Goal: Task Accomplishment & Management: Manage account settings

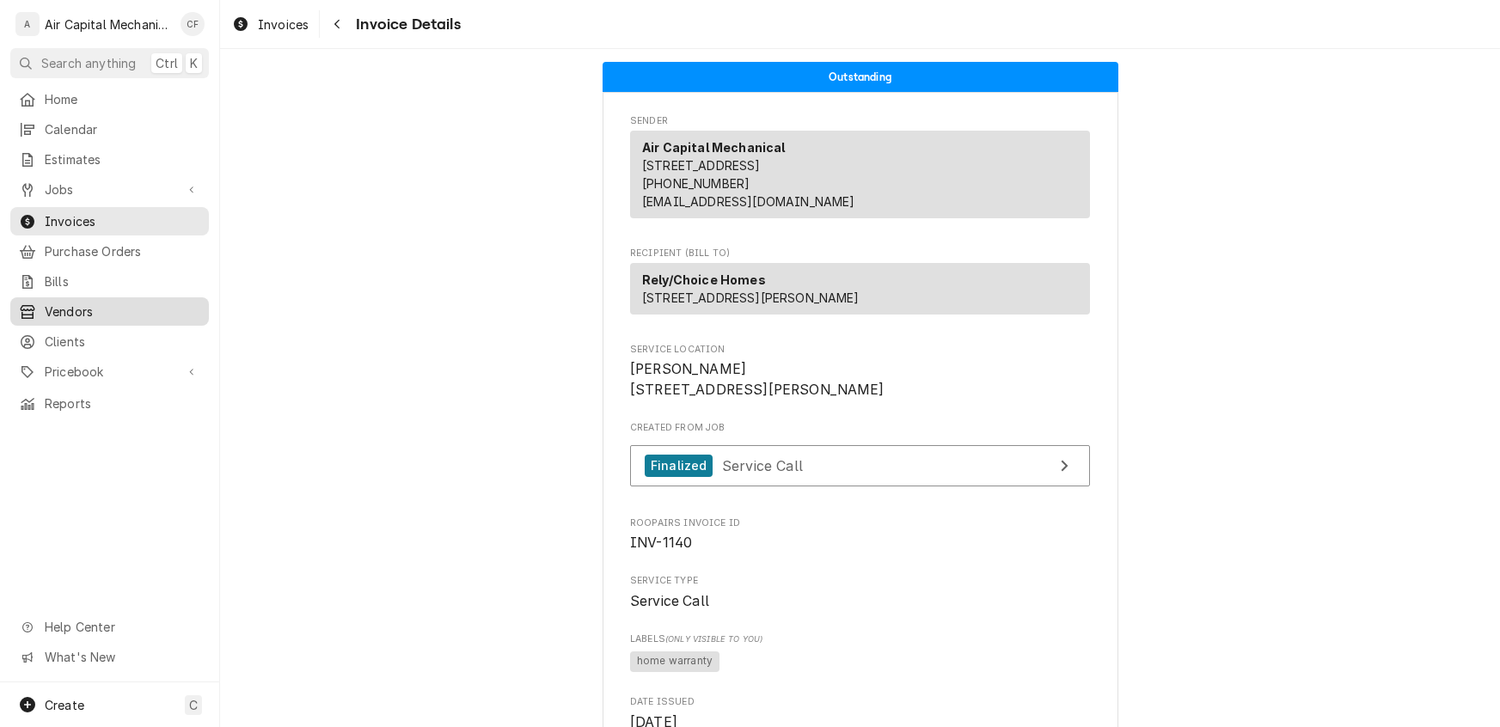
scroll to position [366, 0]
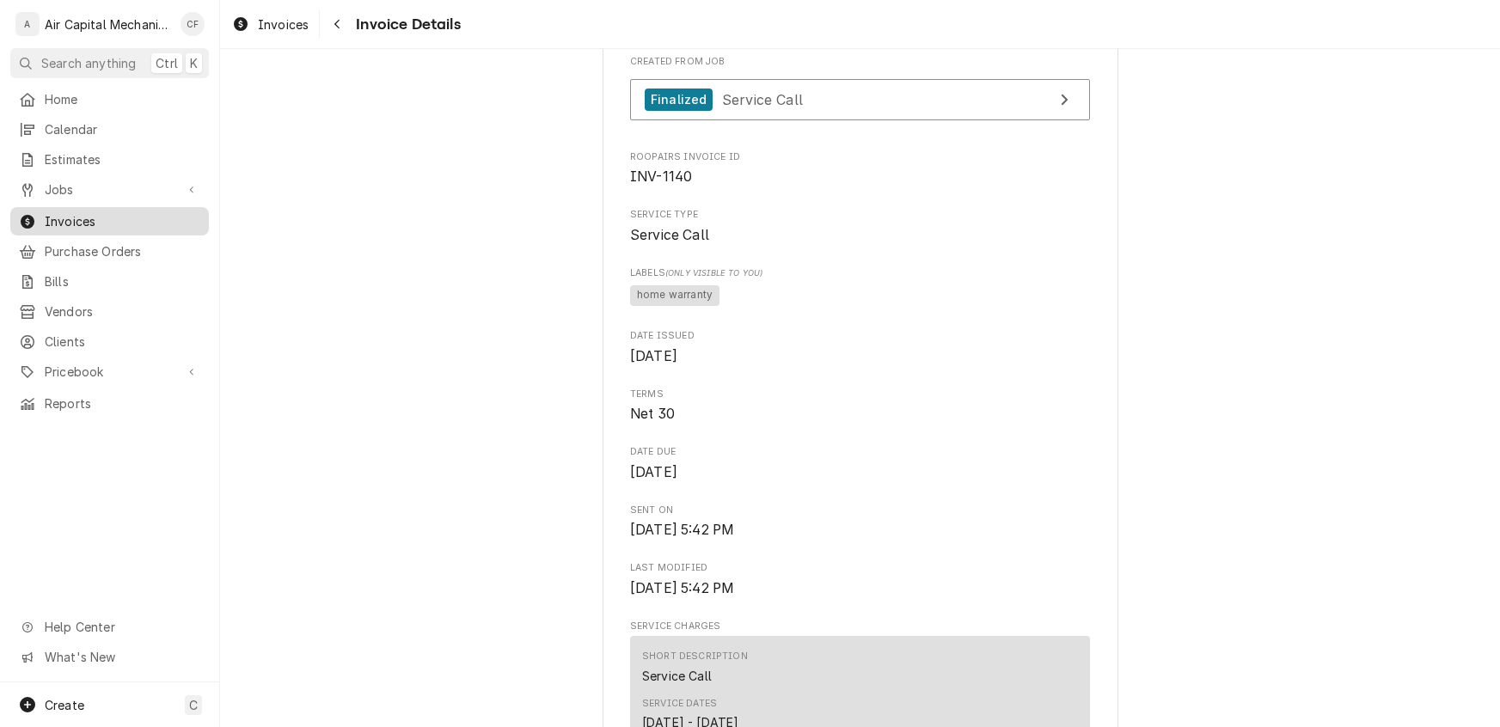
click at [70, 219] on span "Invoices" at bounding box center [123, 221] width 156 height 18
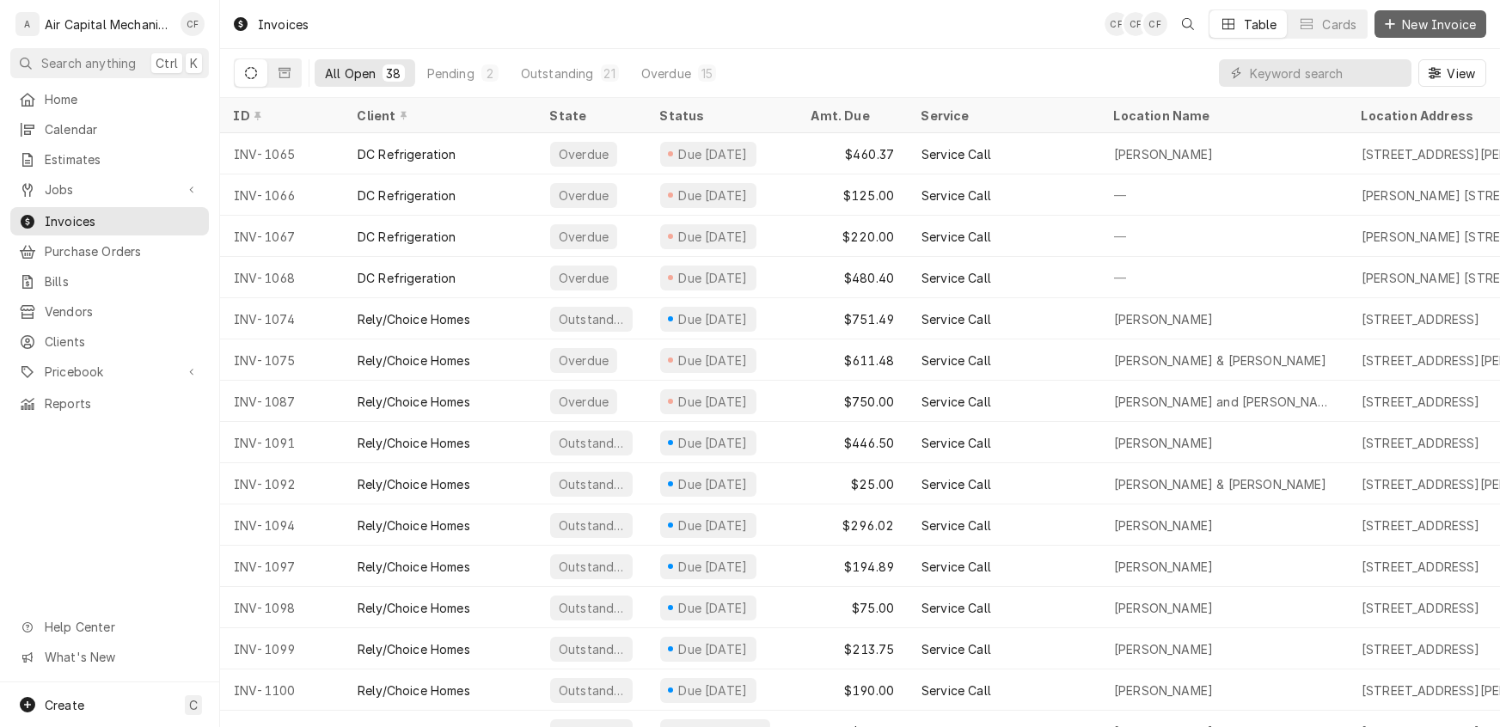
click at [1406, 31] on span "New Invoice" at bounding box center [1439, 24] width 81 height 18
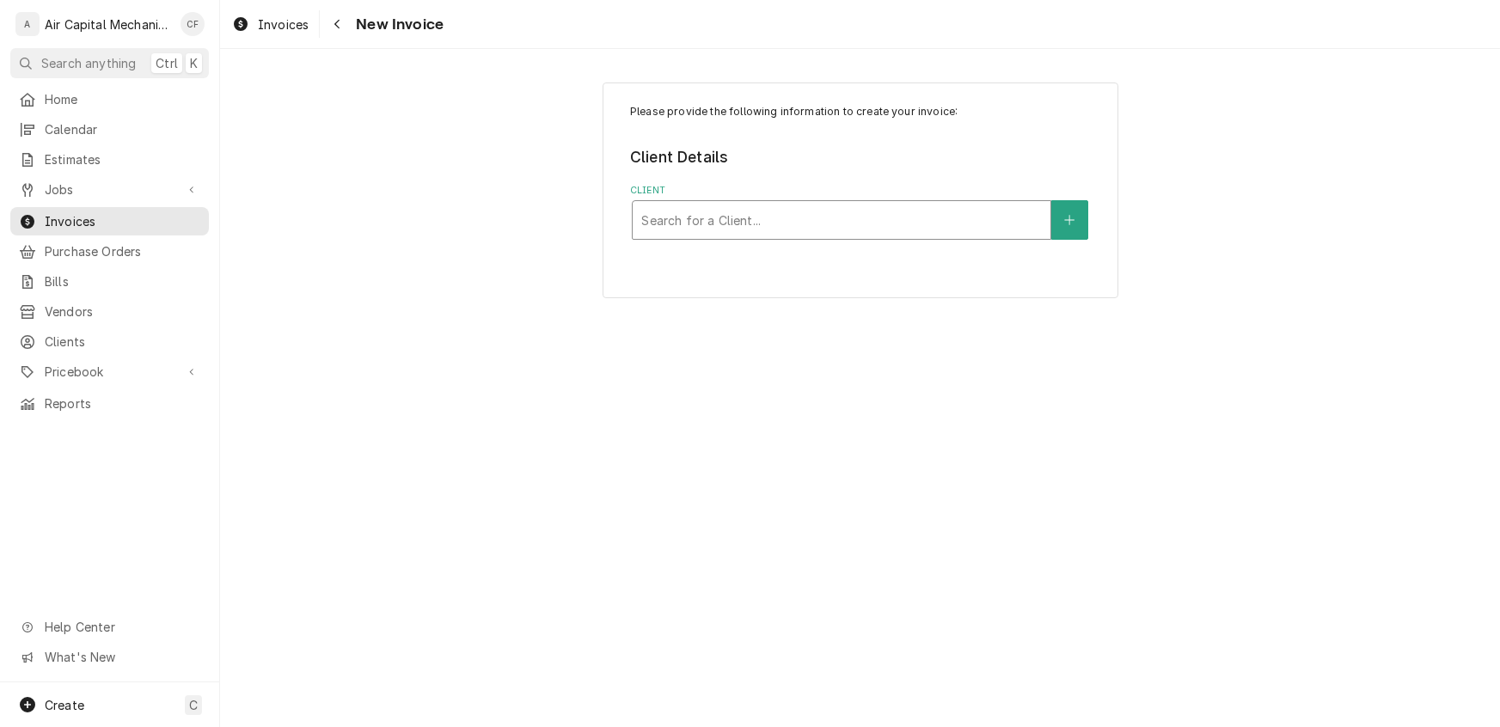
click at [763, 217] on div "Client" at bounding box center [841, 220] width 401 height 31
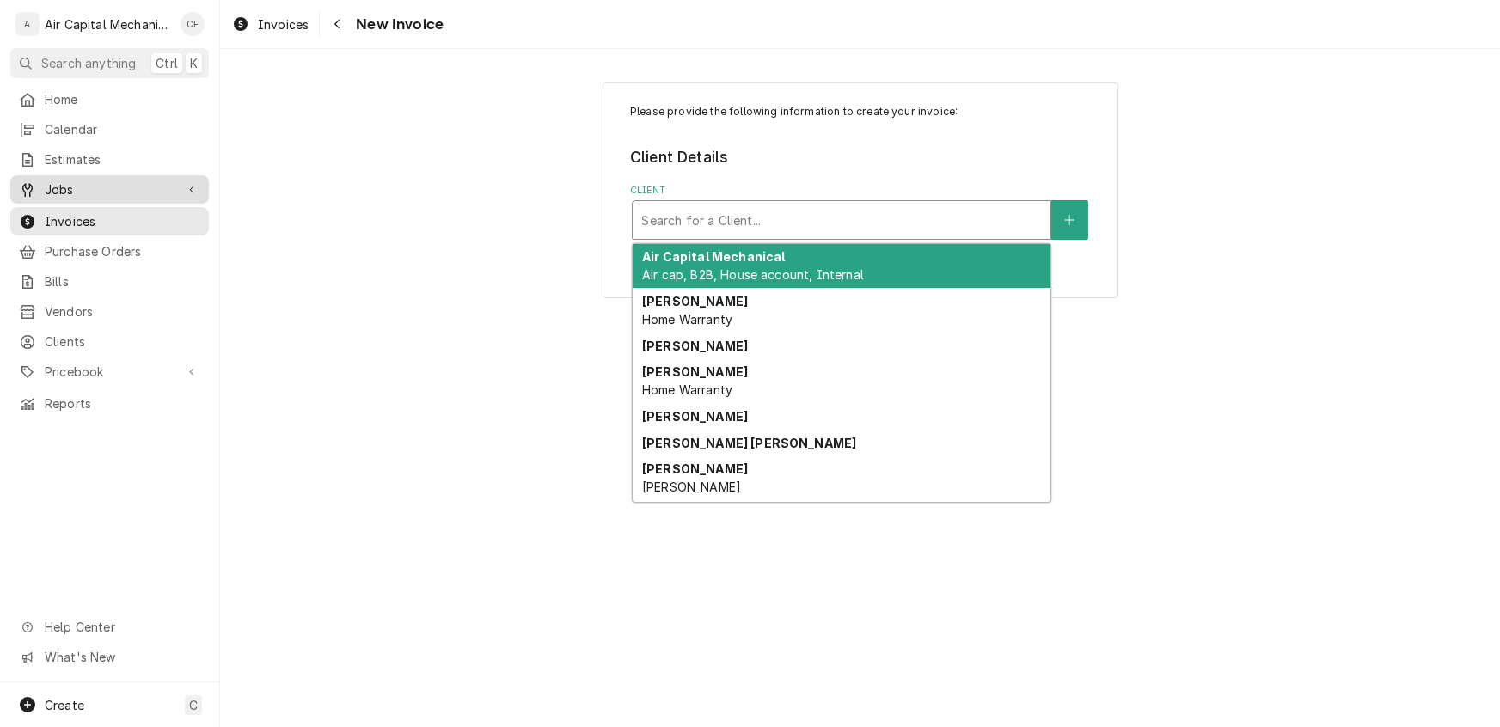
click at [71, 187] on span "Jobs" at bounding box center [110, 190] width 130 height 18
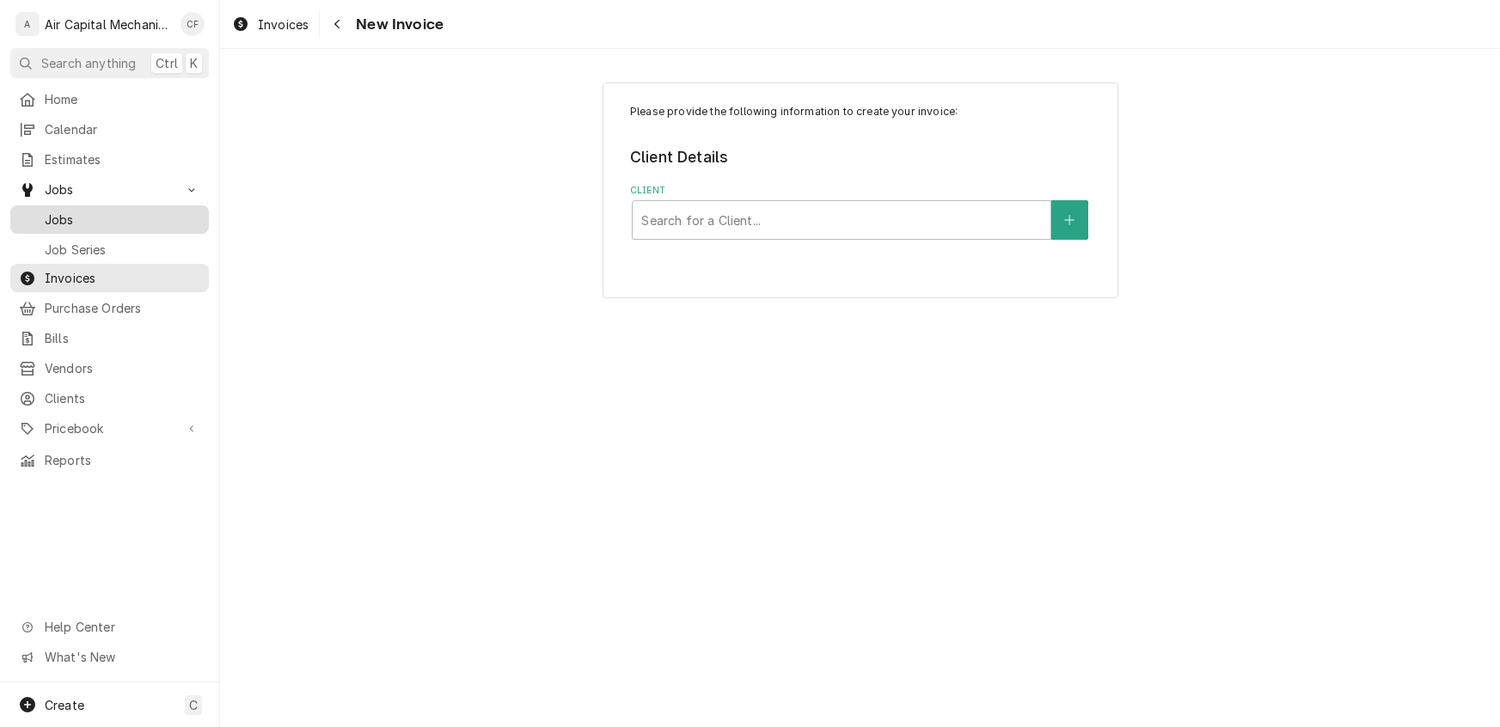
click at [77, 220] on span "Jobs" at bounding box center [123, 220] width 156 height 18
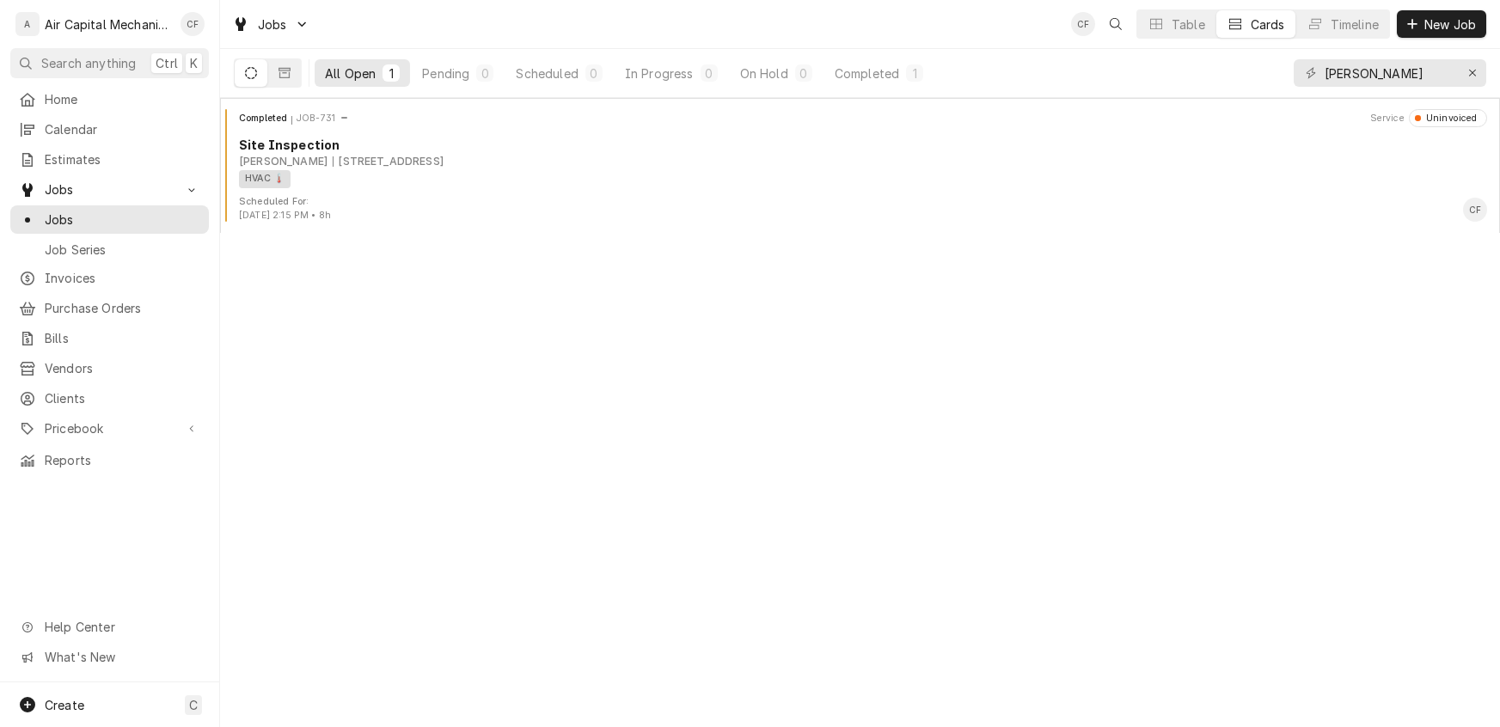
click at [1412, 38] on div "CF Table Cards Timeline New Job" at bounding box center [1278, 23] width 415 height 29
click at [1412, 21] on icon "Dynamic Content Wrapper" at bounding box center [1412, 24] width 10 height 12
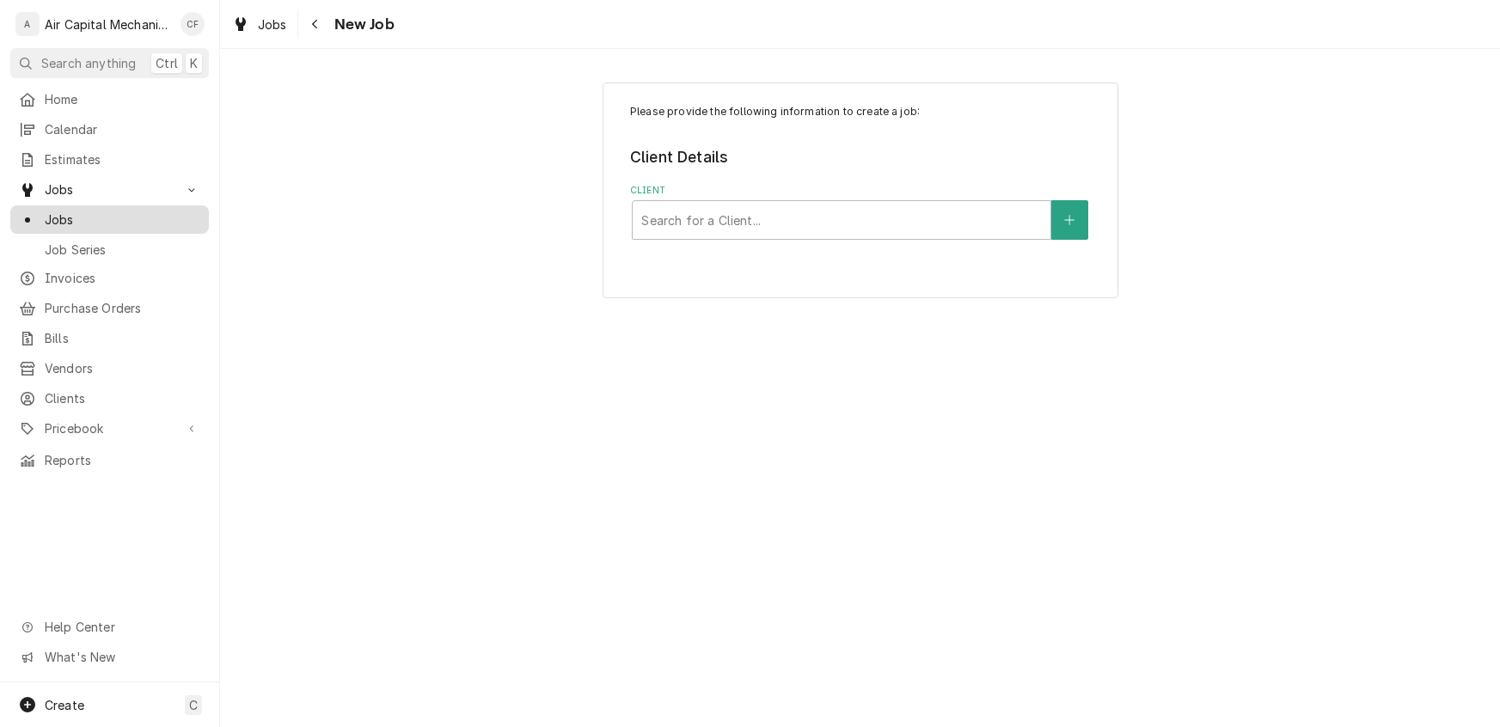
click at [60, 219] on span "Jobs" at bounding box center [123, 220] width 156 height 18
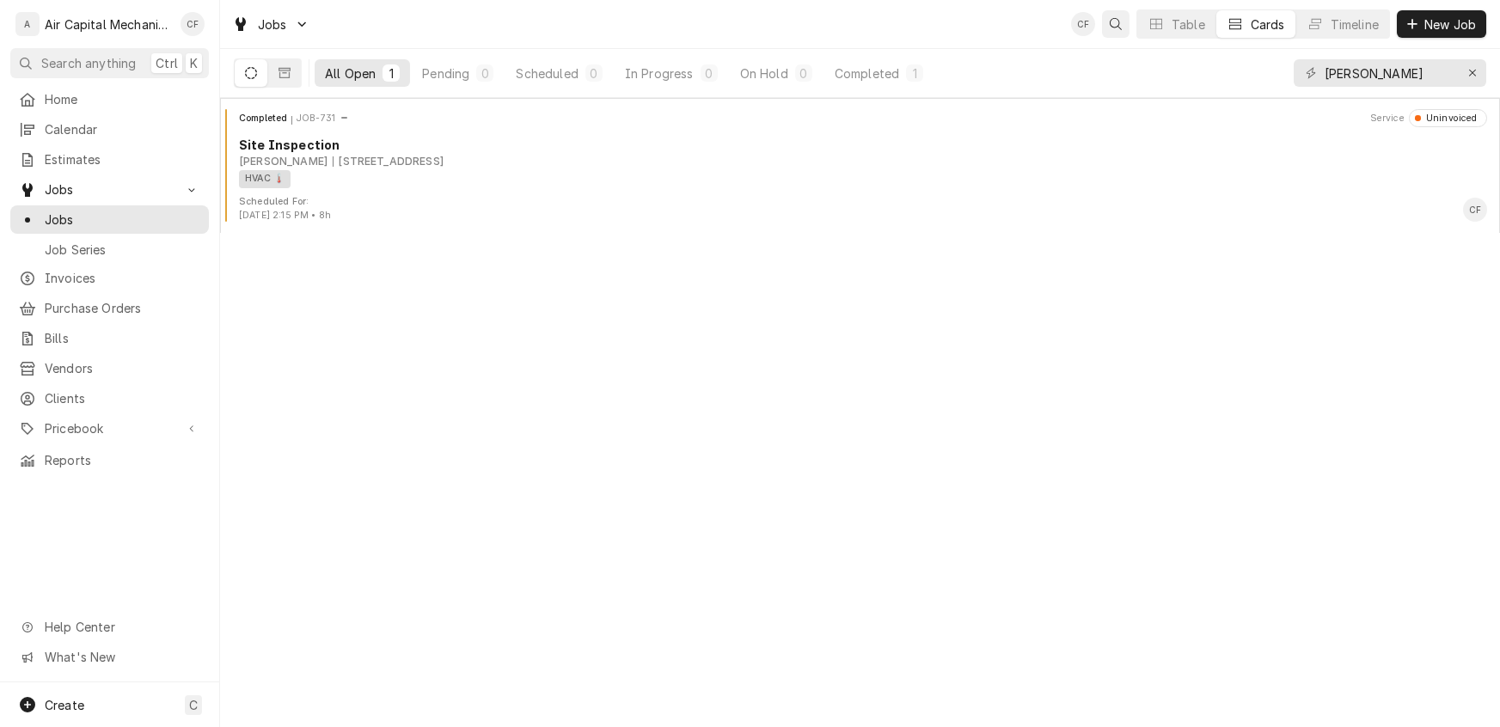
click at [1113, 30] on div "Open search" at bounding box center [1115, 23] width 17 height 17
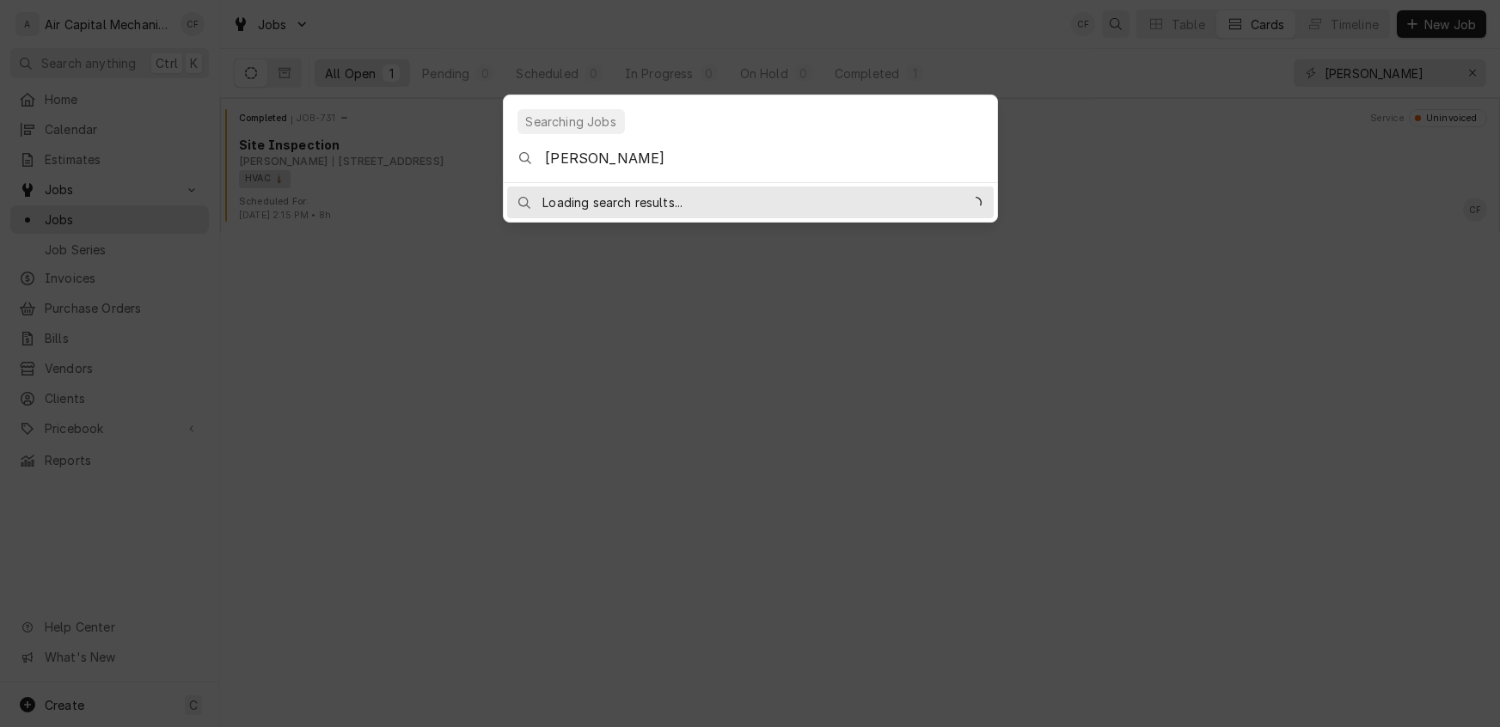
type input "[PERSON_NAME]"
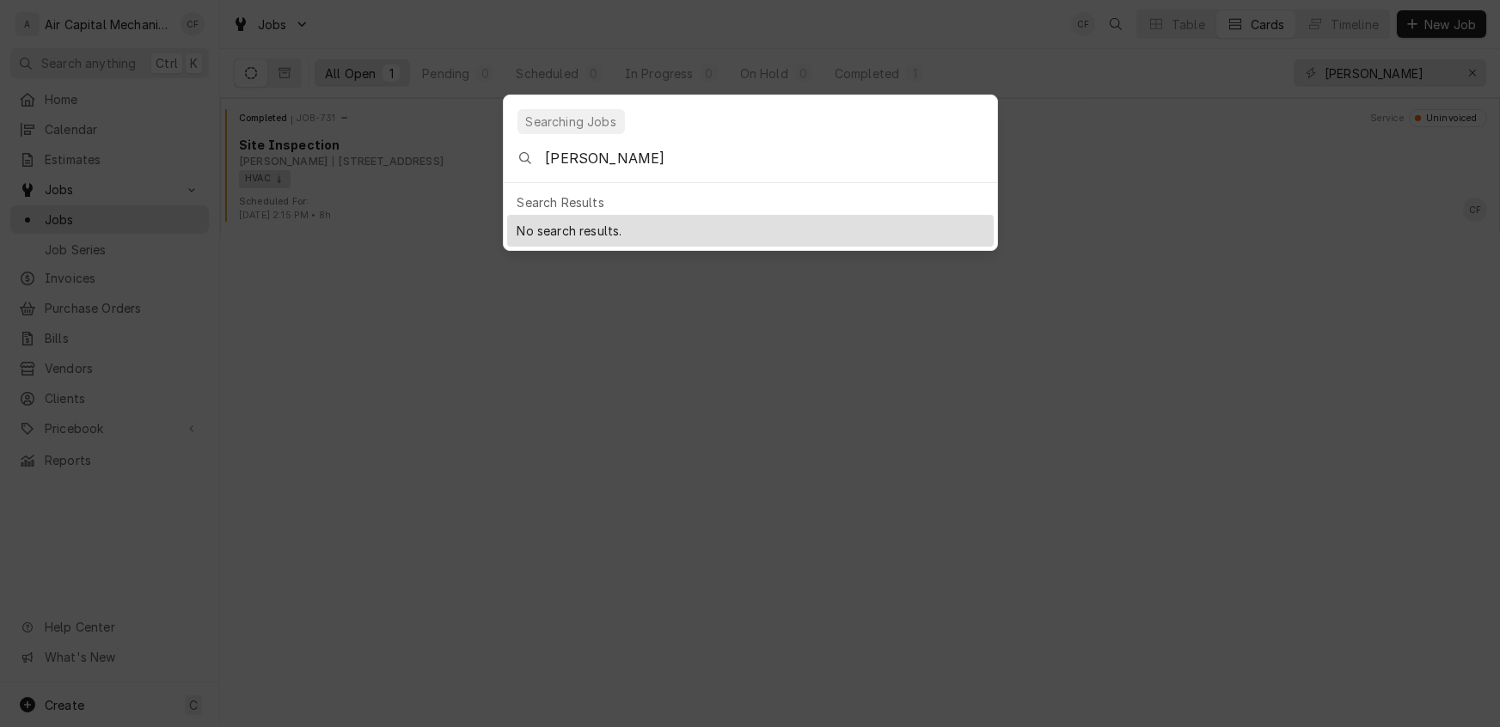
click at [934, 386] on body "A Air Capital Mechanical CF Search anything Ctrl K Home Calendar Estimates Jobs…" at bounding box center [750, 363] width 1500 height 727
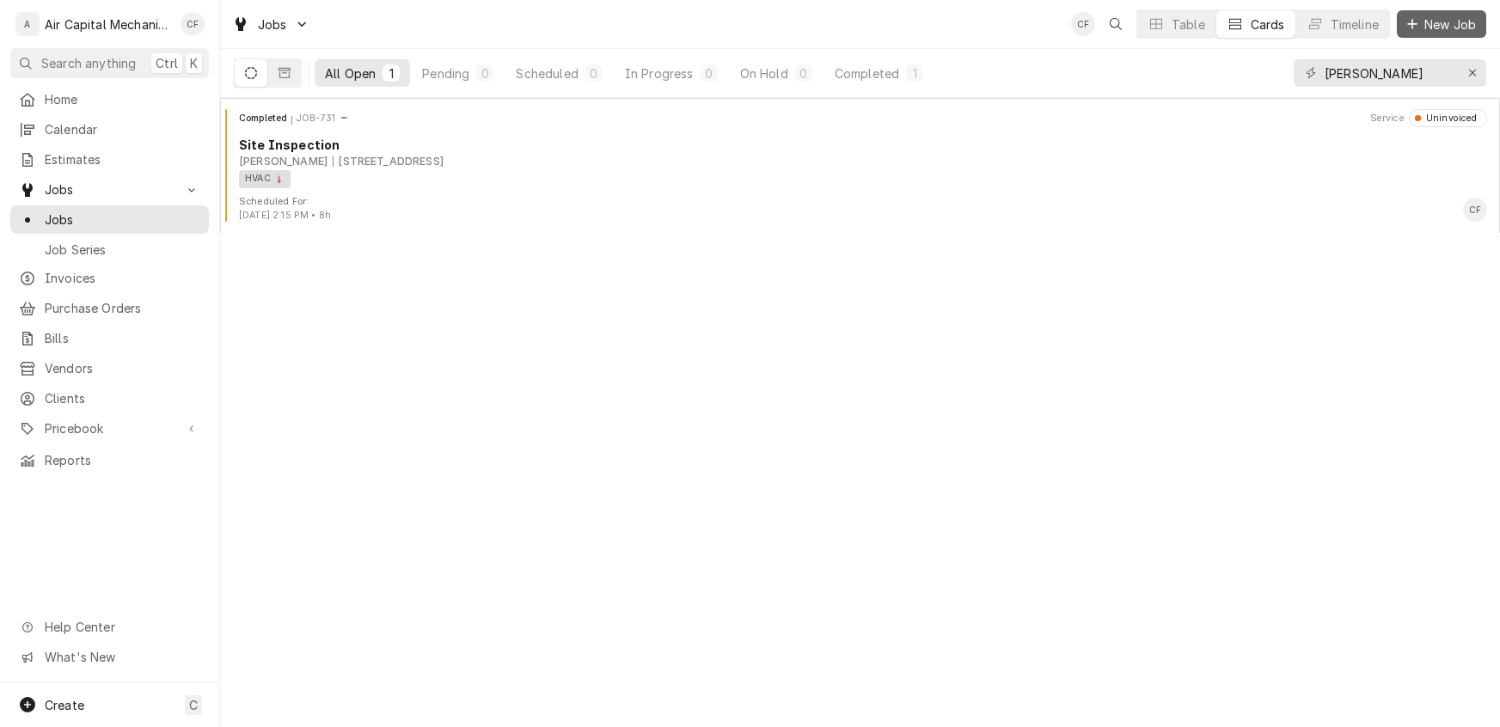
click at [1414, 18] on icon "Dynamic Content Wrapper" at bounding box center [1412, 24] width 10 height 12
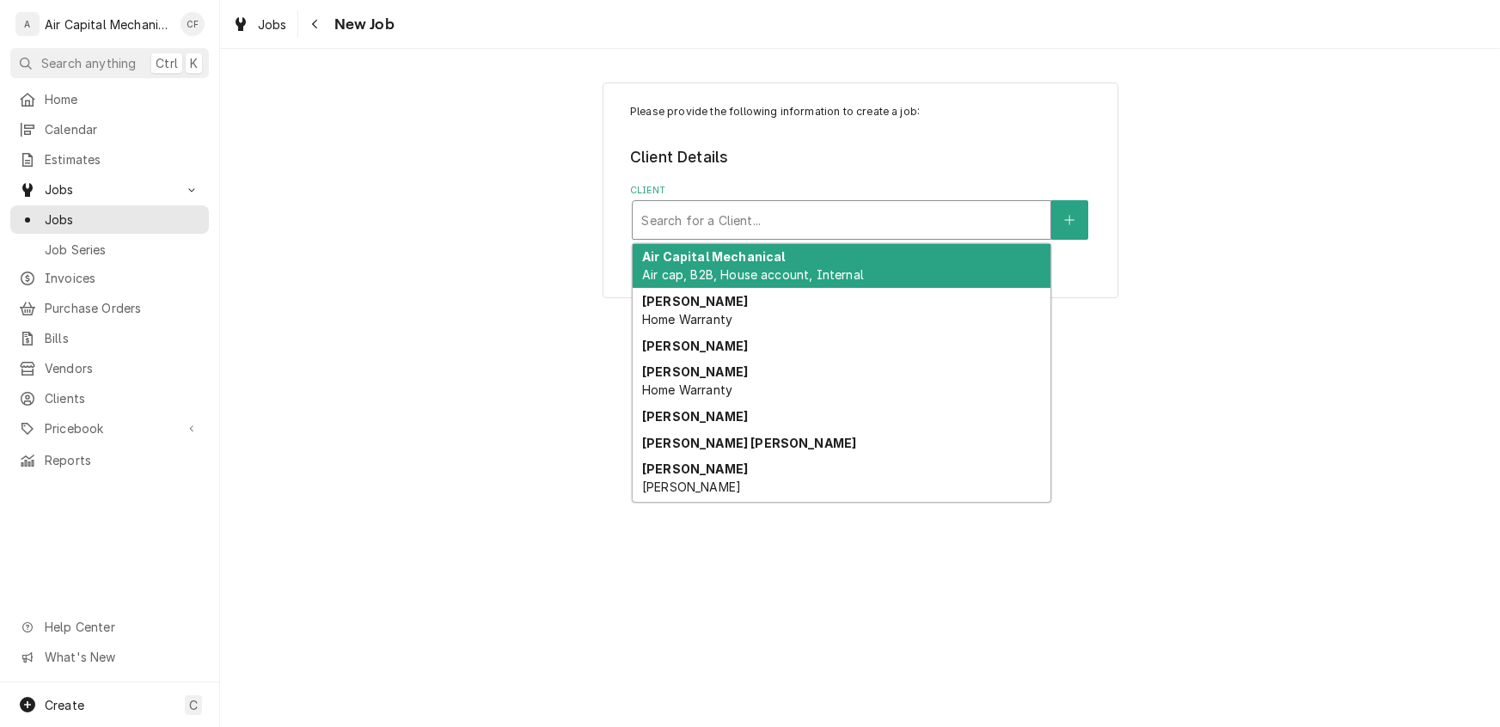
click at [723, 228] on div "Client" at bounding box center [841, 220] width 401 height 31
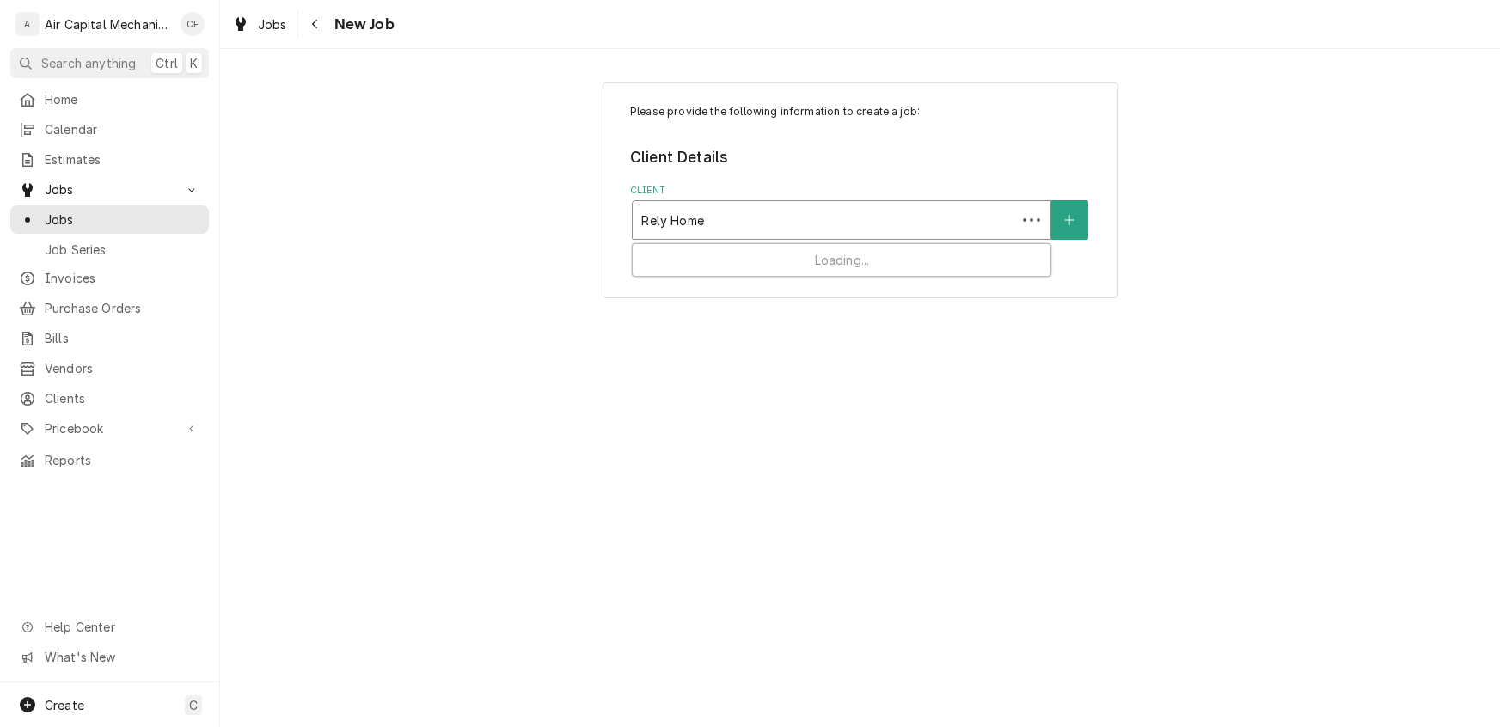
type input "Rely Homes"
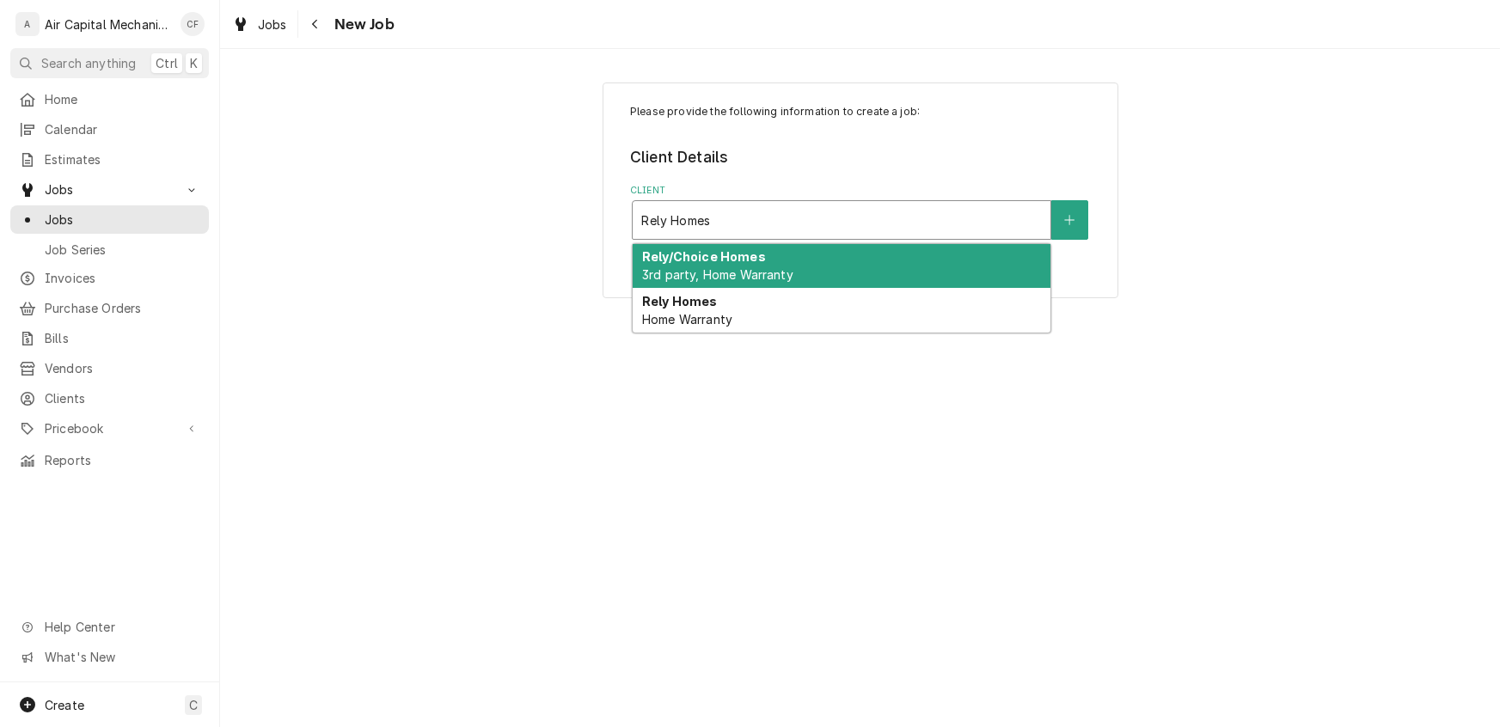
click at [719, 270] on span "3rd party, Home Warranty" at bounding box center [717, 274] width 151 height 15
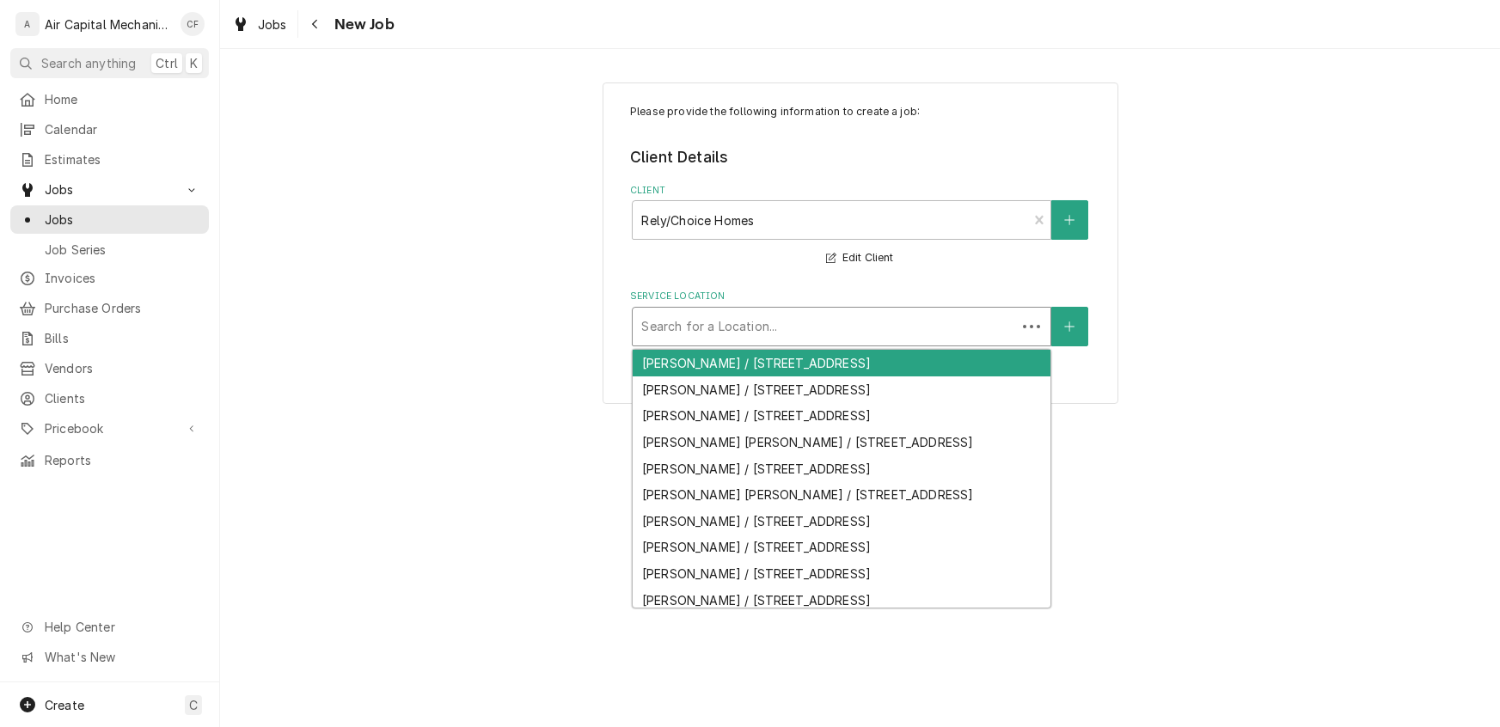
click at [844, 328] on div "Service Location" at bounding box center [824, 326] width 366 height 31
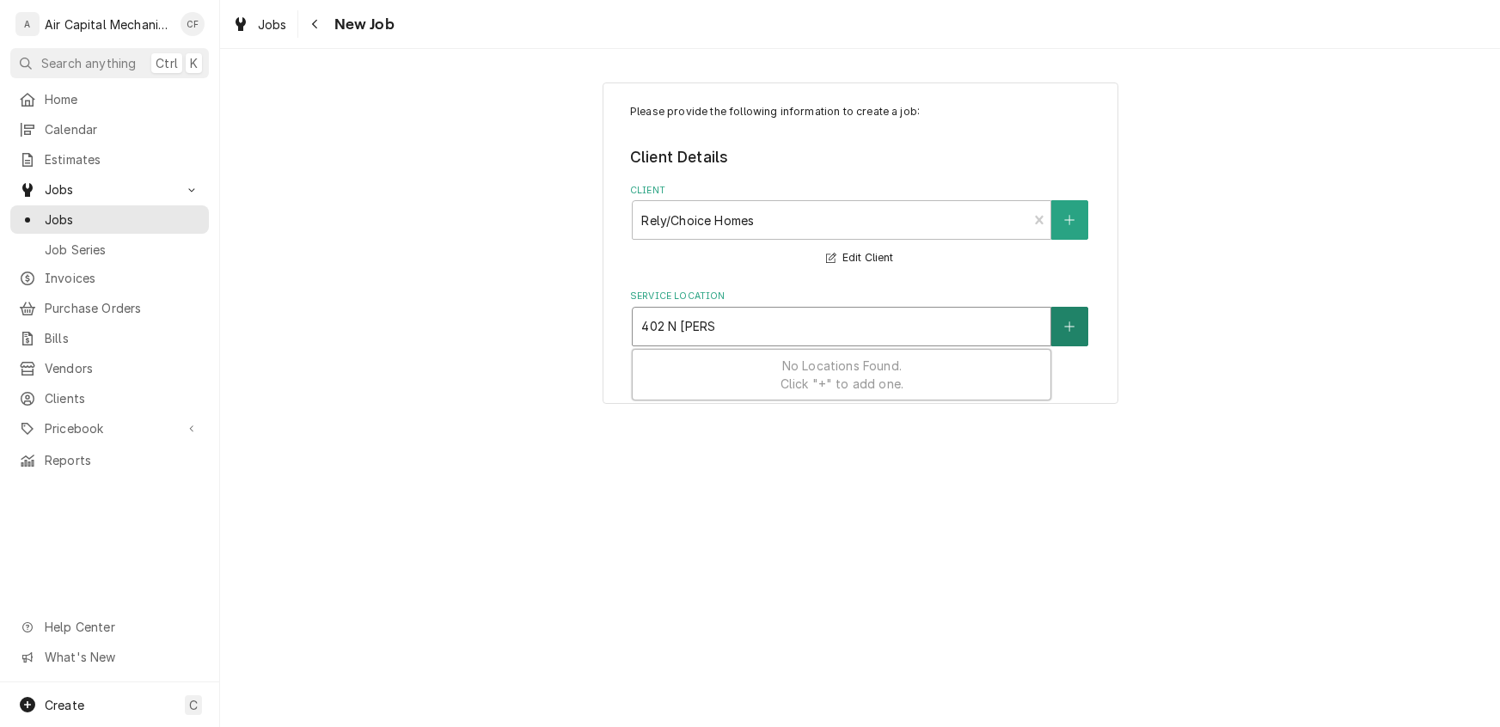
type input "402 N Clara"
click at [1071, 332] on button "Service Location" at bounding box center [1069, 327] width 36 height 40
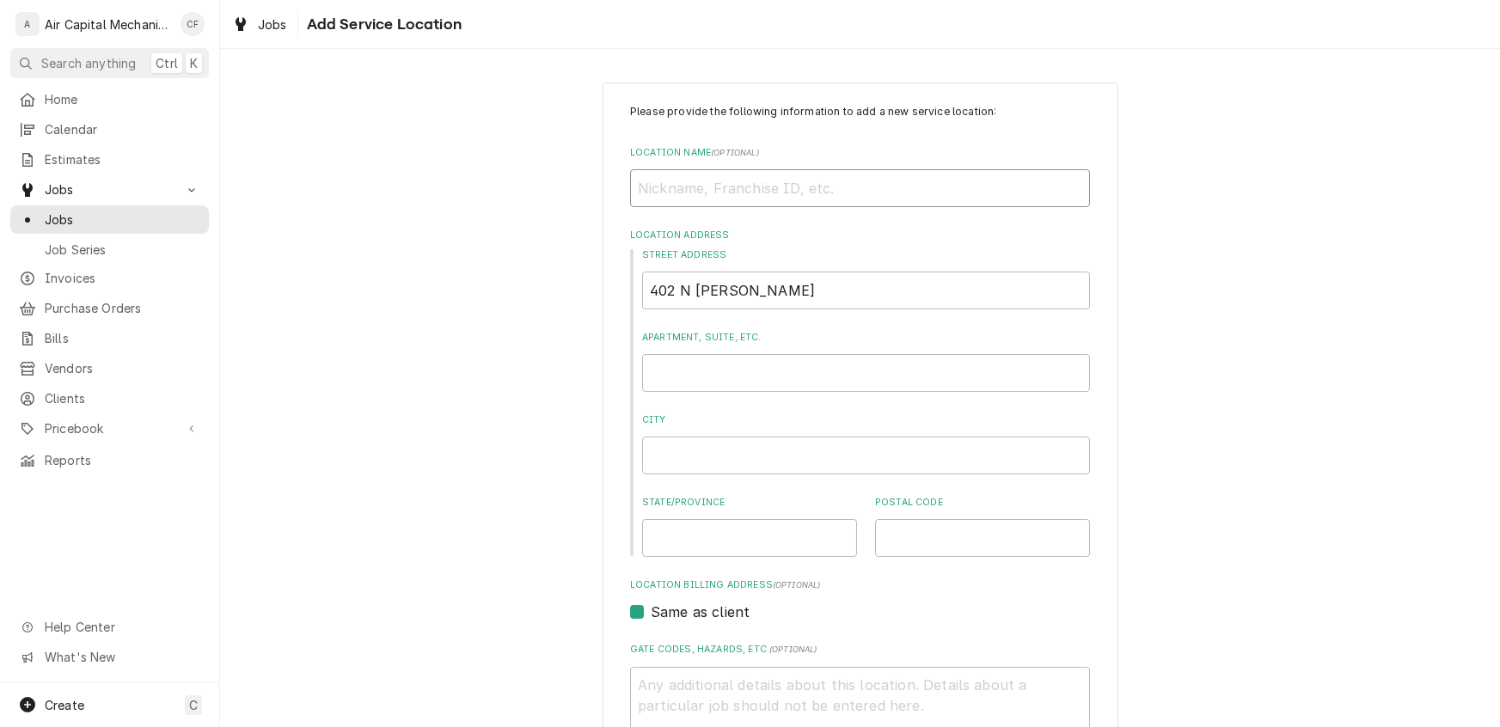
click at [897, 199] on input "Location Name ( optional )" at bounding box center [860, 188] width 460 height 38
type textarea "x"
type input "C"
type textarea "x"
type input "Ca"
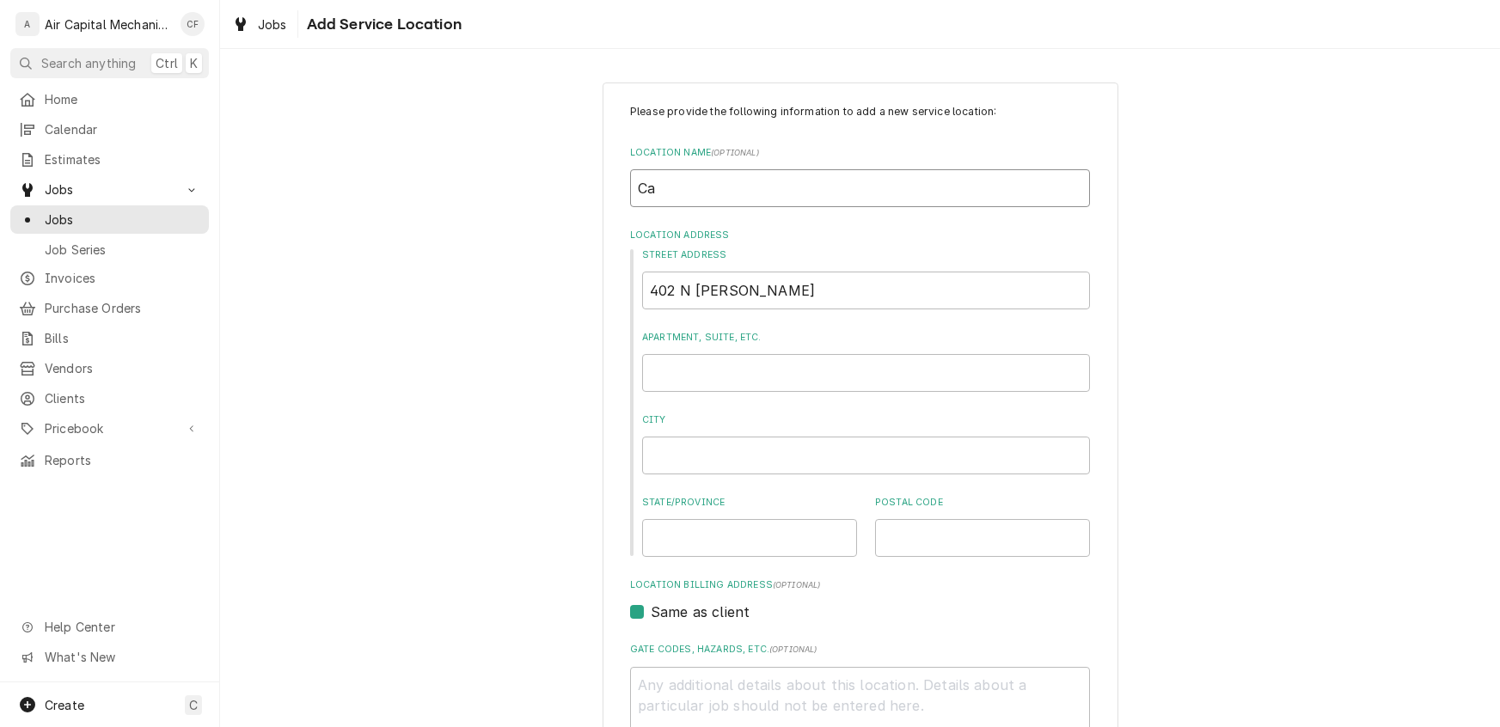
type textarea "x"
type input "Car"
type textarea "x"
type input "Carl"
type textarea "x"
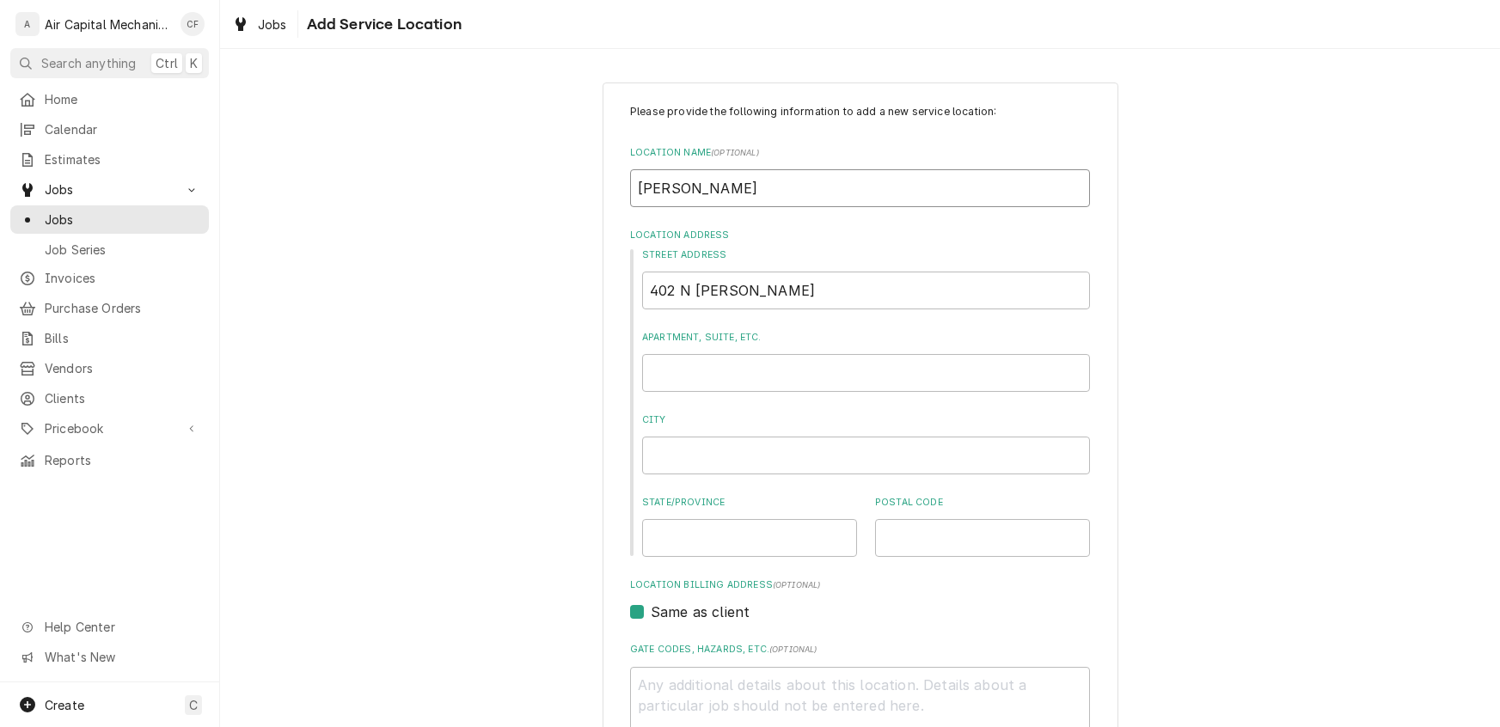
type input "Carla"
type textarea "x"
type input "Carla"
type textarea "x"
type input "Carla M"
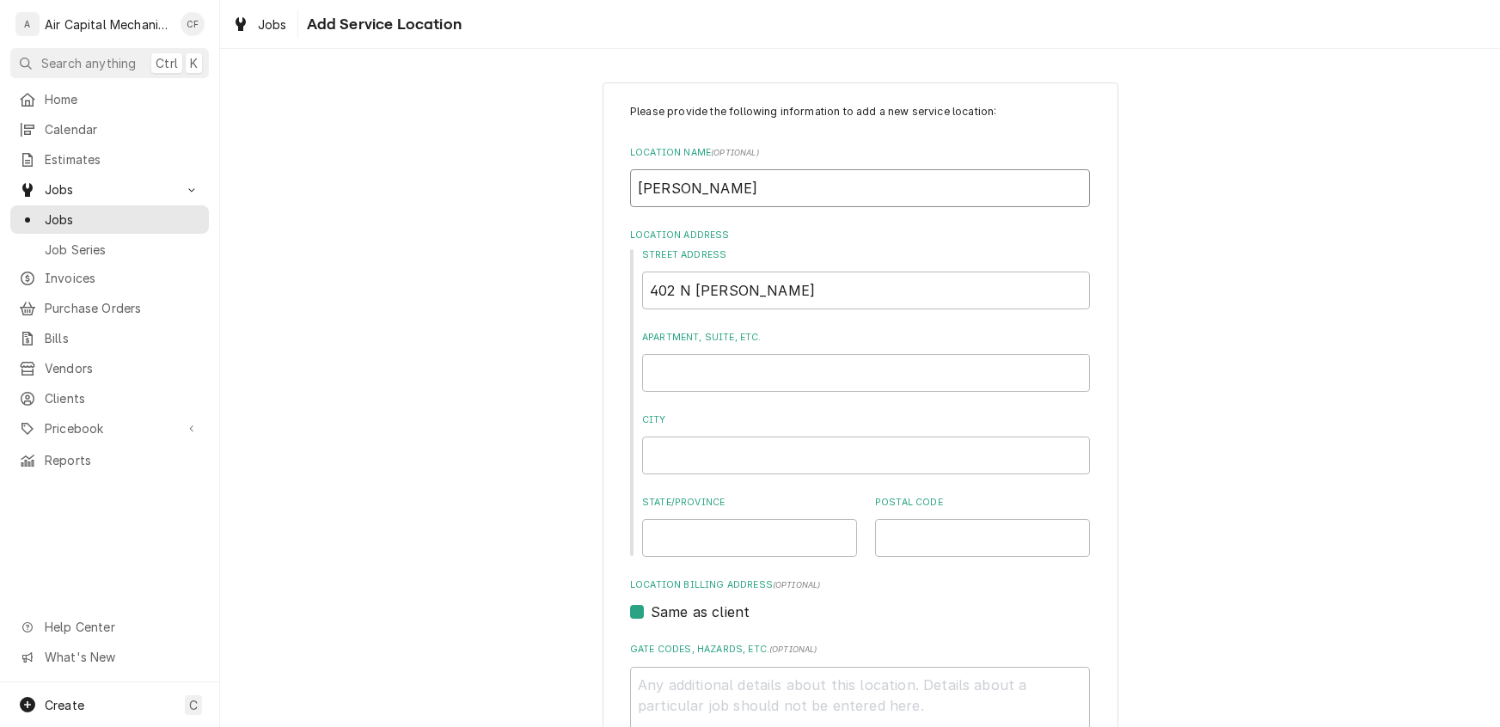
type textarea "x"
type input "Carla Ma"
type textarea "x"
type input "Carla Mal"
type textarea "x"
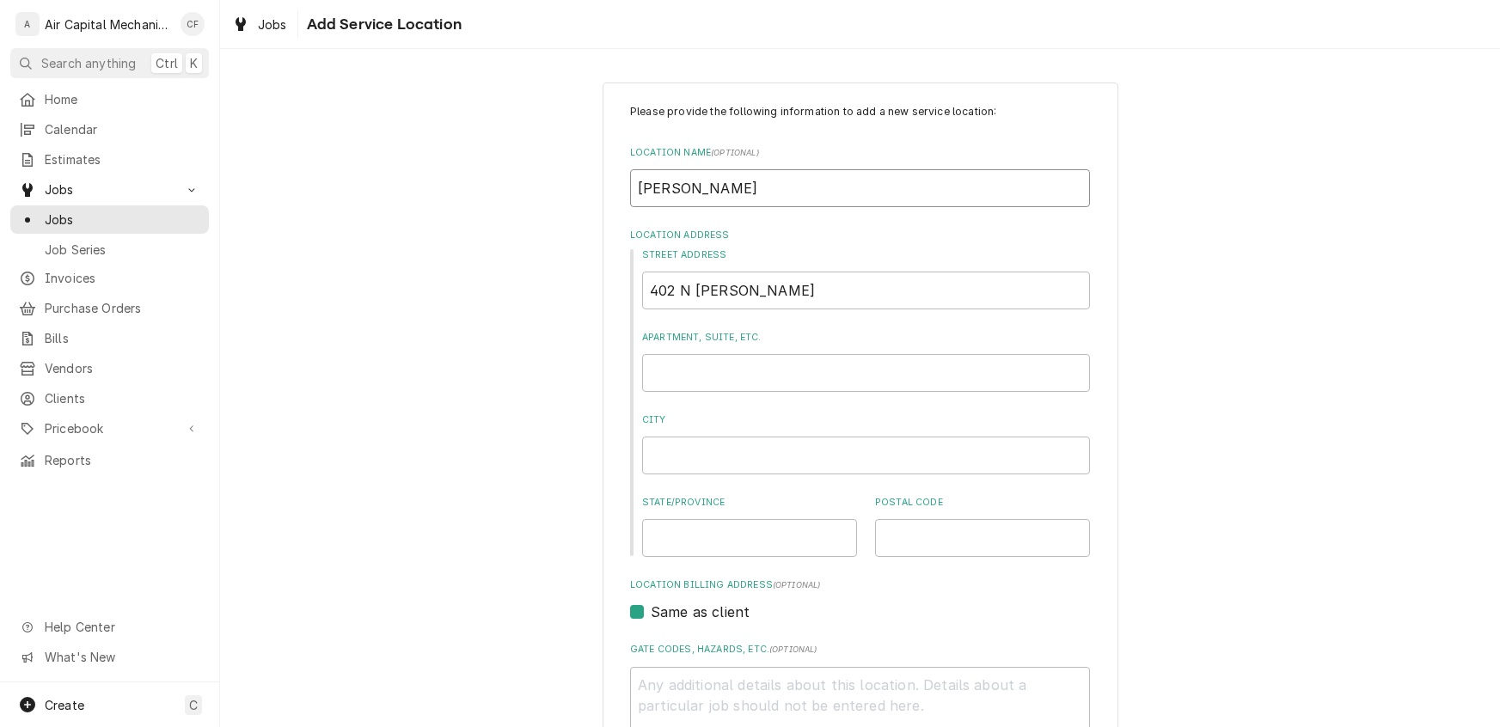
type input "Carla Male"
type textarea "x"
type input "Carla Malec"
type textarea "x"
type input "Carla Malec"
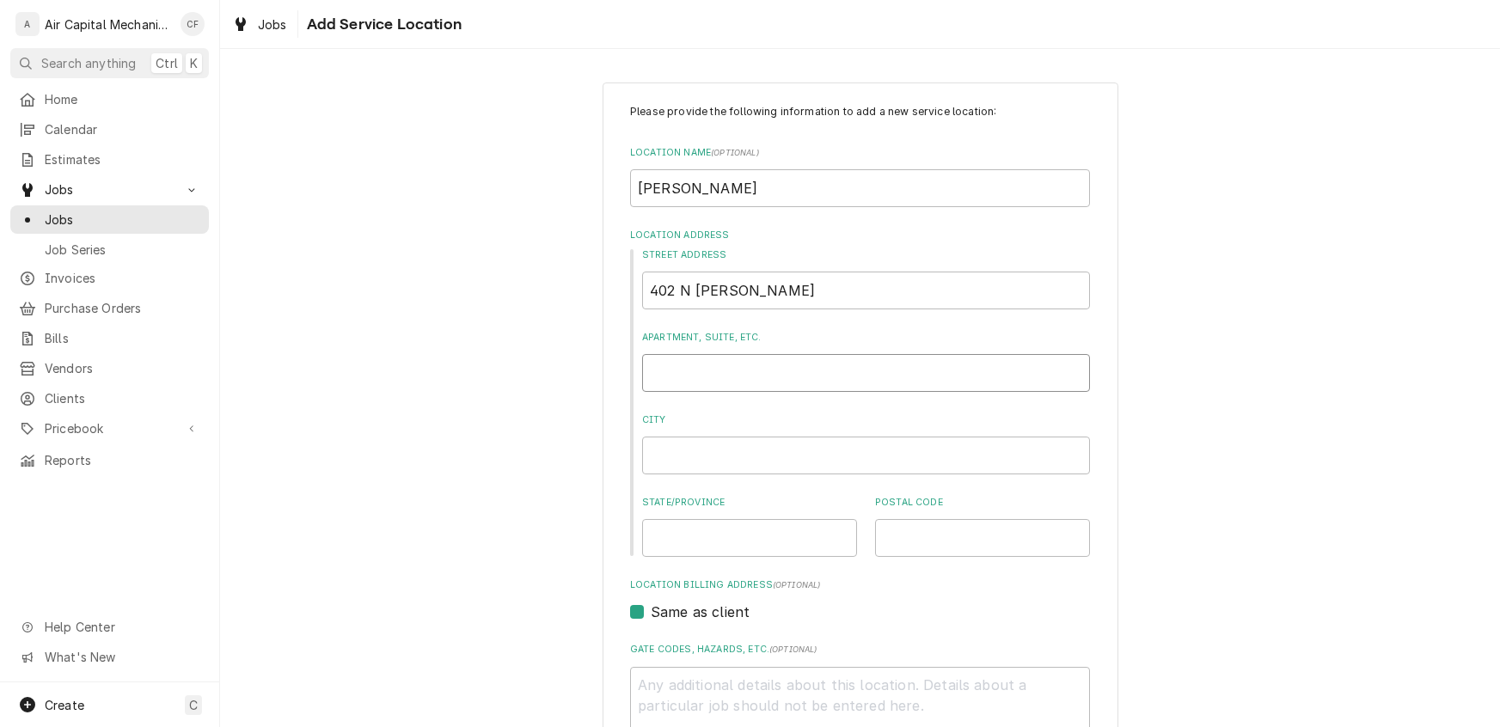
click at [793, 365] on input "Apartment, Suite, etc." at bounding box center [866, 373] width 448 height 38
click at [707, 456] on input "City" at bounding box center [866, 456] width 448 height 38
type textarea "x"
type input "W"
type textarea "x"
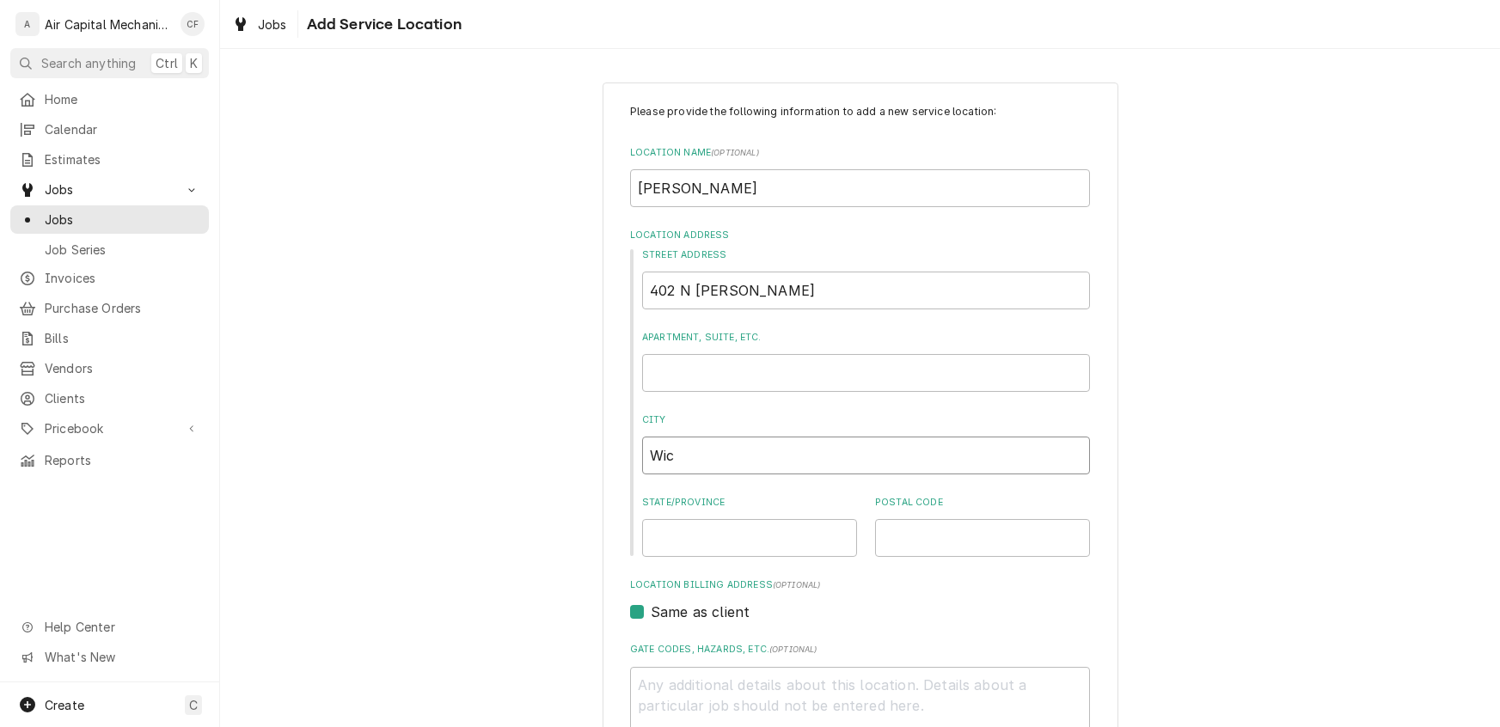
type input "Wich"
type textarea "x"
type input "Wichit"
type textarea "x"
type input "Wichita"
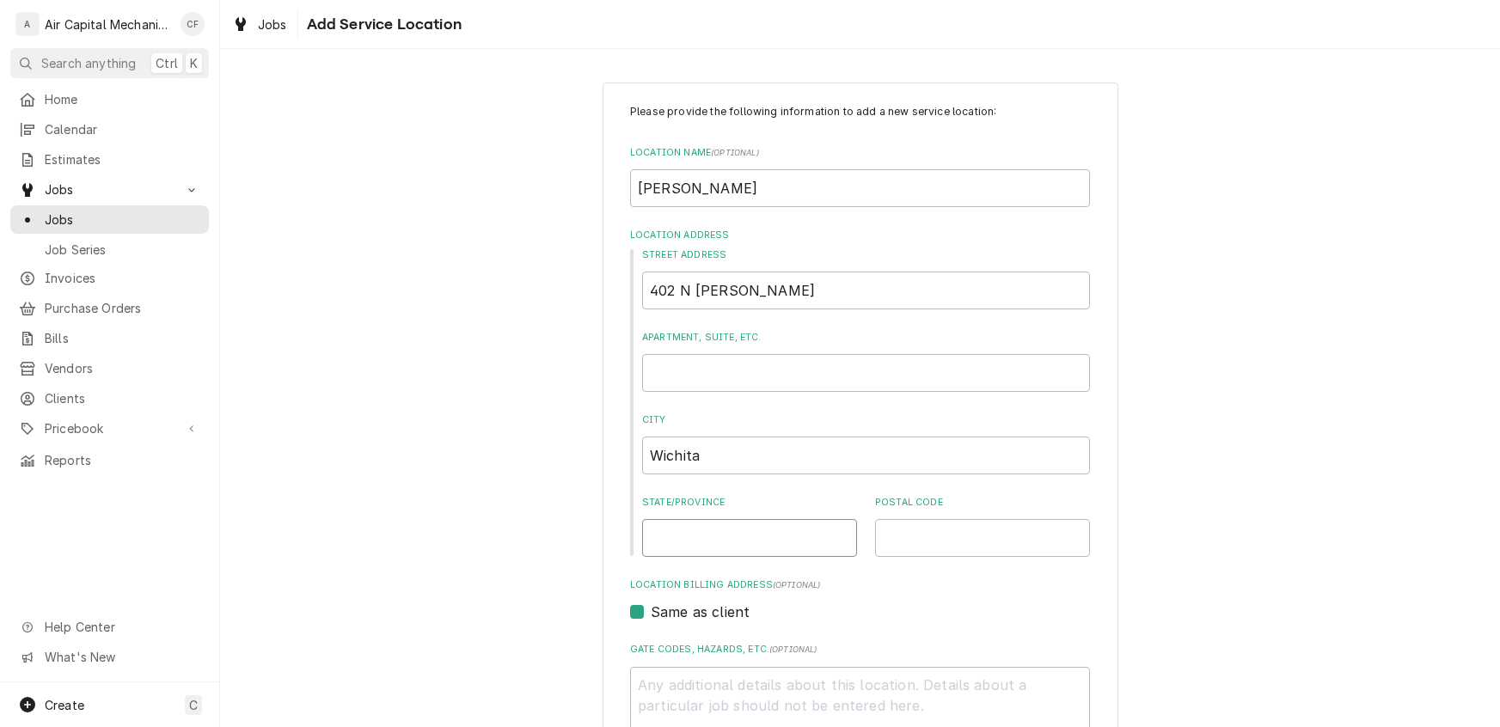
type textarea "x"
type input "KS"
type textarea "x"
type input "KS"
type textarea "x"
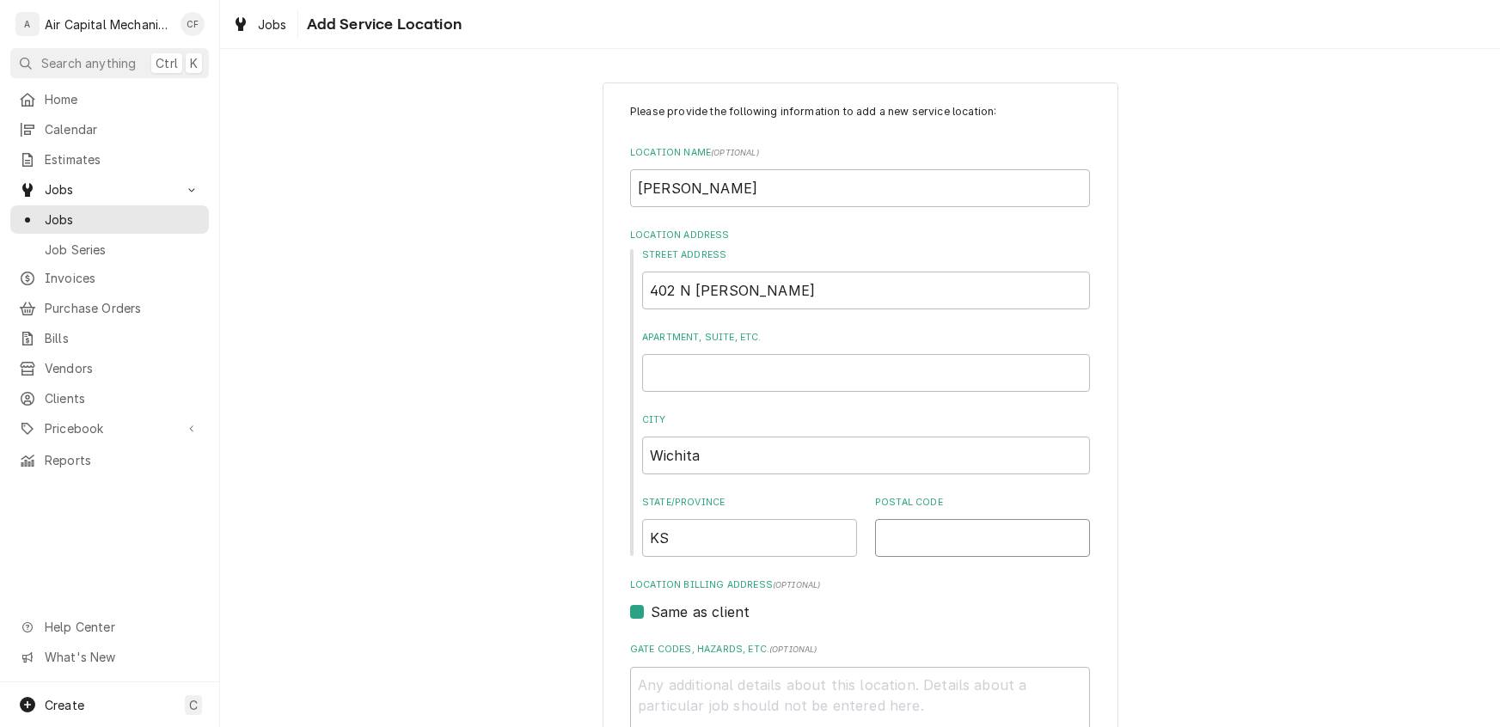
type input "q"
type textarea "x"
type input "6"
type textarea "x"
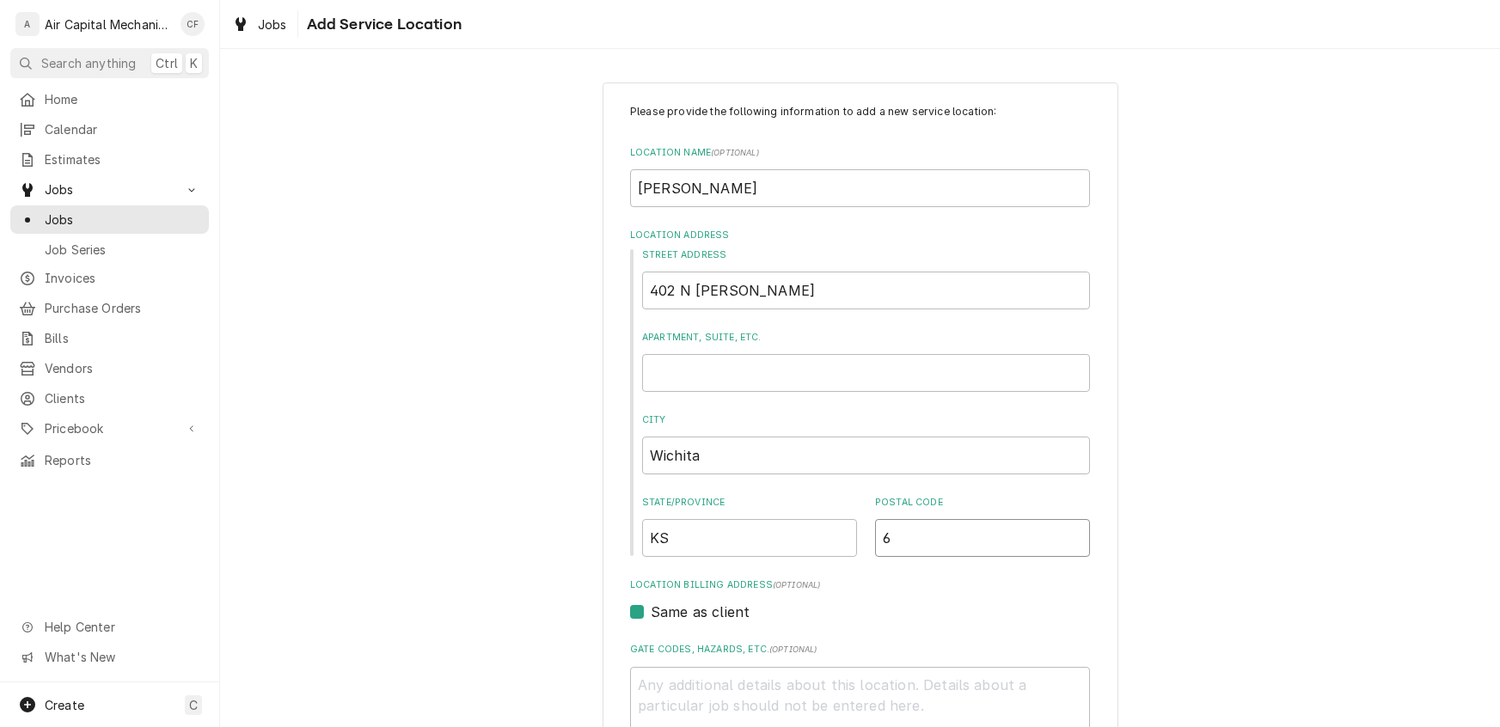
type input "67"
type textarea "x"
type input "6721"
type textarea "x"
type input "67212"
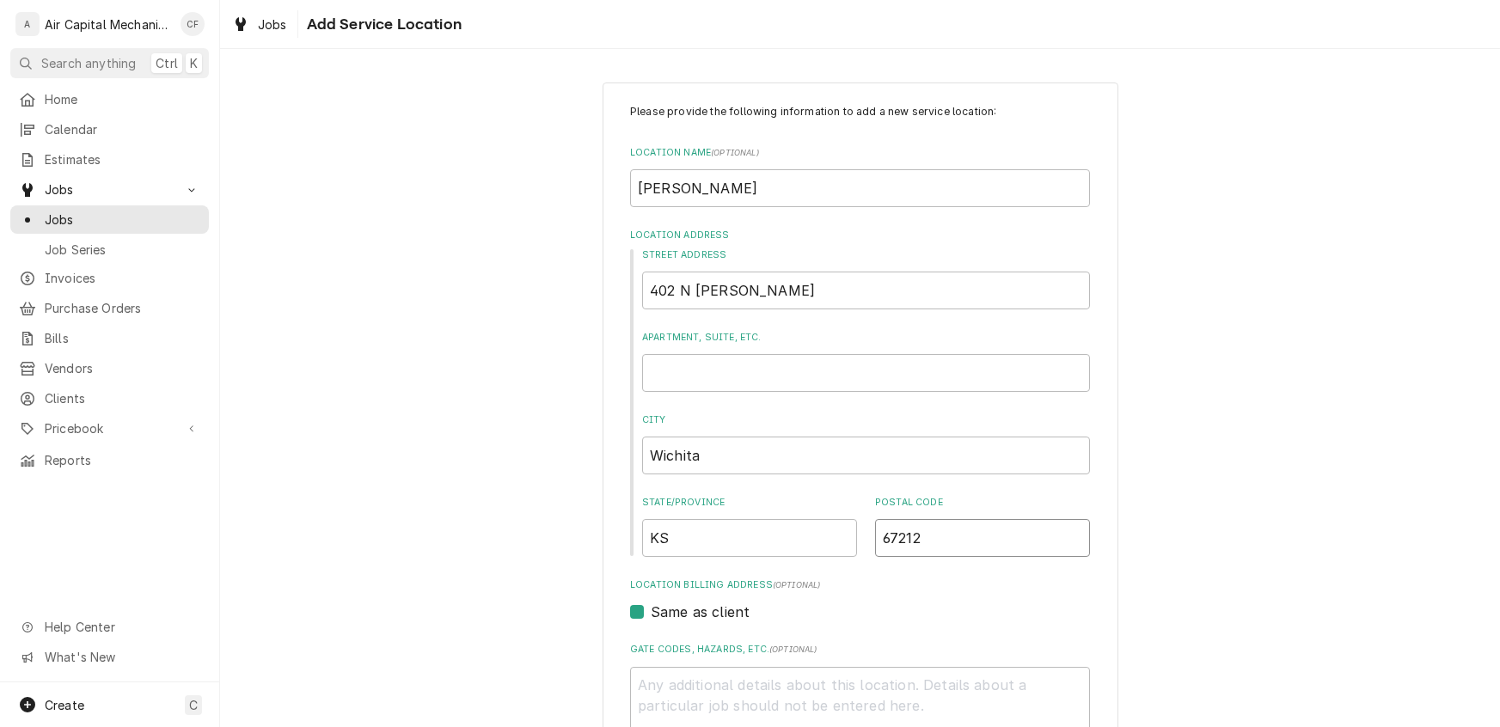
type textarea "x"
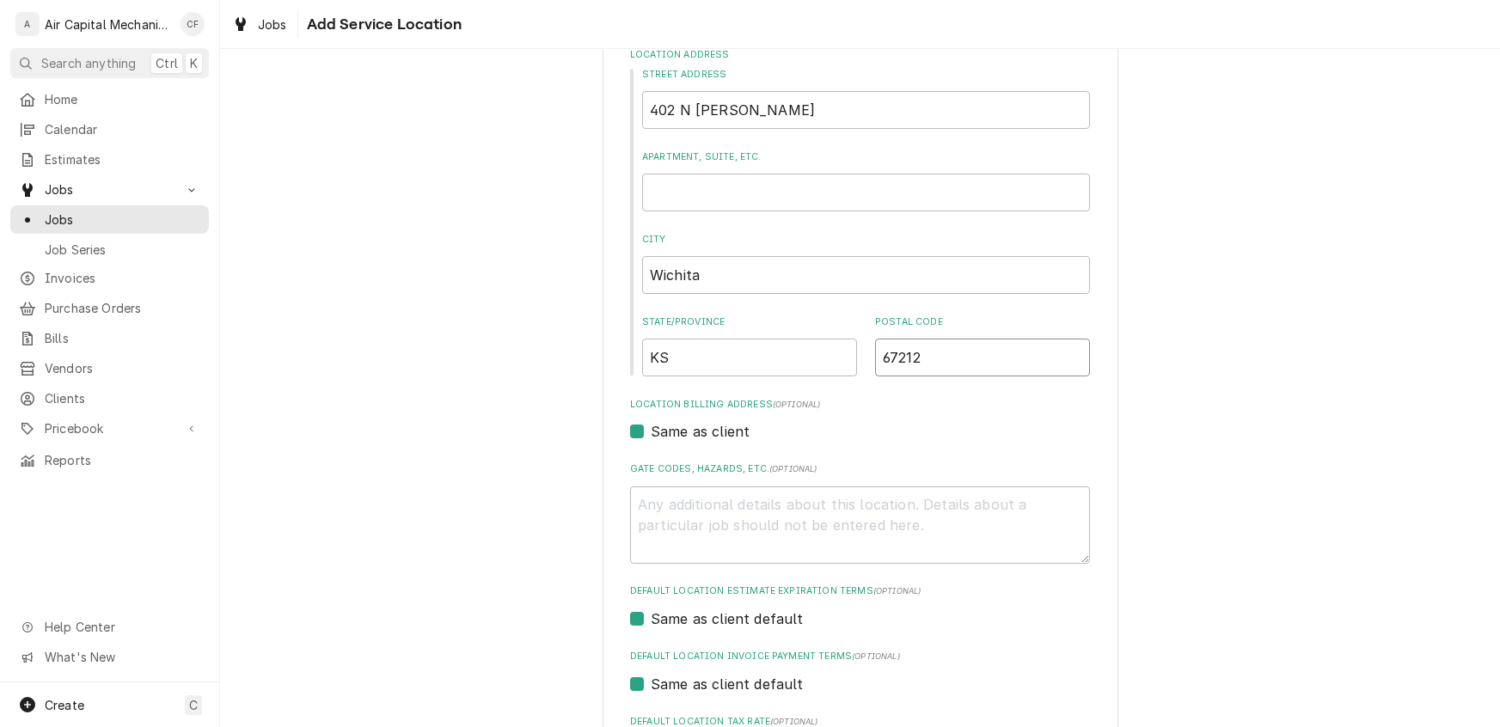
scroll to position [394, 0]
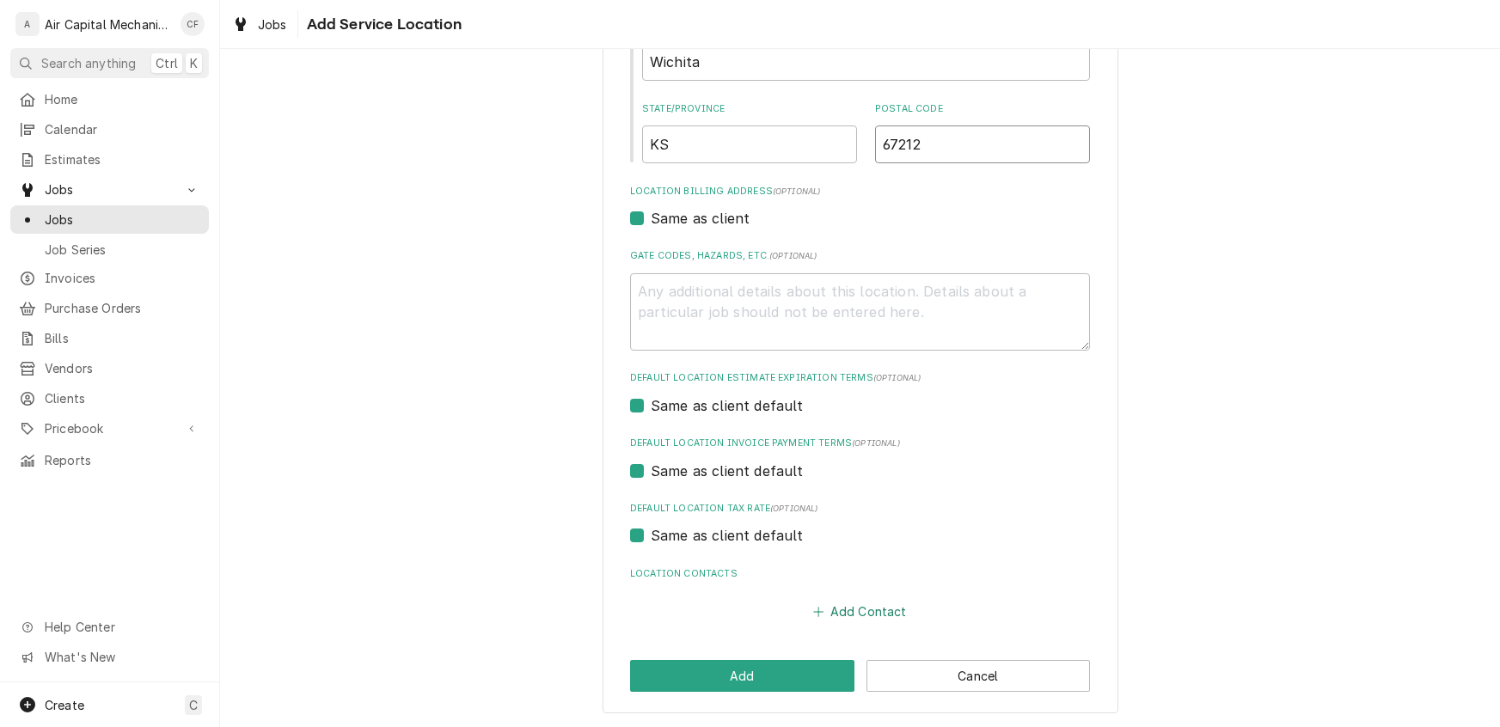
type input "67212"
click at [817, 614] on icon "Location Contacts" at bounding box center [818, 612] width 10 height 12
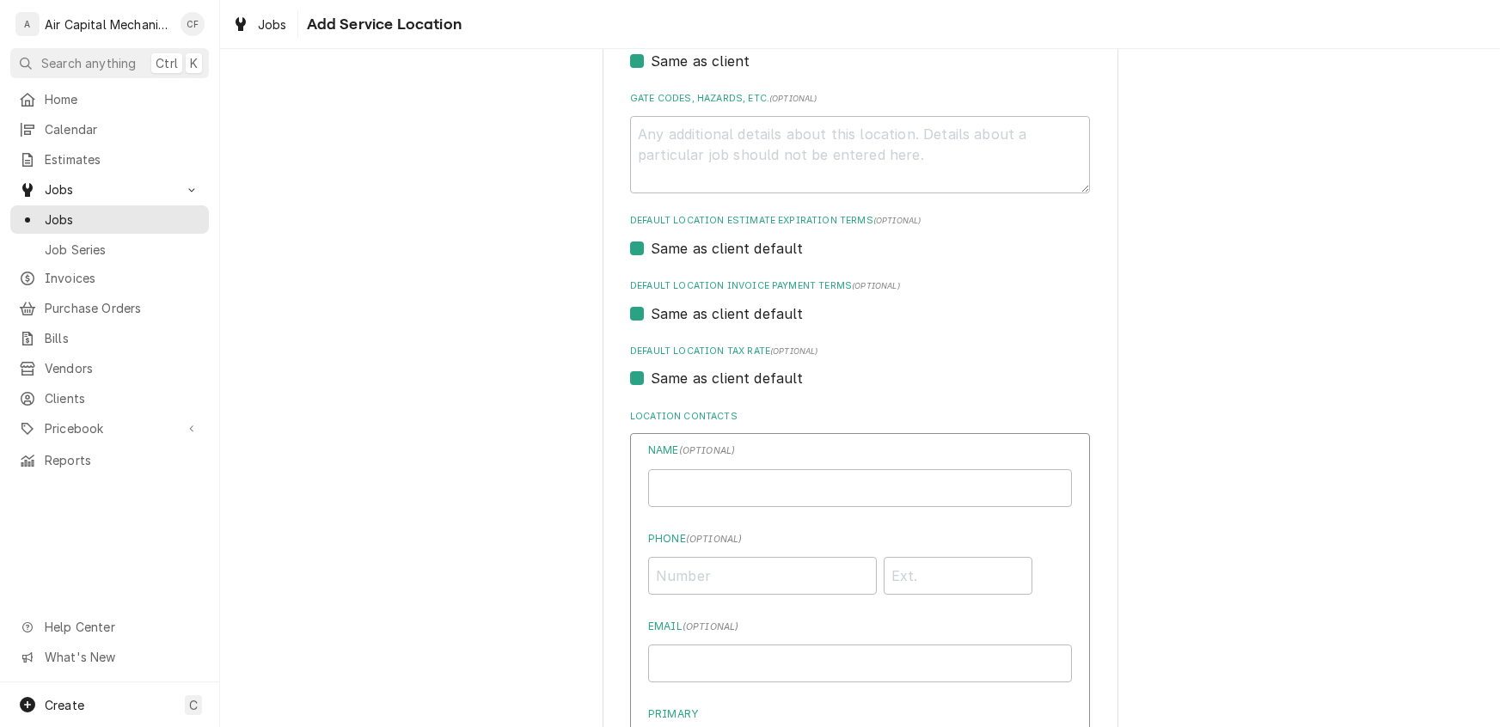
type textarea "x"
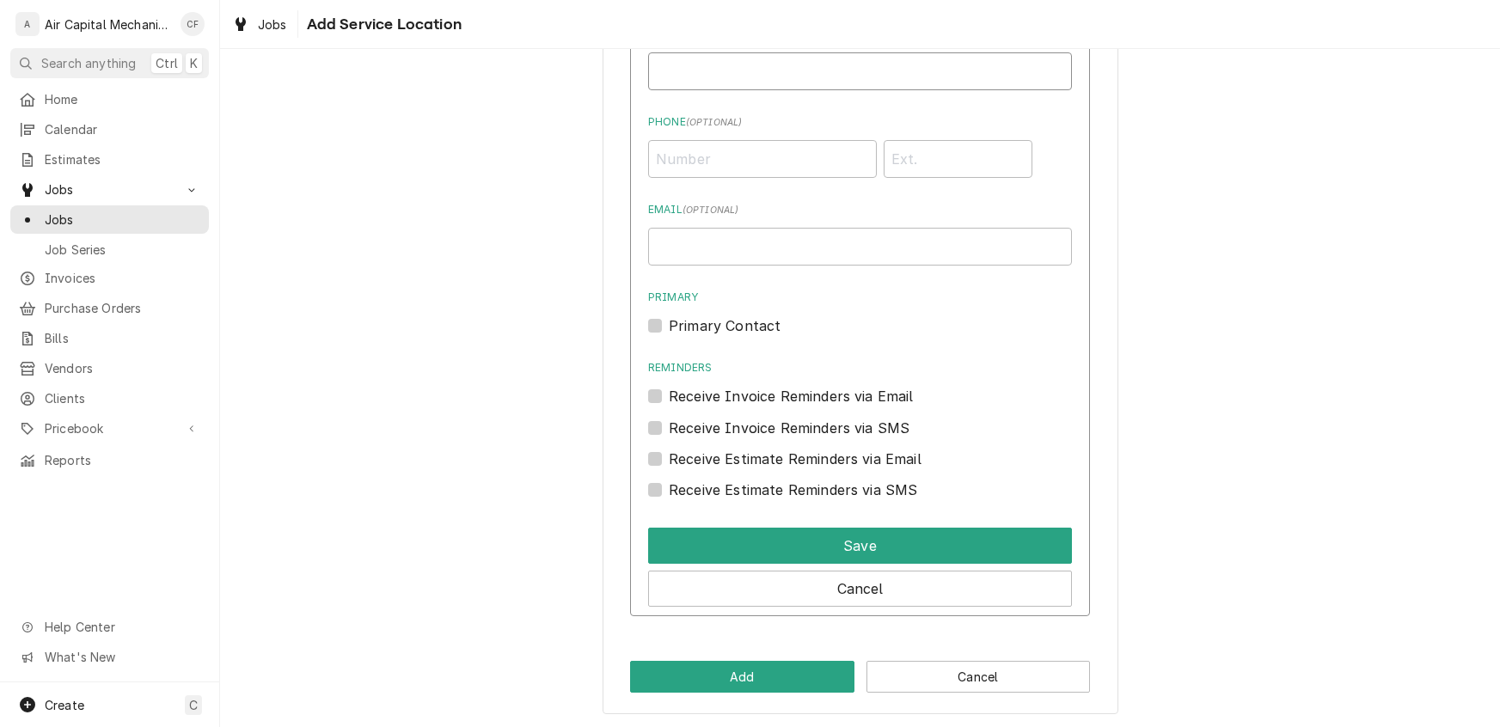
click at [756, 84] on input "Location Name ( optional )" at bounding box center [860, 71] width 424 height 38
type input "Carla Malec"
click at [747, 145] on input "Phone ( optional )" at bounding box center [762, 159] width 229 height 38
type input "(316) 214-6082"
click at [718, 248] on input "Email ( optional )" at bounding box center [860, 247] width 424 height 38
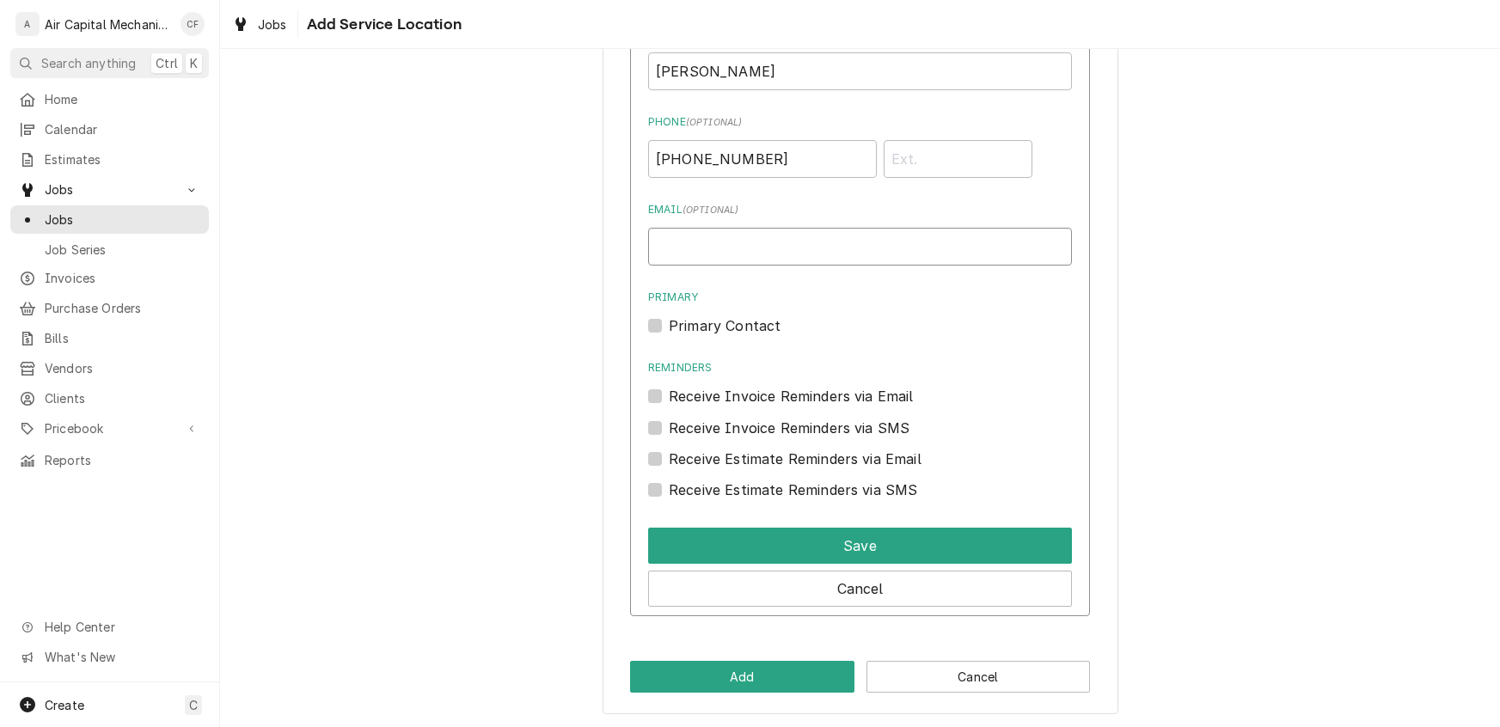
click at [806, 247] on input "Email ( optional )" at bounding box center [860, 247] width 424 height 38
paste input "carlamalec2005@yahoo.com"
type input "carlamalec2005@yahoo.com"
click at [663, 322] on div "Primary Contact" at bounding box center [860, 325] width 424 height 21
click at [669, 323] on label "Primary Contact" at bounding box center [725, 325] width 112 height 21
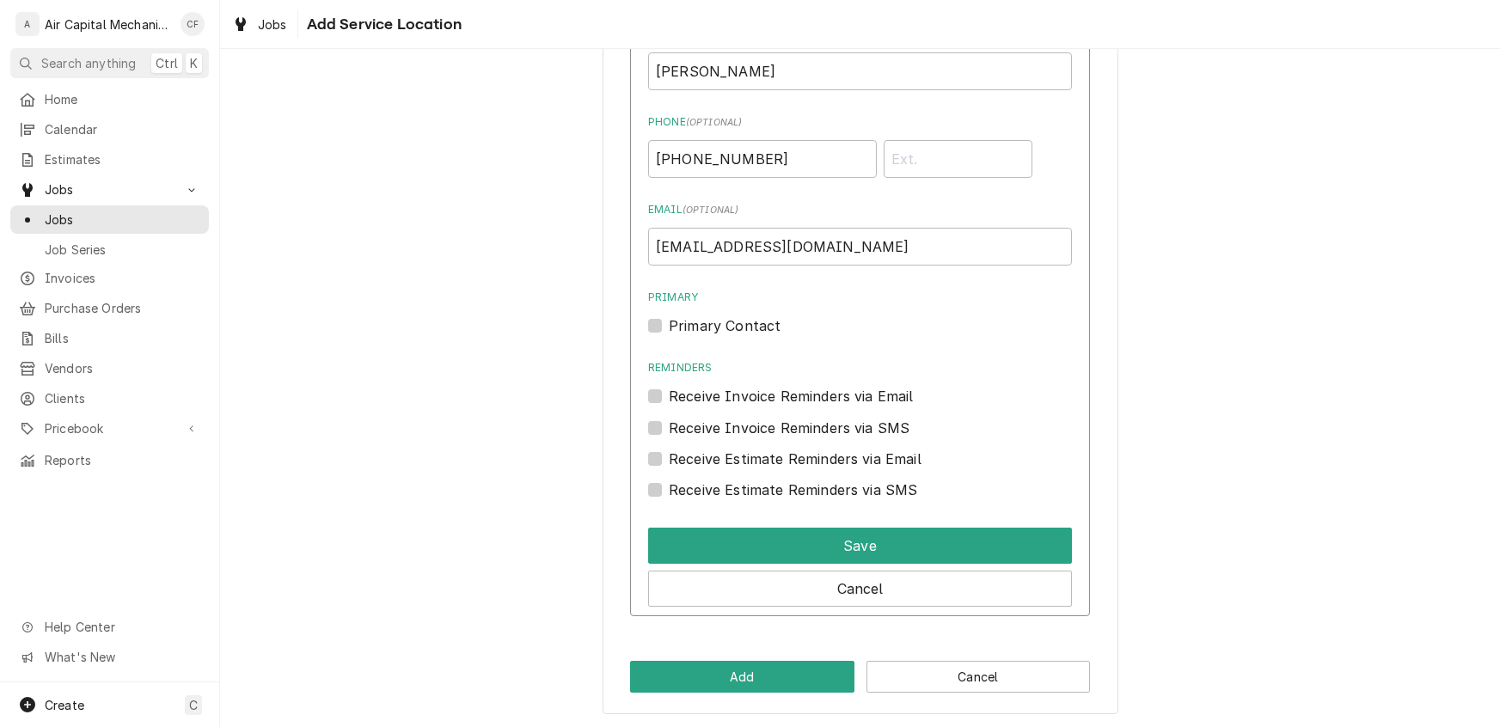
click at [669, 323] on input "Primary" at bounding box center [881, 334] width 424 height 38
checkbox input "true"
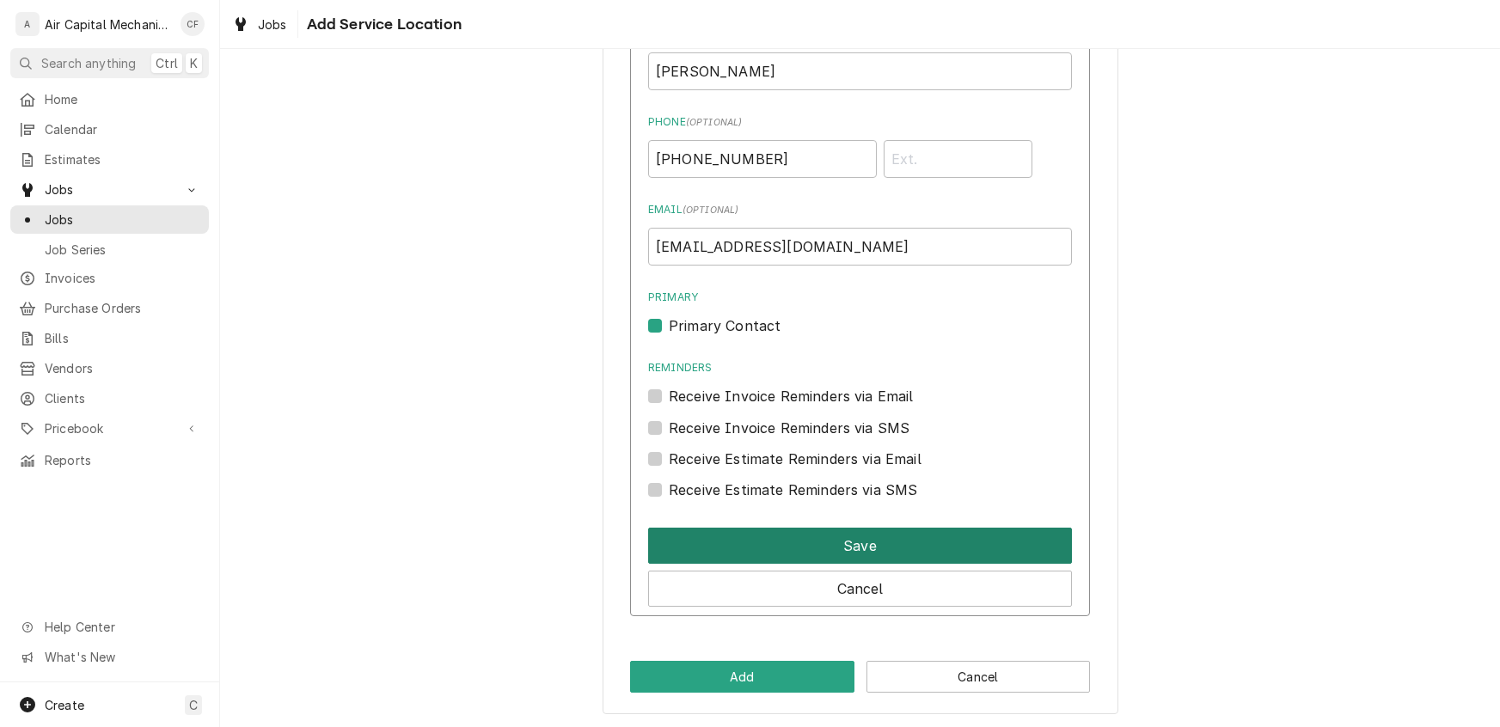
click at [791, 547] on button "Save" at bounding box center [860, 546] width 424 height 36
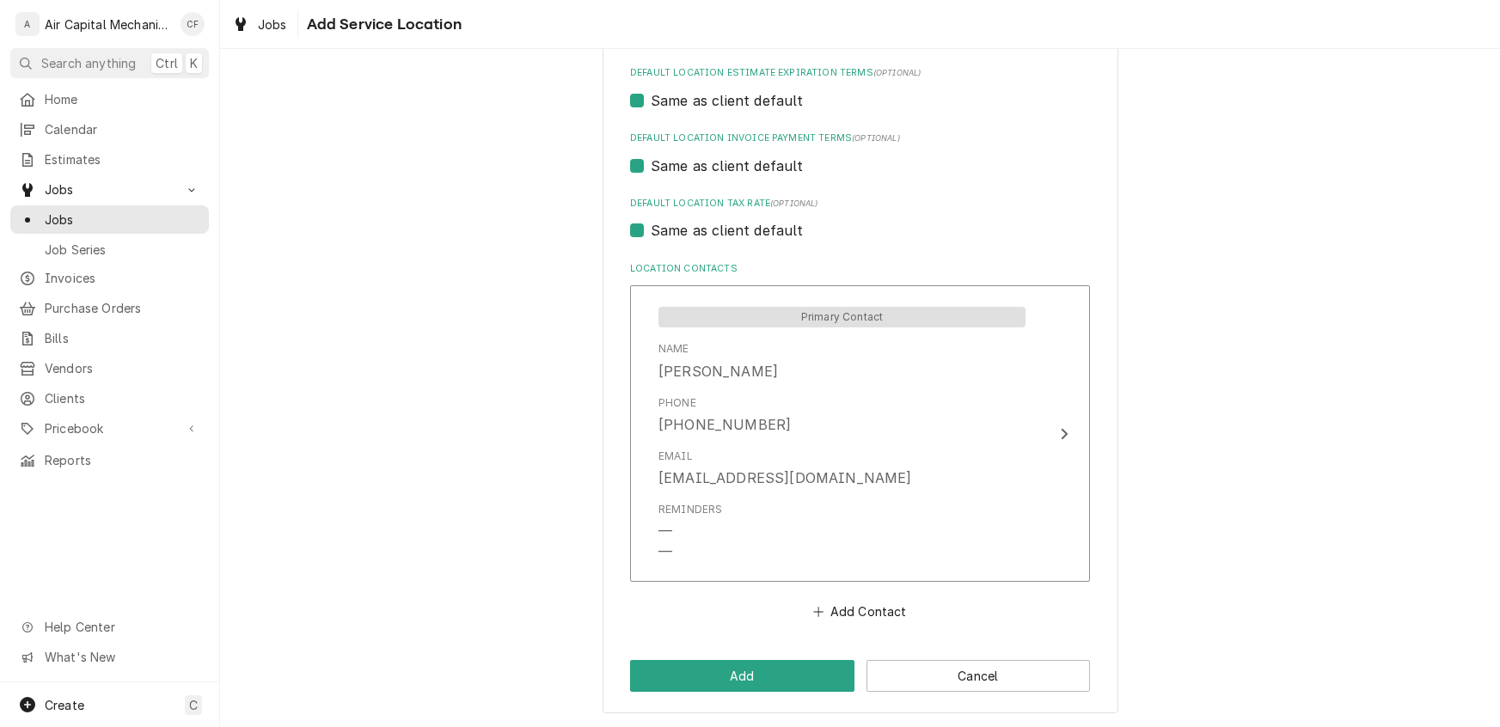
scroll to position [698, 0]
click at [744, 685] on button "Add" at bounding box center [742, 677] width 224 height 32
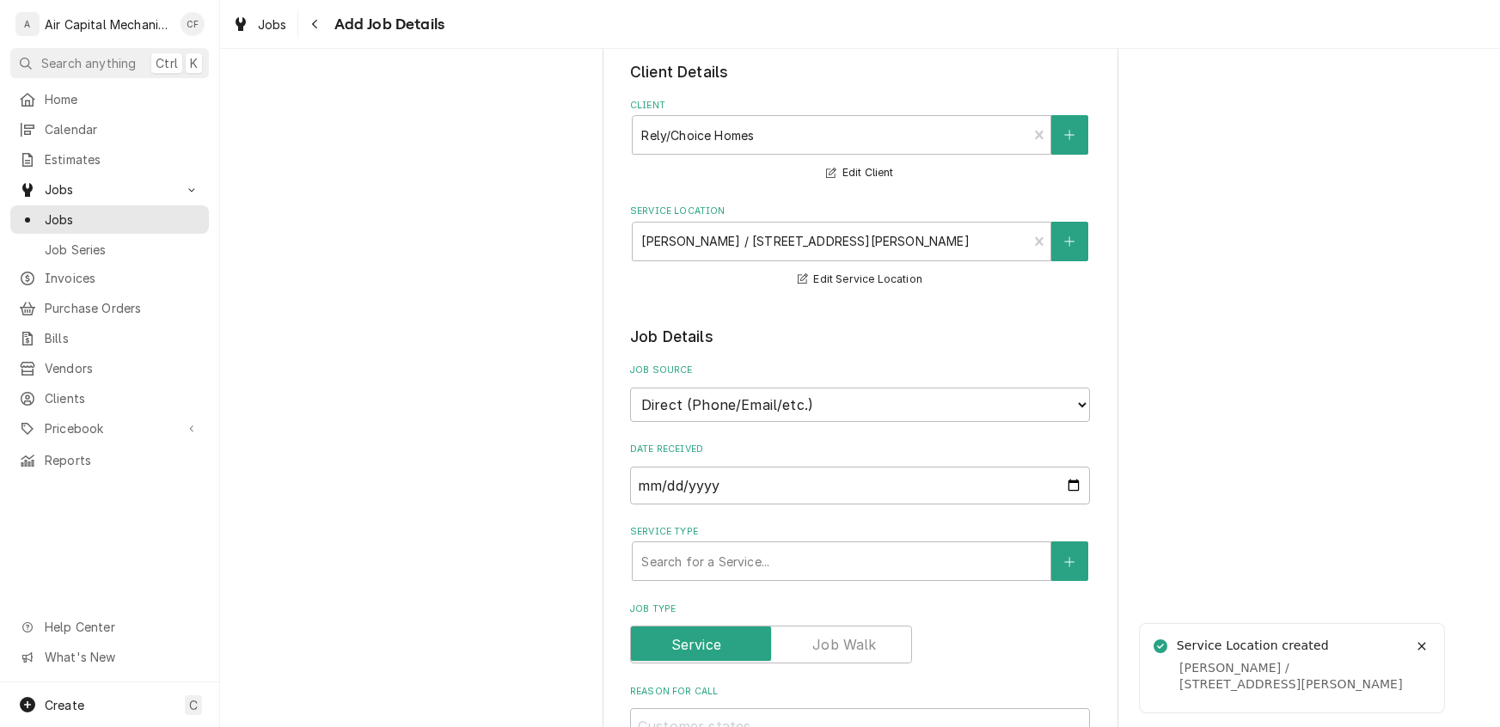
type textarea "x"
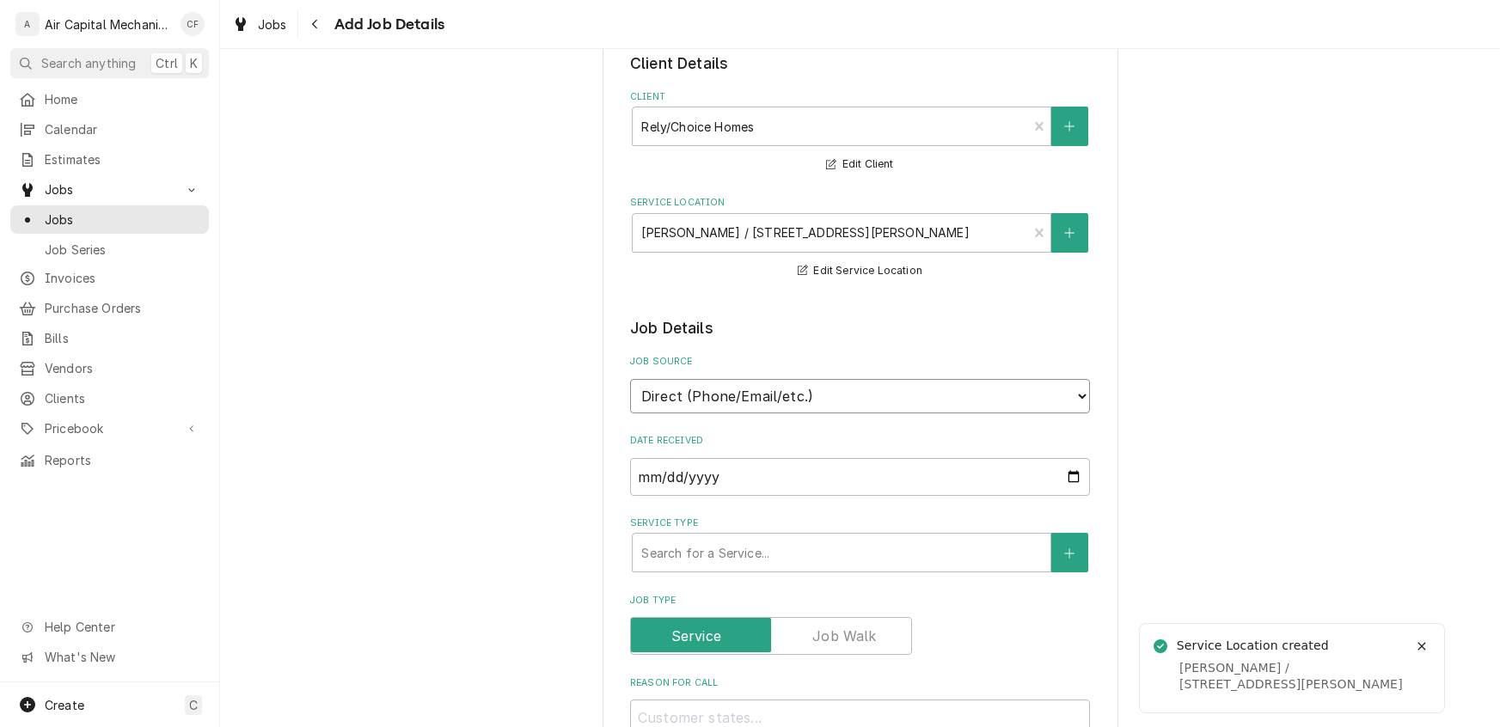
click at [722, 388] on select "Direct (Phone/Email/etc.) Service Channel Other" at bounding box center [860, 396] width 460 height 34
select select "100"
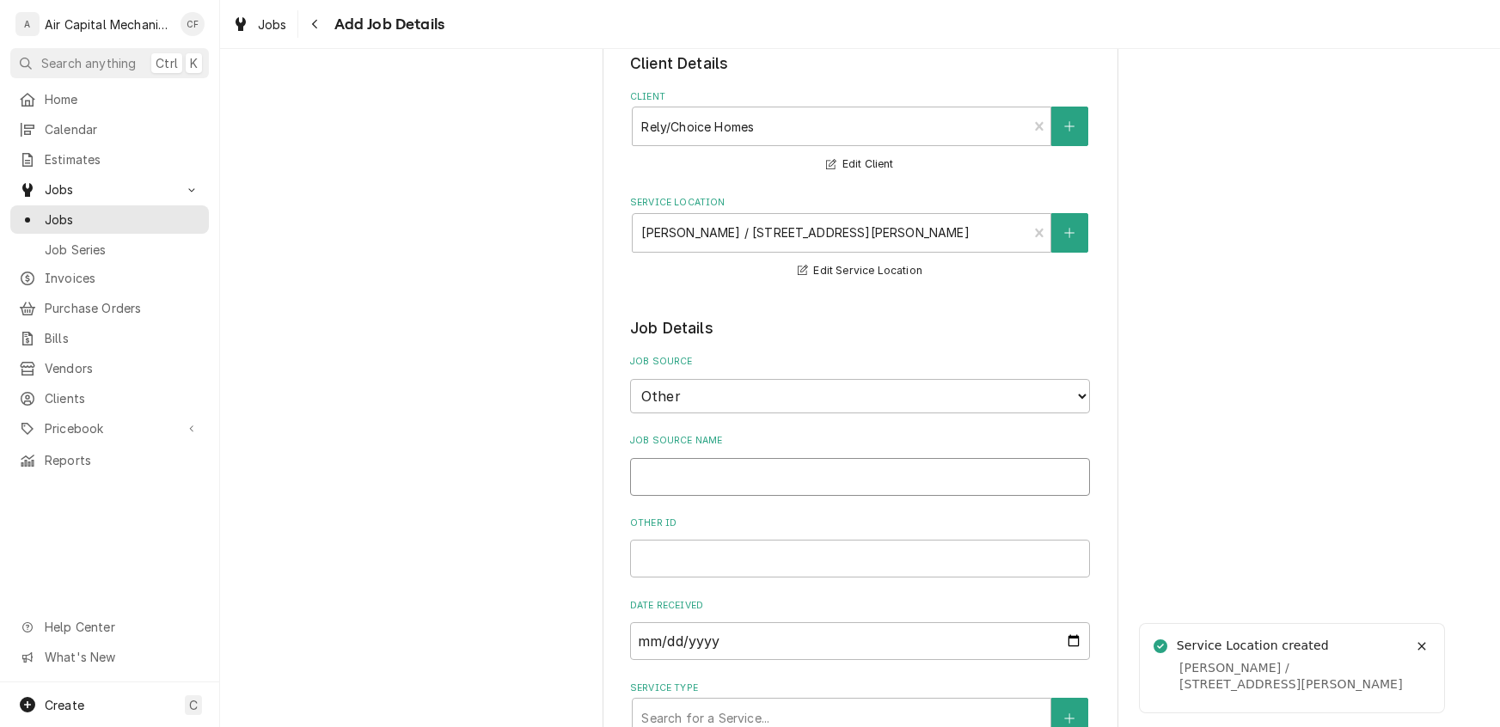
click at [667, 467] on input "Job Source Name" at bounding box center [860, 477] width 460 height 38
type textarea "x"
type input "R"
type textarea "x"
type input "Re"
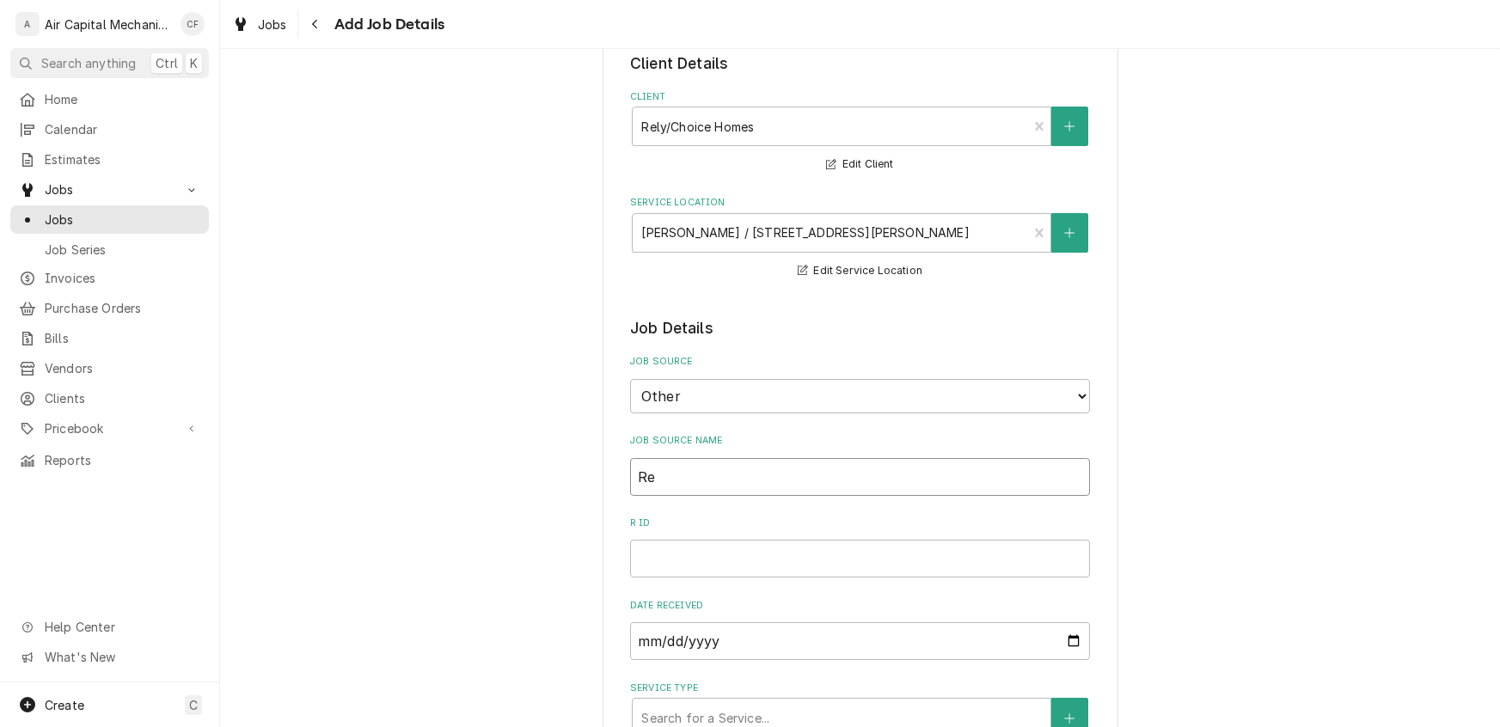
type textarea "x"
type input "Rel"
type textarea "x"
type input "Rely"
type textarea "x"
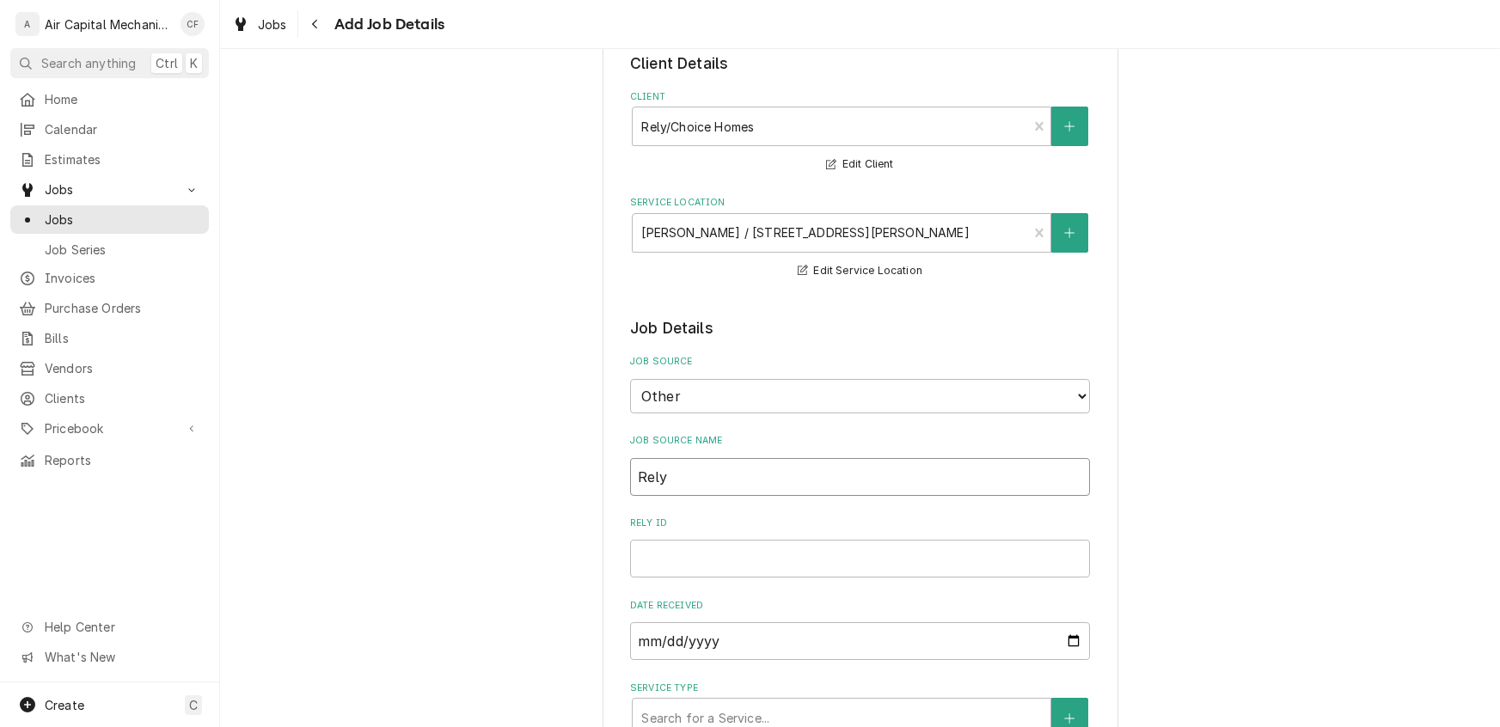
type input "Rely"
type textarea "x"
type input "Rely H"
type textarea "x"
type input "Rely Ho"
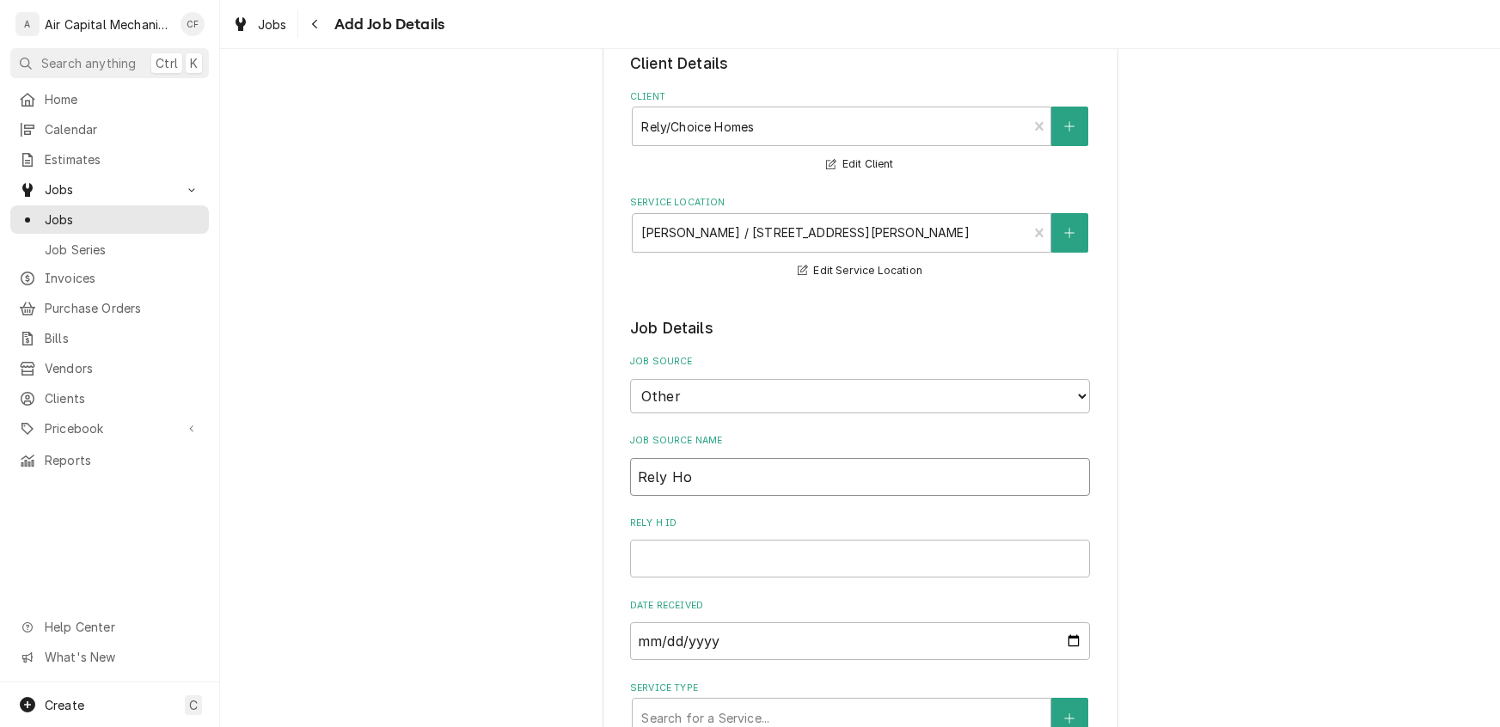
type textarea "x"
type input "Rely Hom"
type textarea "x"
type input "Rely Home"
type textarea "x"
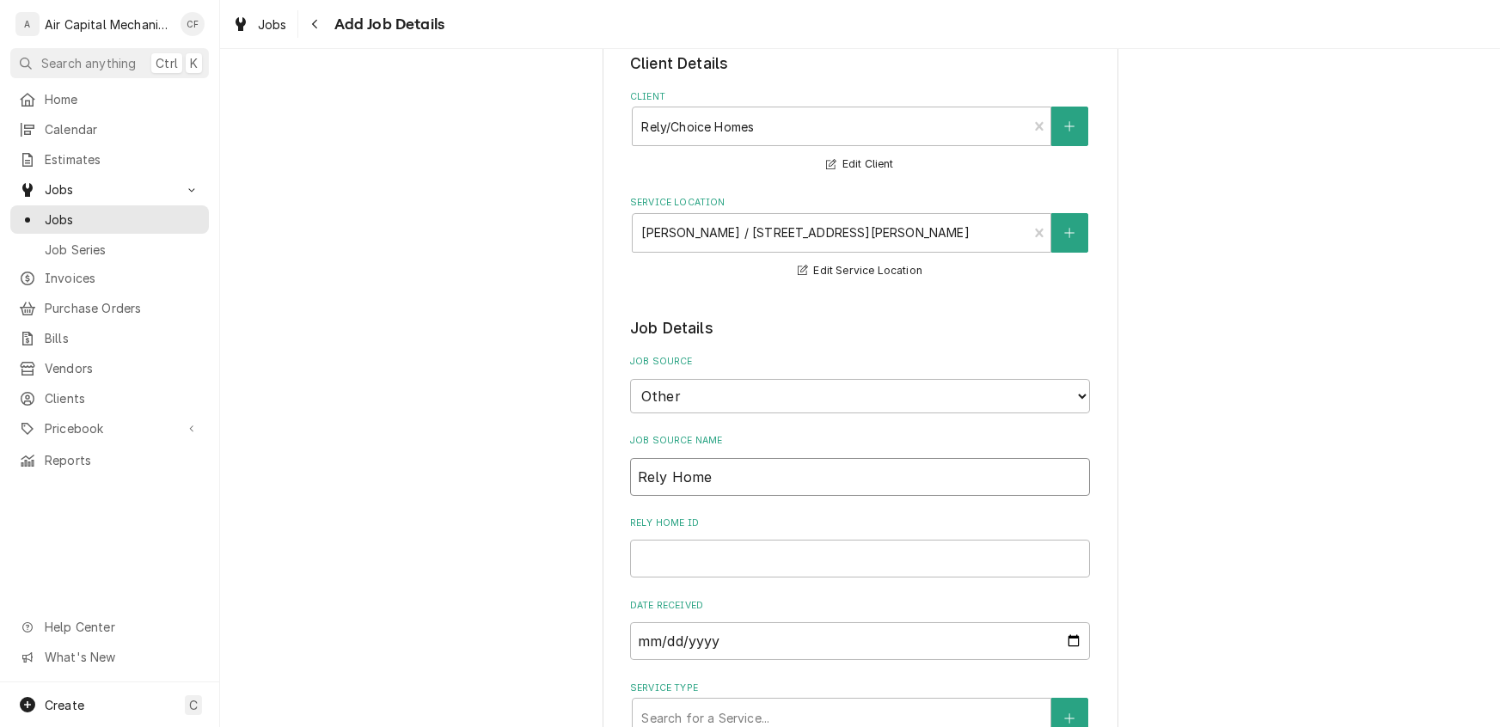
type input "Rely Homes"
type textarea "x"
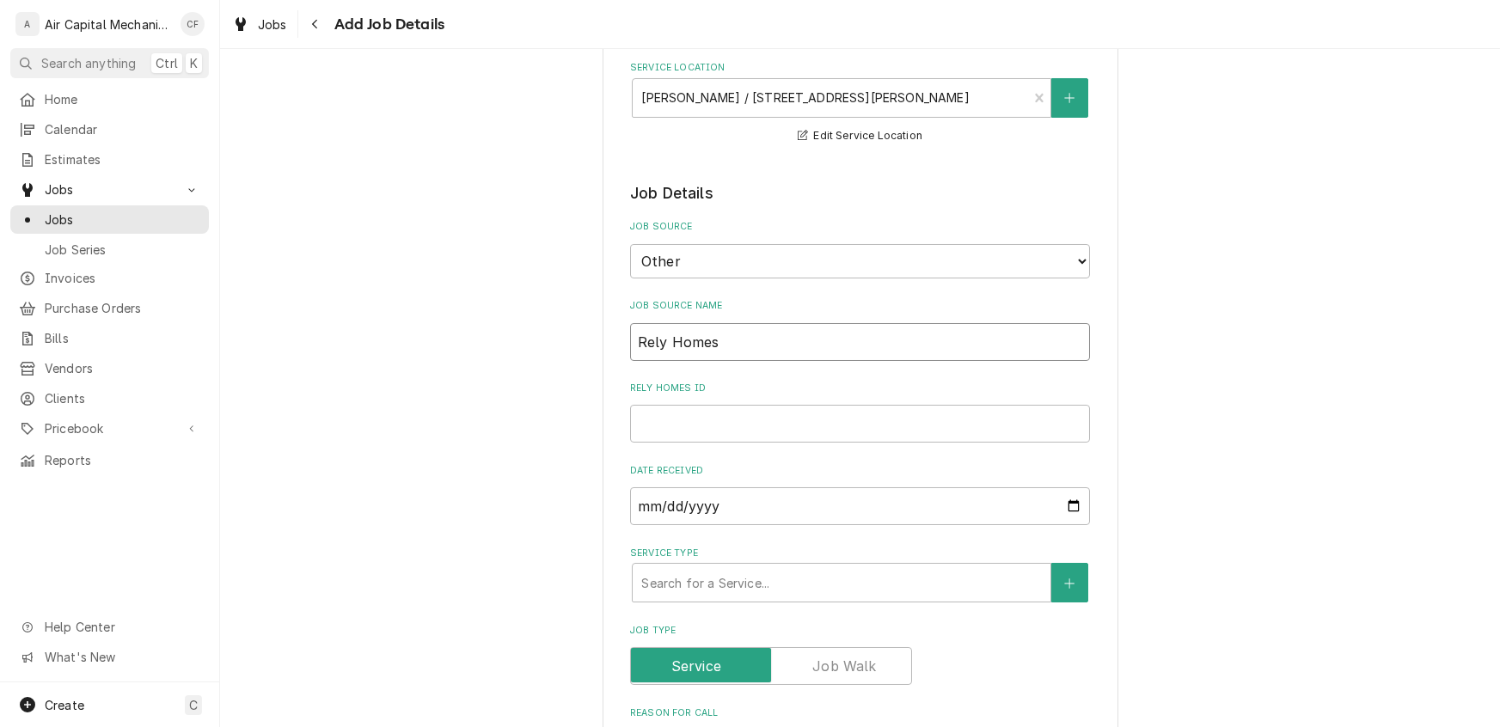
scroll to position [230, 0]
type input "Rely Homes"
click at [682, 408] on input "Rely Homes ID" at bounding box center [860, 422] width 460 height 38
type textarea "x"
type input "S"
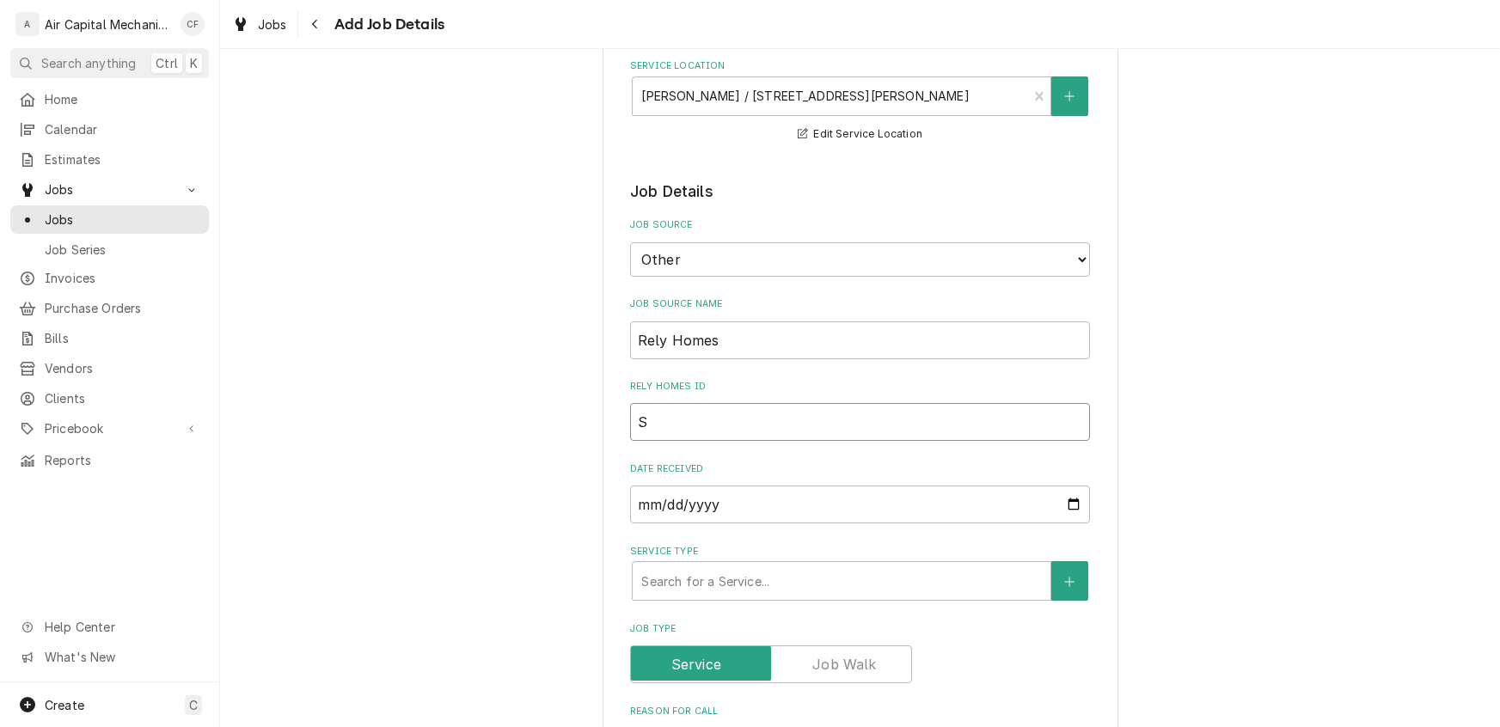
type textarea "x"
type input "SW"
type textarea "x"
type input "SWO"
type textarea "x"
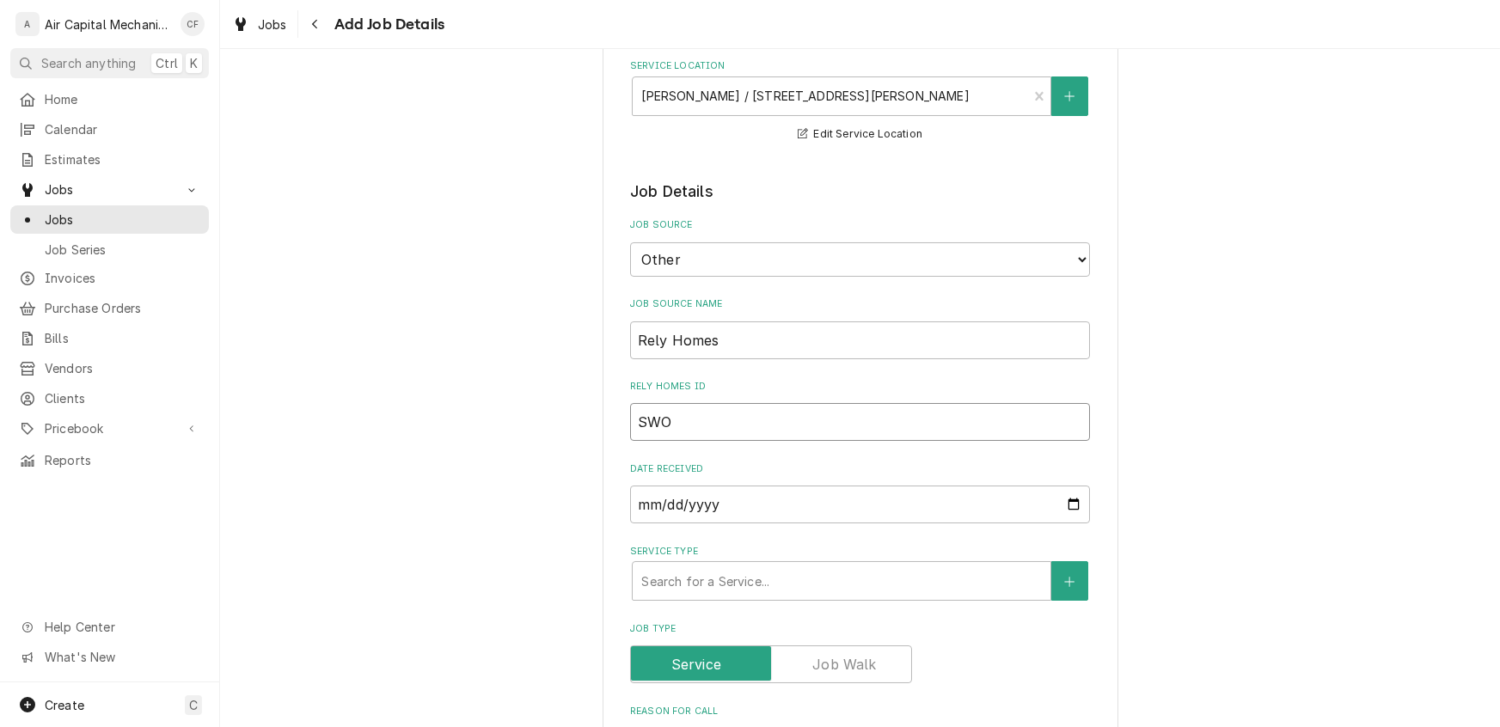
type input "SWO#"
type textarea "x"
type input "SWO#2"
type textarea "x"
type input "SWO#29"
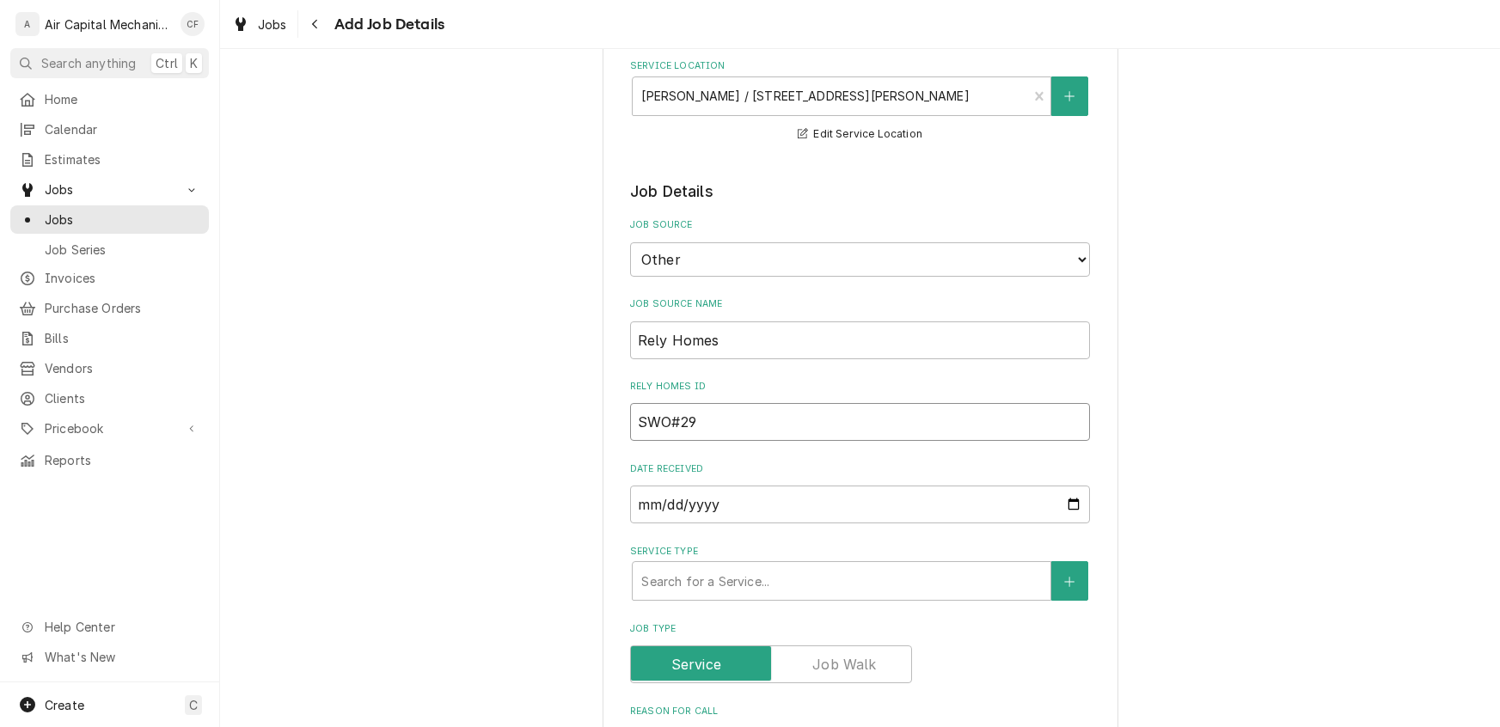
type textarea "x"
type input "SWO#294"
type textarea "x"
type input "SWO#2947"
type textarea "x"
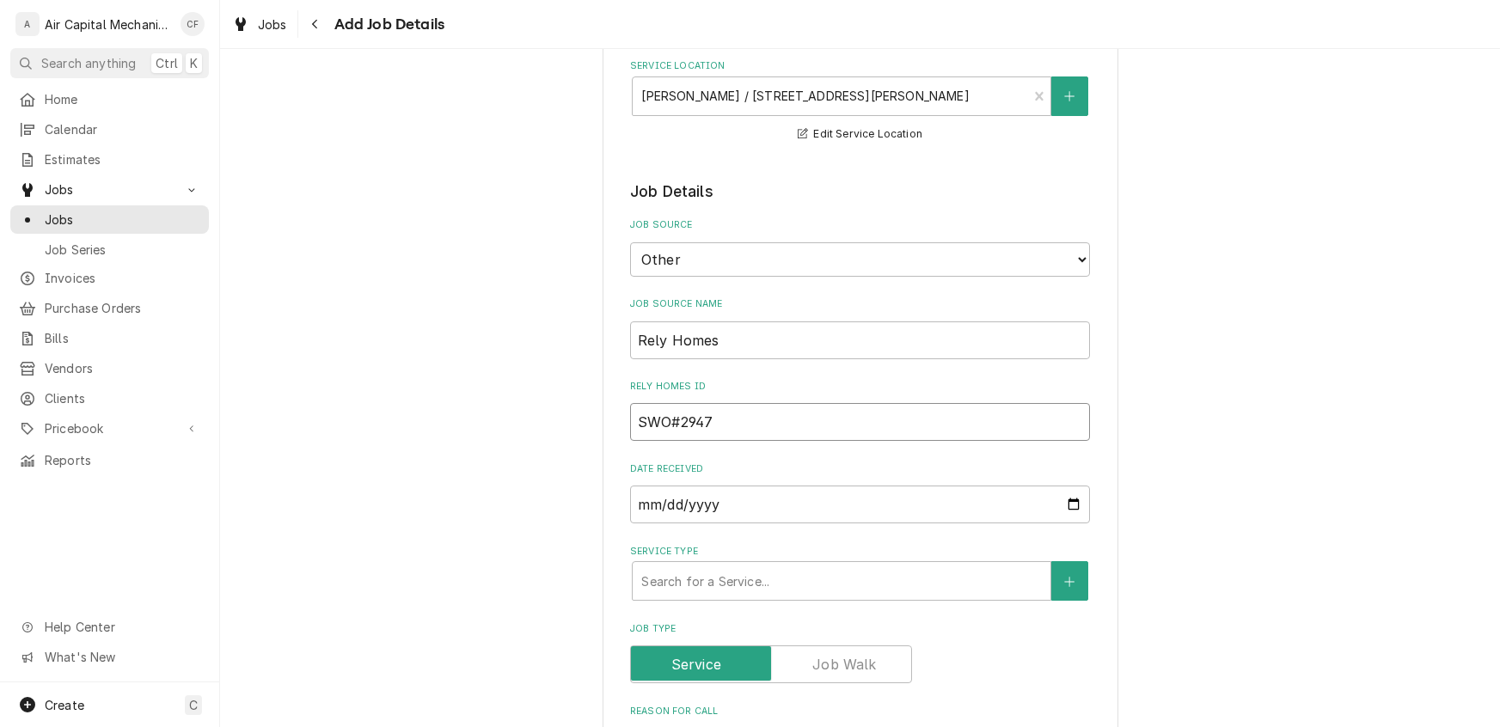
type input "SWO#29474"
type textarea "x"
type input "SWO#294741"
type textarea "x"
type input "SWO#2947418"
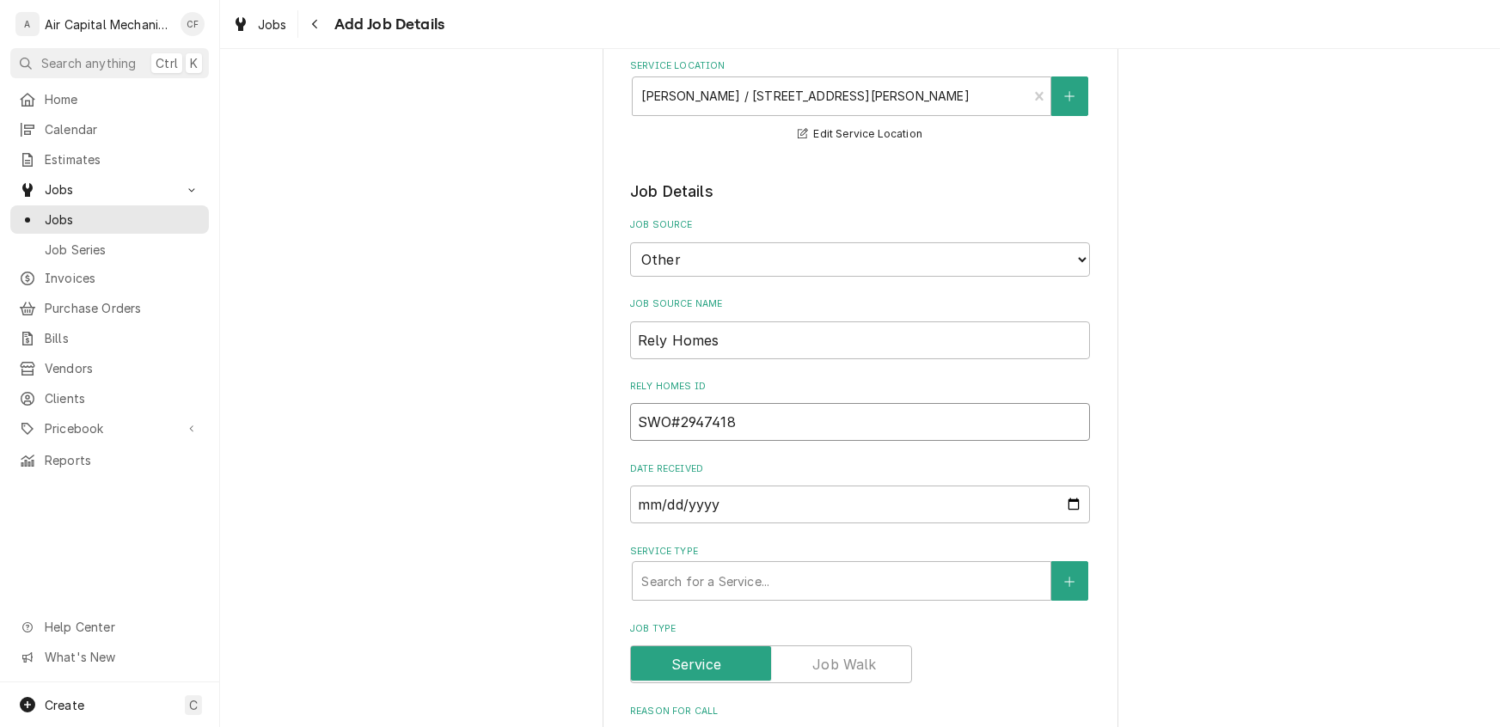
type textarea "x"
type input "SWO#29474185"
type textarea "x"
type input "SWO#294741853"
type textarea "x"
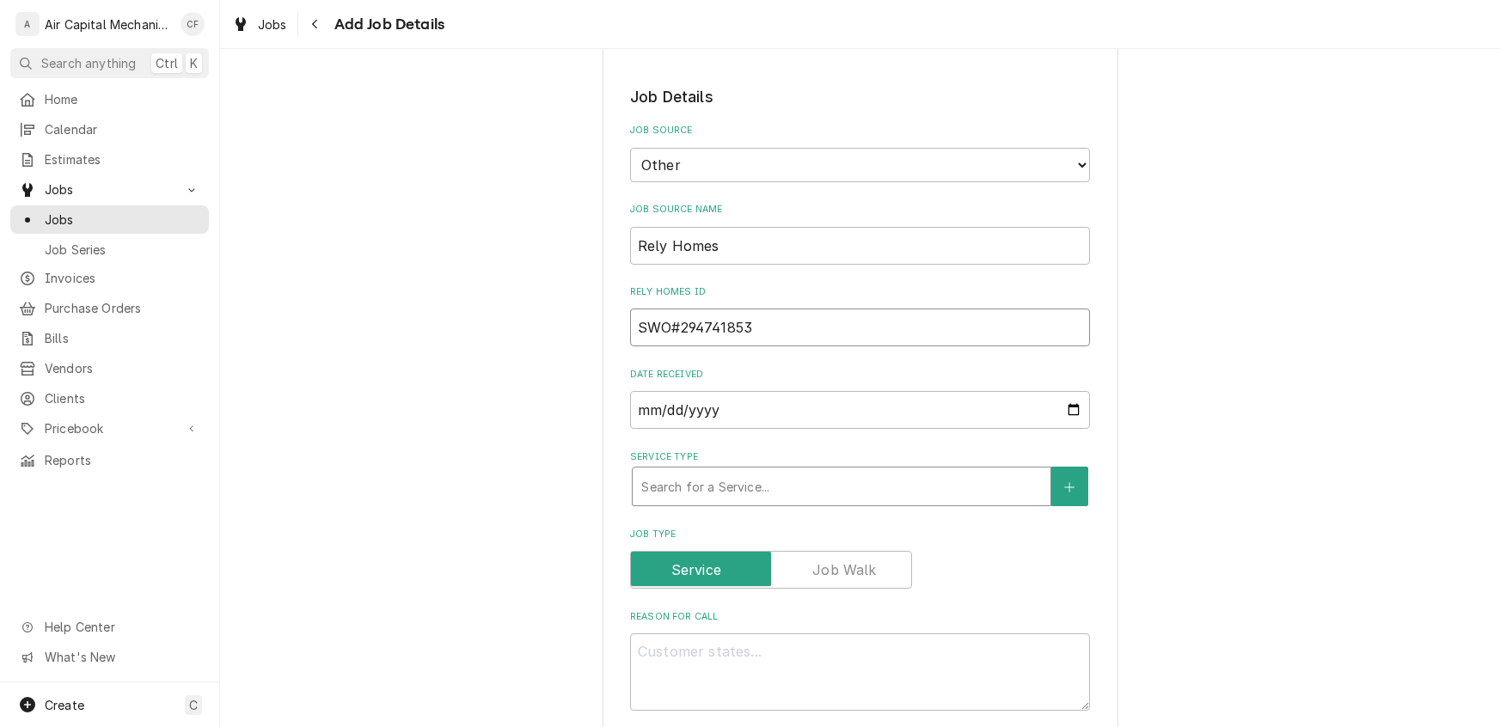
scroll to position [351, 0]
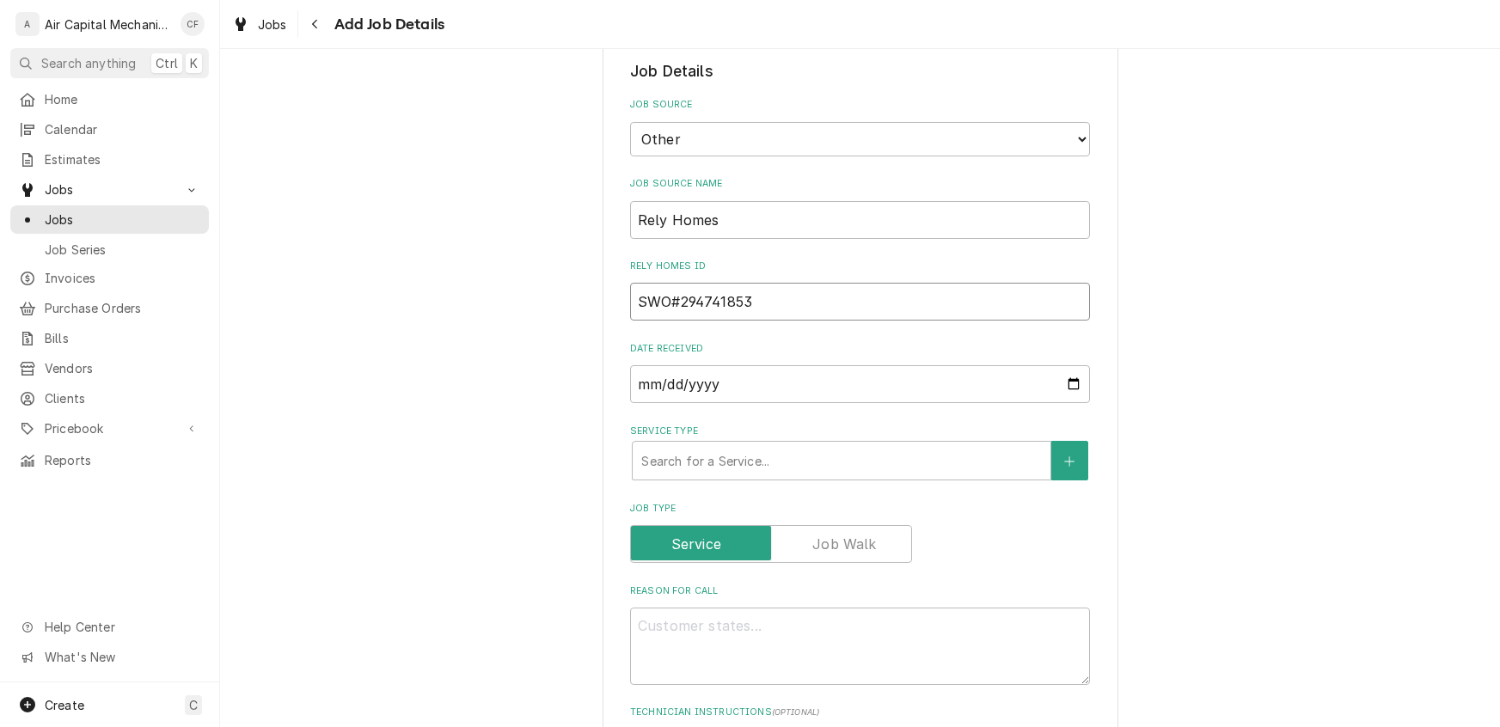
type input "SWO#294741853"
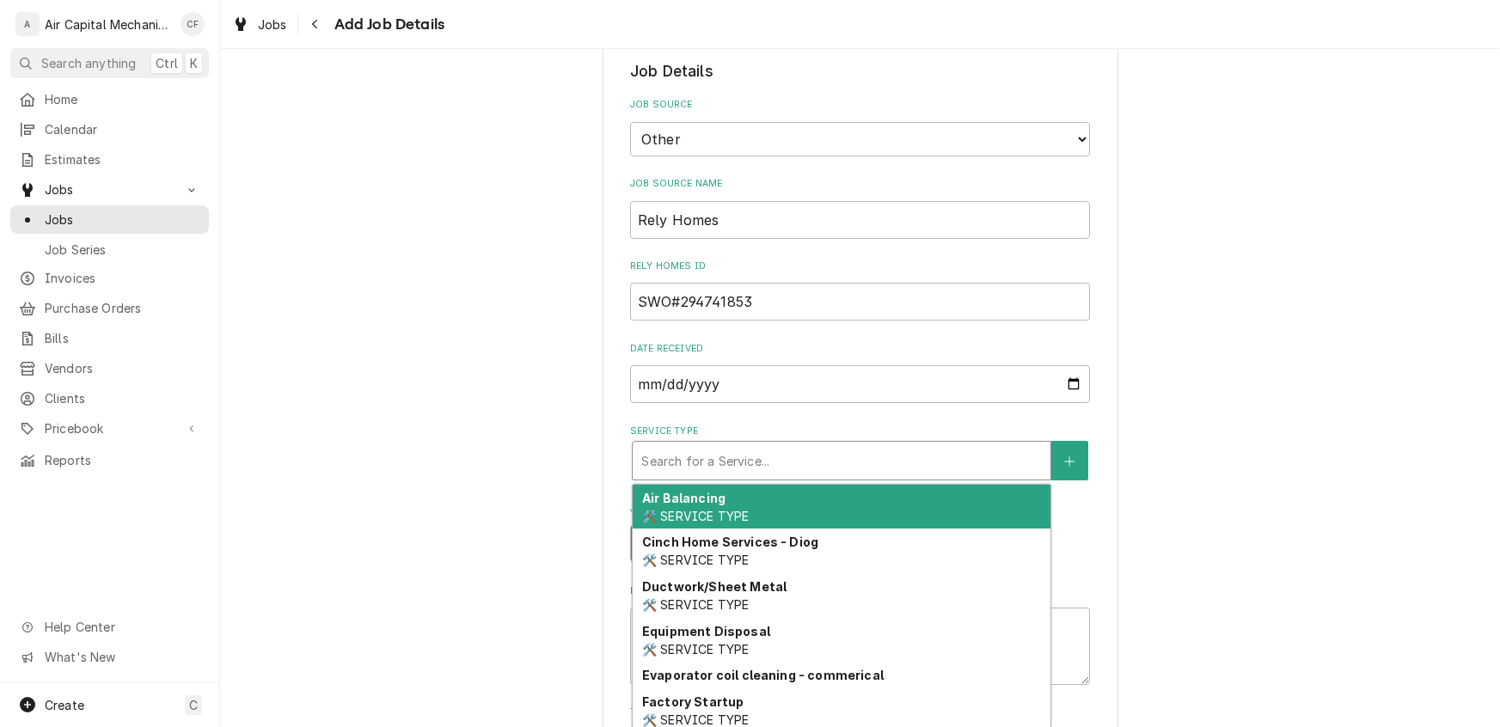
click at [854, 462] on div "Service Type" at bounding box center [841, 460] width 401 height 31
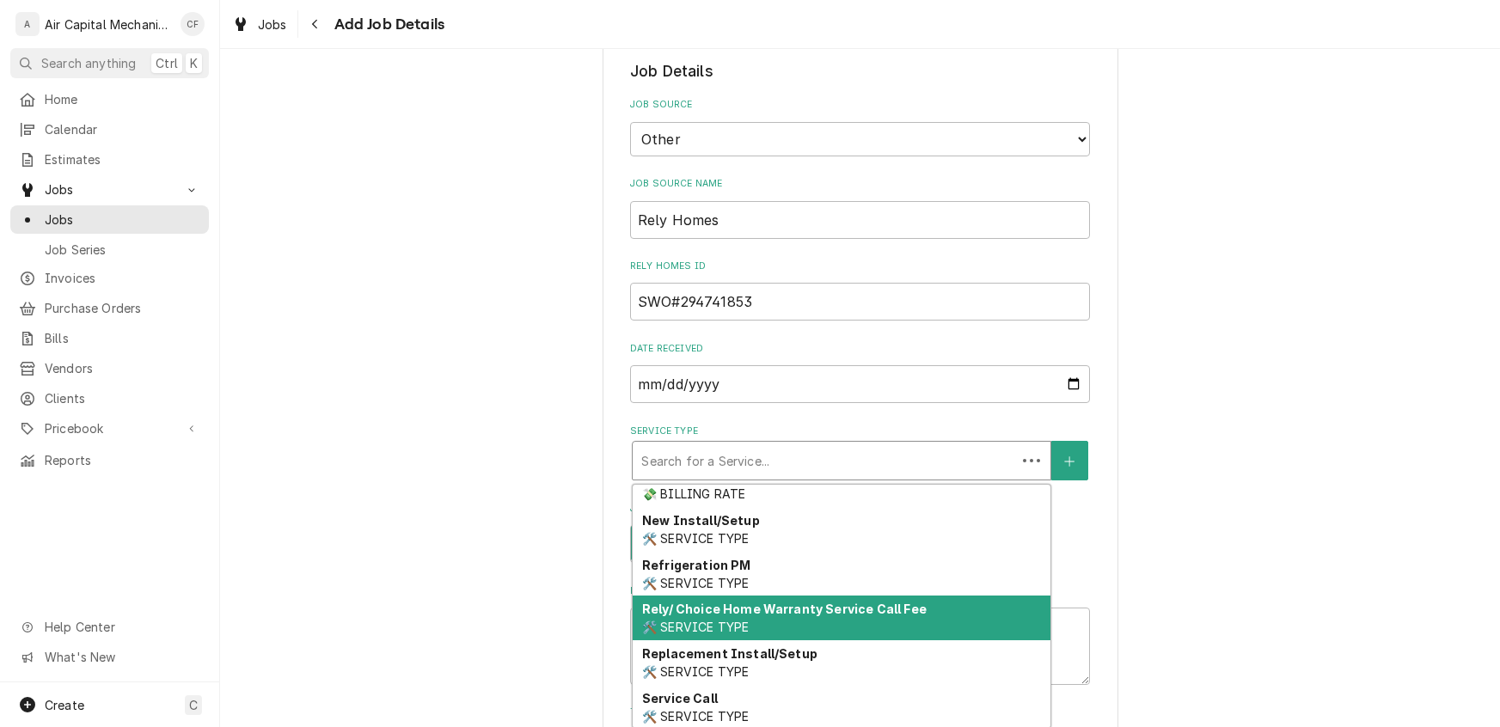
scroll to position [626, 0]
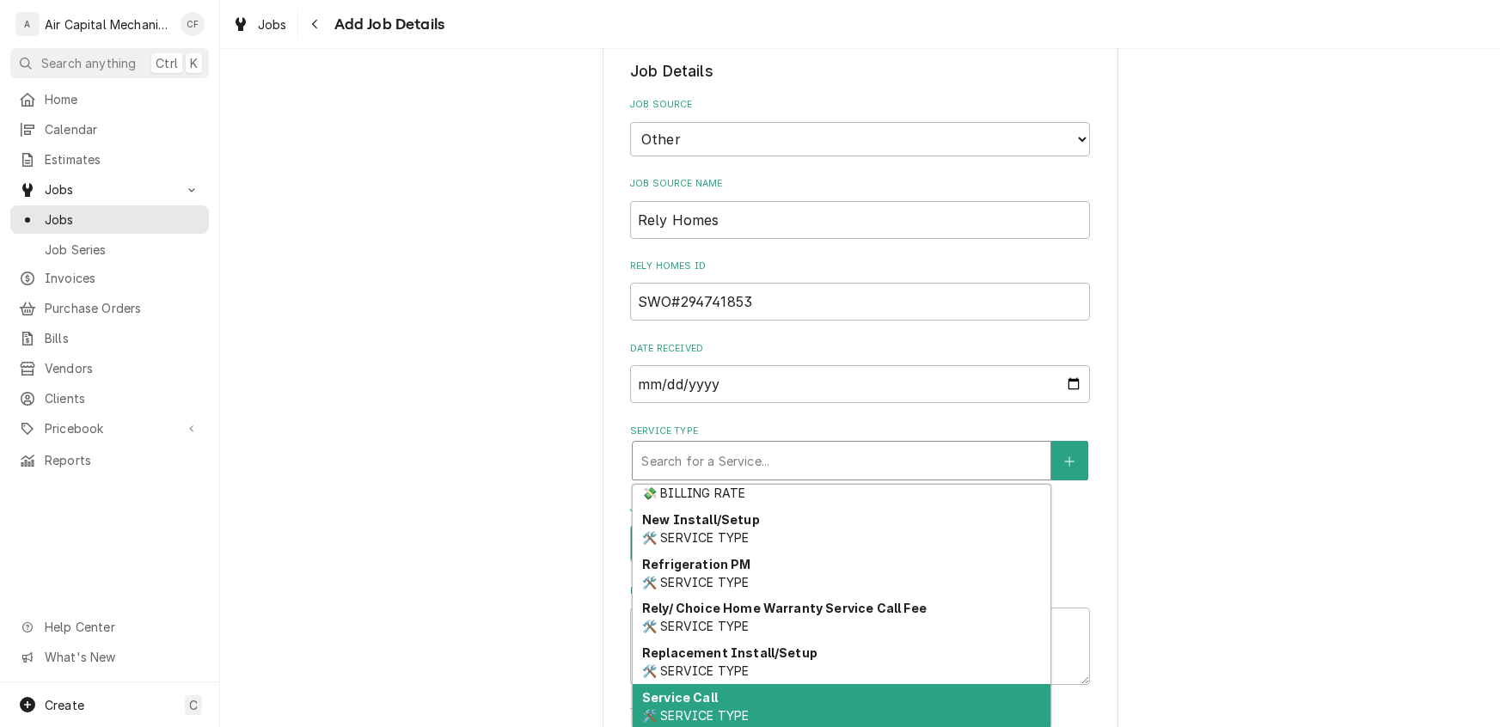
click at [688, 702] on div "Service Call 🛠️ SERVICE TYPE" at bounding box center [842, 706] width 418 height 45
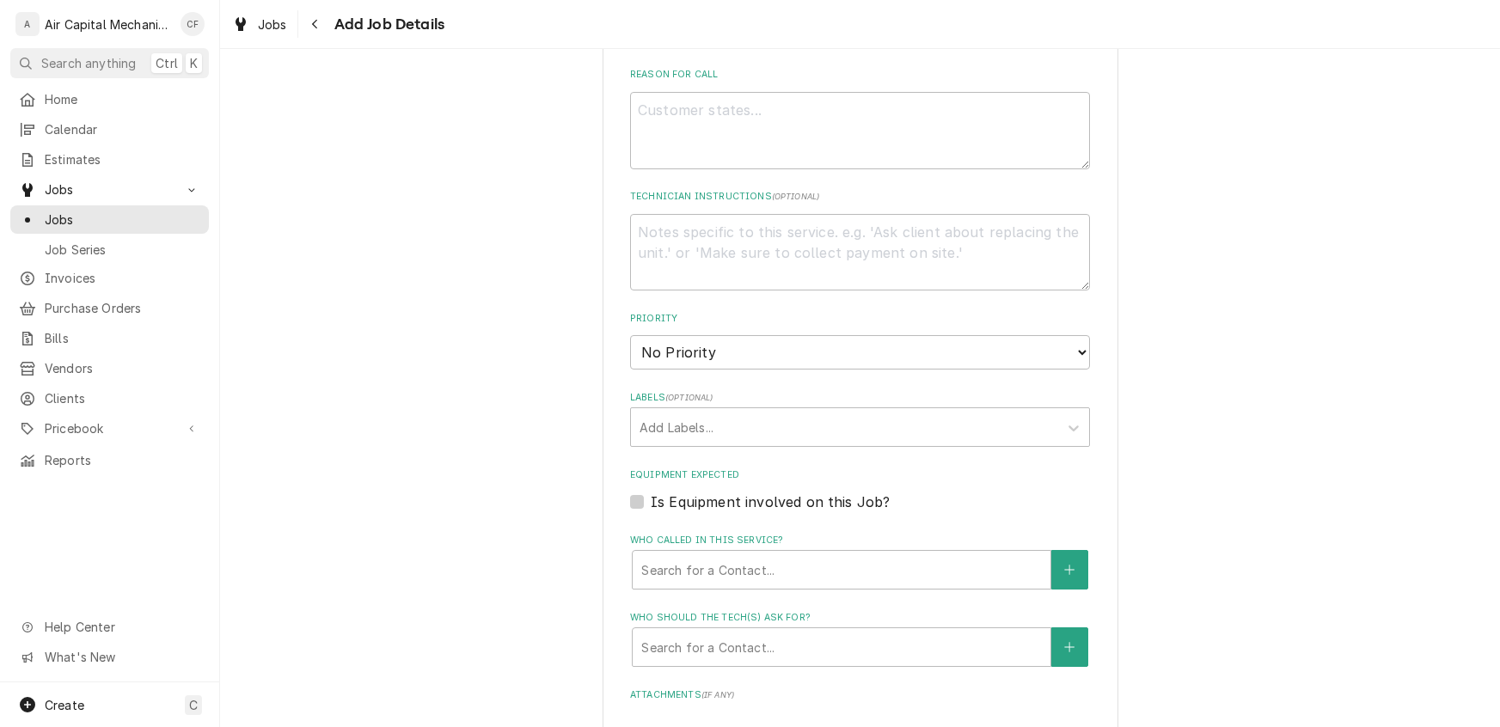
scroll to position [884, 0]
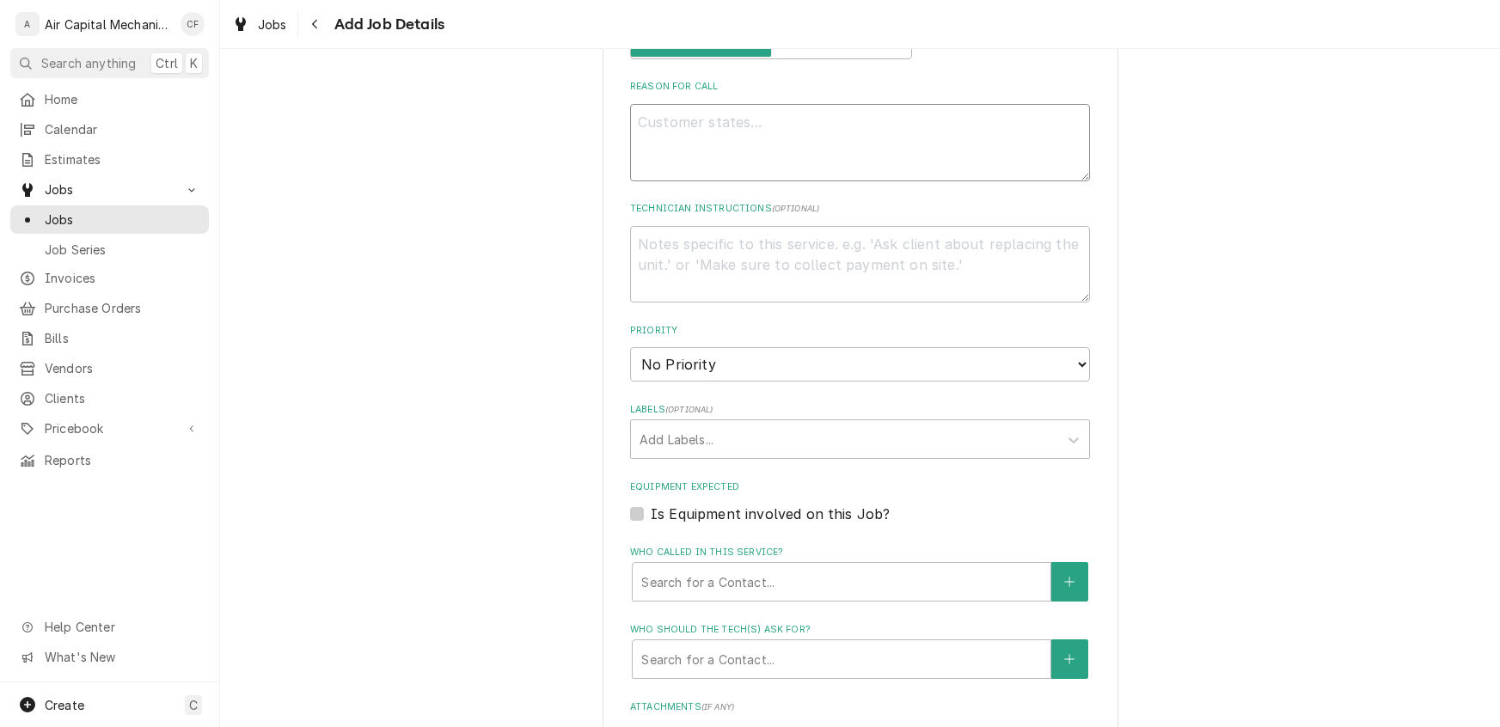
click at [733, 159] on textarea "Reason For Call" at bounding box center [860, 142] width 460 height 77
paste textarea "not cooling. my air conditioner is not working"
type textarea "x"
type textarea "not cooling. my air conditioner is not working"
type textarea "x"
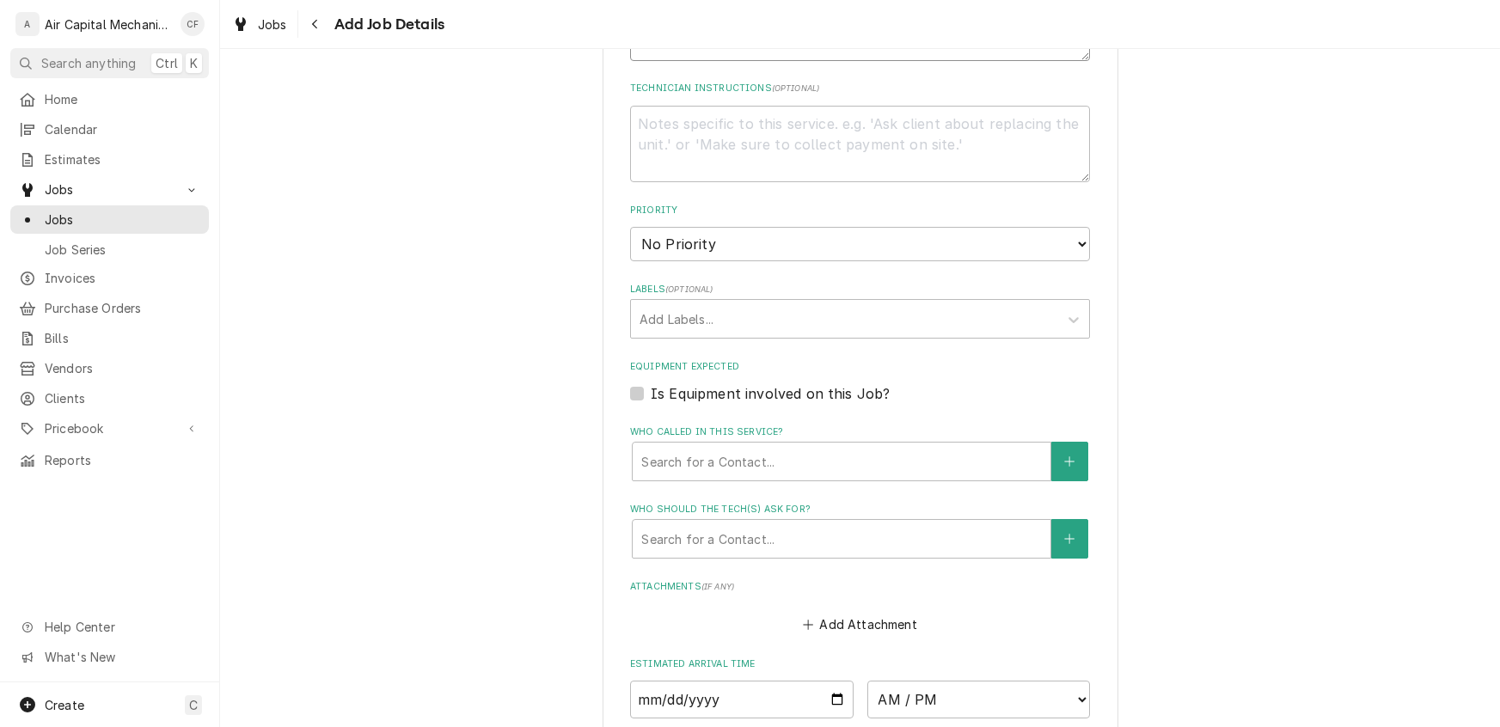
scroll to position [1011, 0]
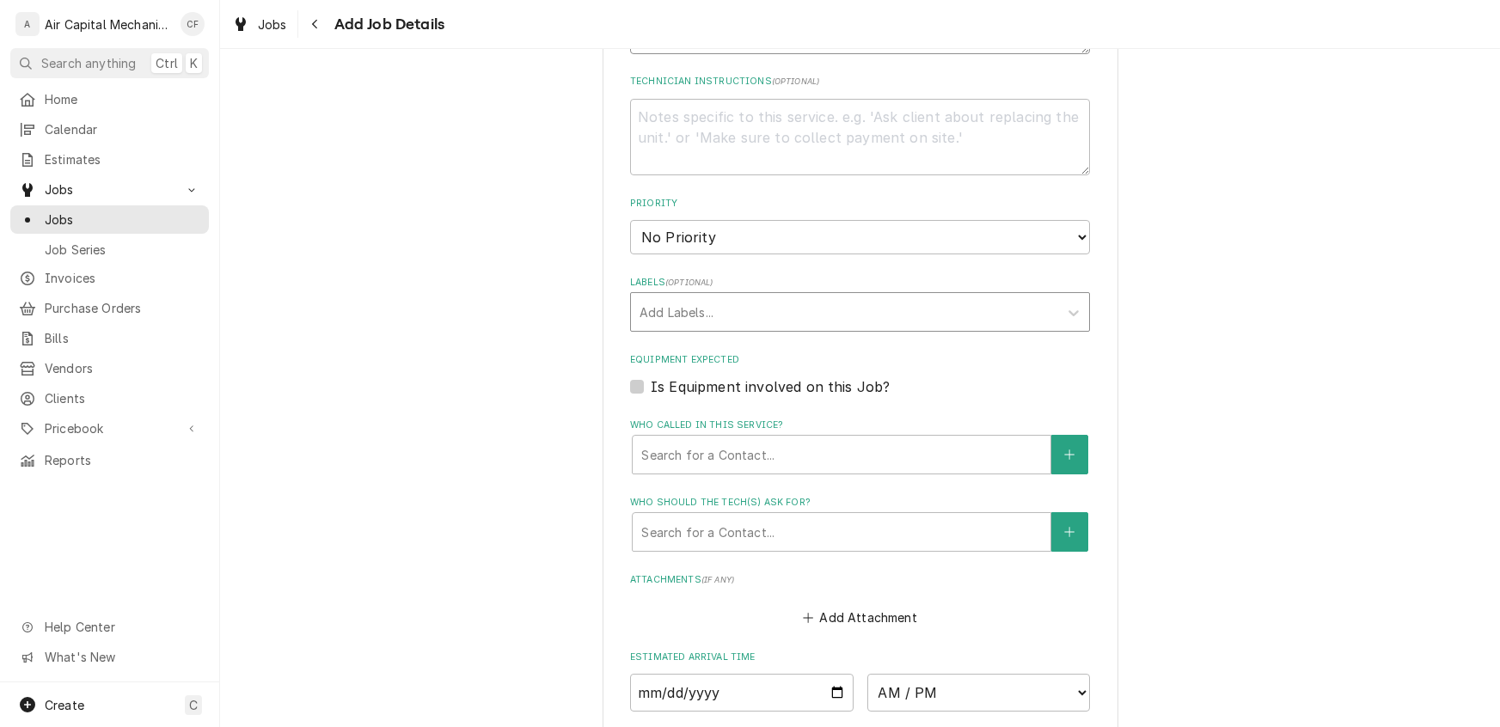
type textarea "not cooling. my air conditioner is not working"
click at [698, 316] on div "Labels" at bounding box center [845, 312] width 410 height 31
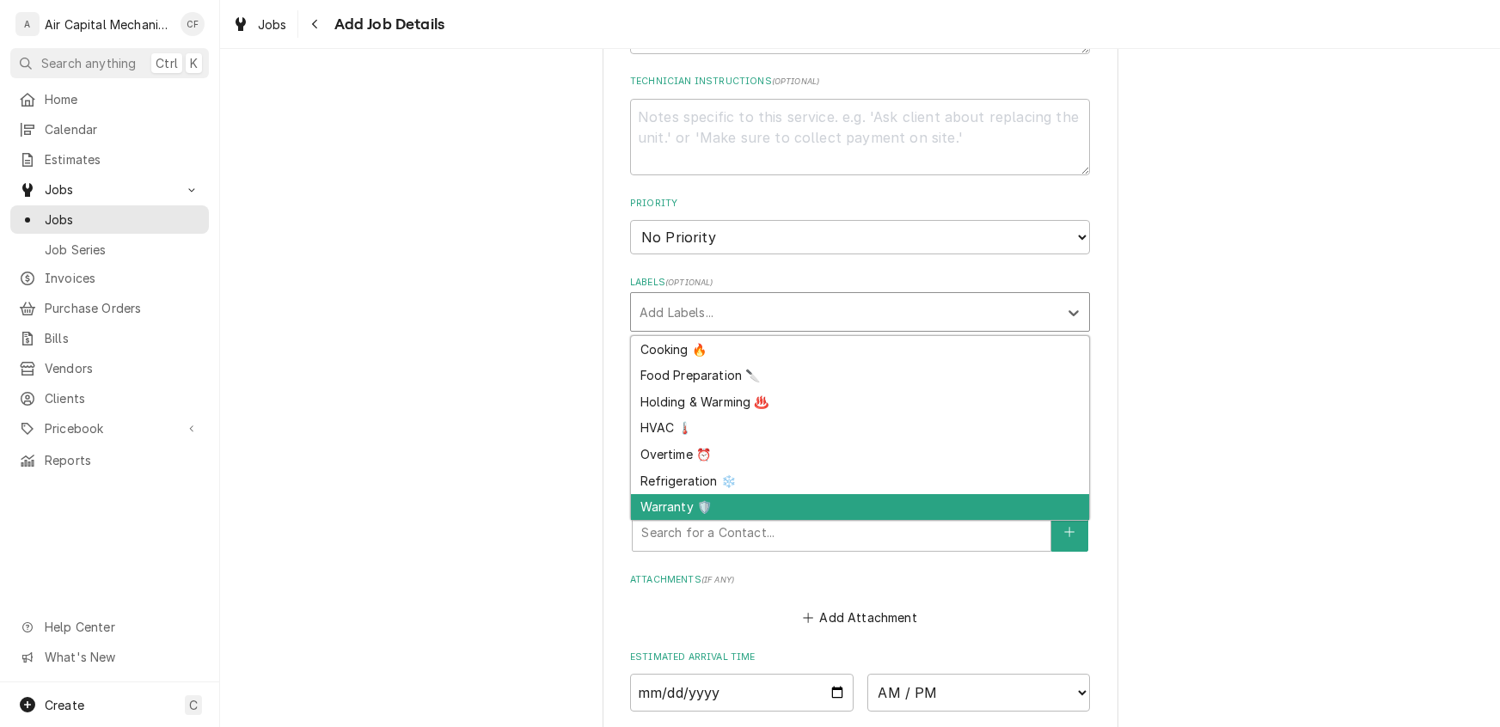
click at [695, 494] on div "Warranty 🛡️" at bounding box center [860, 507] width 458 height 27
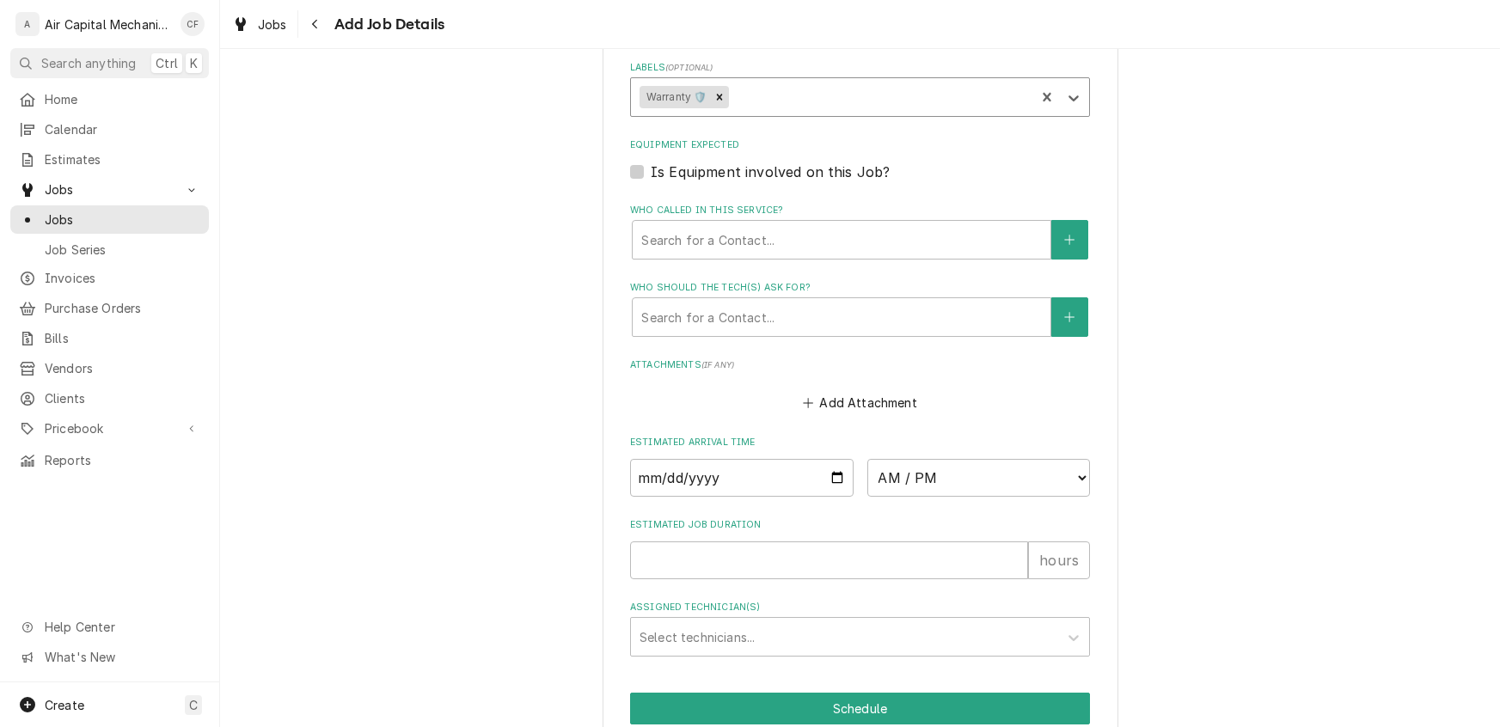
scroll to position [1228, 0]
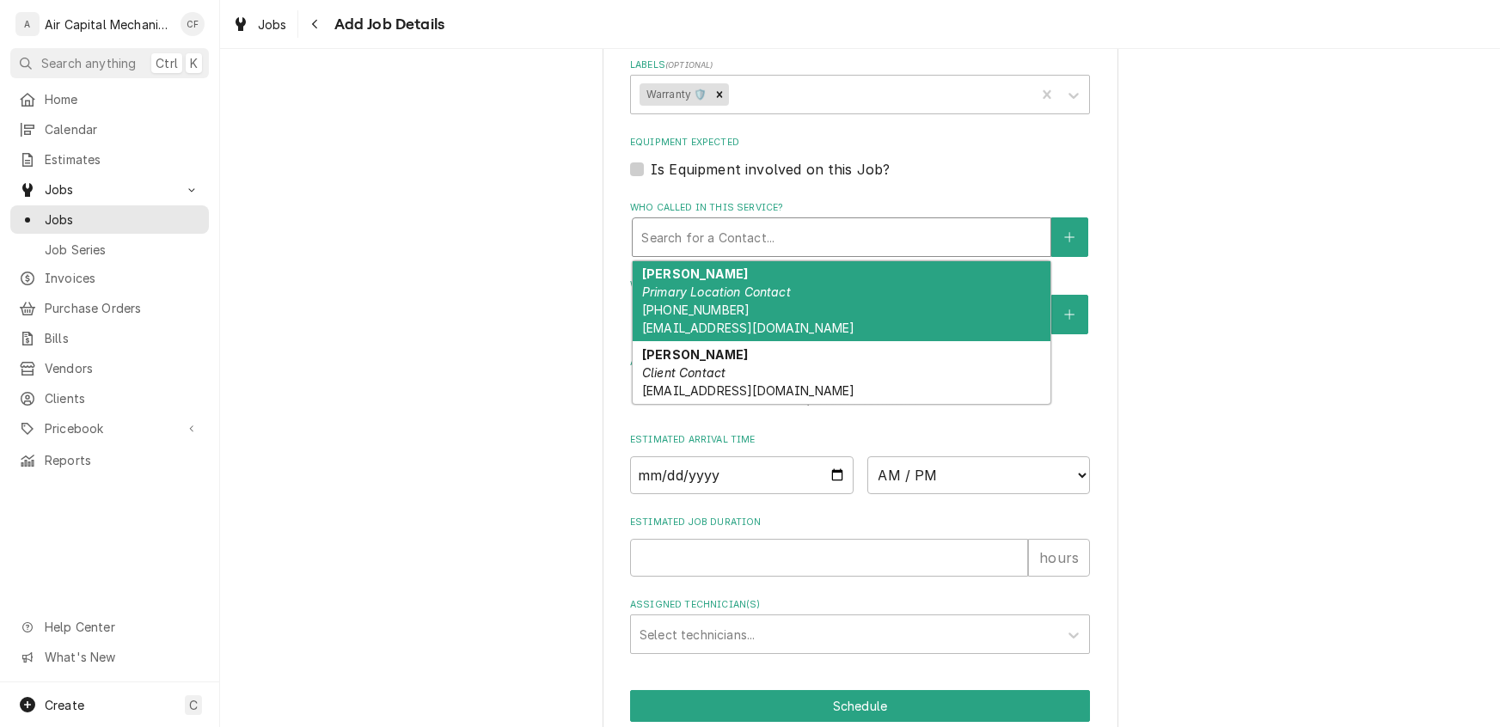
click at [693, 234] on div "Who called in this service?" at bounding box center [841, 237] width 401 height 31
drag, startPoint x: 691, startPoint y: 352, endPoint x: 701, endPoint y: 285, distance: 67.7
click at [701, 285] on div "Carla Malec Primary Location Contact (316) 214-6082 carlamalec2005@yahoo.com Ch…" at bounding box center [842, 332] width 418 height 143
click at [701, 285] on em "Primary Location Contact" at bounding box center [716, 292] width 149 height 15
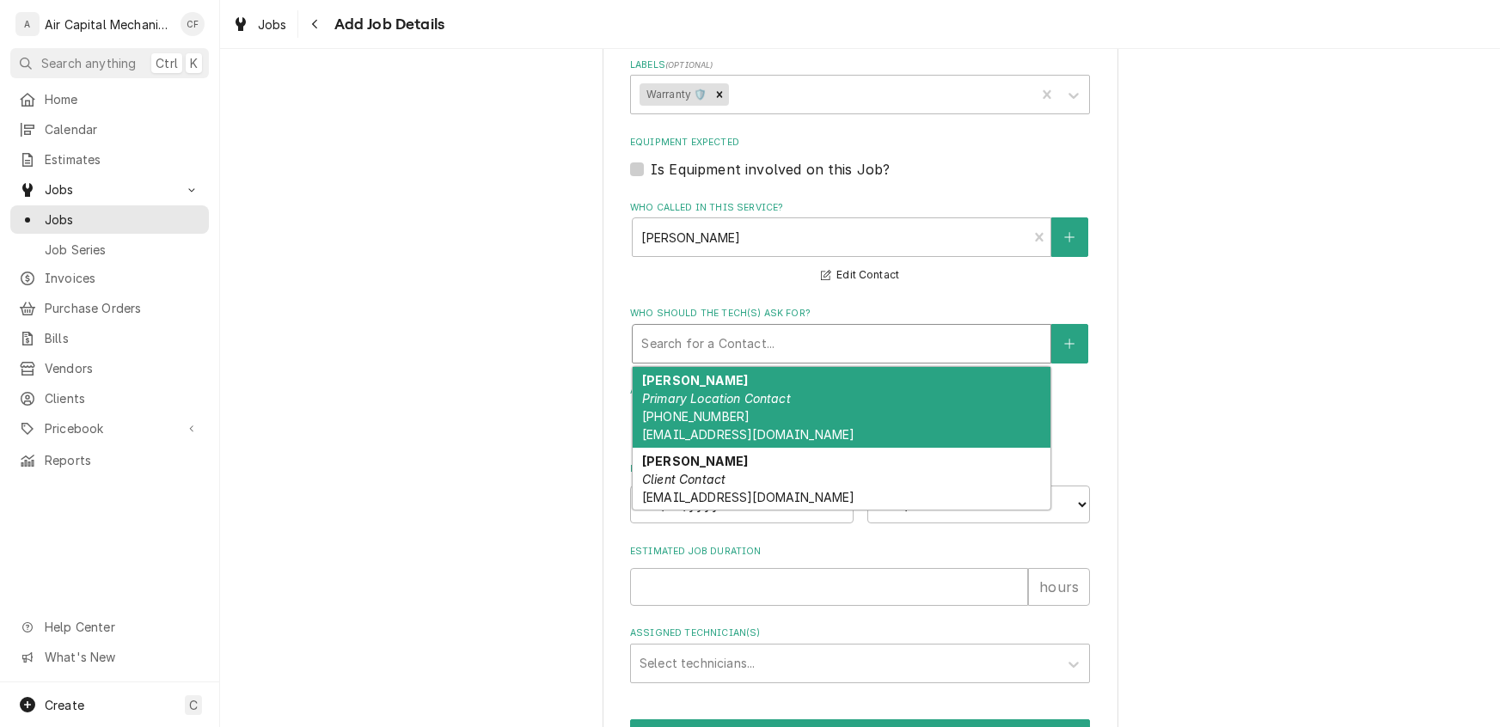
click at [701, 341] on div "Who should the tech(s) ask for?" at bounding box center [841, 343] width 401 height 31
click at [708, 401] on div "Carla Malec Primary Location Contact (316) 214-6082 carlamalec2005@yahoo.com" at bounding box center [842, 407] width 418 height 81
type textarea "x"
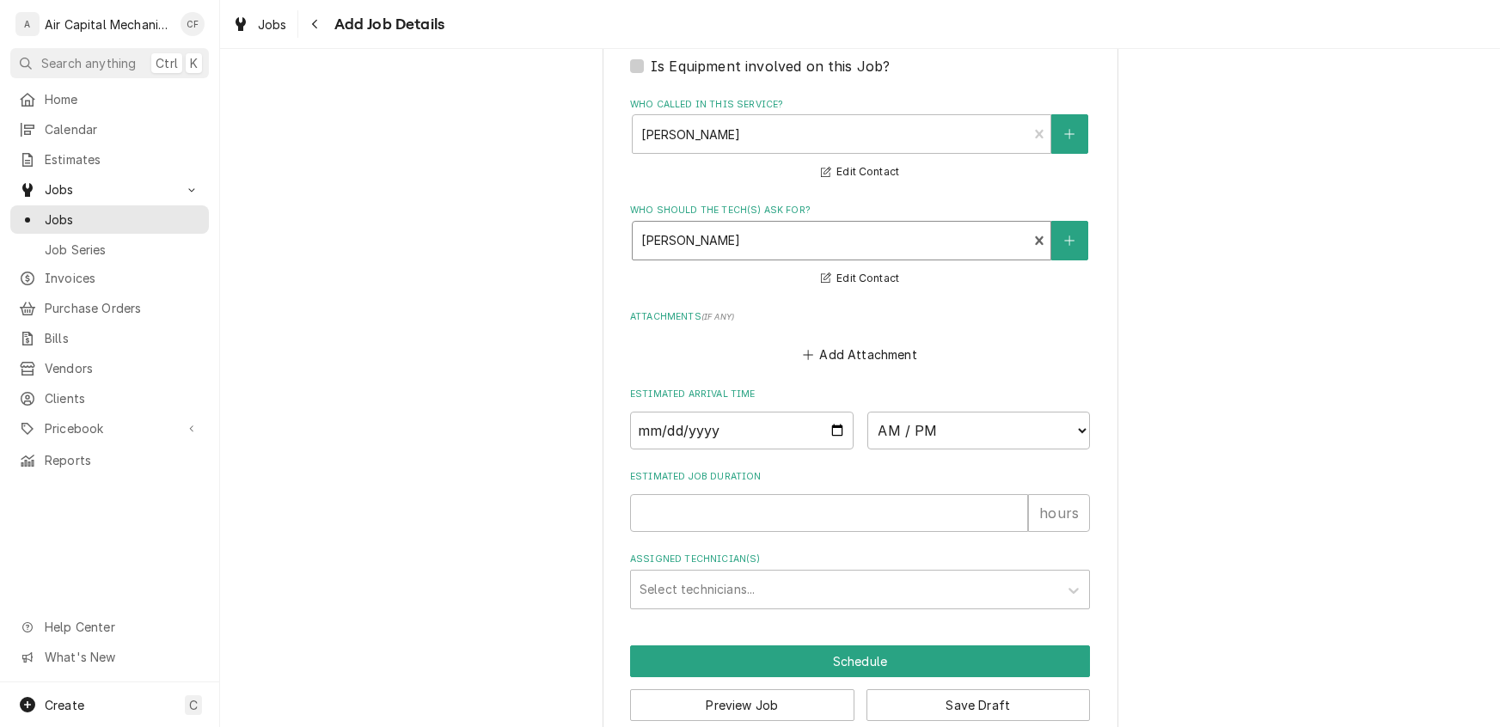
scroll to position [1357, 0]
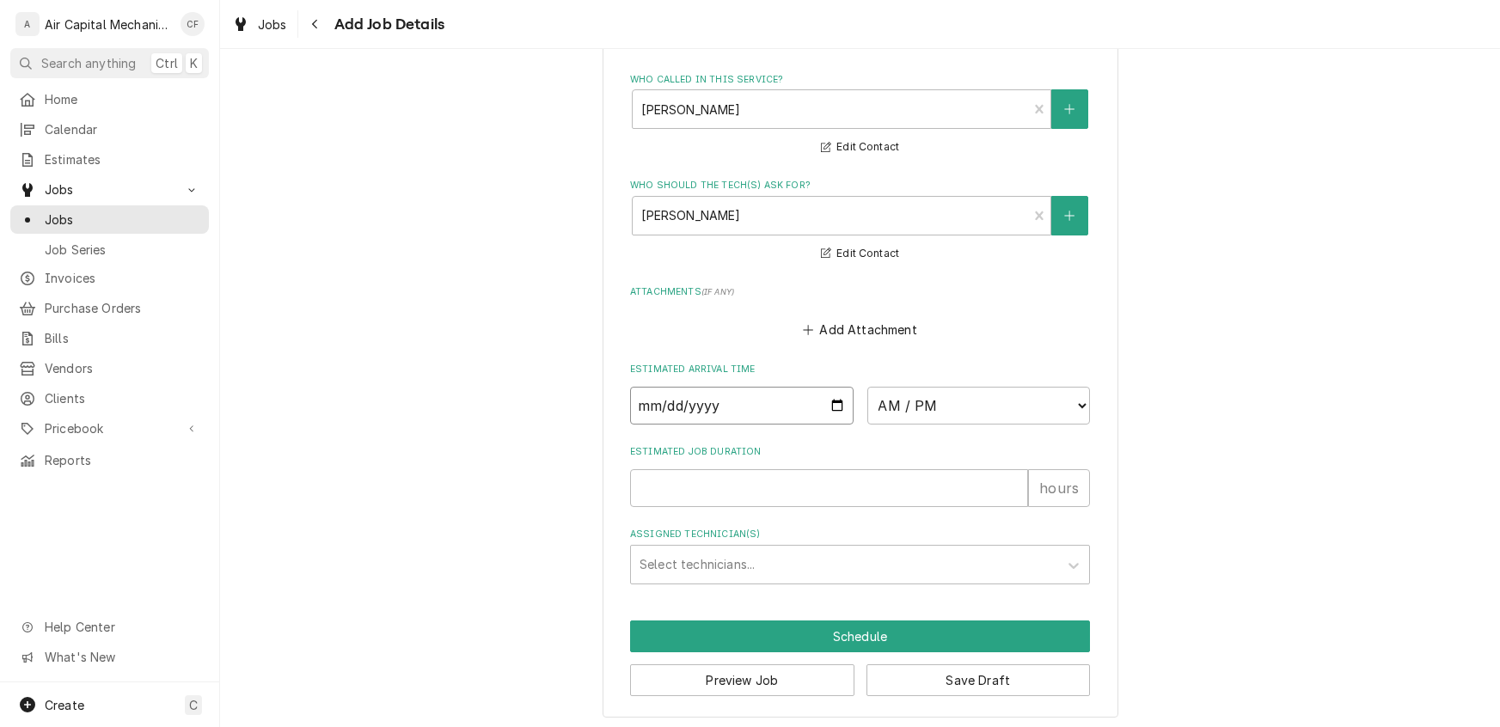
click at [645, 398] on input "Date" at bounding box center [742, 406] width 224 height 38
type input "0002-08-20"
type textarea "x"
type input "0020-08-20"
type textarea "x"
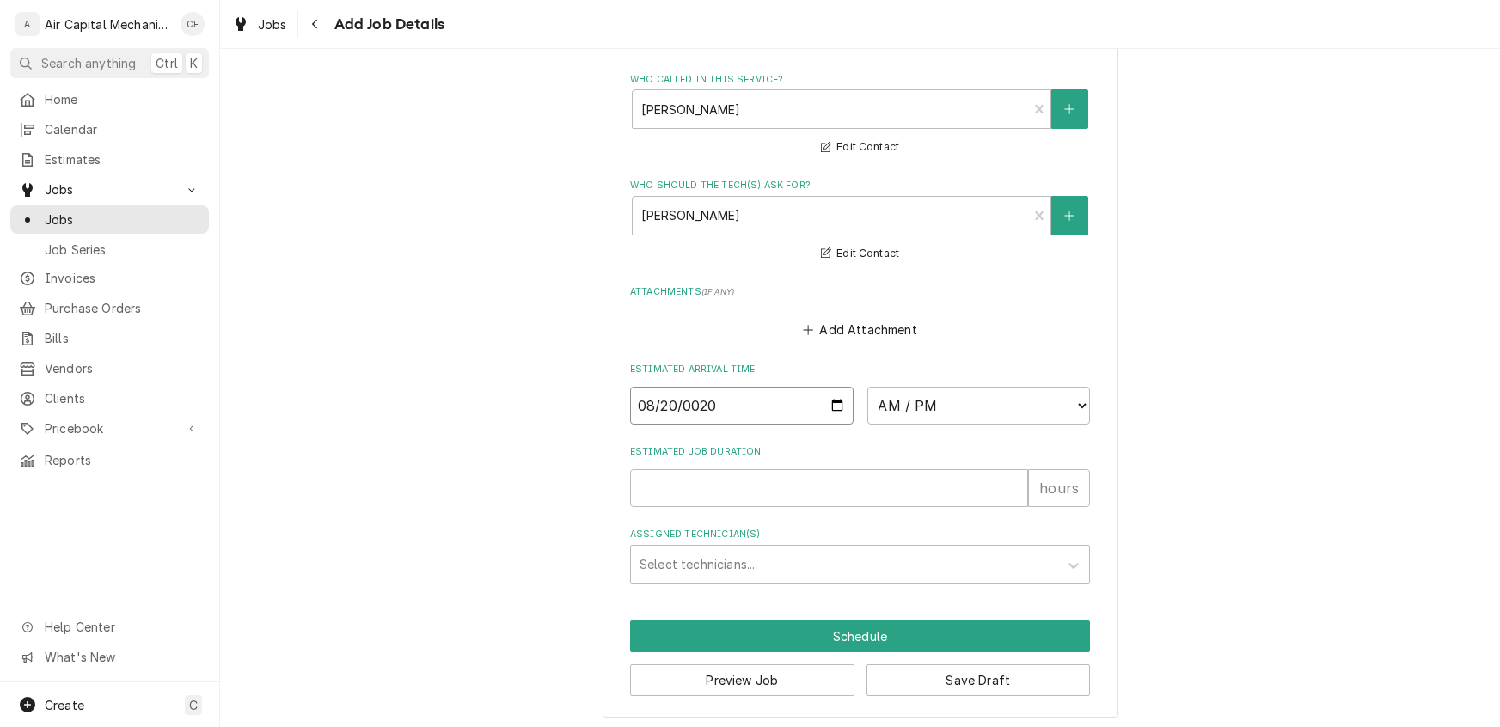
type input "0202-08-20"
type textarea "x"
type input "2025-08-20"
type textarea "x"
click at [893, 401] on select "AM / PM 6:00 AM 6:15 AM 6:30 AM 6:45 AM 7:00 AM 7:15 AM 7:30 AM 7:45 AM 8:00 AM…" at bounding box center [979, 406] width 224 height 38
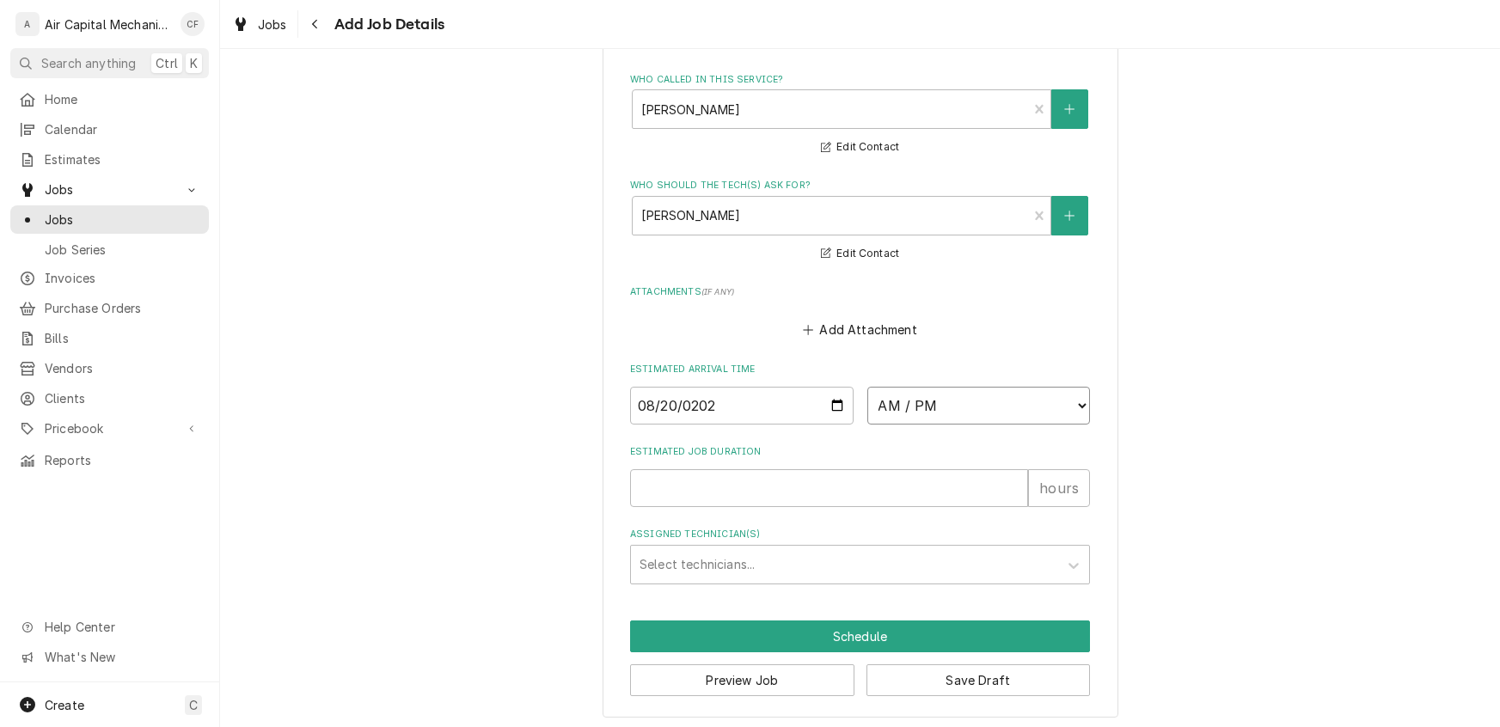
select select "10:30:00"
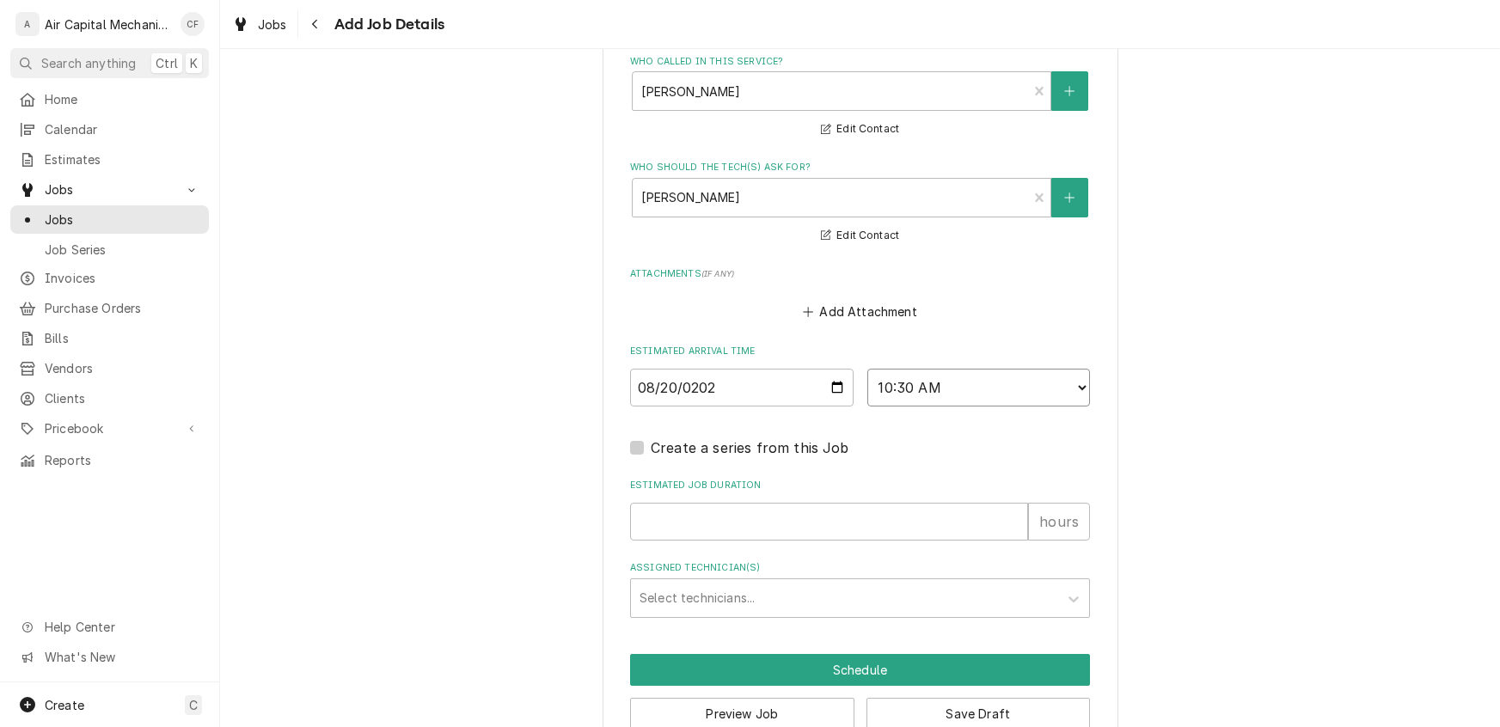
scroll to position [1408, 0]
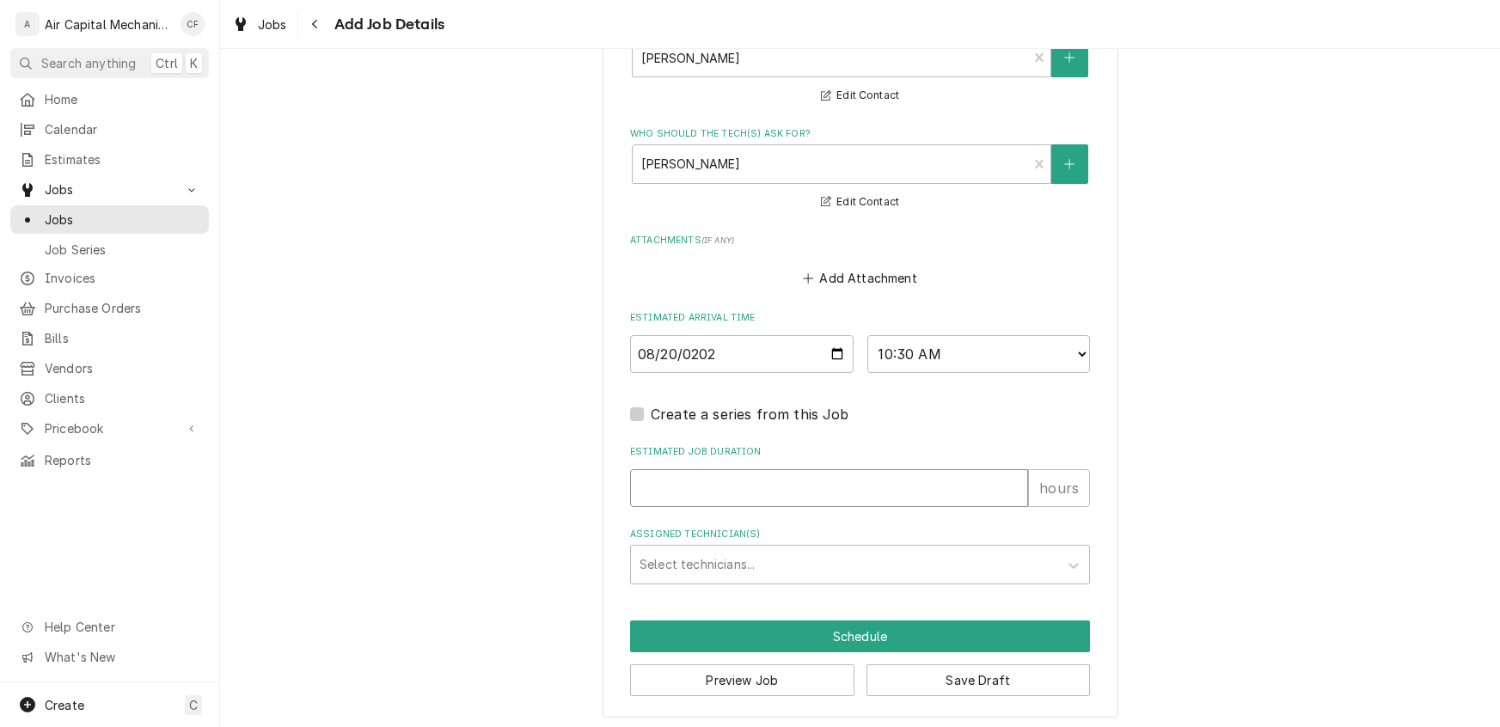
click at [672, 475] on input "Estimated Job Duration" at bounding box center [829, 488] width 398 height 38
type textarea "x"
type input "1"
type textarea "x"
type input "1.5"
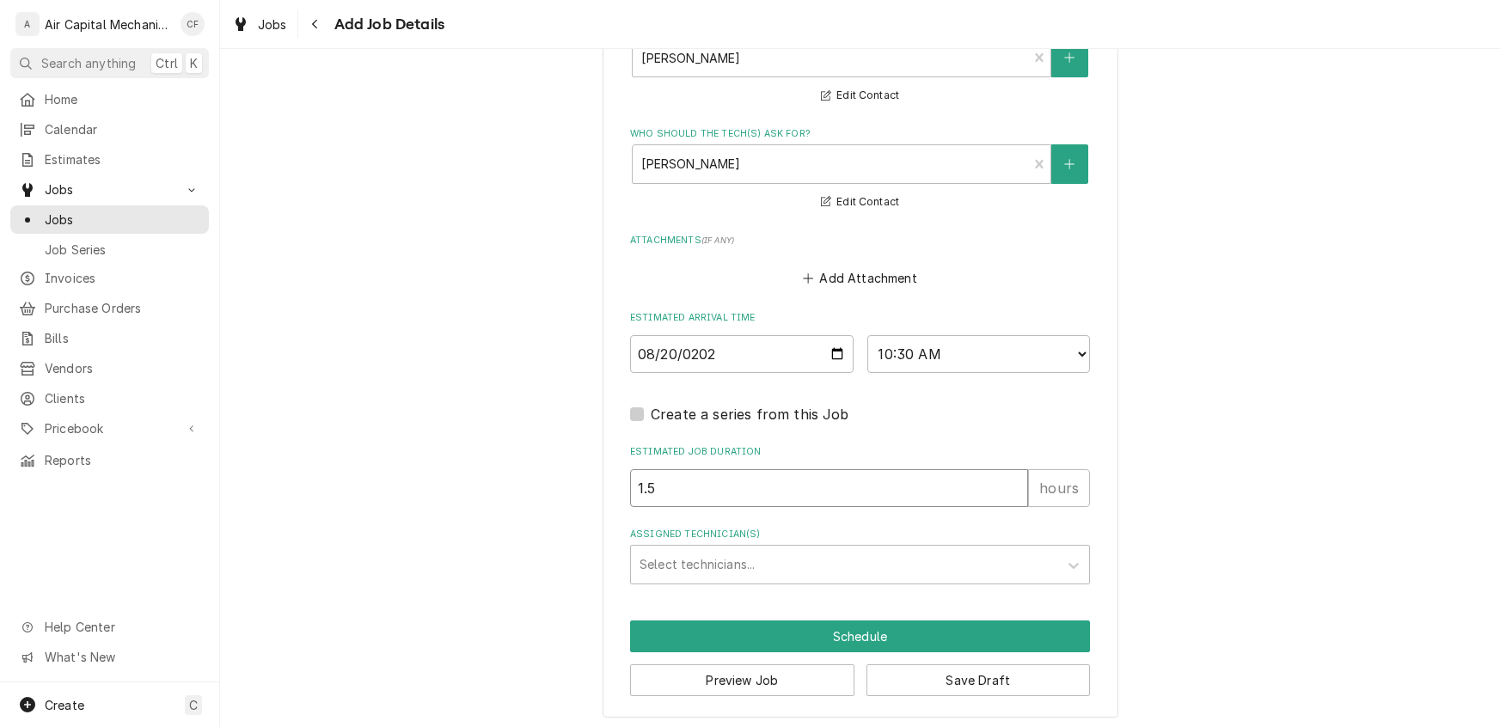
type textarea "x"
type input "1.5"
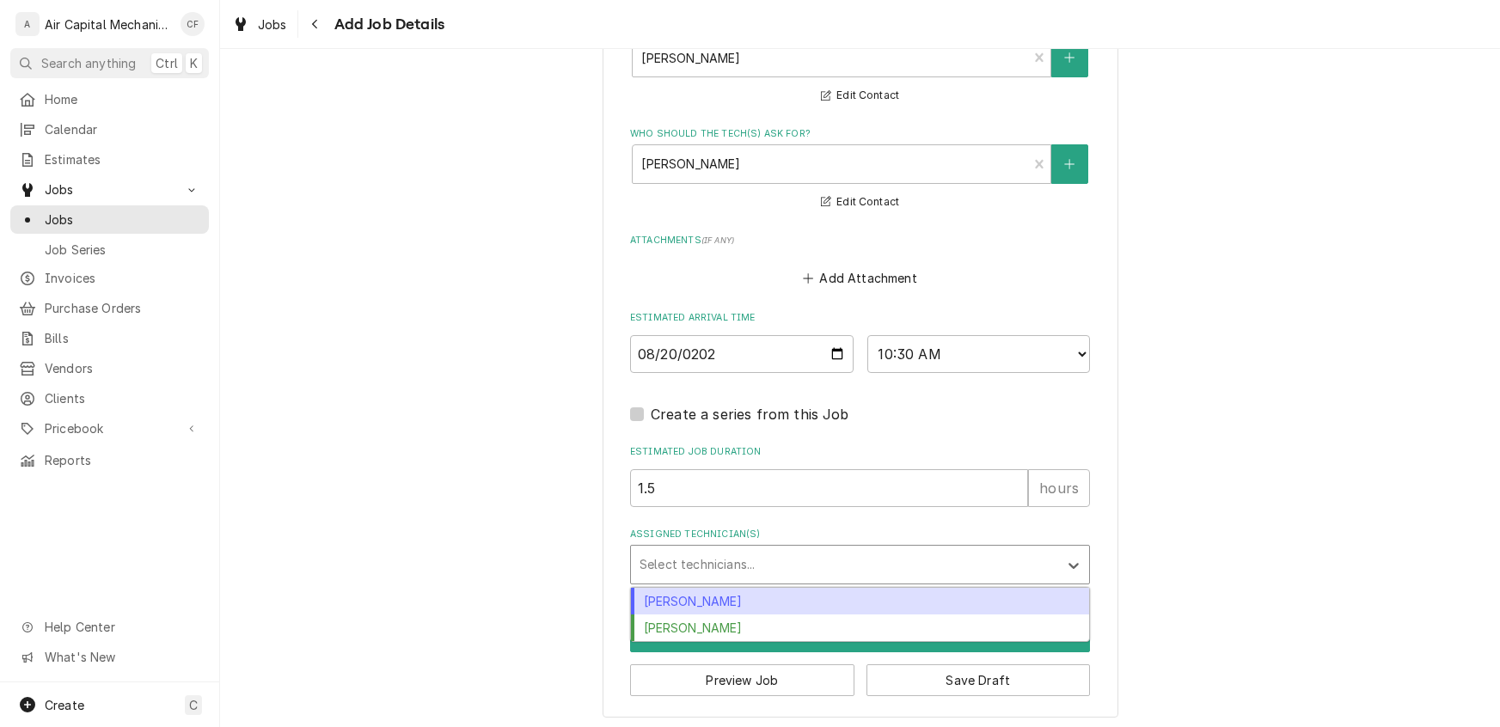
click at [753, 554] on div "Assigned Technician(s)" at bounding box center [845, 564] width 410 height 31
click at [708, 602] on div "Charles Faure" at bounding box center [860, 601] width 458 height 27
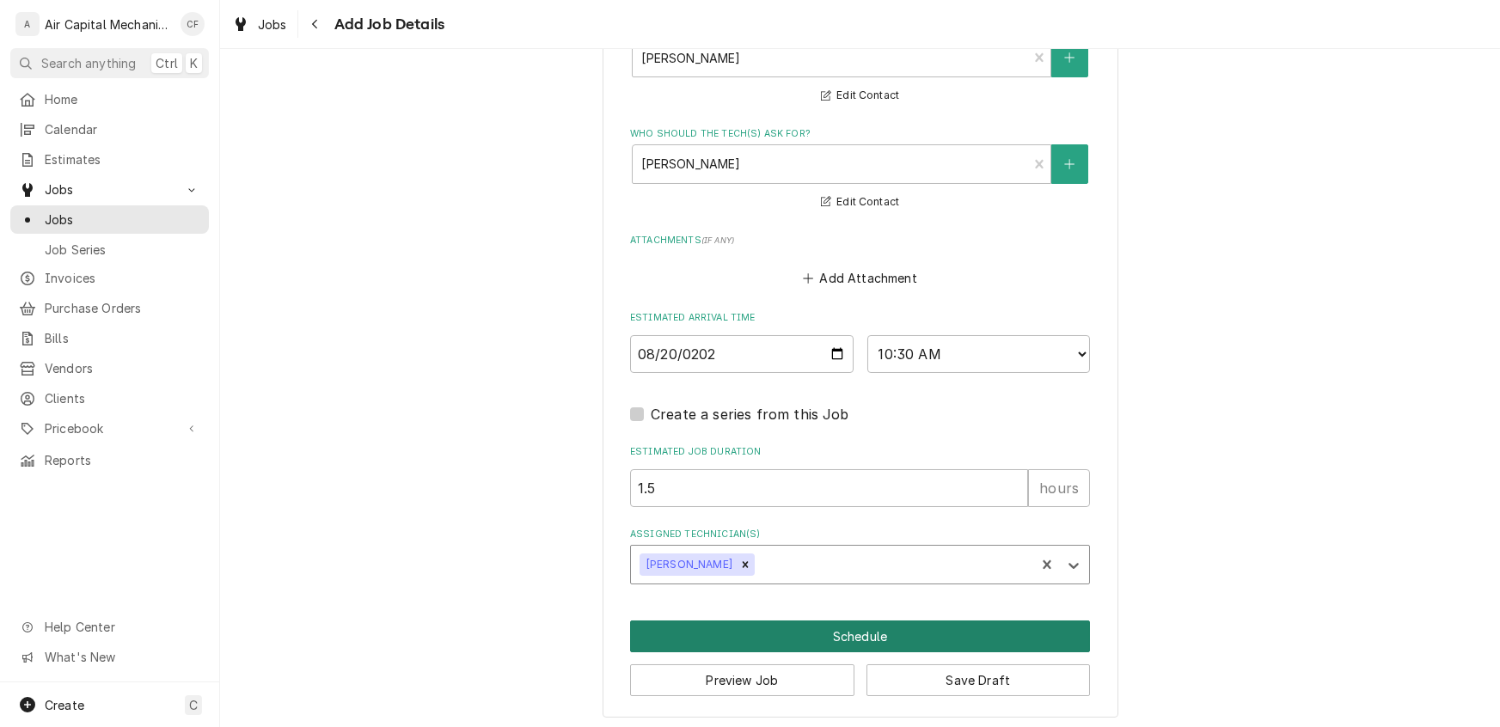
click at [720, 625] on button "Schedule" at bounding box center [860, 637] width 460 height 32
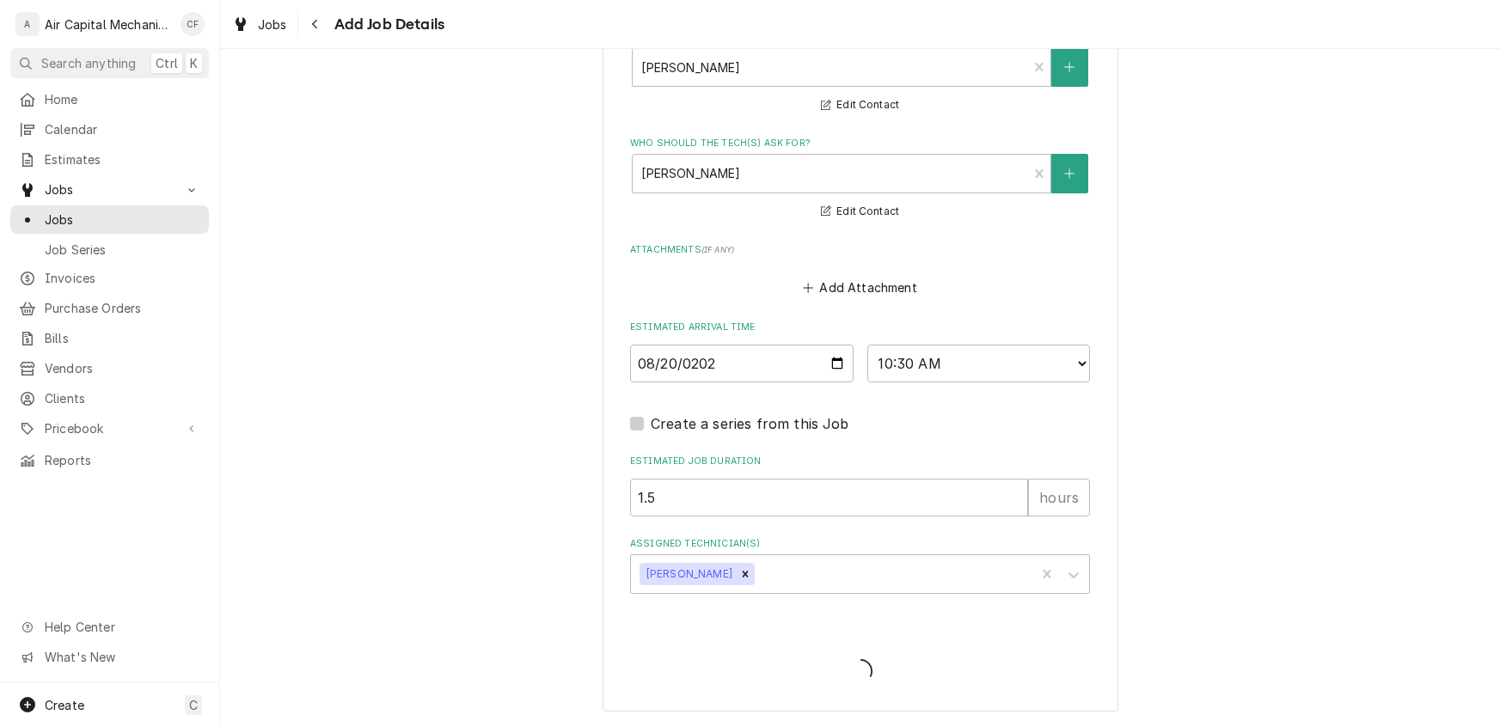
scroll to position [1394, 0]
type textarea "x"
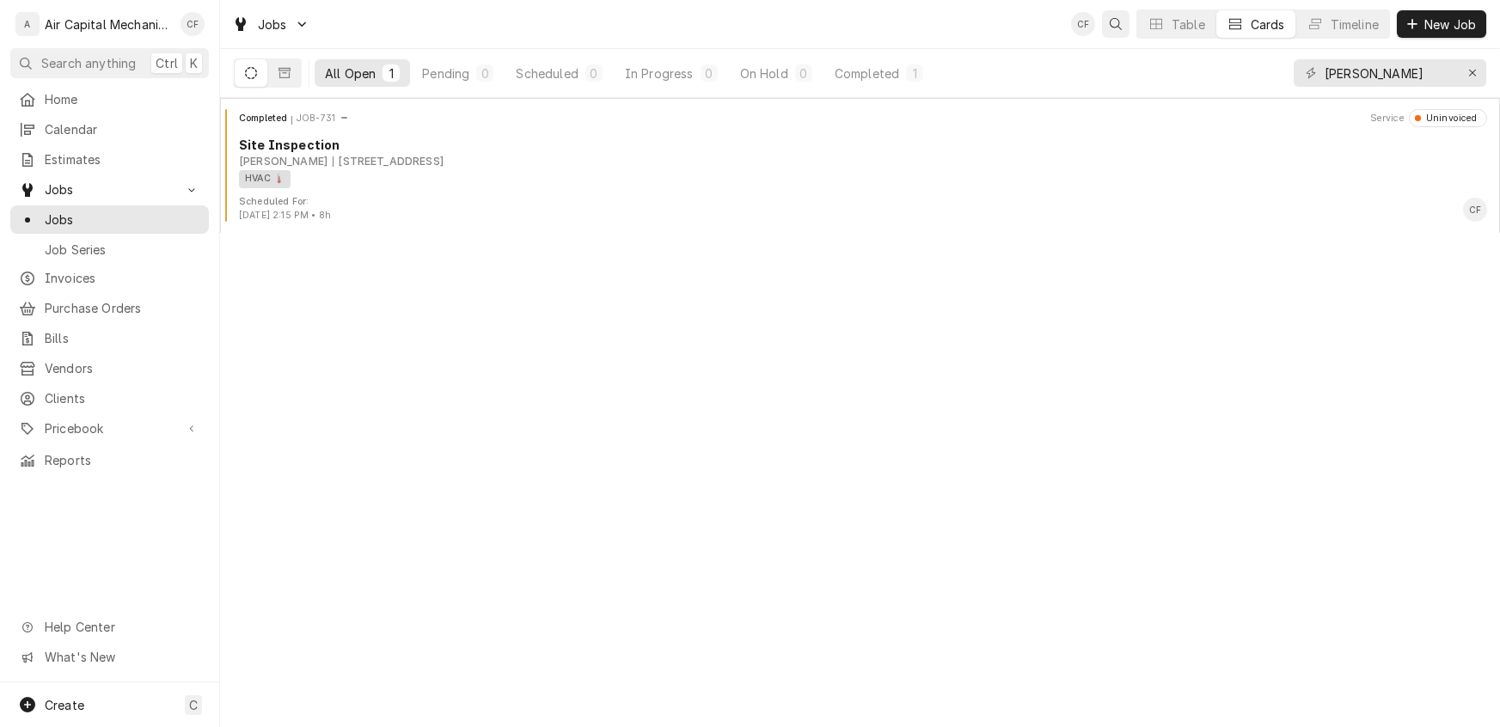
click at [1120, 27] on div "Open search" at bounding box center [1115, 23] width 17 height 17
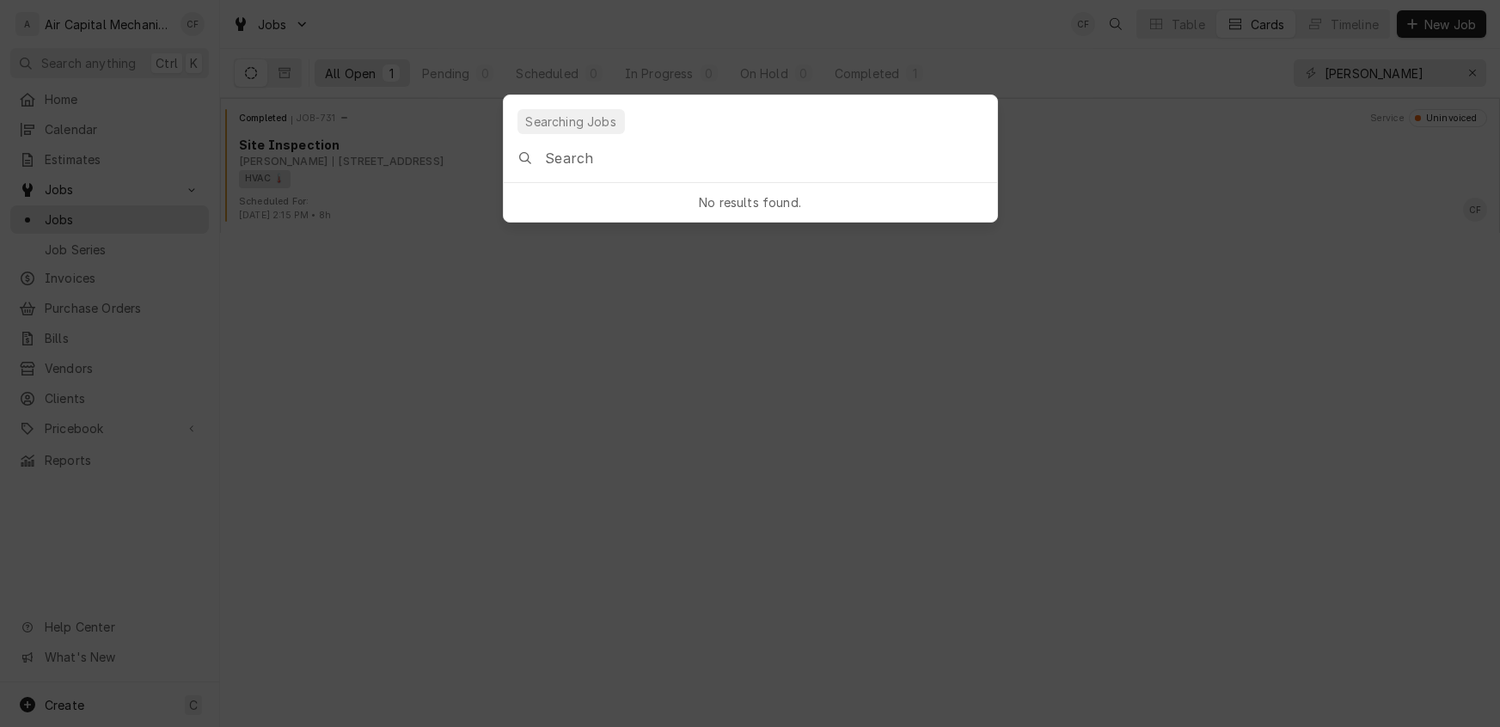
click at [730, 169] on input "Global Command Menu" at bounding box center [770, 158] width 451 height 48
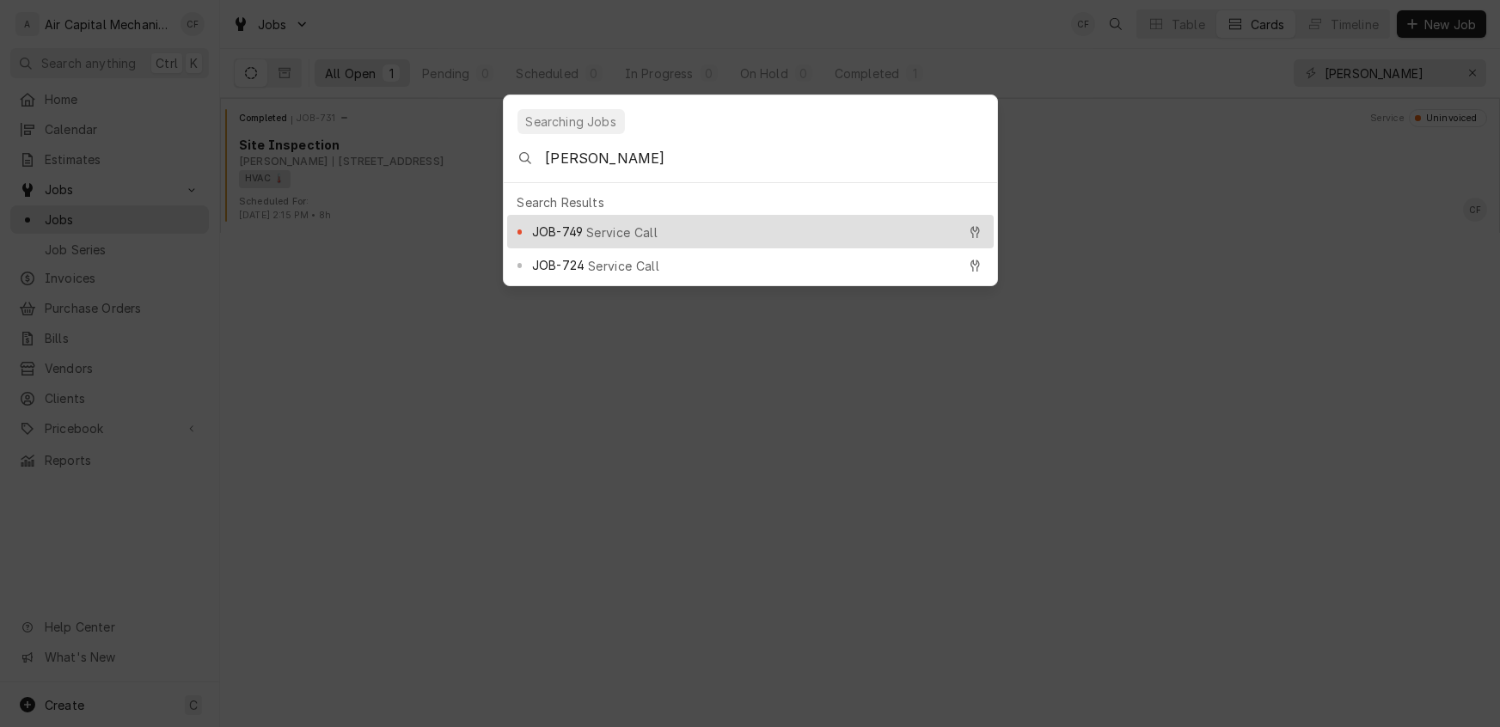
type input "Carla"
click at [599, 225] on span "Service Call" at bounding box center [621, 233] width 71 height 18
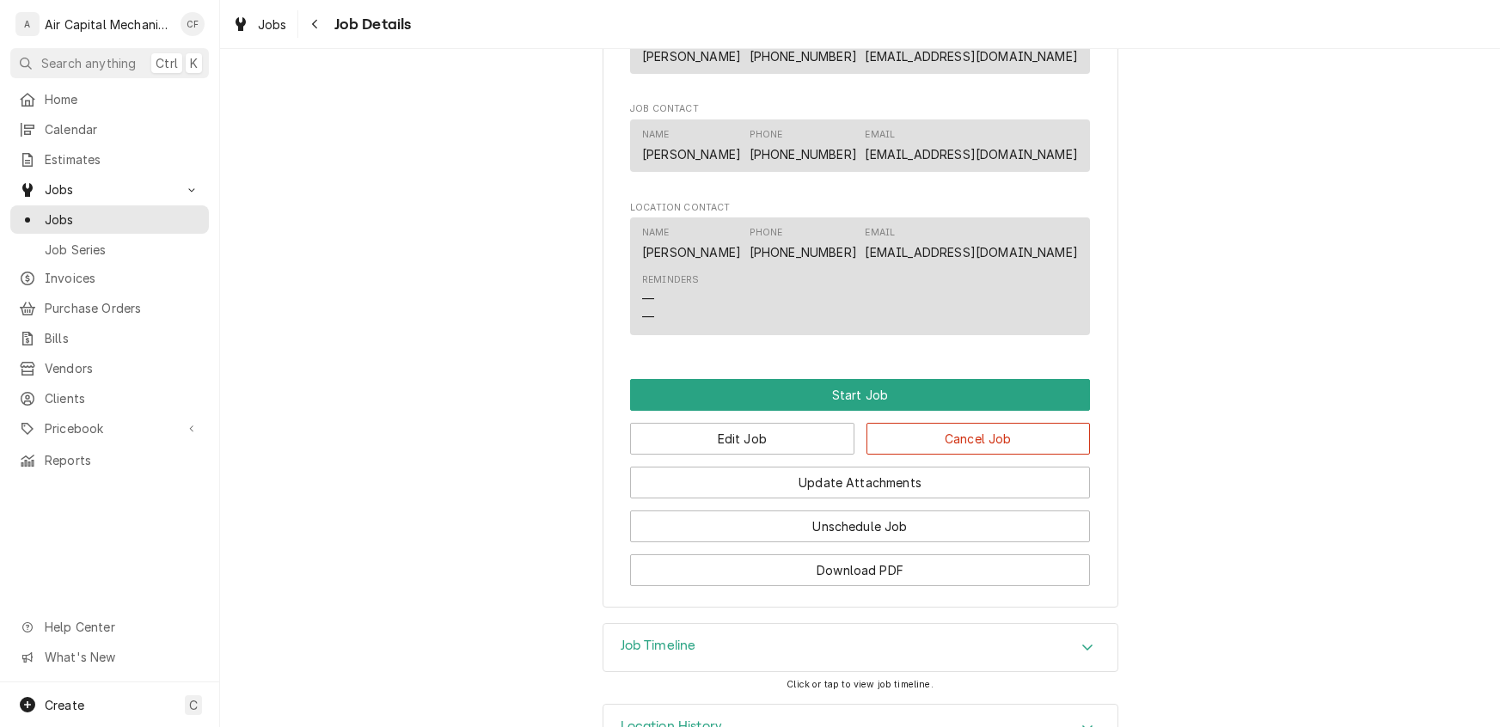
scroll to position [1077, 0]
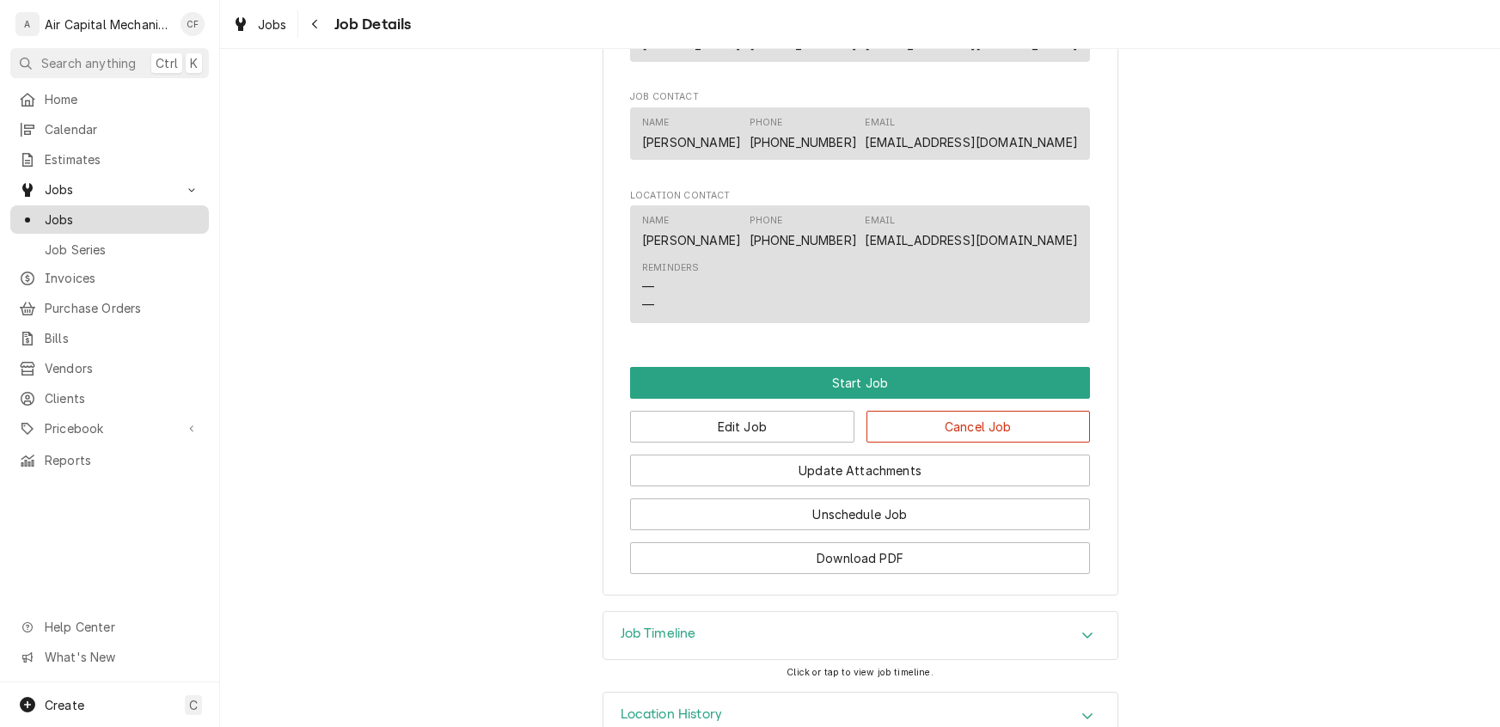
click at [67, 211] on span "Jobs" at bounding box center [123, 220] width 156 height 18
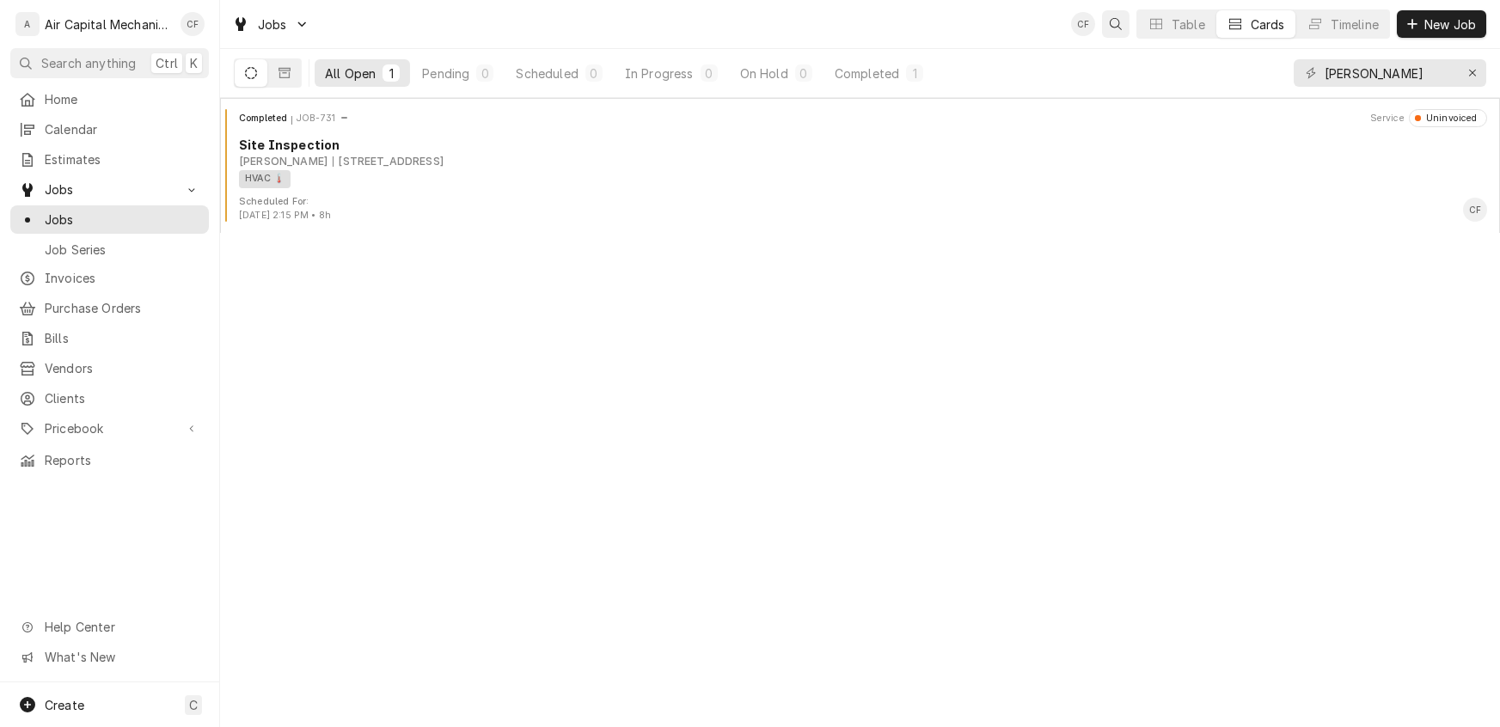
click at [1111, 21] on icon "Open search" at bounding box center [1116, 24] width 12 height 12
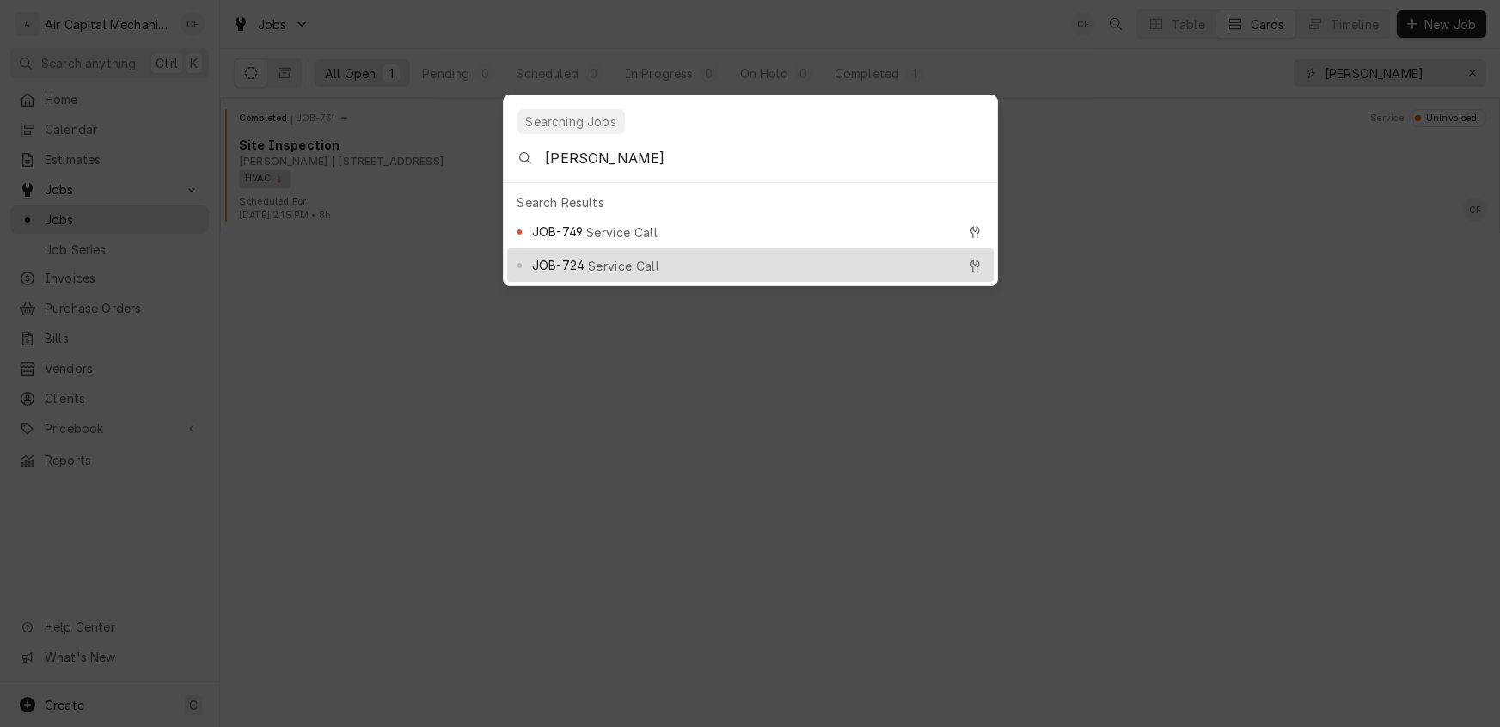
type input "[PERSON_NAME]"
click at [606, 257] on span "Service Call" at bounding box center [623, 266] width 71 height 18
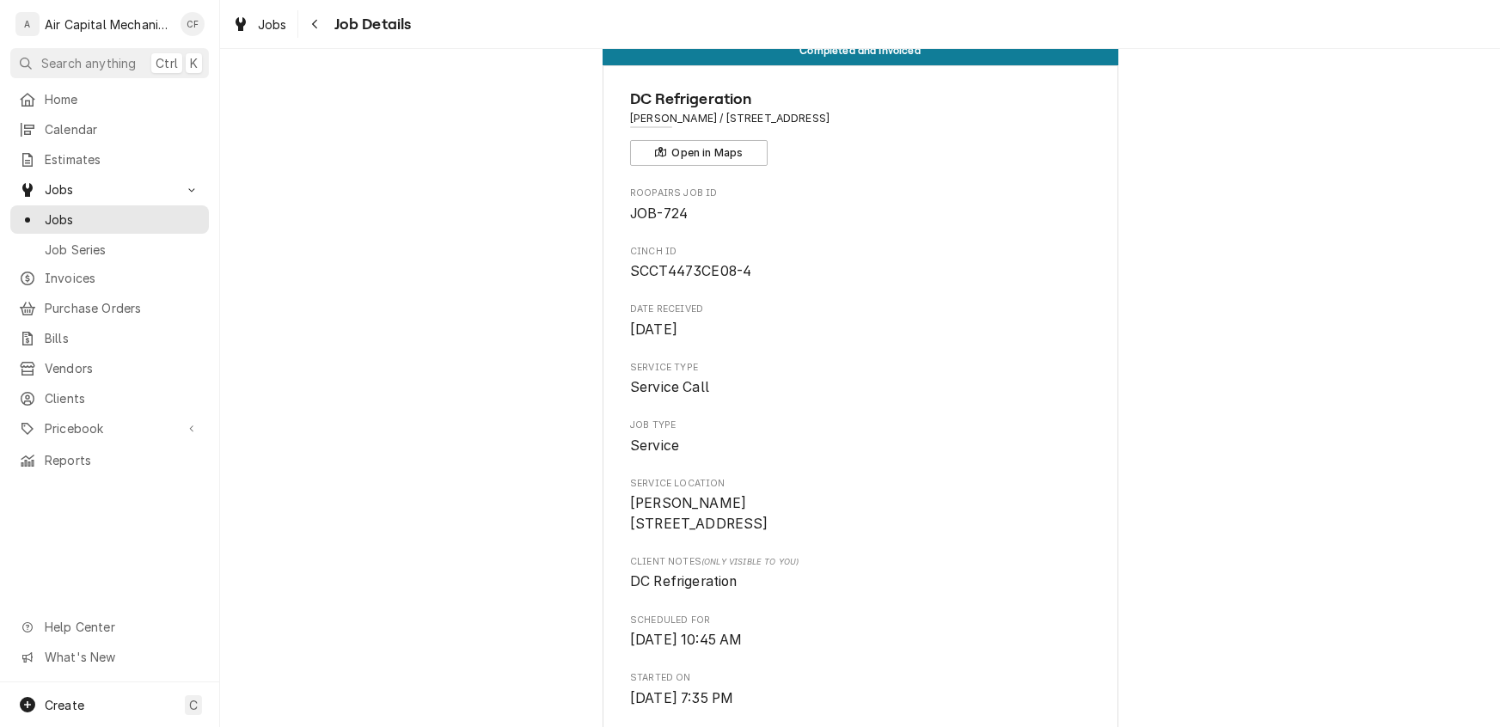
scroll to position [43, 0]
click at [76, 211] on span "Jobs" at bounding box center [123, 220] width 156 height 18
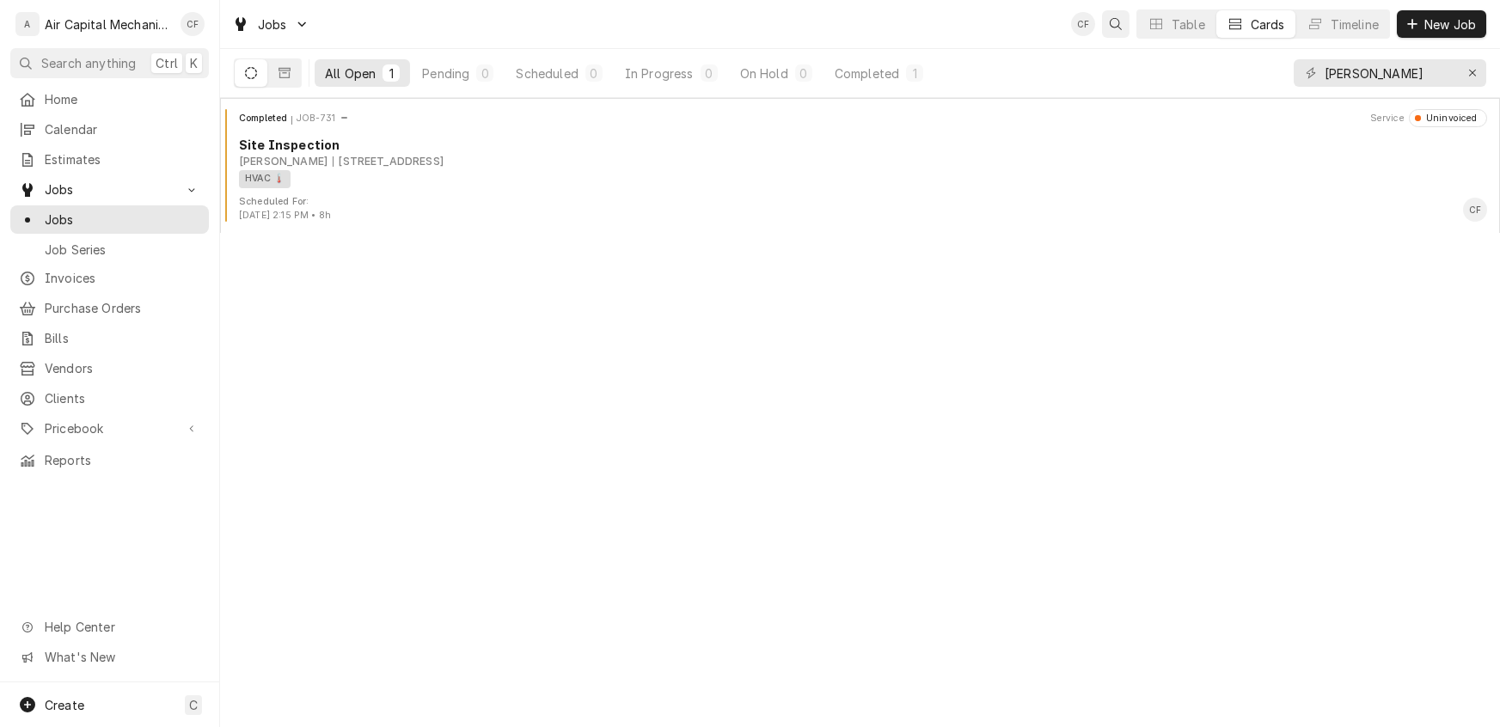
click at [1102, 21] on button "Open search" at bounding box center [1116, 24] width 28 height 28
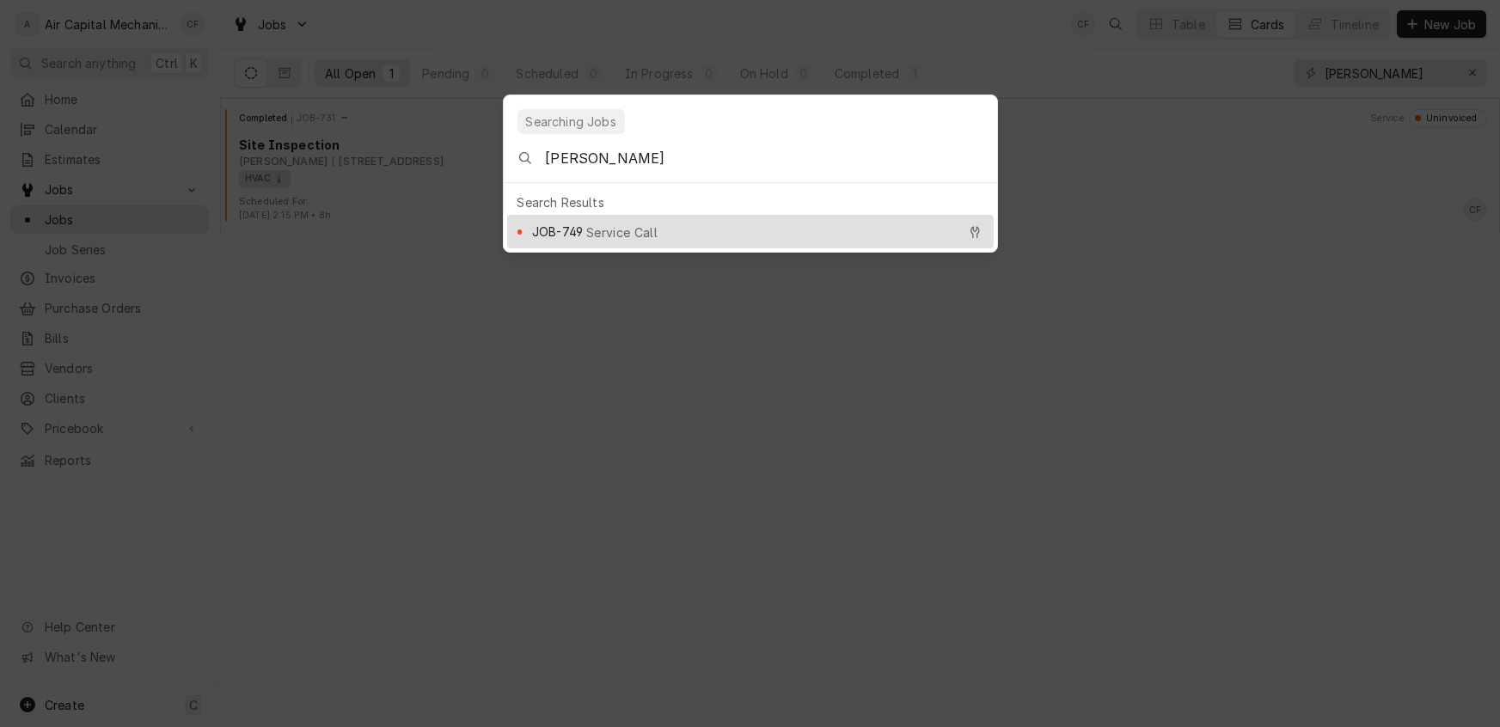
type input "Carla ma"
click at [616, 224] on span "Service Call" at bounding box center [621, 233] width 71 height 18
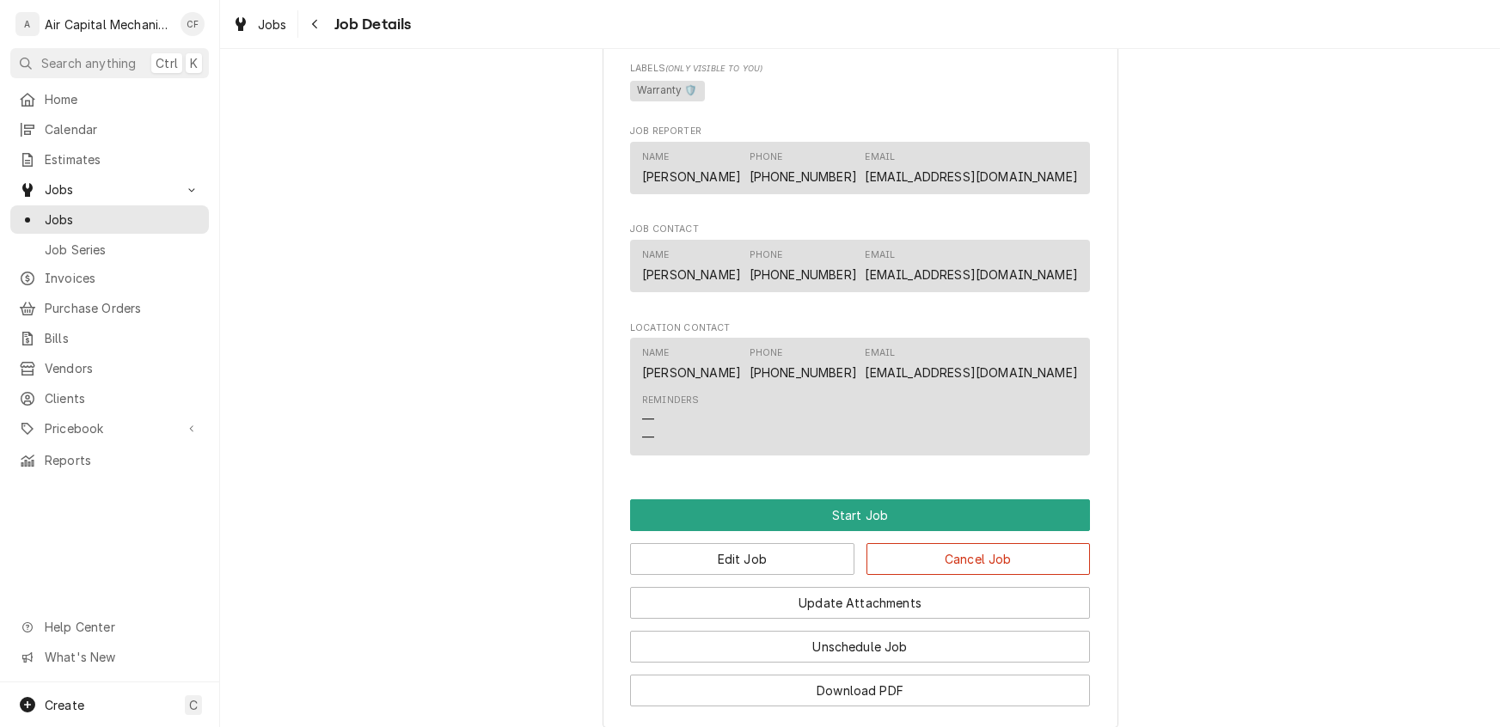
scroll to position [954, 0]
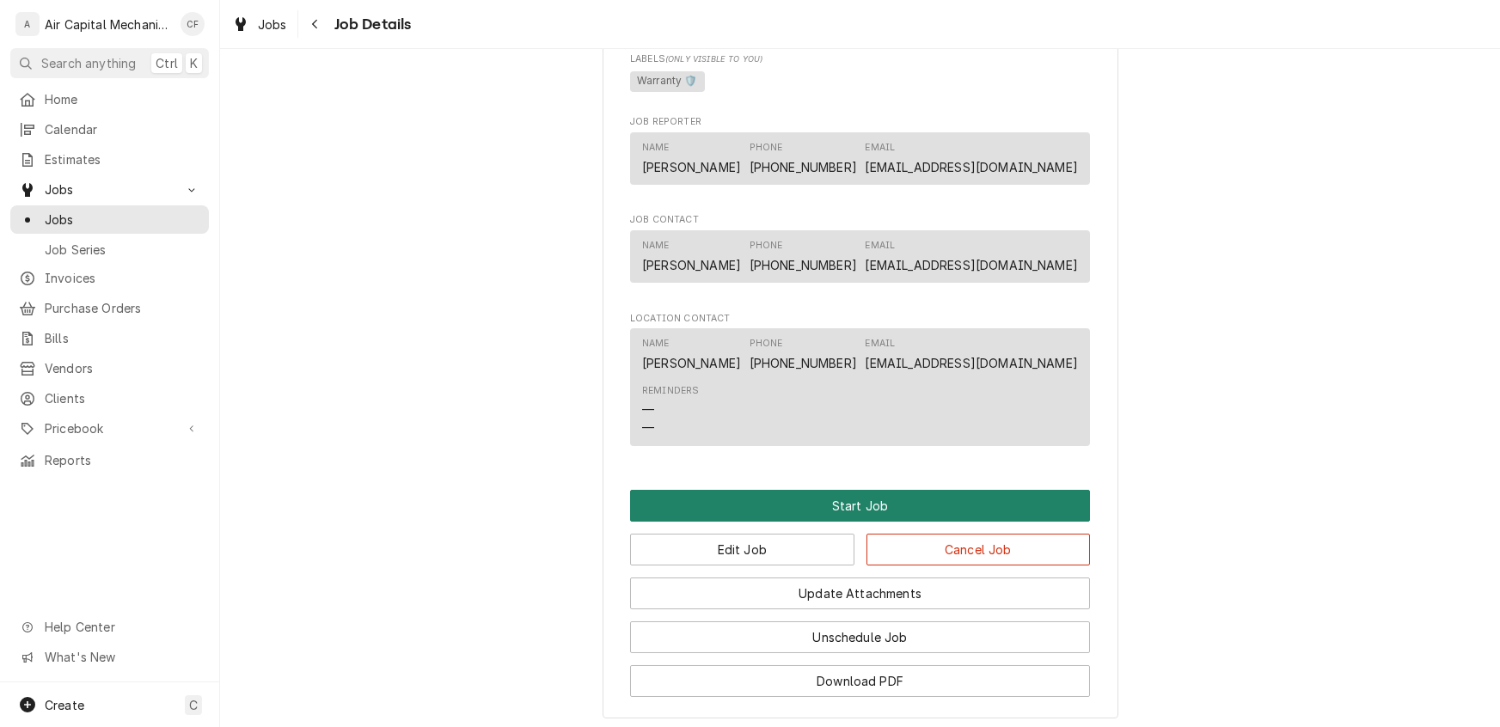
click at [861, 522] on button "Start Job" at bounding box center [860, 506] width 460 height 32
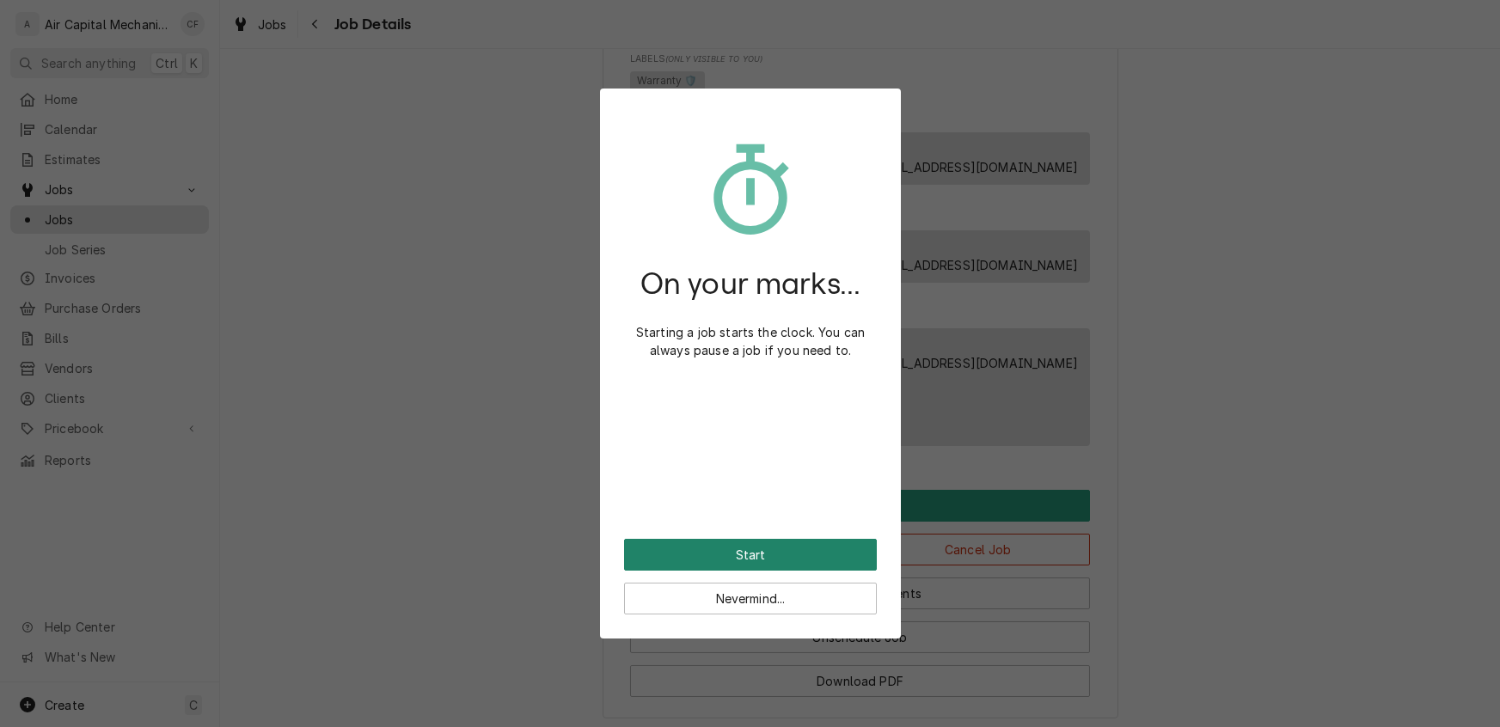
click at [779, 551] on button "Start" at bounding box center [750, 555] width 253 height 32
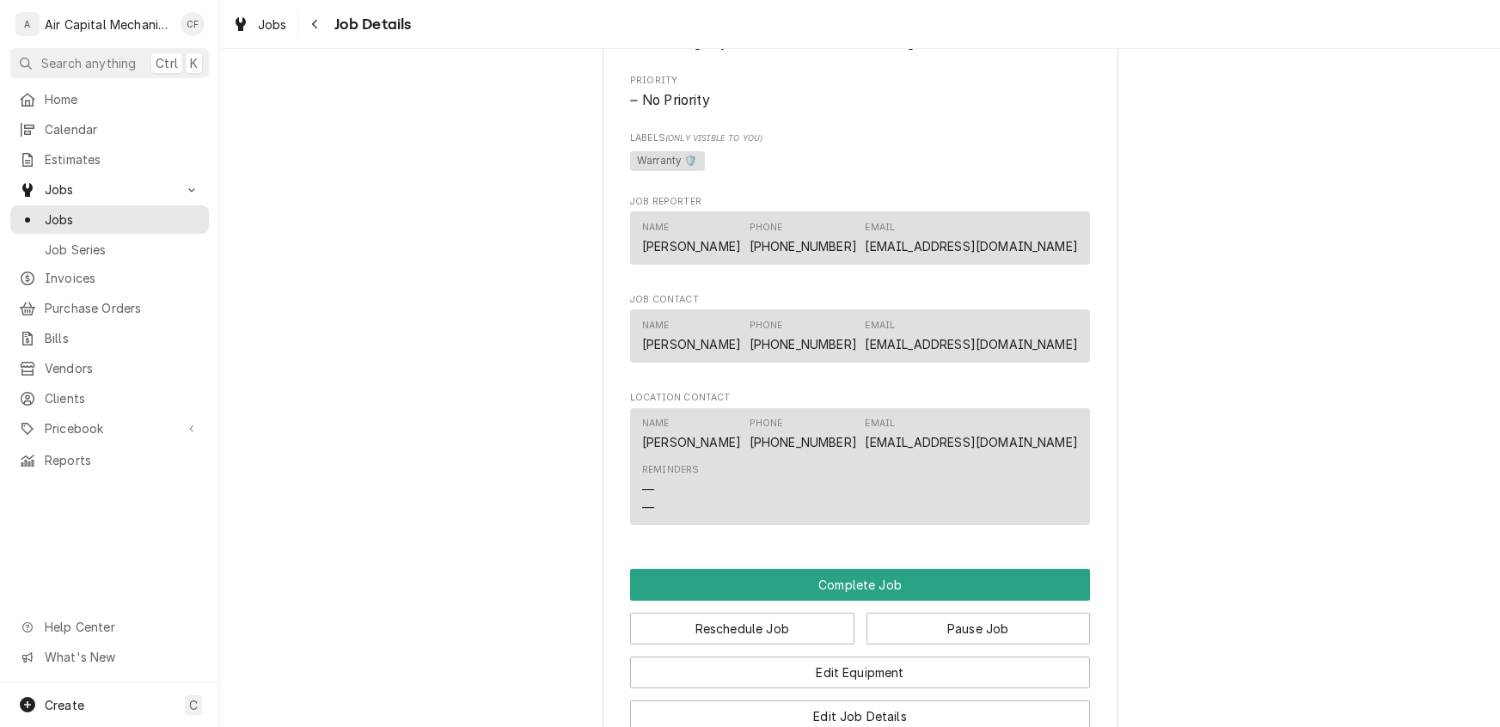
scroll to position [1366, 0]
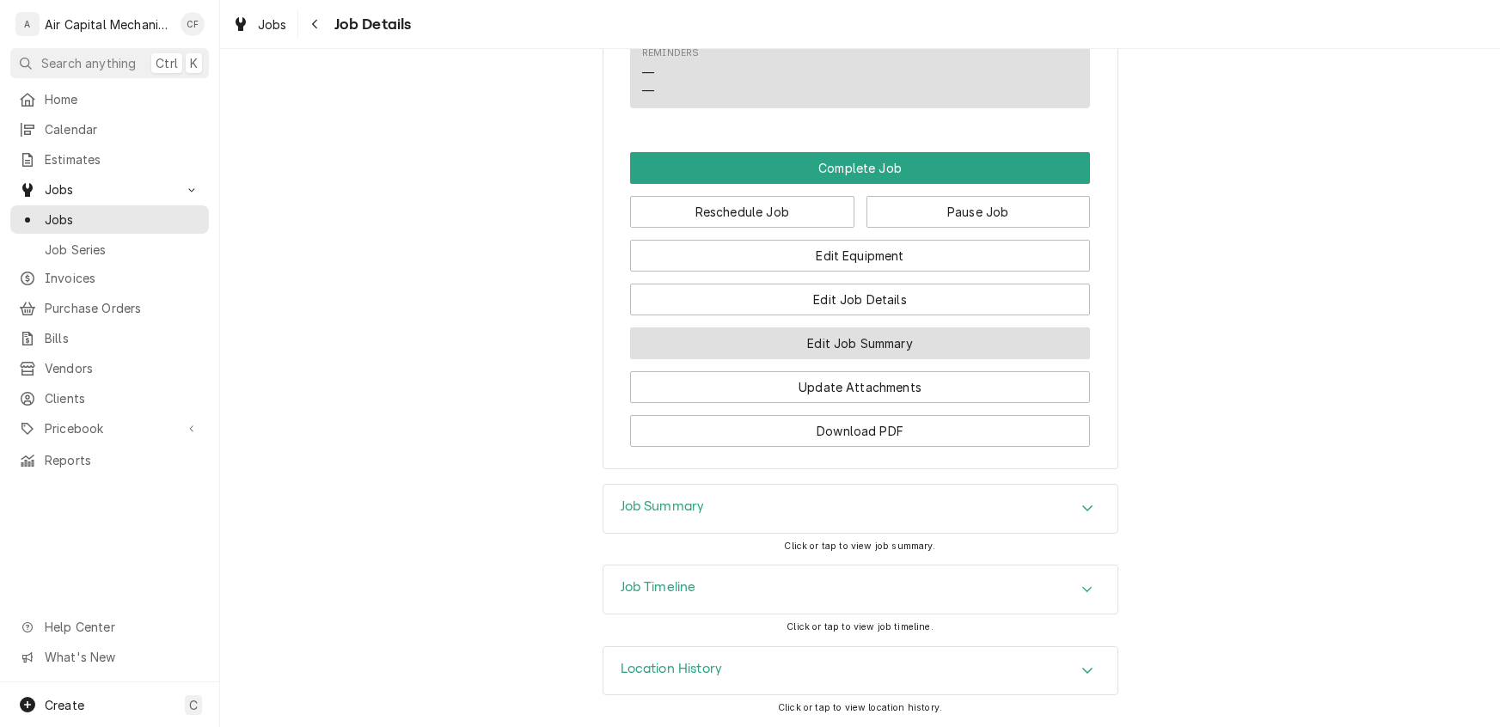
click at [847, 341] on button "Edit Job Summary" at bounding box center [860, 344] width 460 height 32
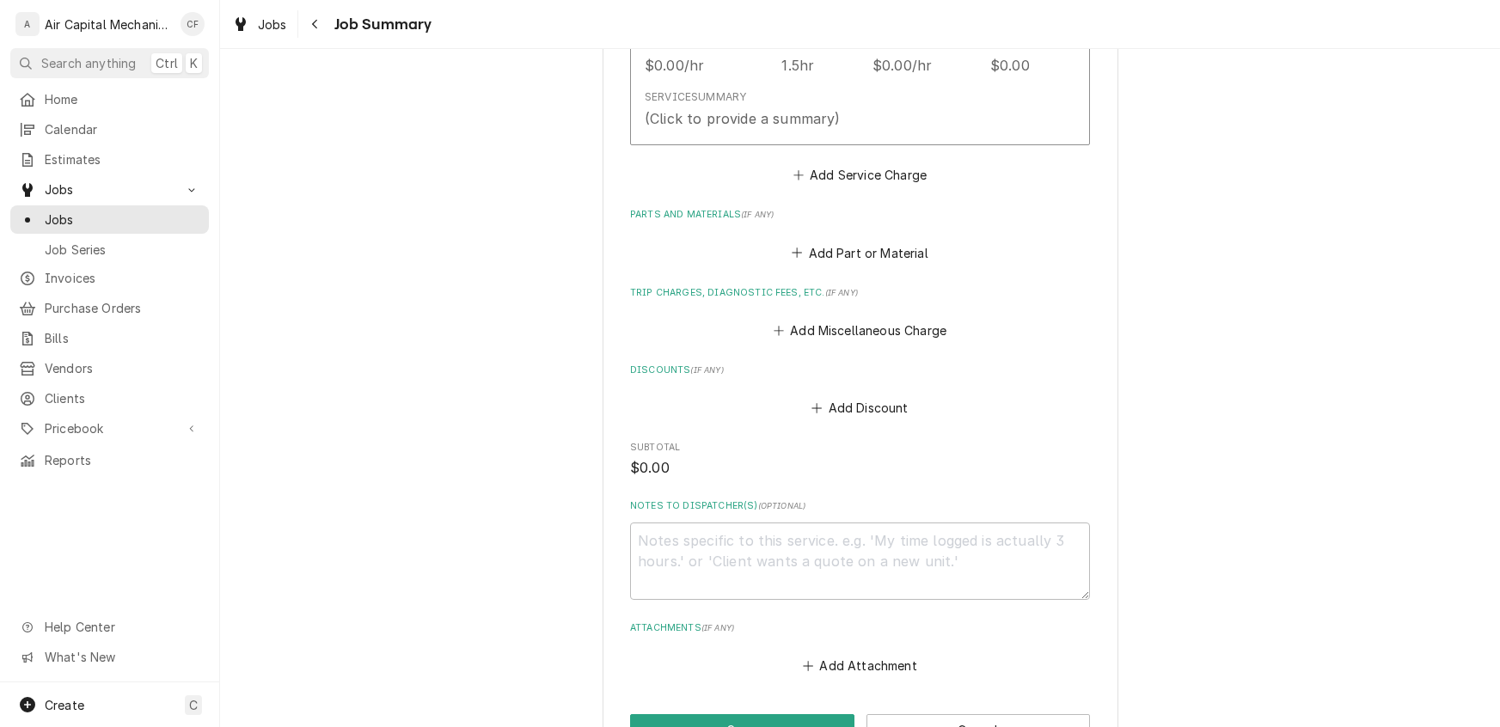
scroll to position [635, 0]
click at [874, 389] on div "Add Discount" at bounding box center [860, 406] width 460 height 34
click at [866, 401] on button "Add Discount" at bounding box center [860, 410] width 102 height 24
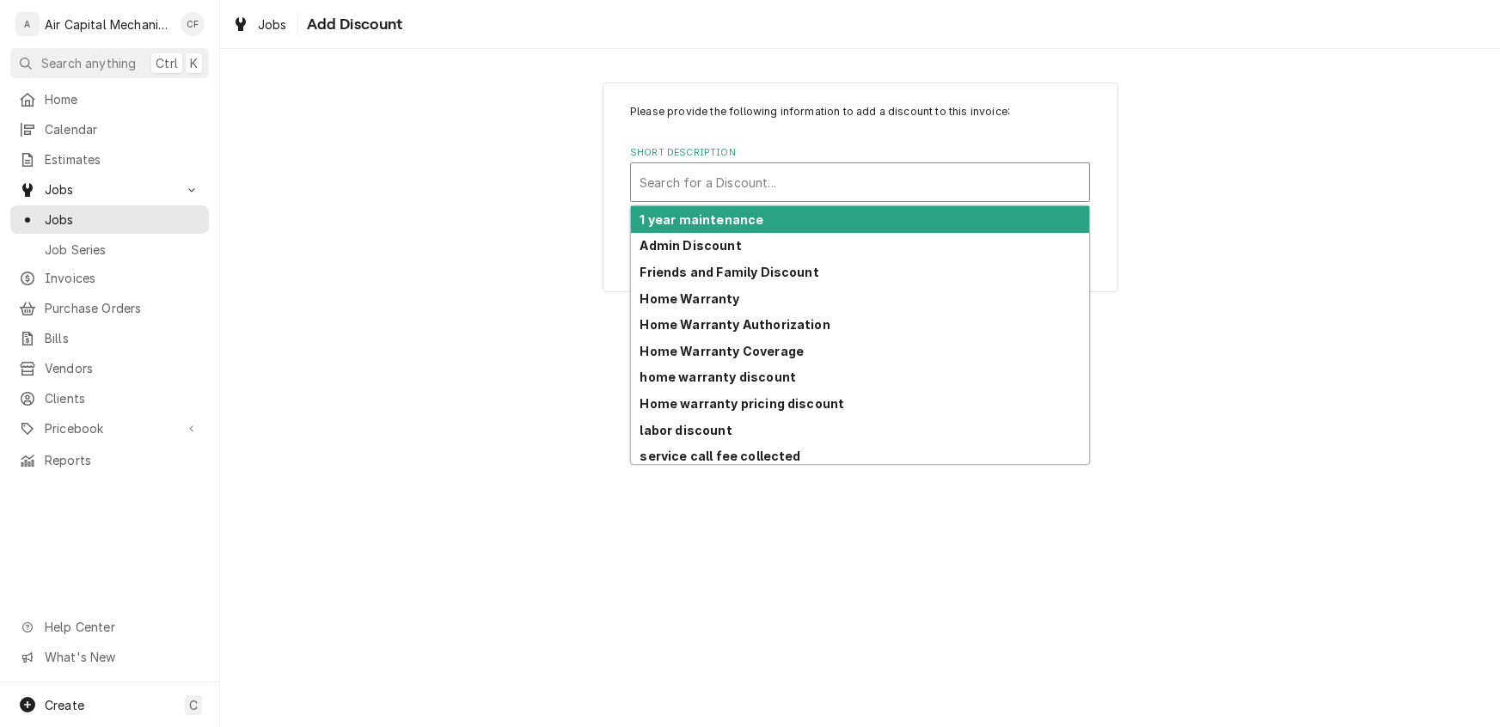
click at [778, 184] on div "Short Description" at bounding box center [860, 182] width 441 height 31
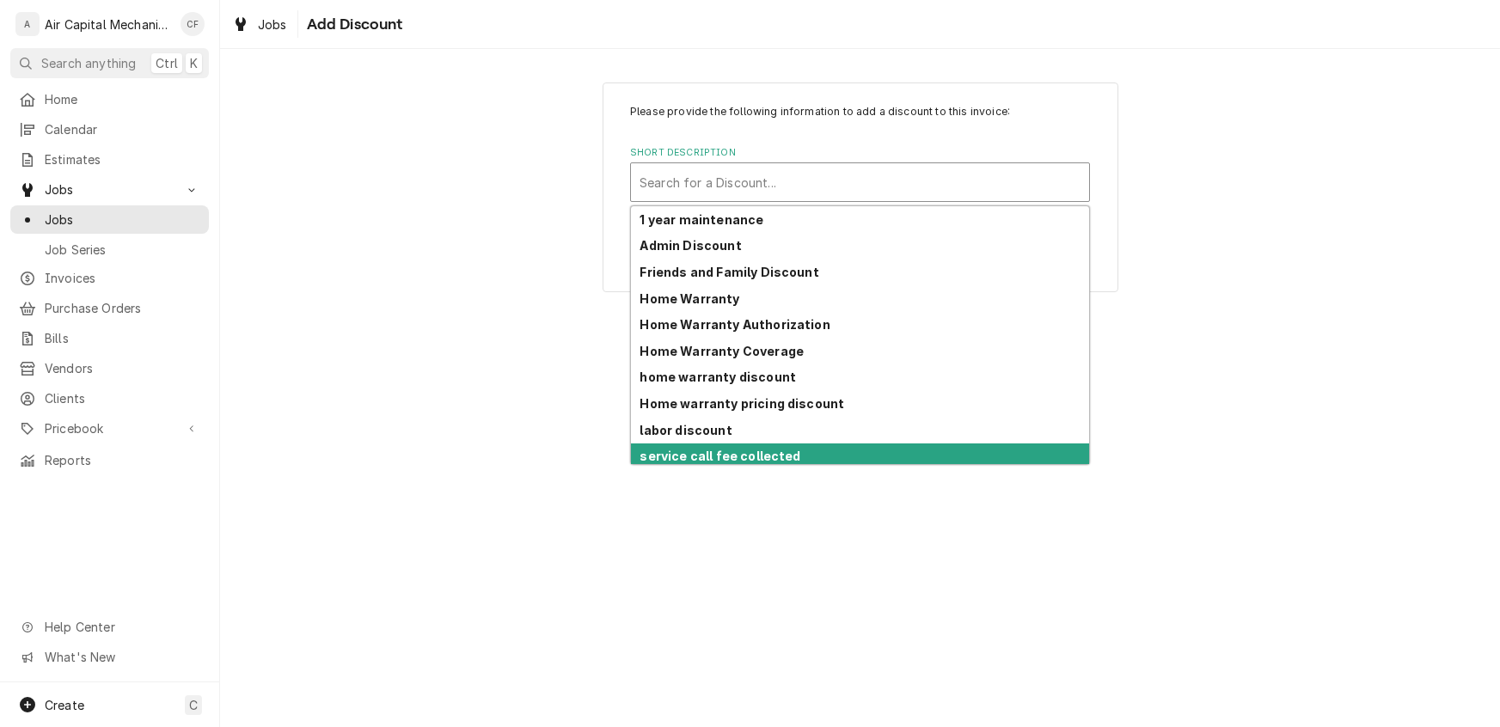
click at [738, 456] on strong "service call fee collected" at bounding box center [720, 456] width 161 height 15
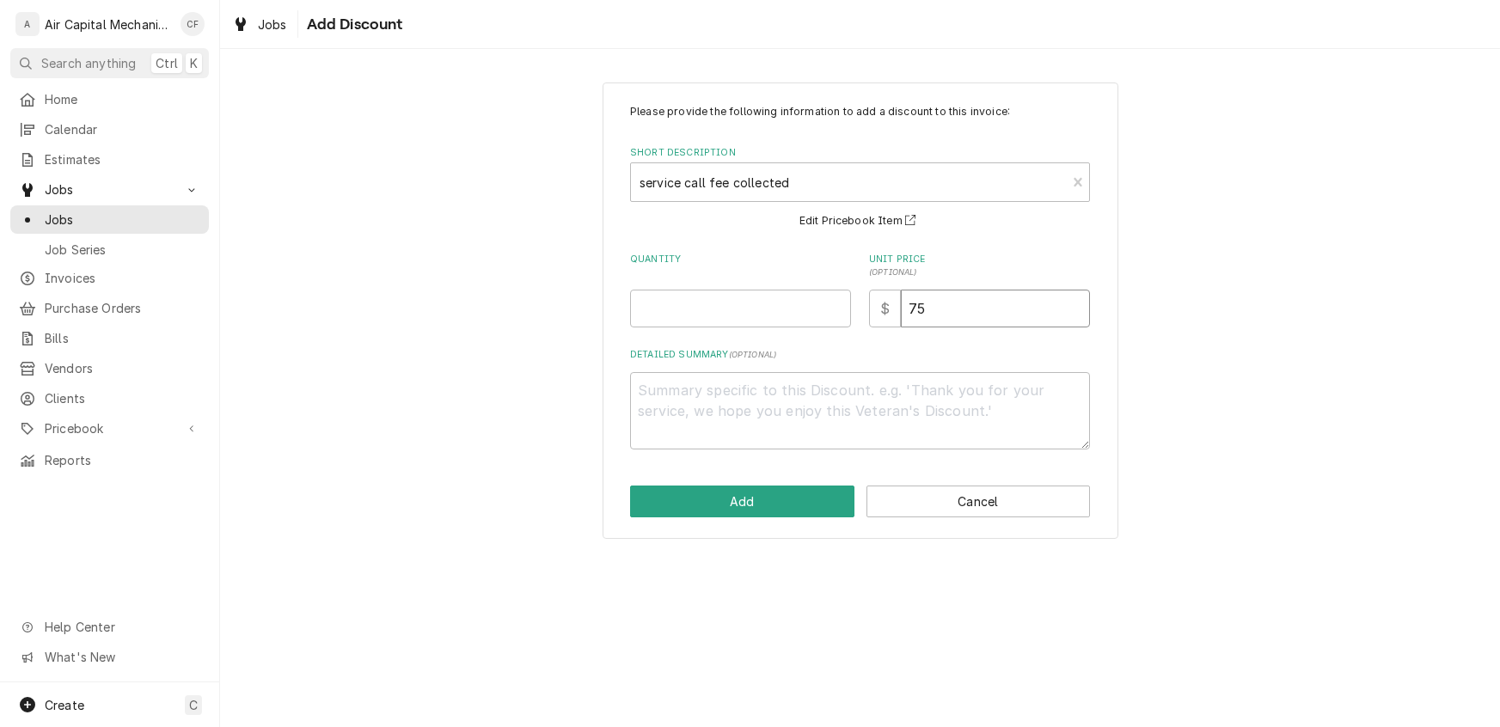
drag, startPoint x: 922, startPoint y: 306, endPoint x: 887, endPoint y: 309, distance: 35.4
click at [887, 309] on div "$ 75" at bounding box center [979, 309] width 221 height 38
type textarea "x"
type input "6"
type textarea "x"
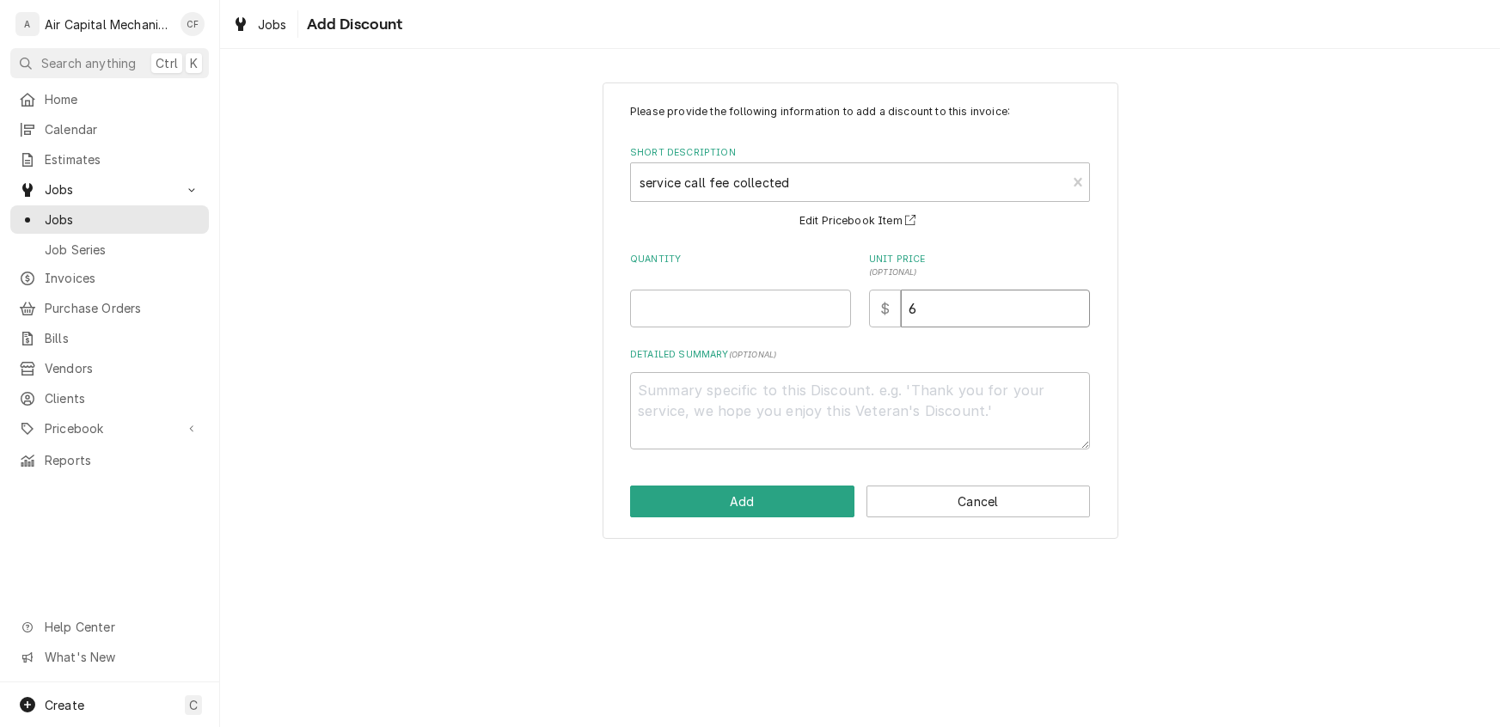
type input "65"
type textarea "x"
type input "65.0"
type textarea "x"
type input "65.00"
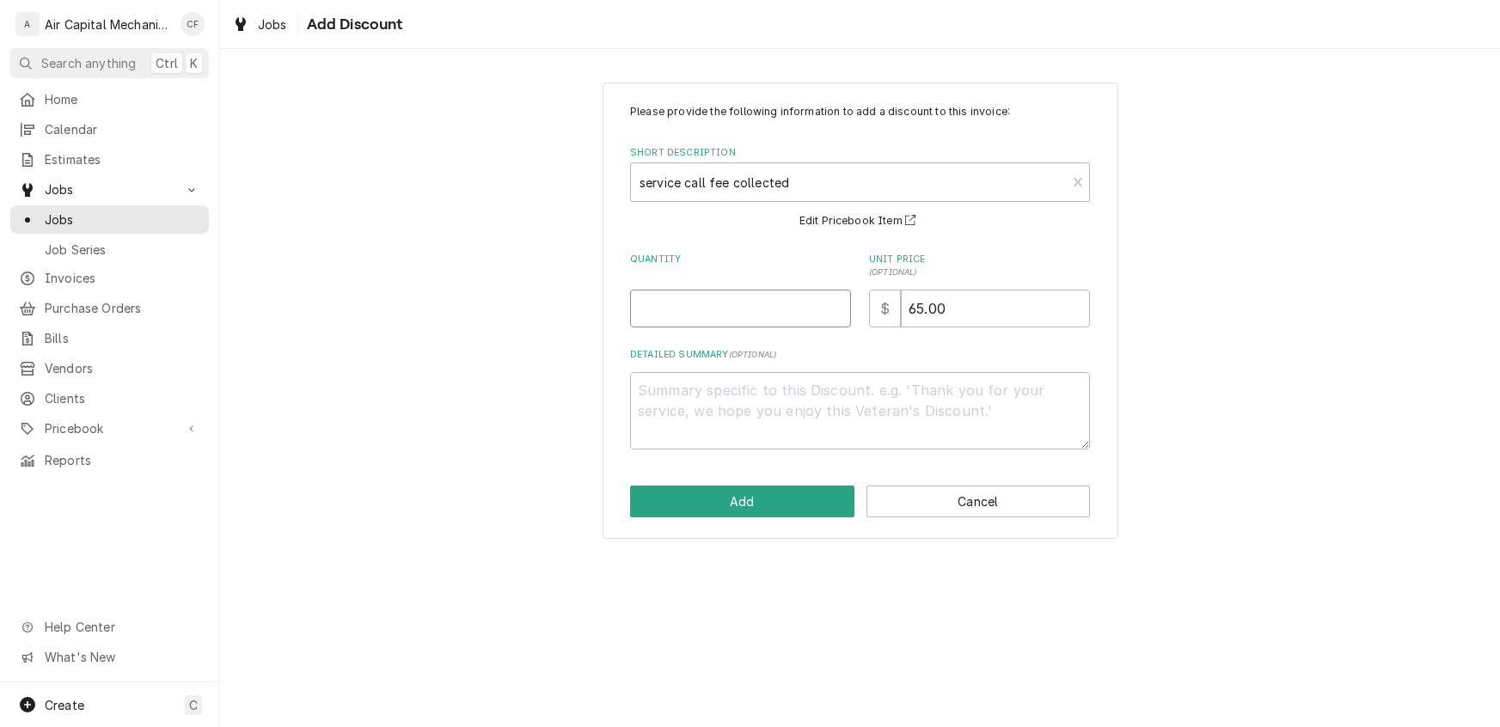
click at [743, 300] on input "Quantity" at bounding box center [740, 309] width 221 height 38
type textarea "x"
type input "1"
click at [779, 503] on button "Add" at bounding box center [742, 502] width 224 height 32
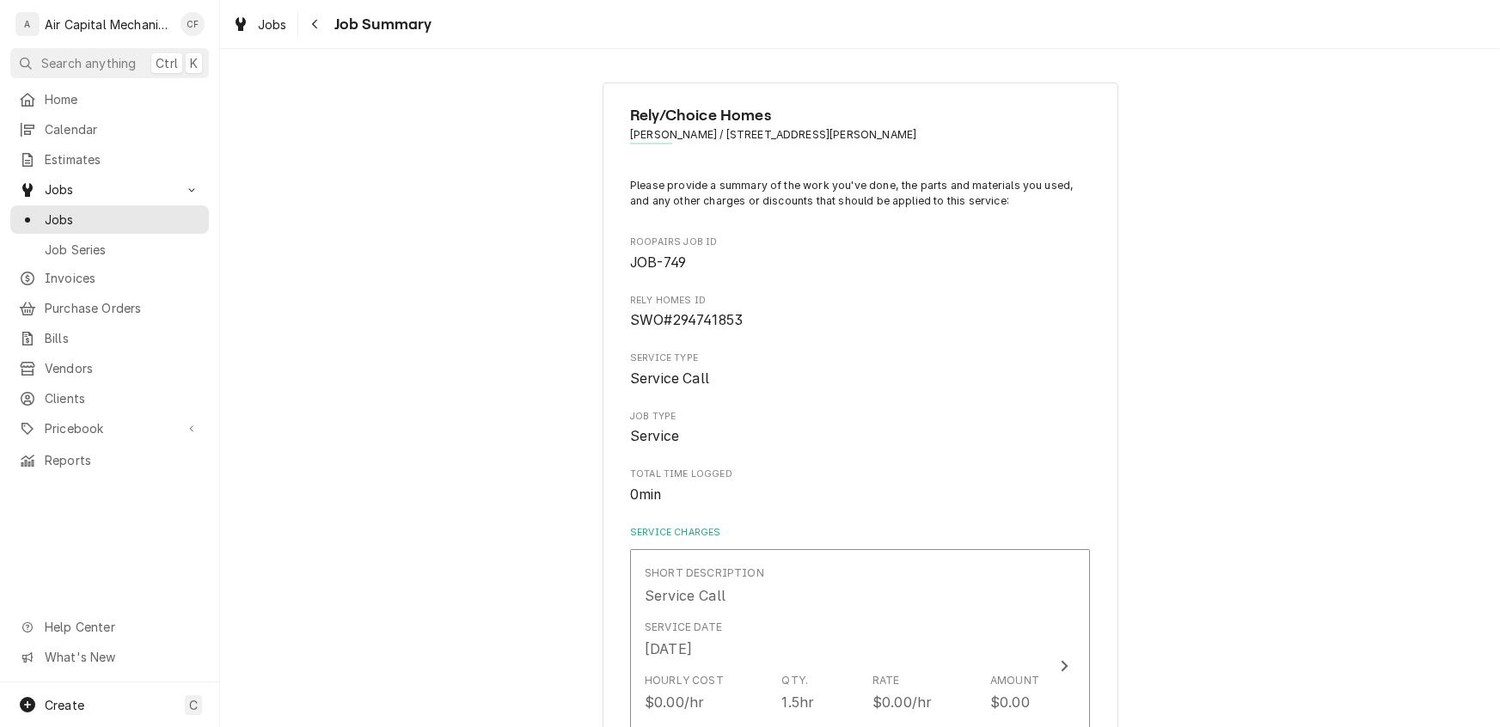
scroll to position [635, 0]
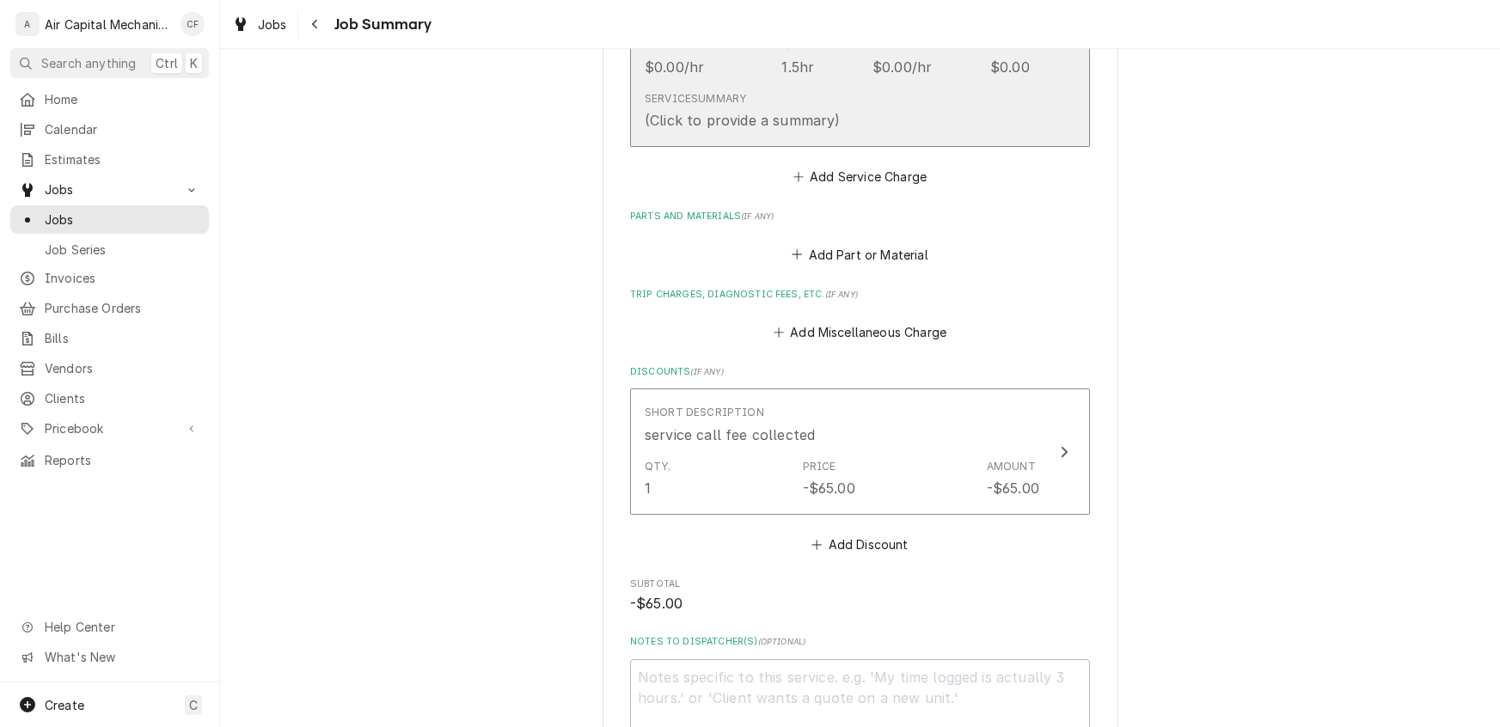
click at [864, 77] on div "Hourly Cost $0.00/hr Qty. 1.5hr Rate $0.00/hr Amount $0.00" at bounding box center [842, 57] width 395 height 53
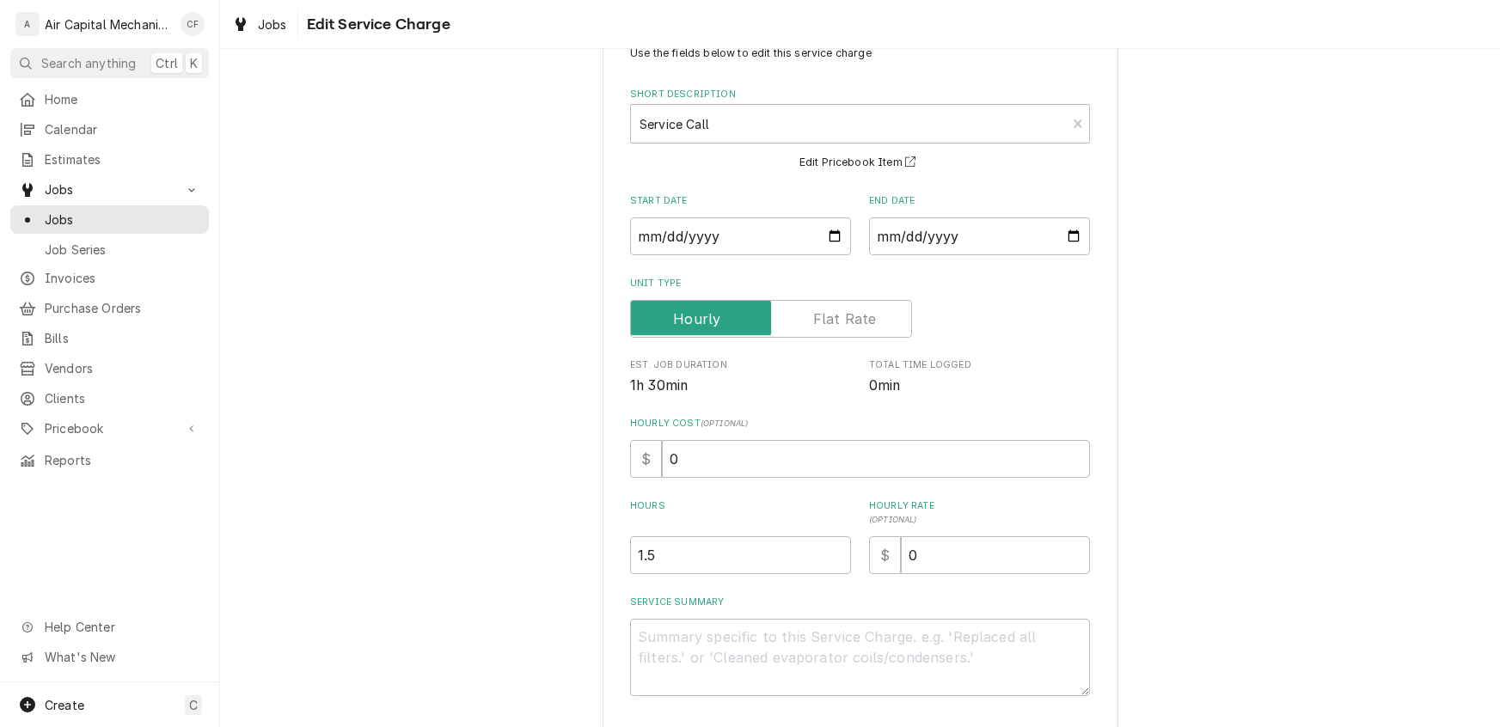
scroll to position [70, 0]
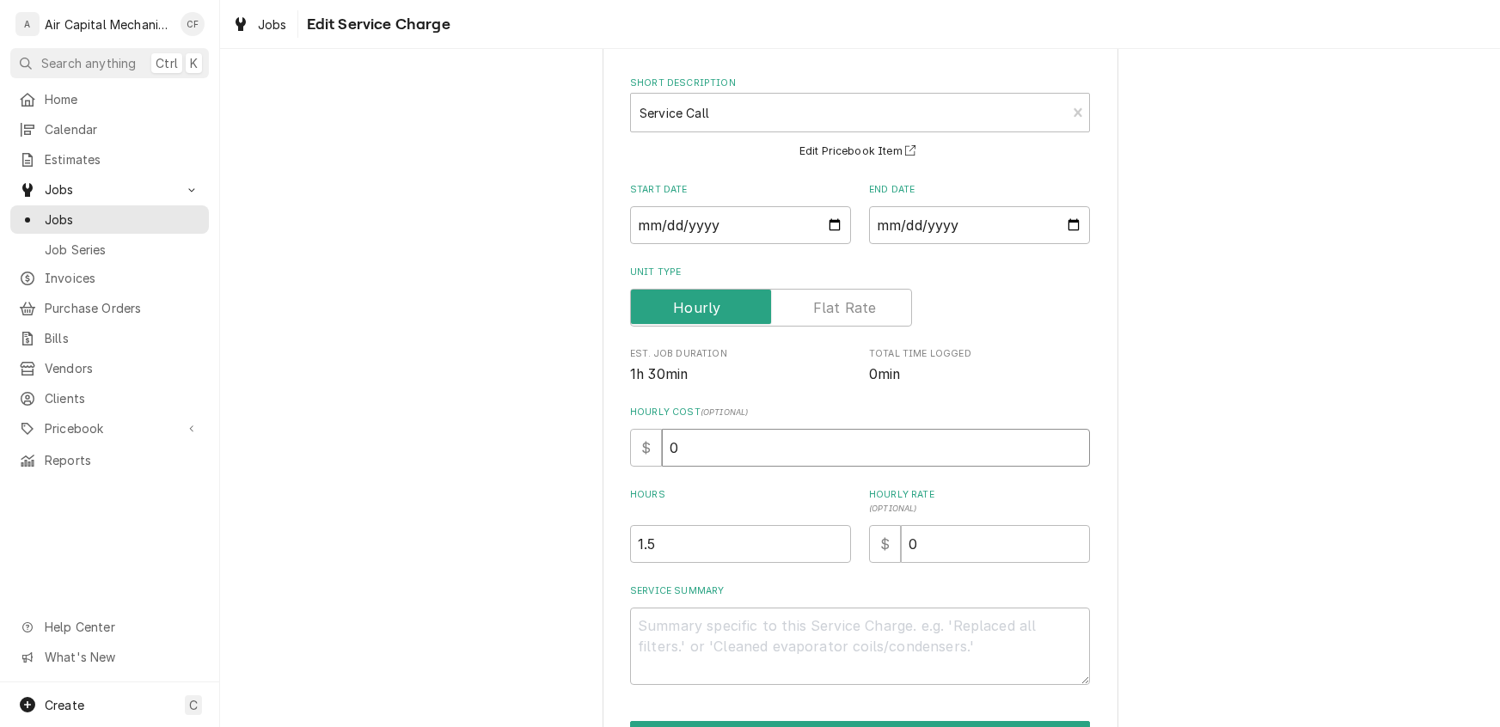
click at [697, 455] on input "0" at bounding box center [876, 448] width 428 height 38
type textarea "x"
type input "5"
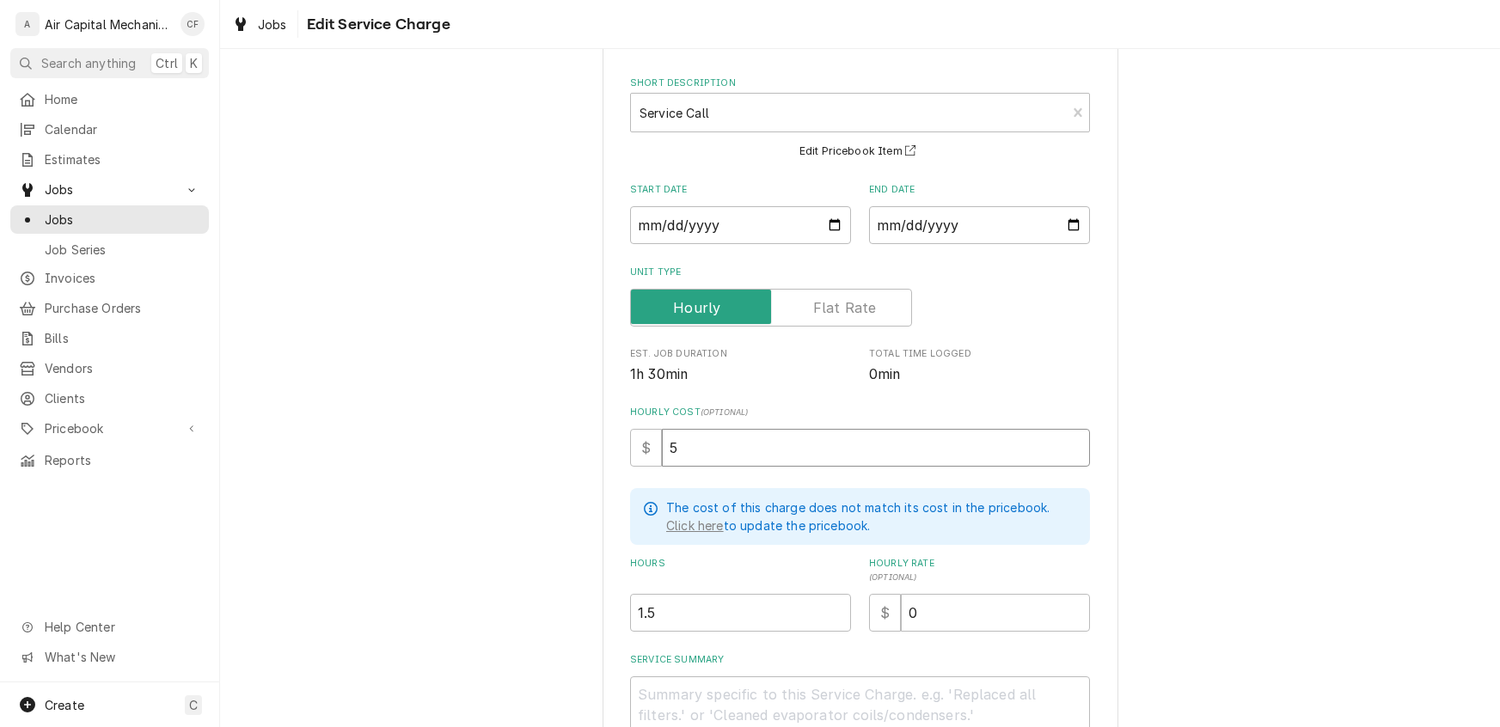
type textarea "x"
type input "55"
type textarea "x"
type input "55.0"
type textarea "x"
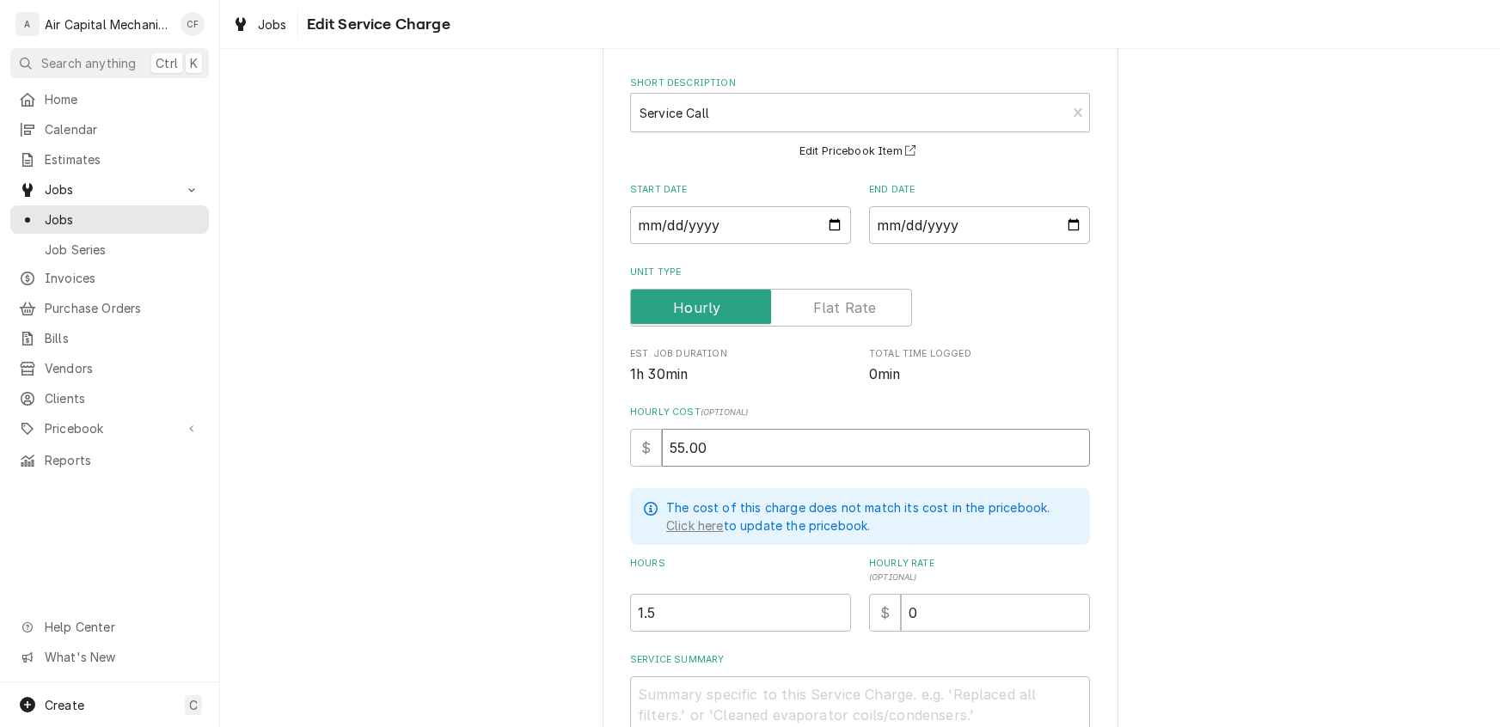
type input "55.00"
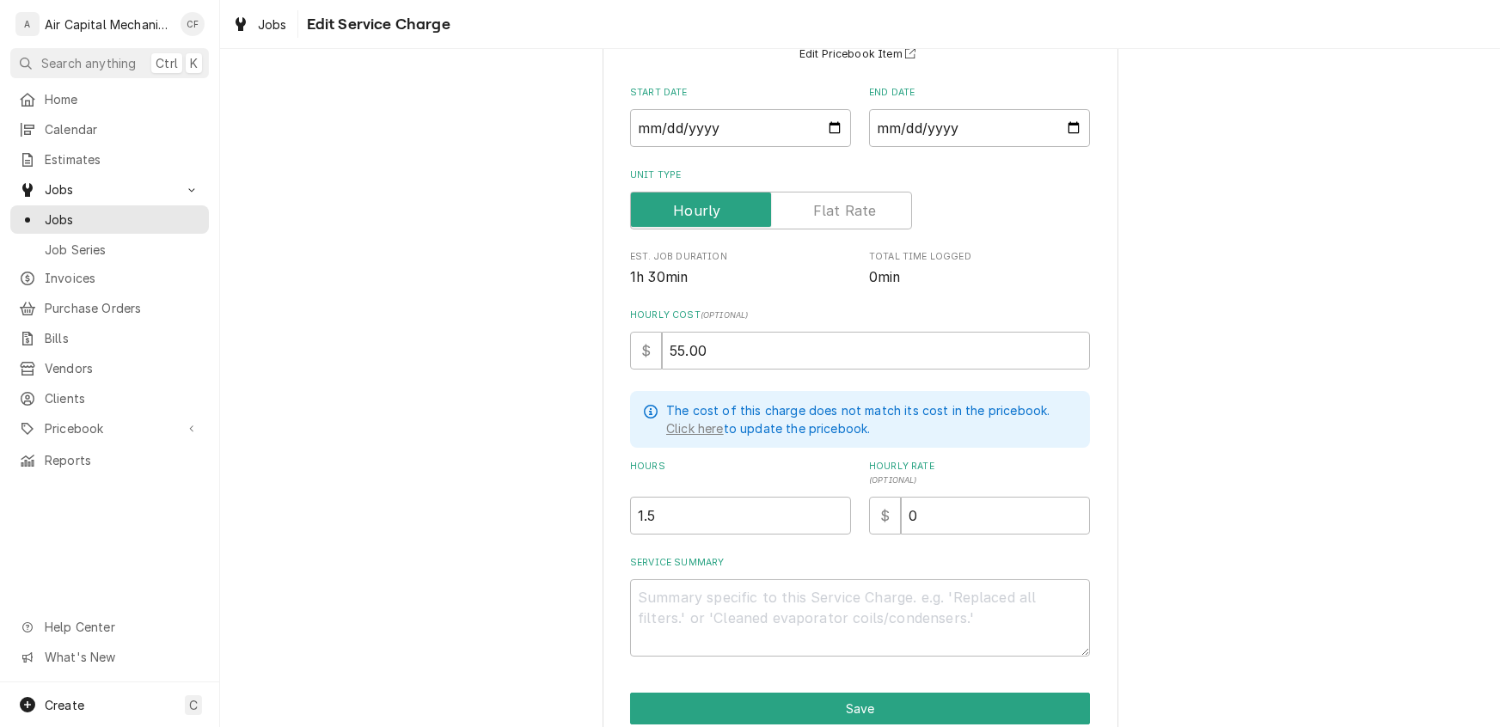
scroll to position [242, 0]
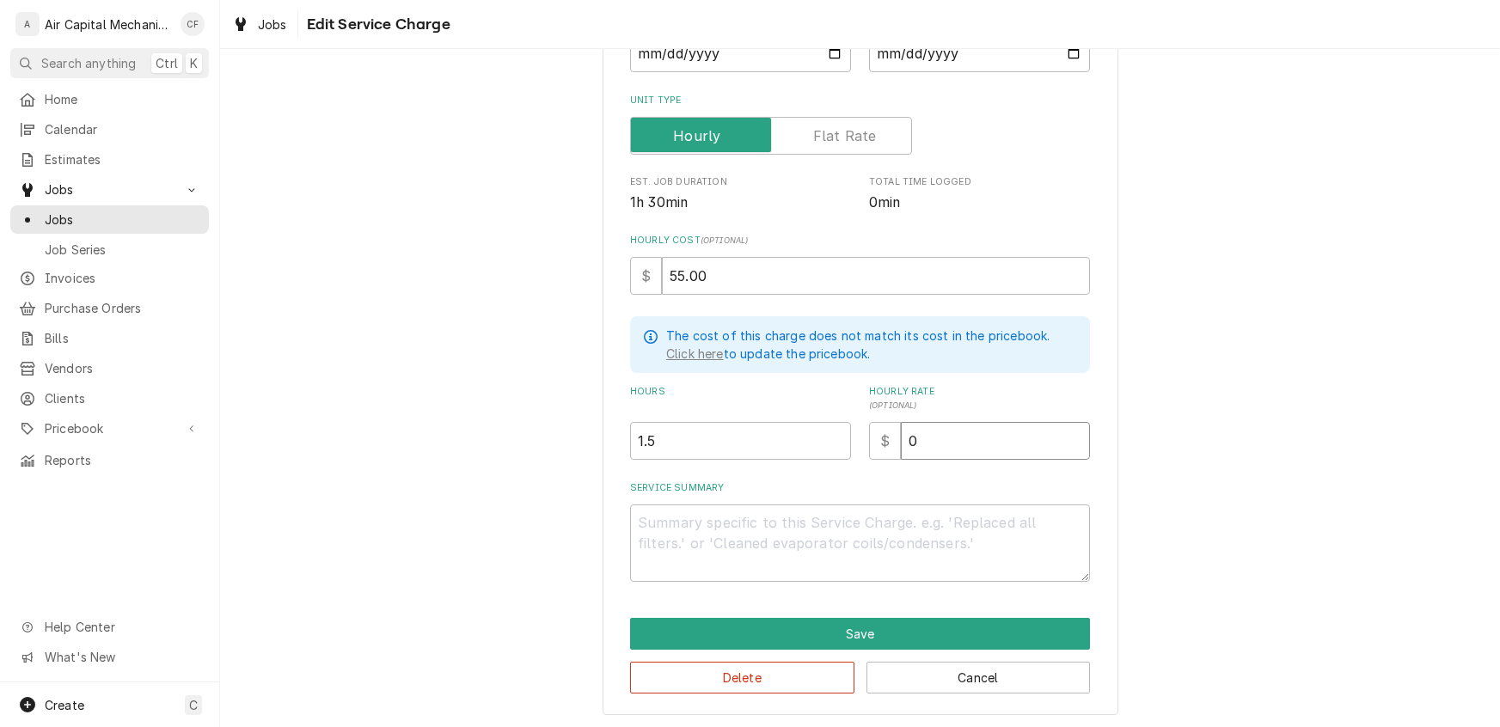
click at [932, 441] on input "0" at bounding box center [995, 441] width 189 height 38
type textarea "x"
type input "9"
type textarea "x"
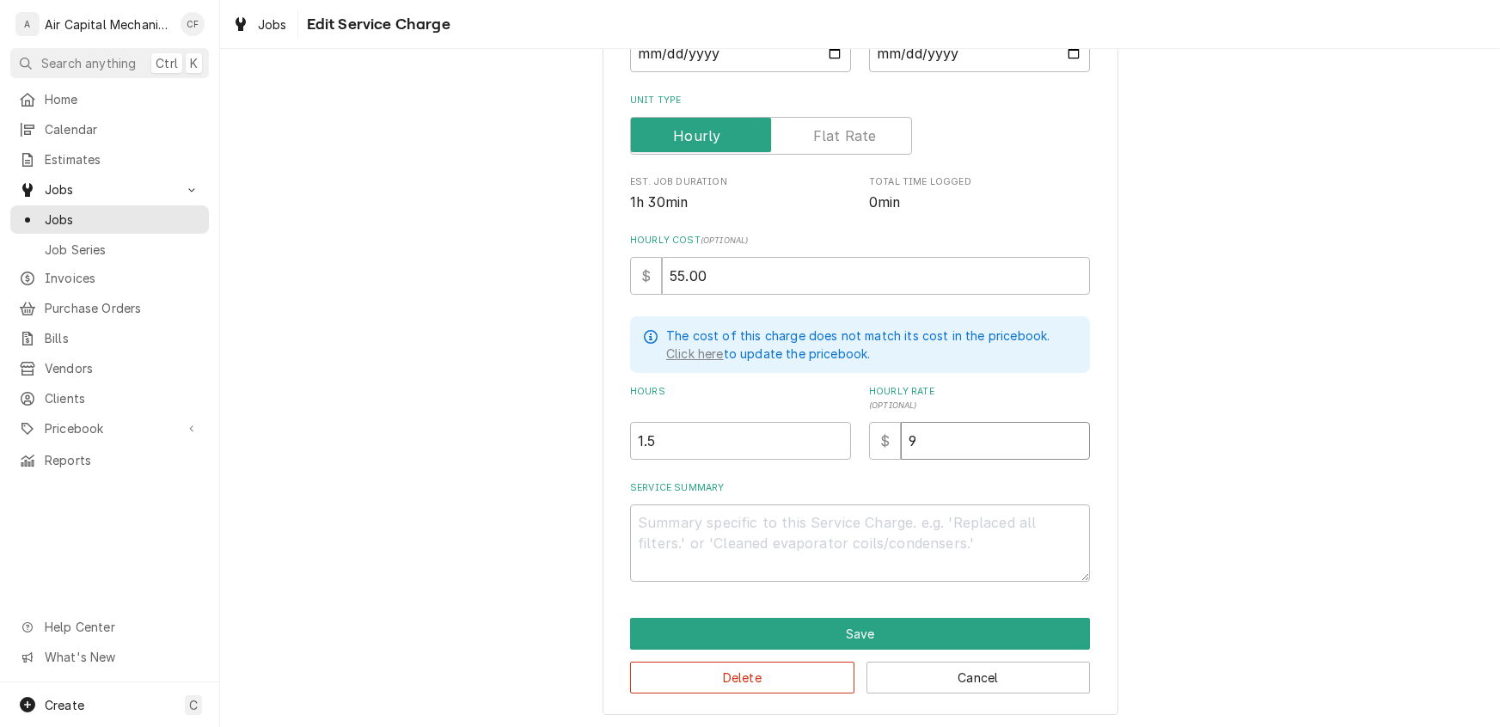
type input "95"
type textarea "x"
type input "95.0"
type textarea "x"
type input "95.00"
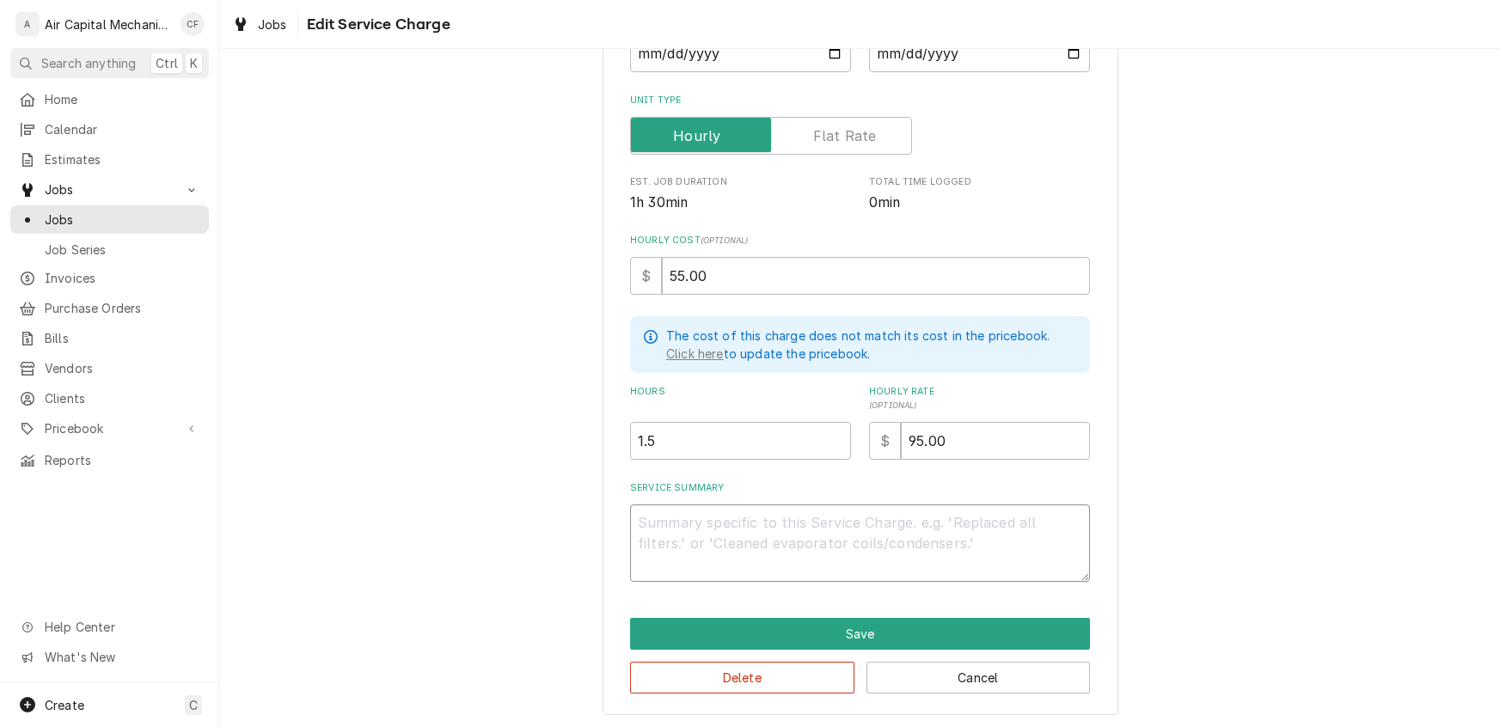
click at [818, 545] on textarea "Service Summary" at bounding box center [860, 543] width 460 height 77
paste textarea "replace capacitor, fan motor contactor, and recharge."
type textarea "x"
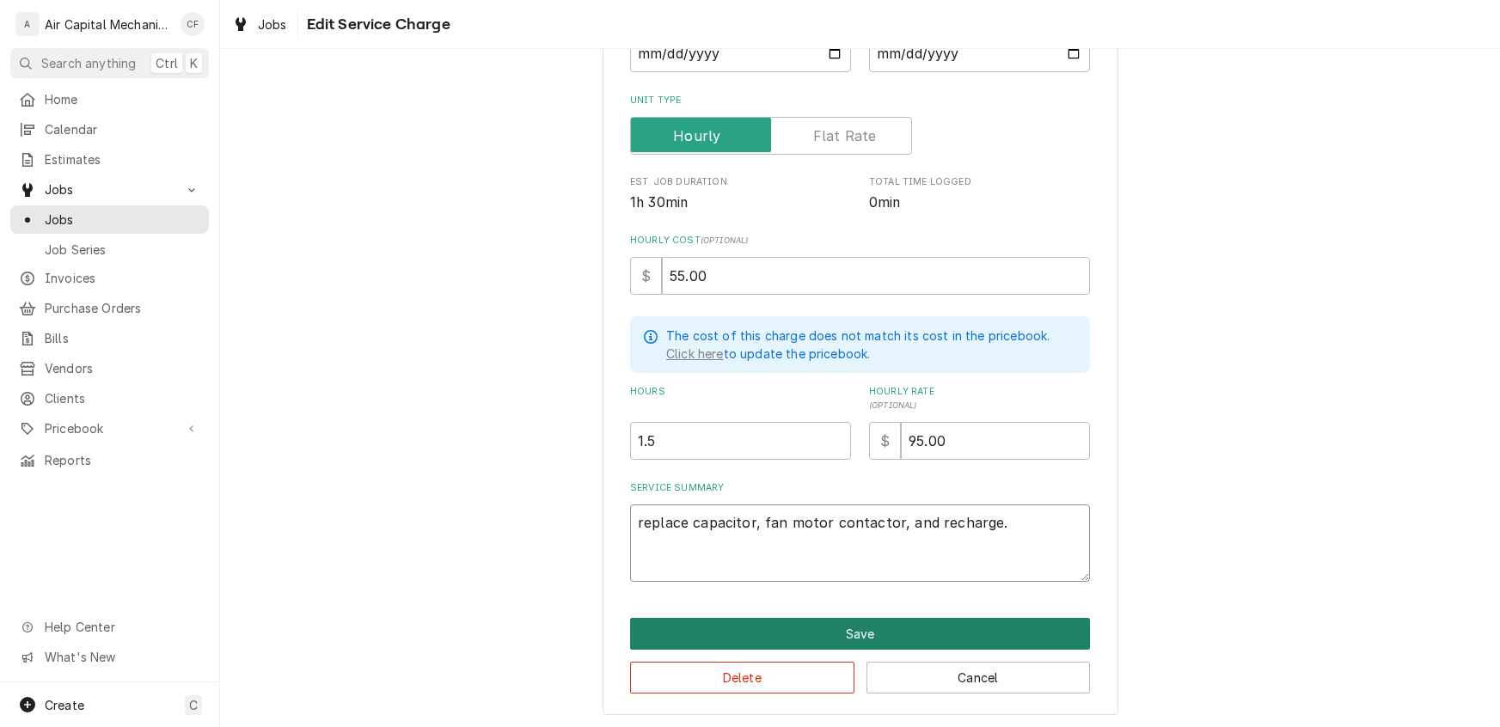
type textarea "replace capacitor, fan motor contactor, and recharge."
click at [760, 633] on button "Save" at bounding box center [860, 634] width 460 height 32
type textarea "x"
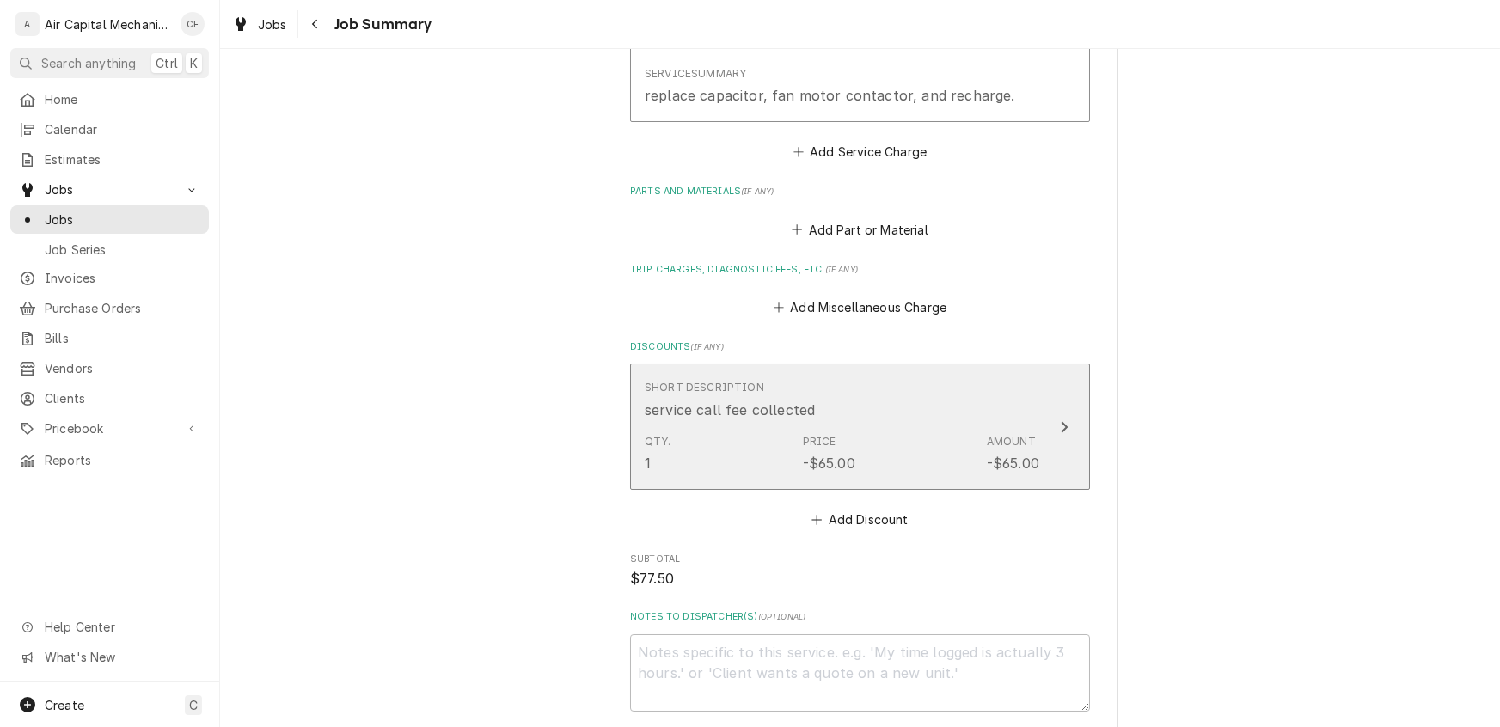
scroll to position [552, 0]
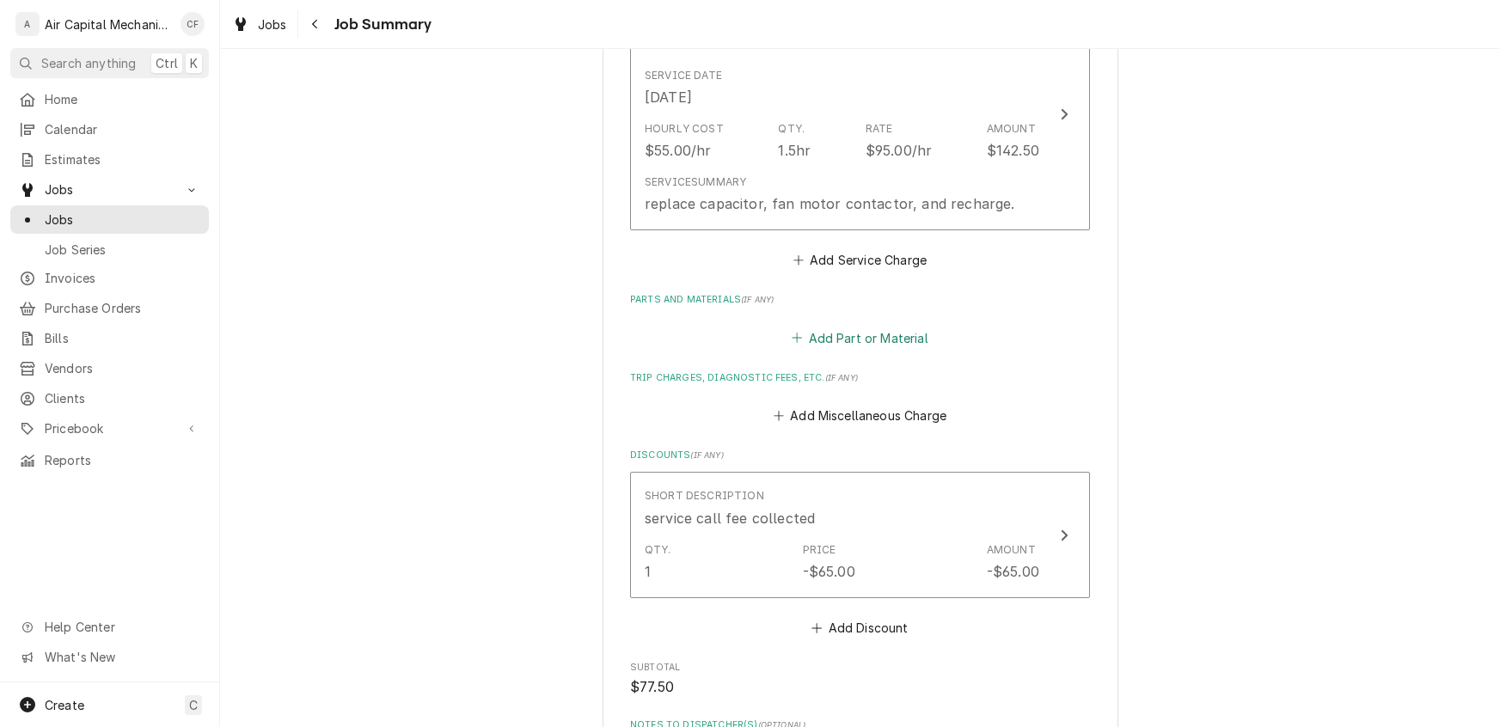
click at [862, 335] on button "Add Part or Material" at bounding box center [860, 338] width 142 height 24
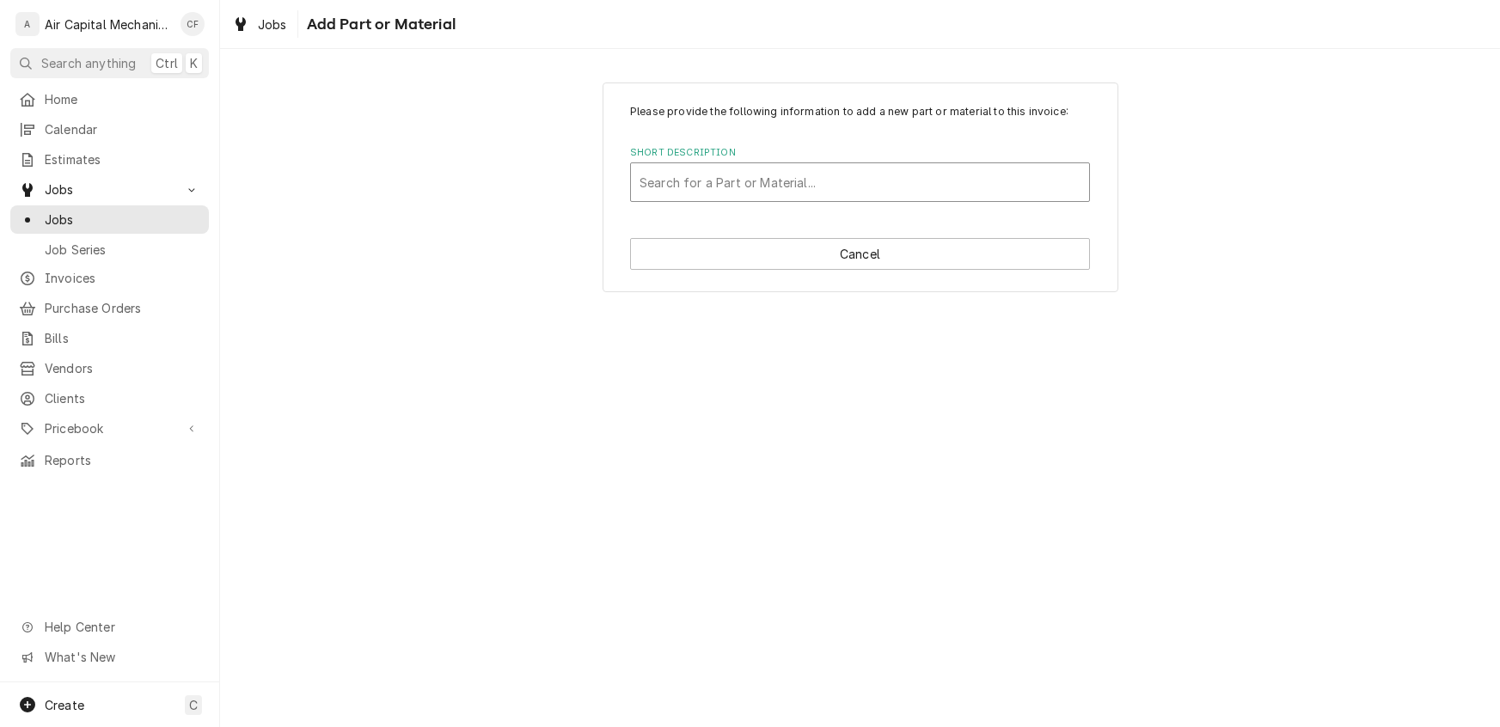
click at [749, 181] on div "Short Description" at bounding box center [860, 182] width 441 height 31
type input "Contactor"
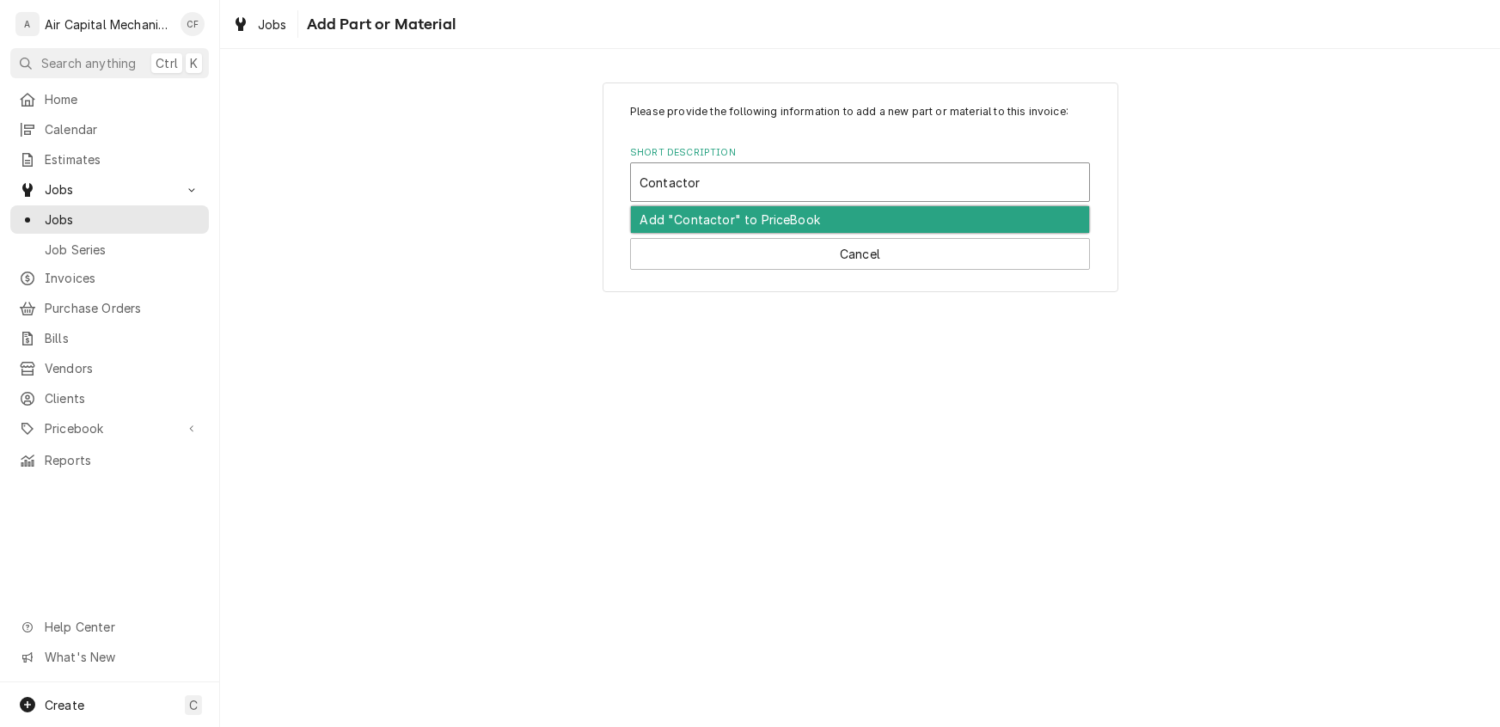
click at [687, 219] on div "Add "Contactor" to PriceBook" at bounding box center [860, 219] width 458 height 27
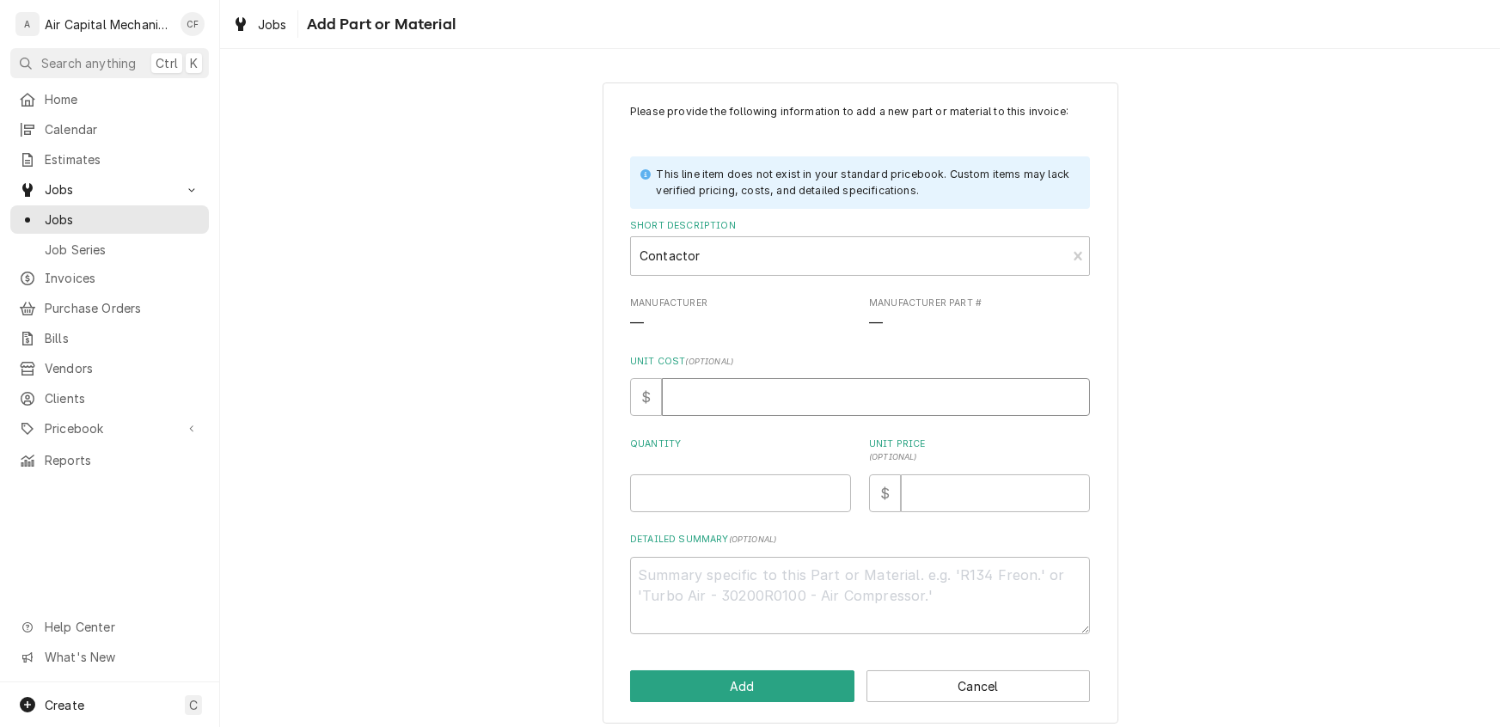
click at [707, 405] on input "Unit Cost ( optional )" at bounding box center [876, 397] width 428 height 38
type textarea "x"
type input "1"
type textarea "x"
type input "10"
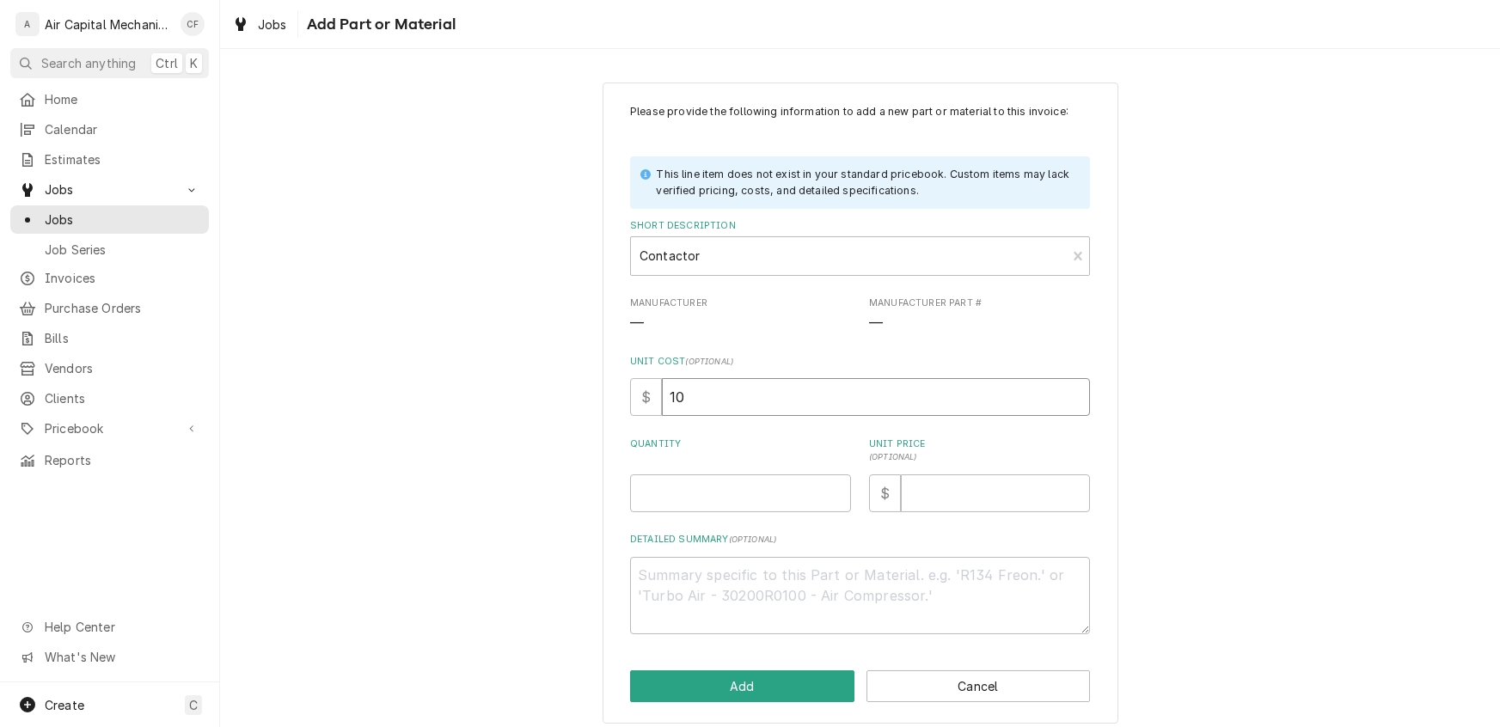
type textarea "x"
type input "10.0"
type textarea "x"
type input "10.00"
click at [677, 512] on div "Please provide the following information to add a new part or material to this …" at bounding box center [860, 369] width 460 height 530
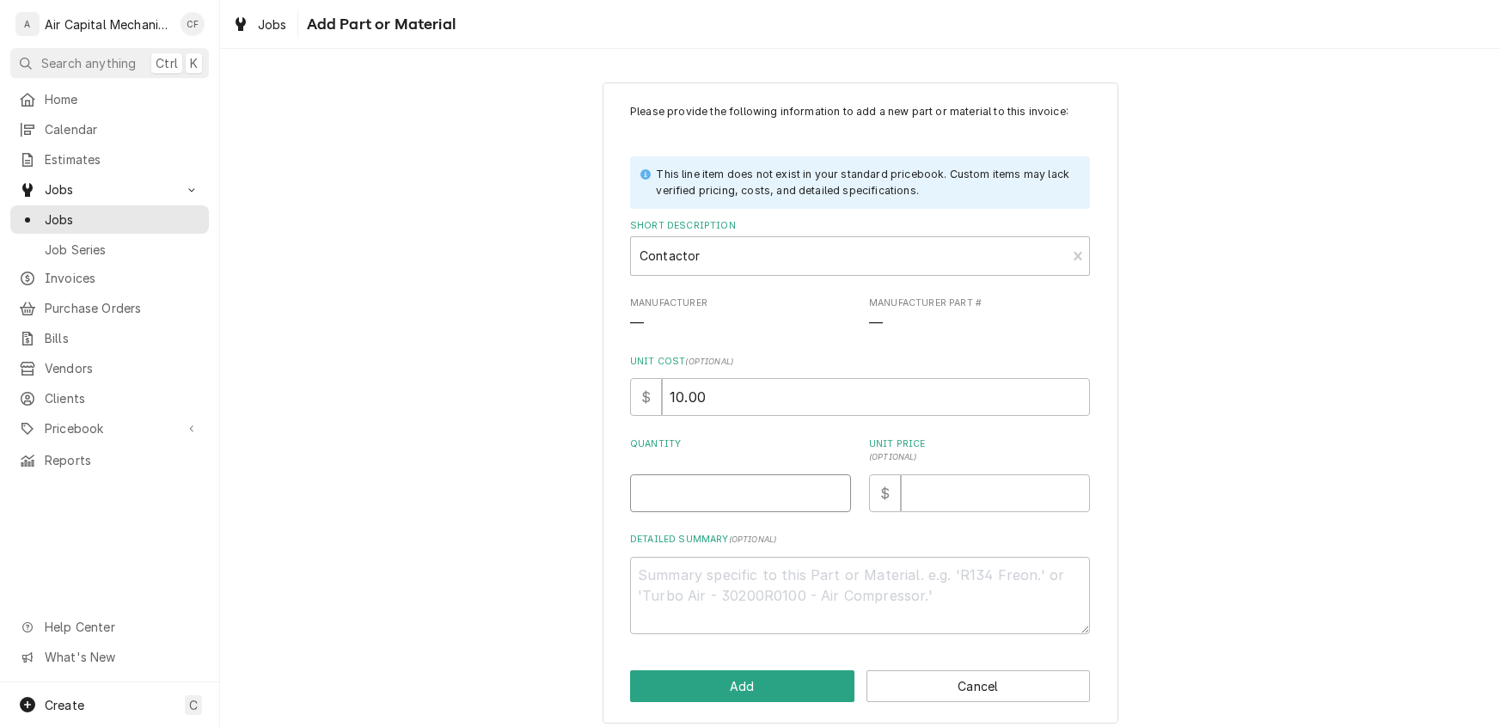
click at [677, 503] on input "Quantity" at bounding box center [740, 494] width 221 height 38
type textarea "x"
type input "1"
type textarea "x"
type input "4"
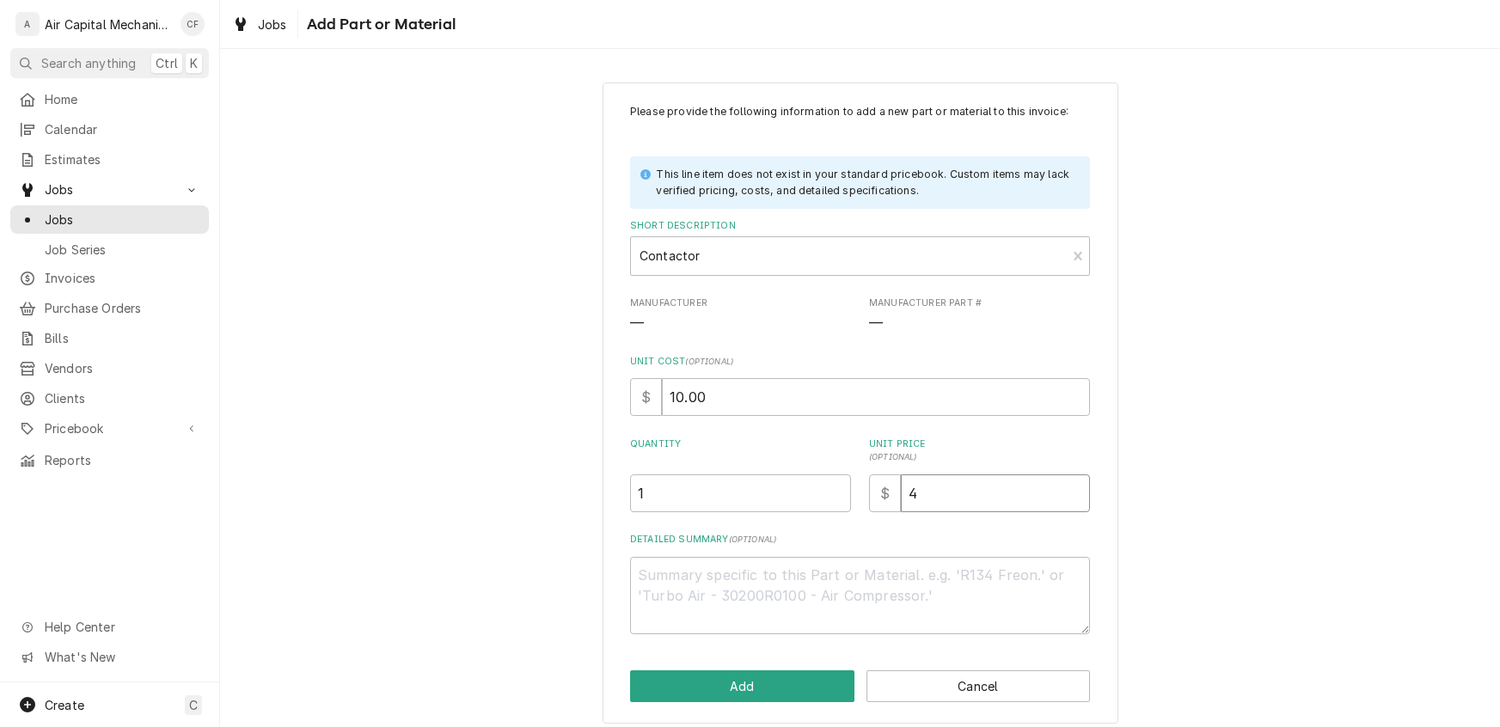
type textarea "x"
type input "40"
type textarea "x"
type input "40.0"
type textarea "x"
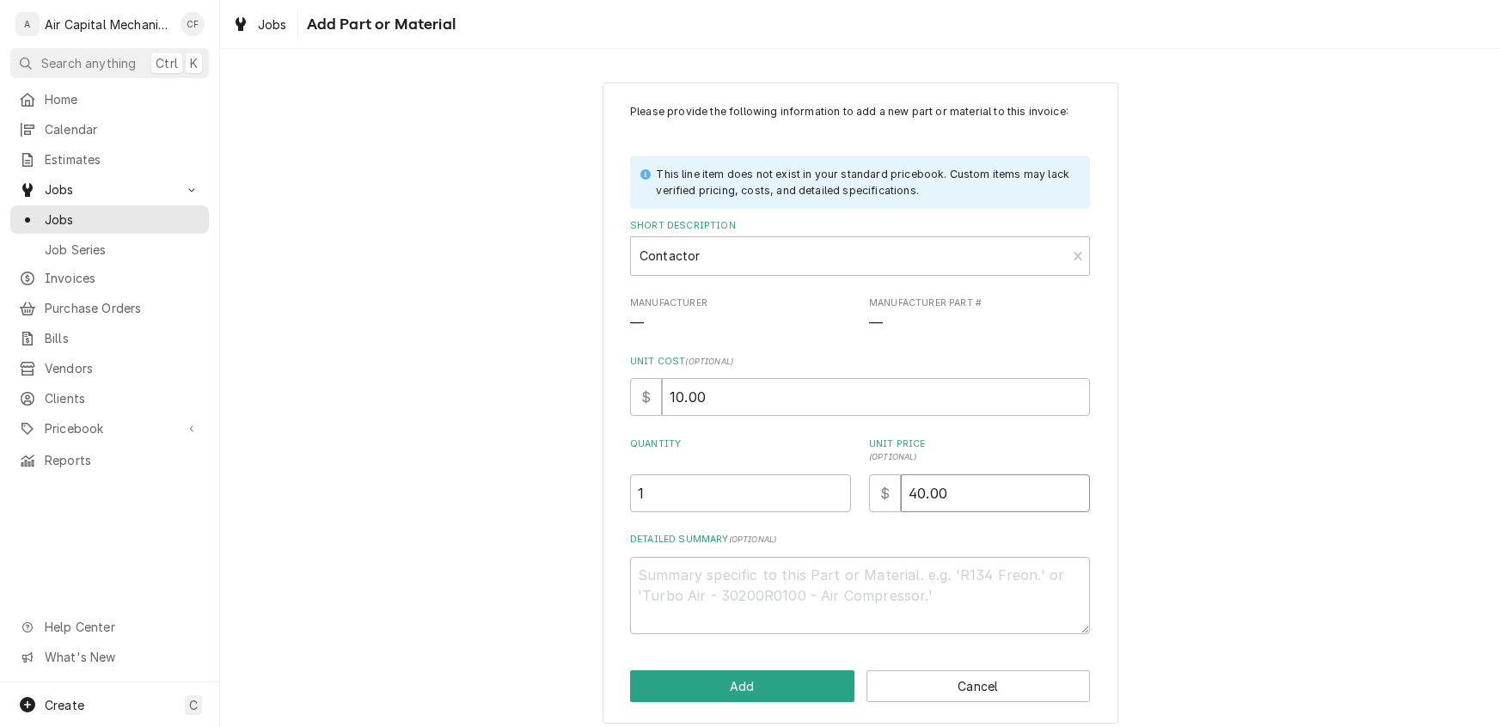
type input "40.00"
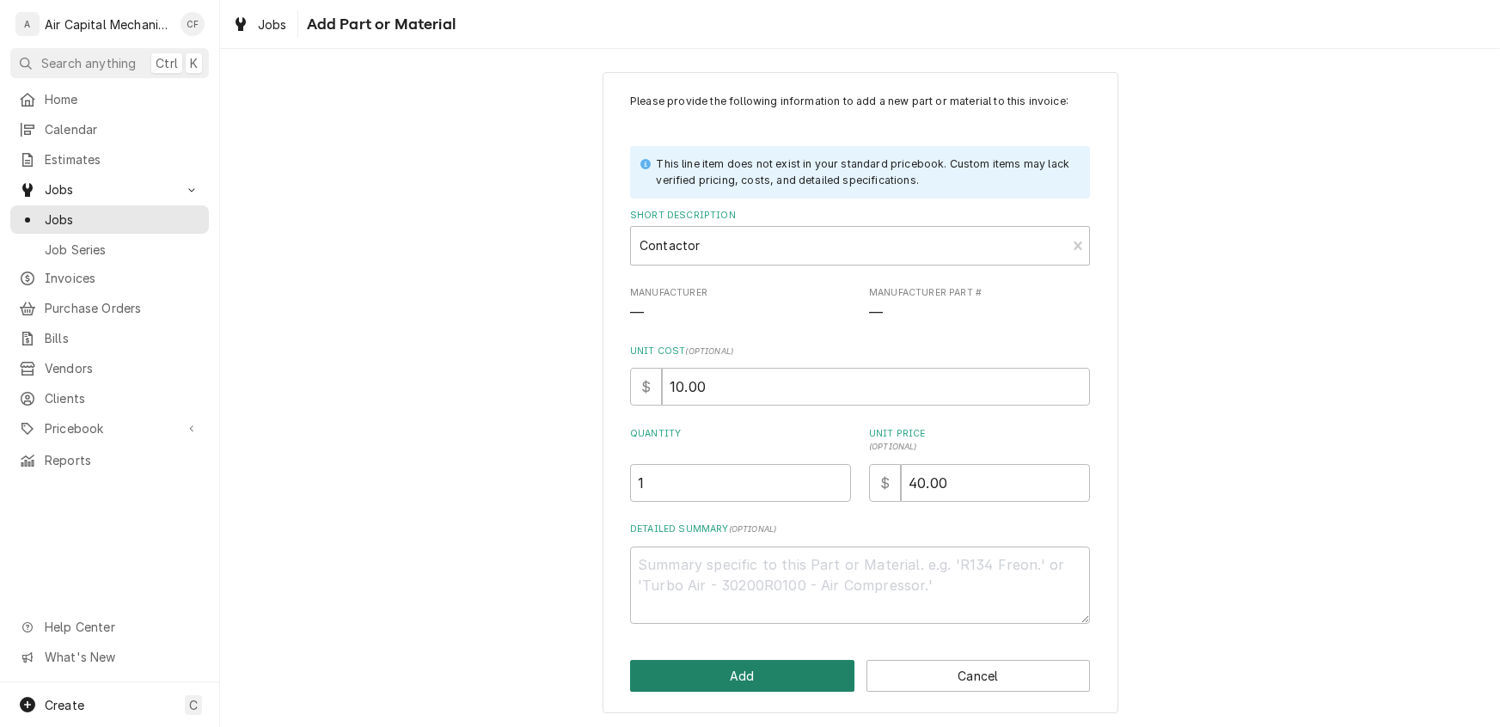
click at [672, 675] on button "Add" at bounding box center [742, 676] width 224 height 32
type textarea "x"
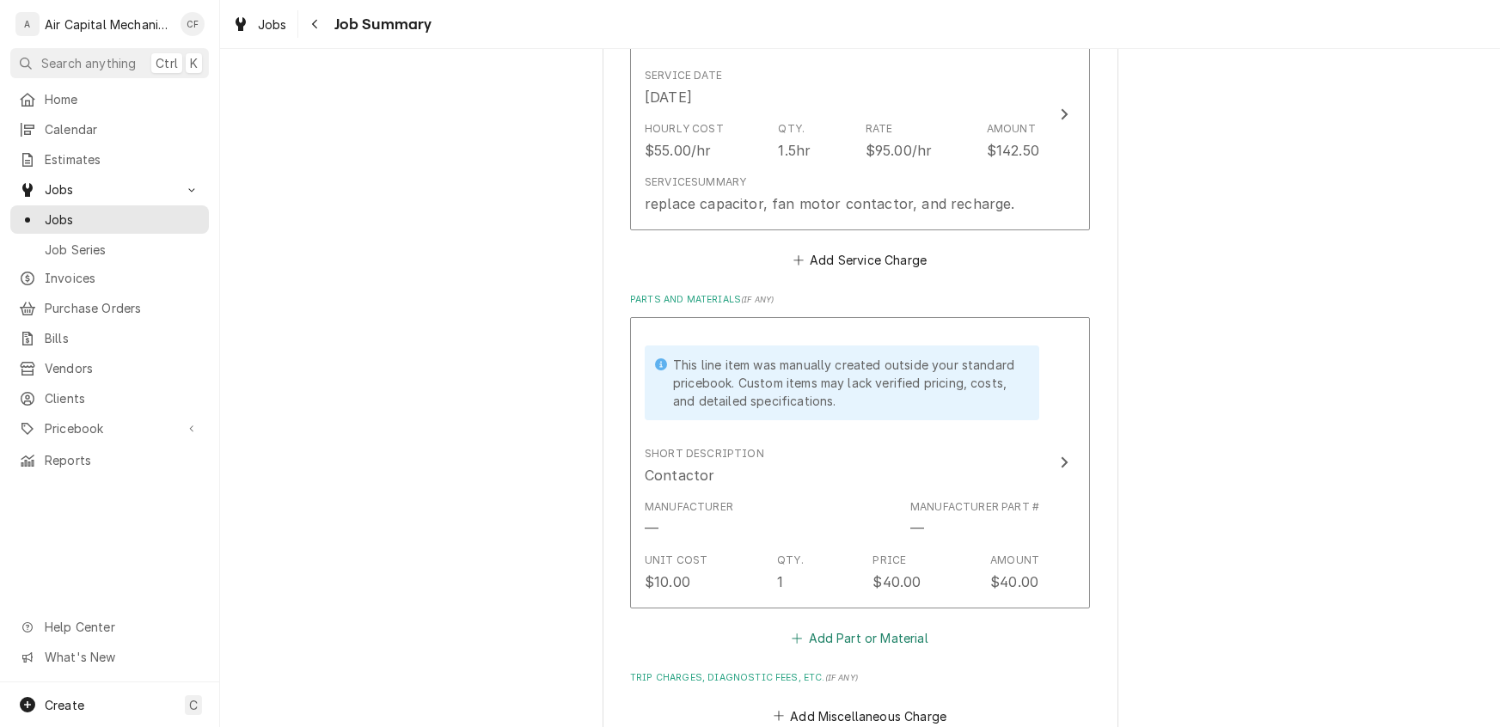
click at [861, 640] on button "Add Part or Material" at bounding box center [860, 639] width 142 height 24
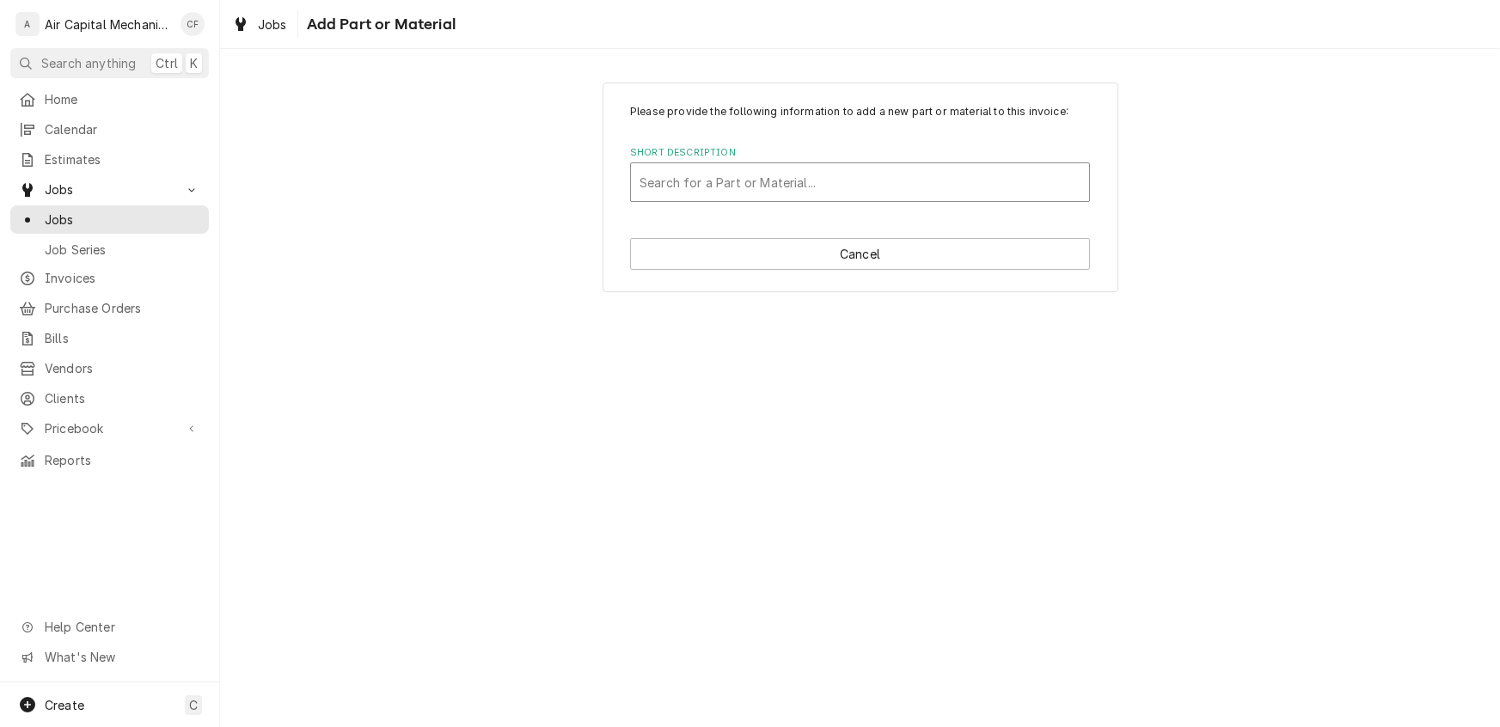
click at [797, 178] on div "Short Description" at bounding box center [860, 182] width 441 height 31
type input "Capacitor"
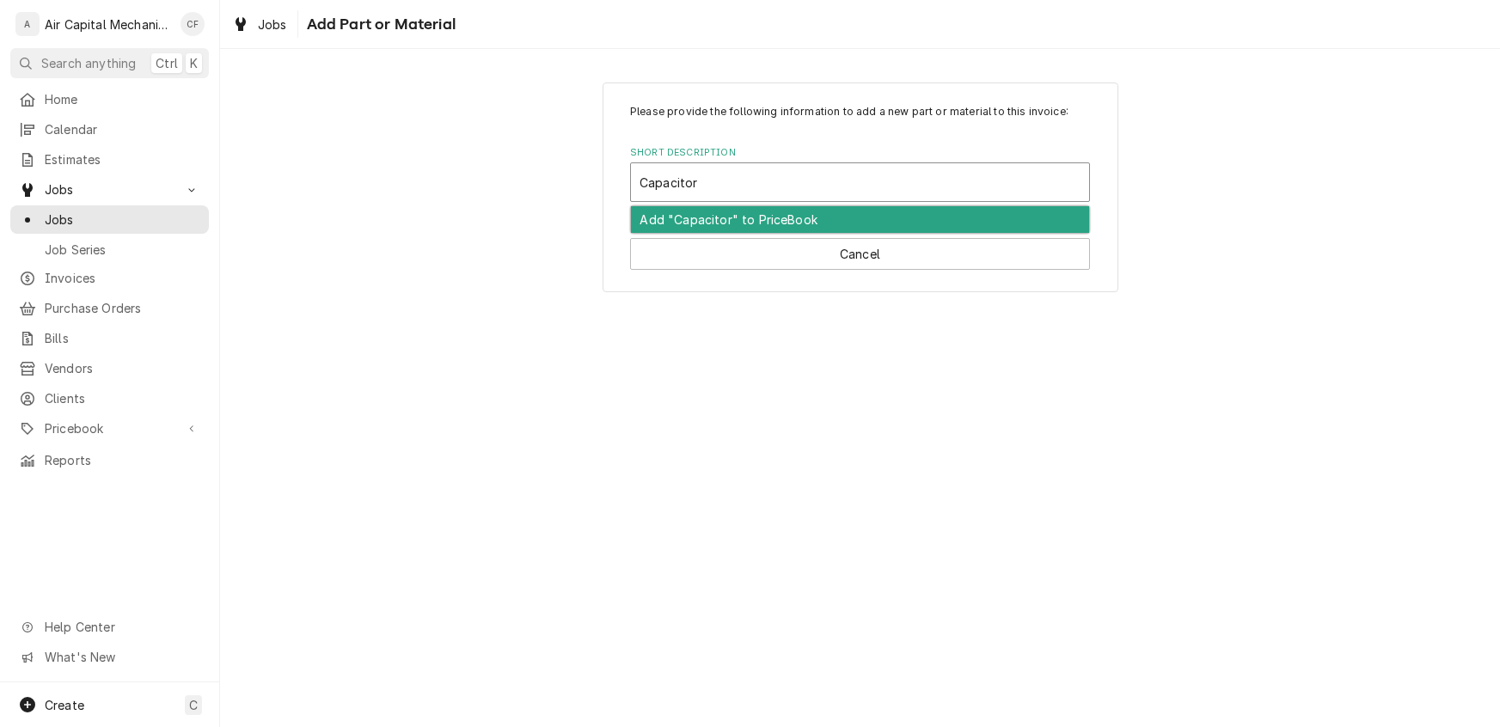
click at [705, 220] on div "Add "Capacitor" to PriceBook" at bounding box center [860, 219] width 458 height 27
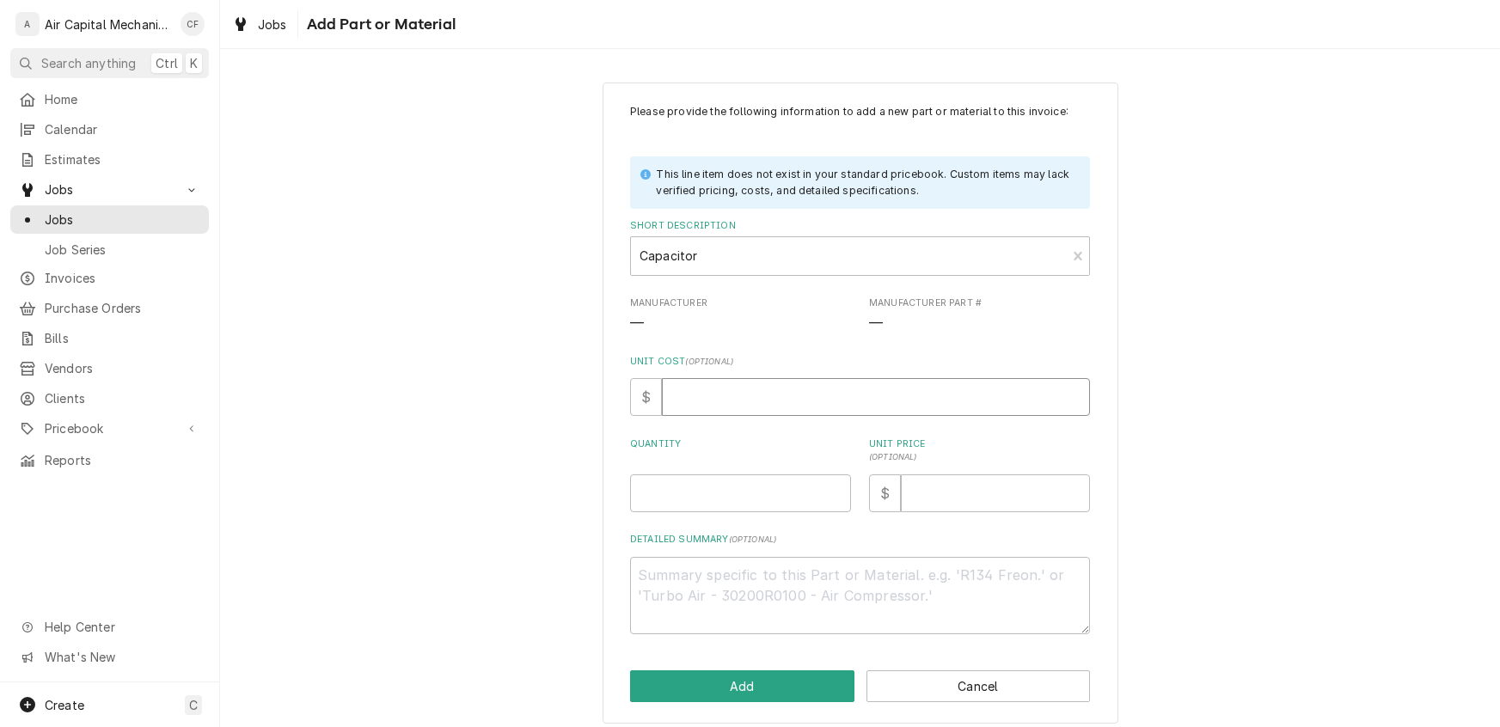
click at [684, 394] on input "Unit Cost ( optional )" at bounding box center [876, 397] width 428 height 38
type textarea "x"
type input "1"
type textarea "x"
type input "10"
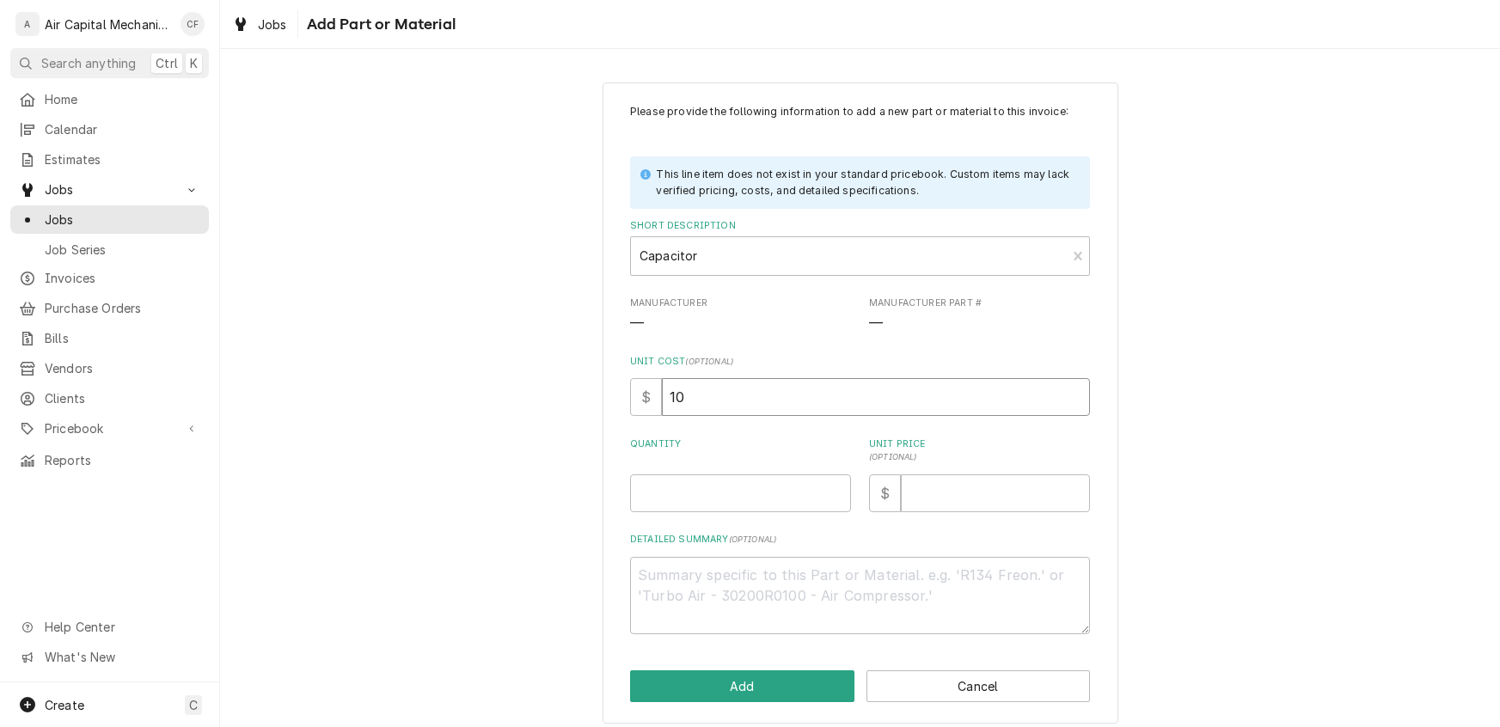
type textarea "x"
type input "10.0"
type textarea "x"
type input "10.00"
click at [644, 510] on input "Quantity" at bounding box center [740, 494] width 221 height 38
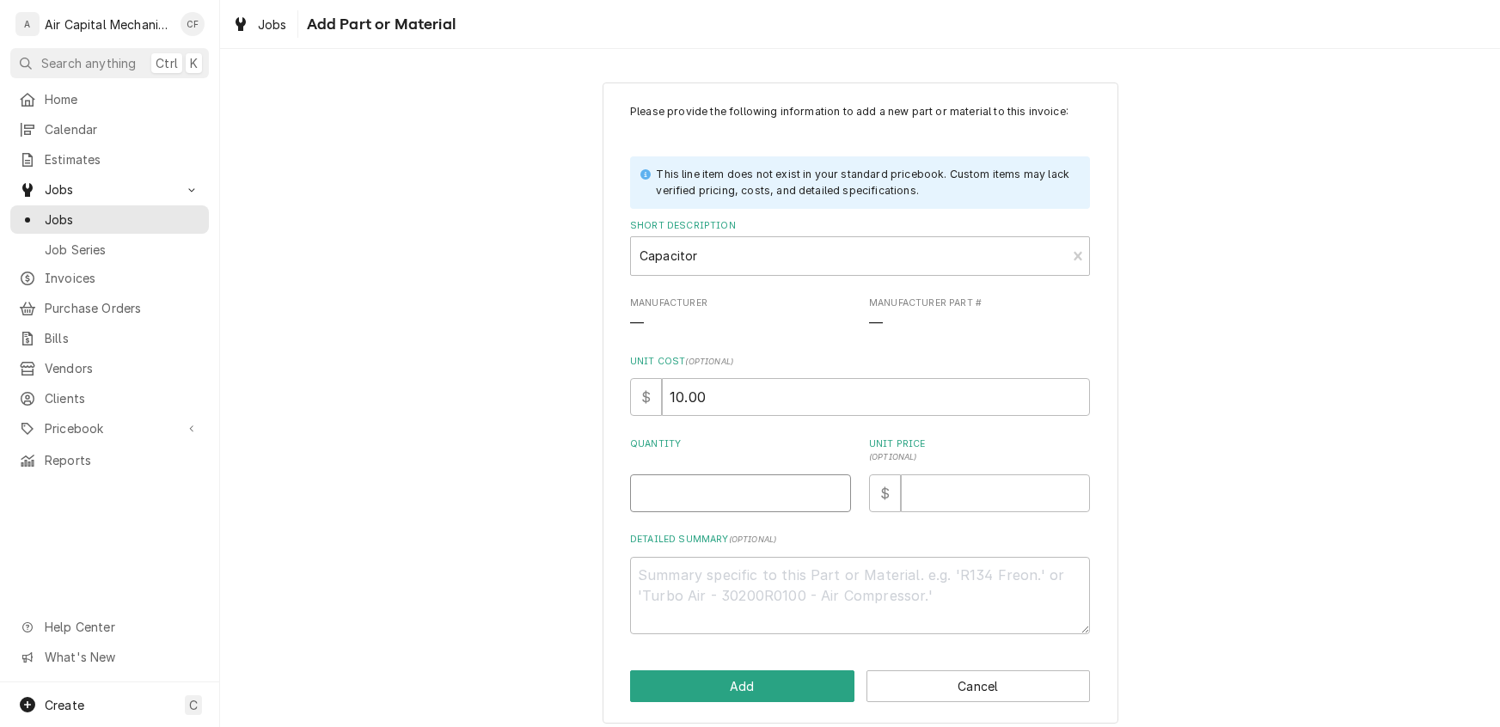
type textarea "x"
type input "1"
type textarea "x"
type input "4"
type textarea "x"
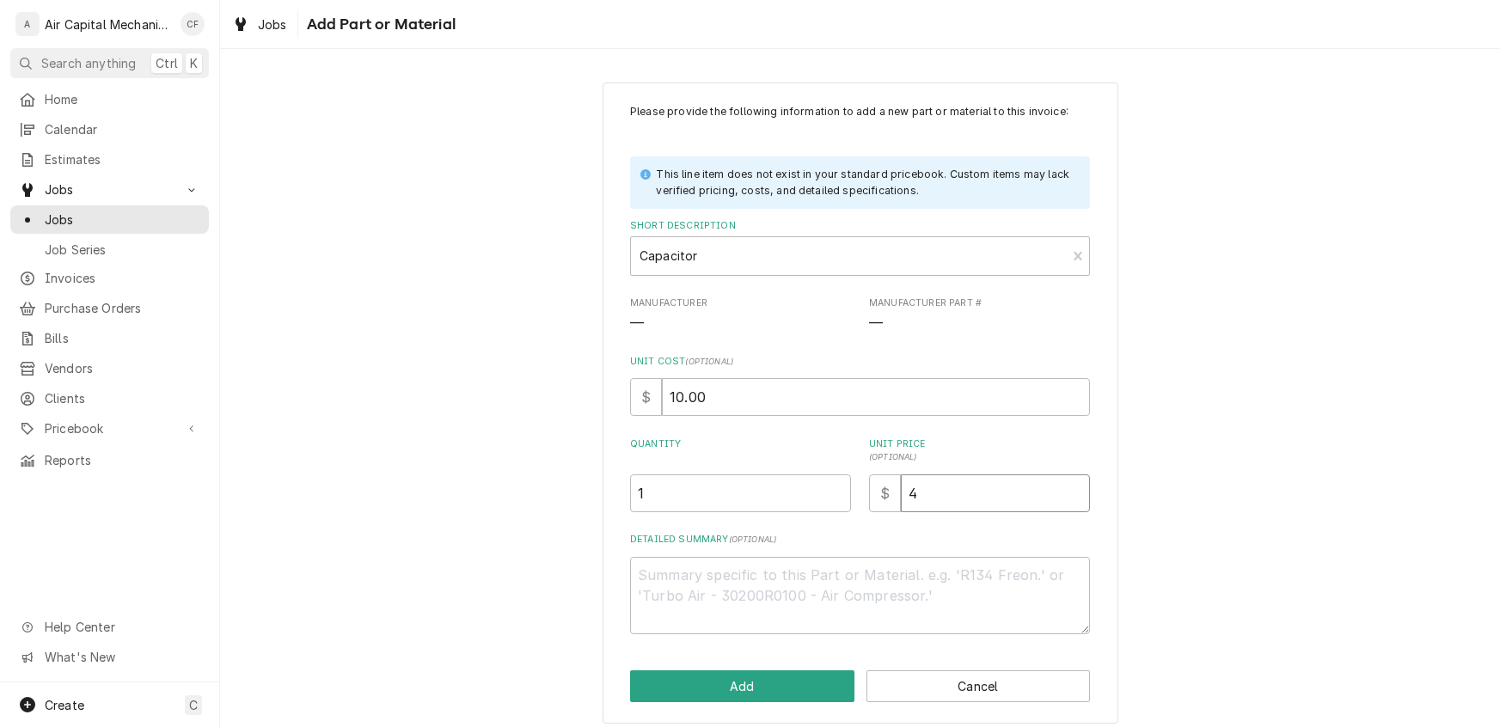
type input "40"
type textarea "x"
type input "40.3"
type textarea "x"
type input "40.30"
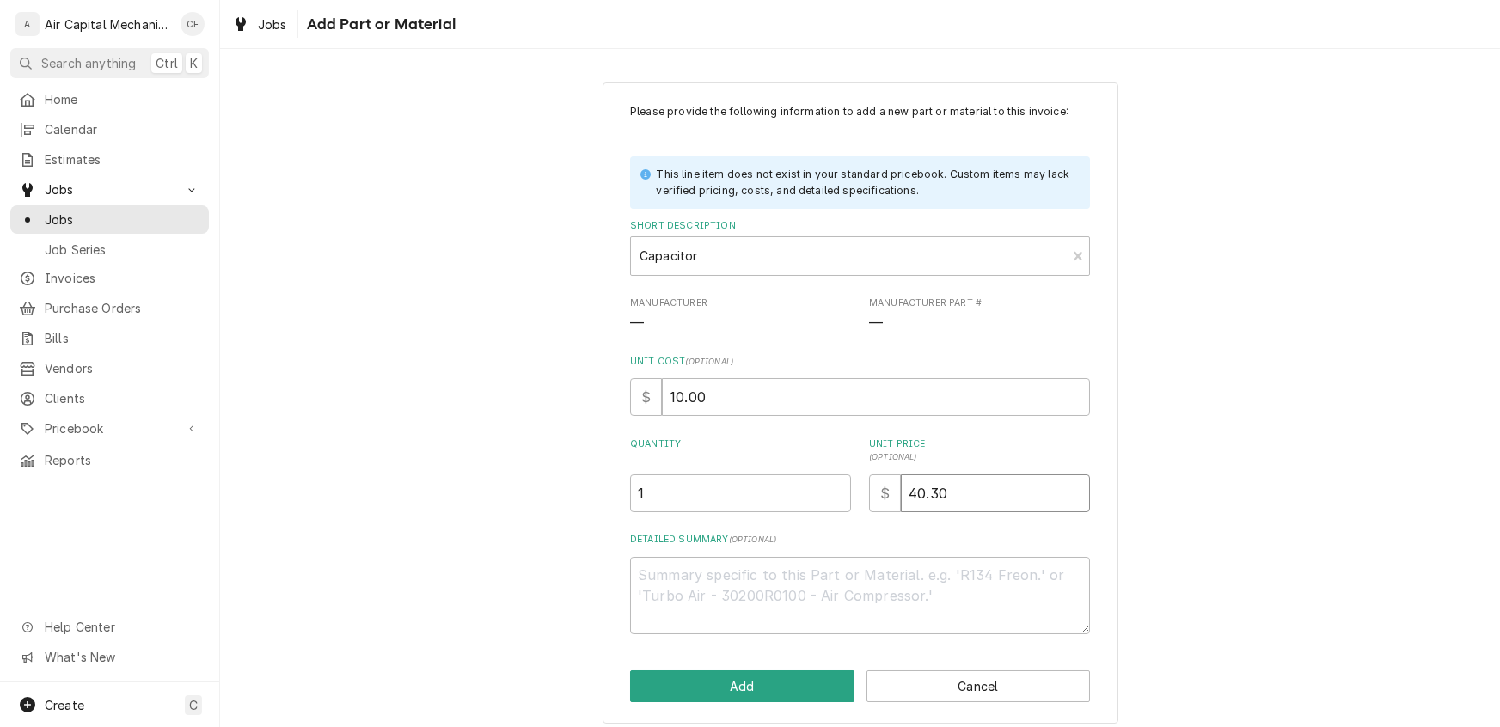
type textarea "x"
type input "40.300"
type textarea "x"
type input "40.30"
type textarea "x"
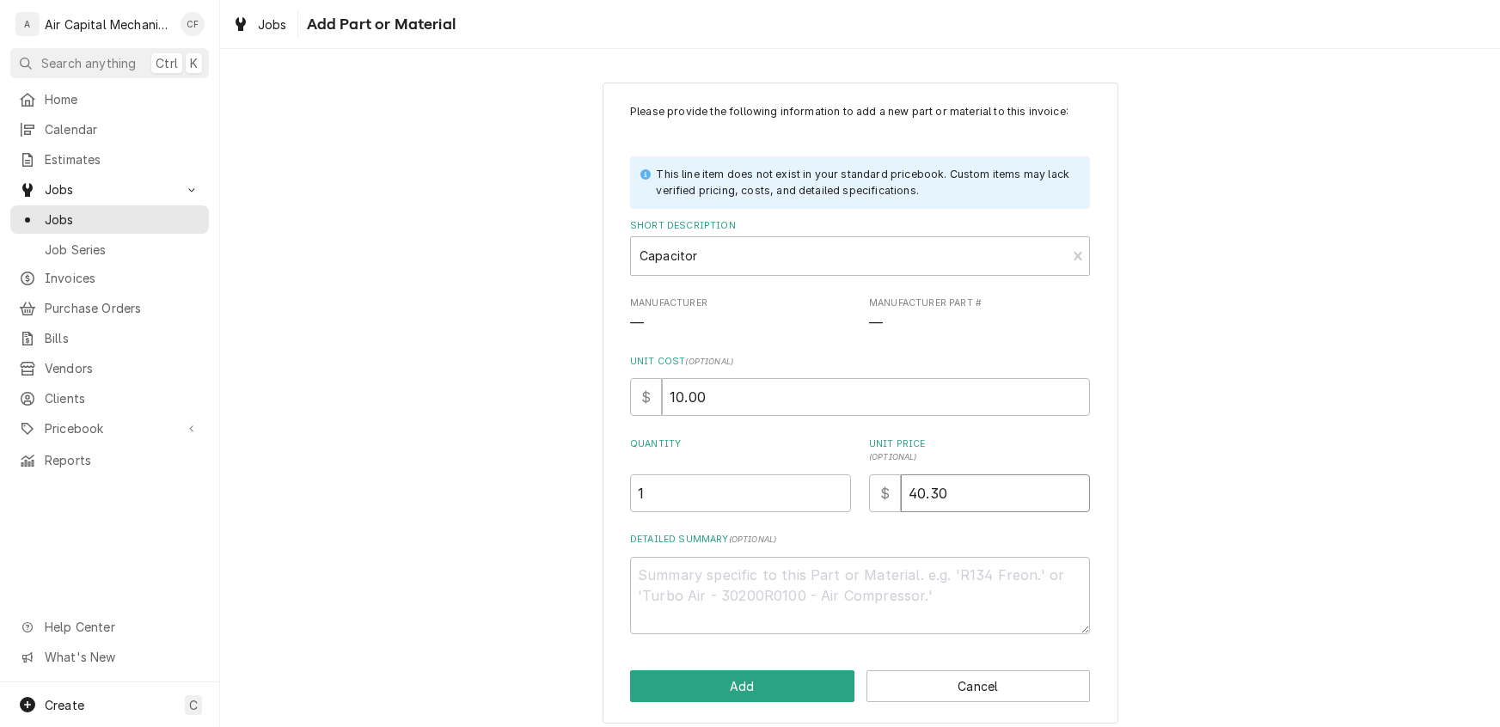
type input "40.3"
type textarea "x"
type input "40"
type textarea "x"
type input "40.0"
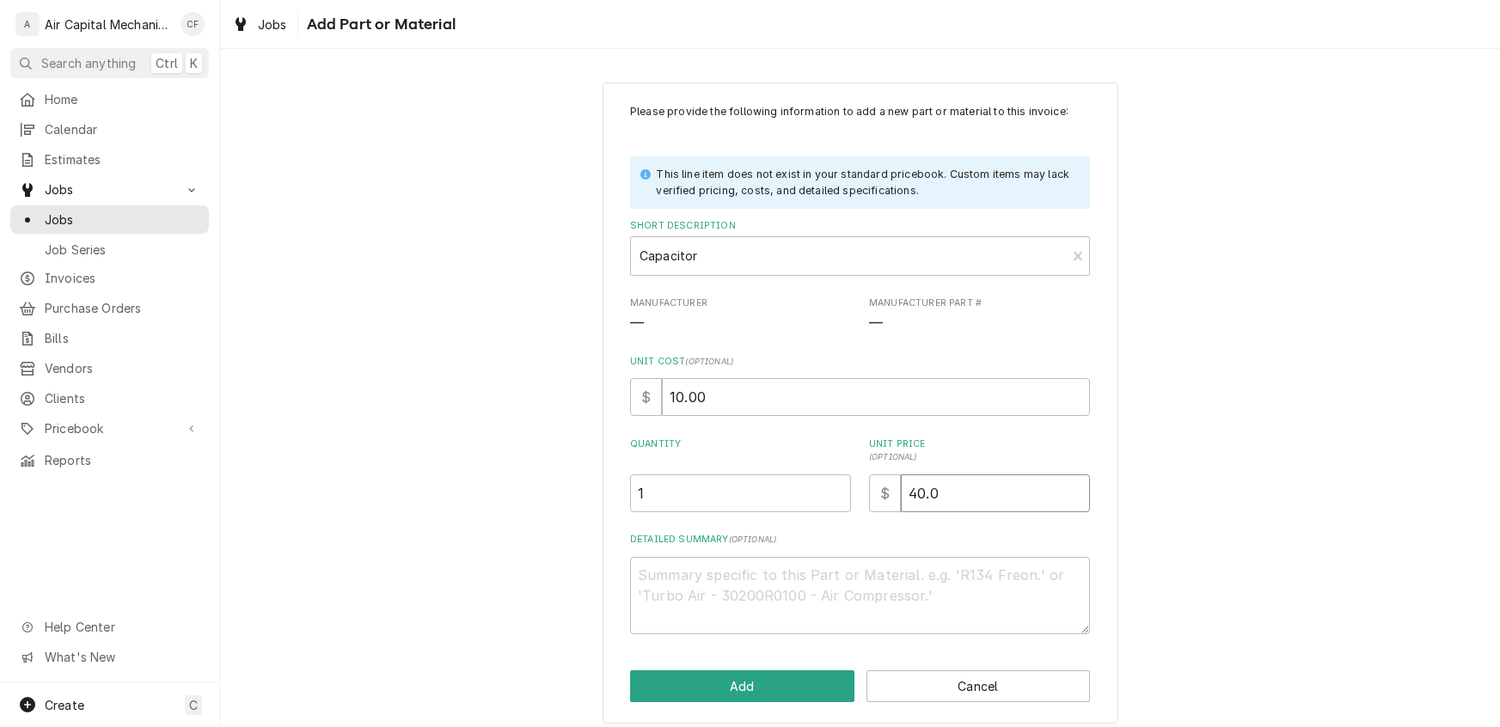
type textarea "x"
type input "40.00"
click at [714, 687] on button "Add" at bounding box center [742, 687] width 224 height 32
type textarea "x"
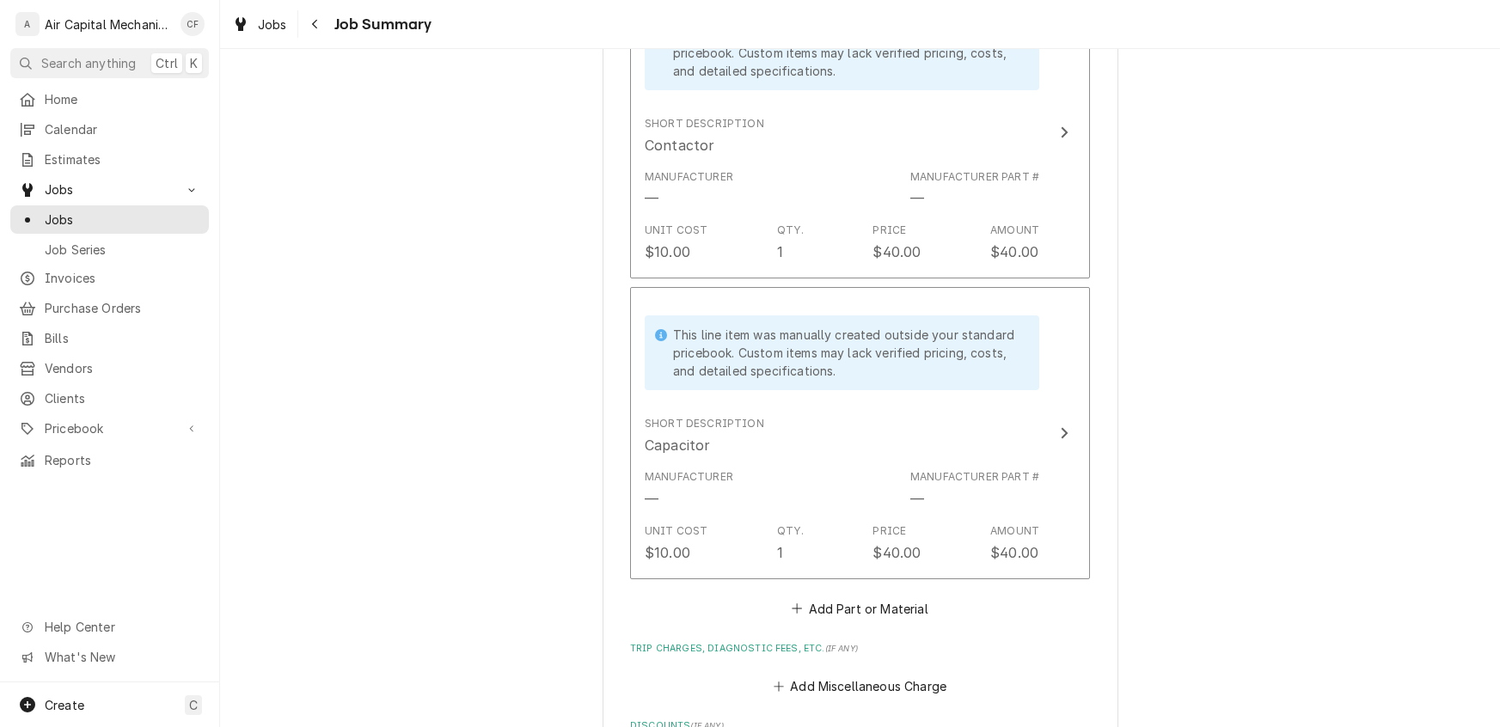
scroll to position [922, 0]
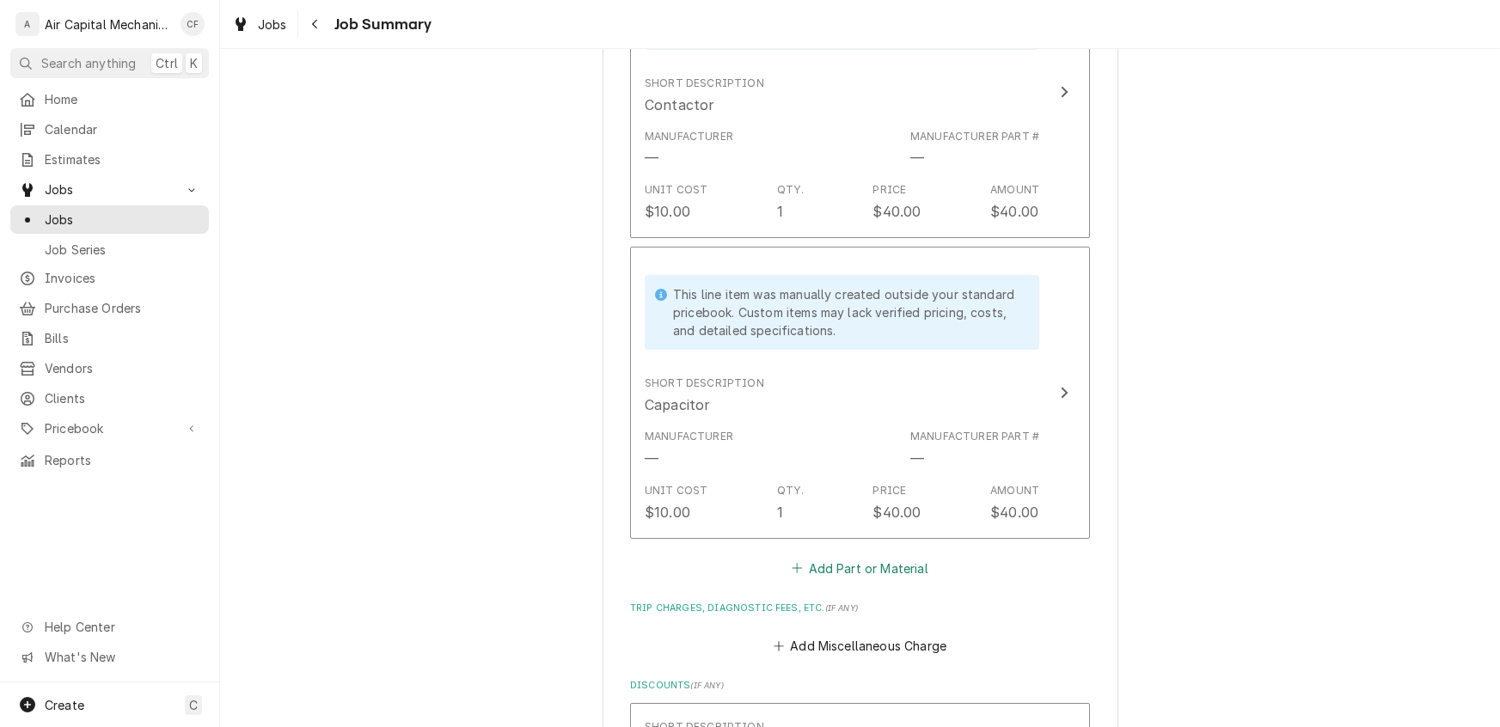
click at [856, 563] on button "Add Part or Material" at bounding box center [860, 568] width 142 height 24
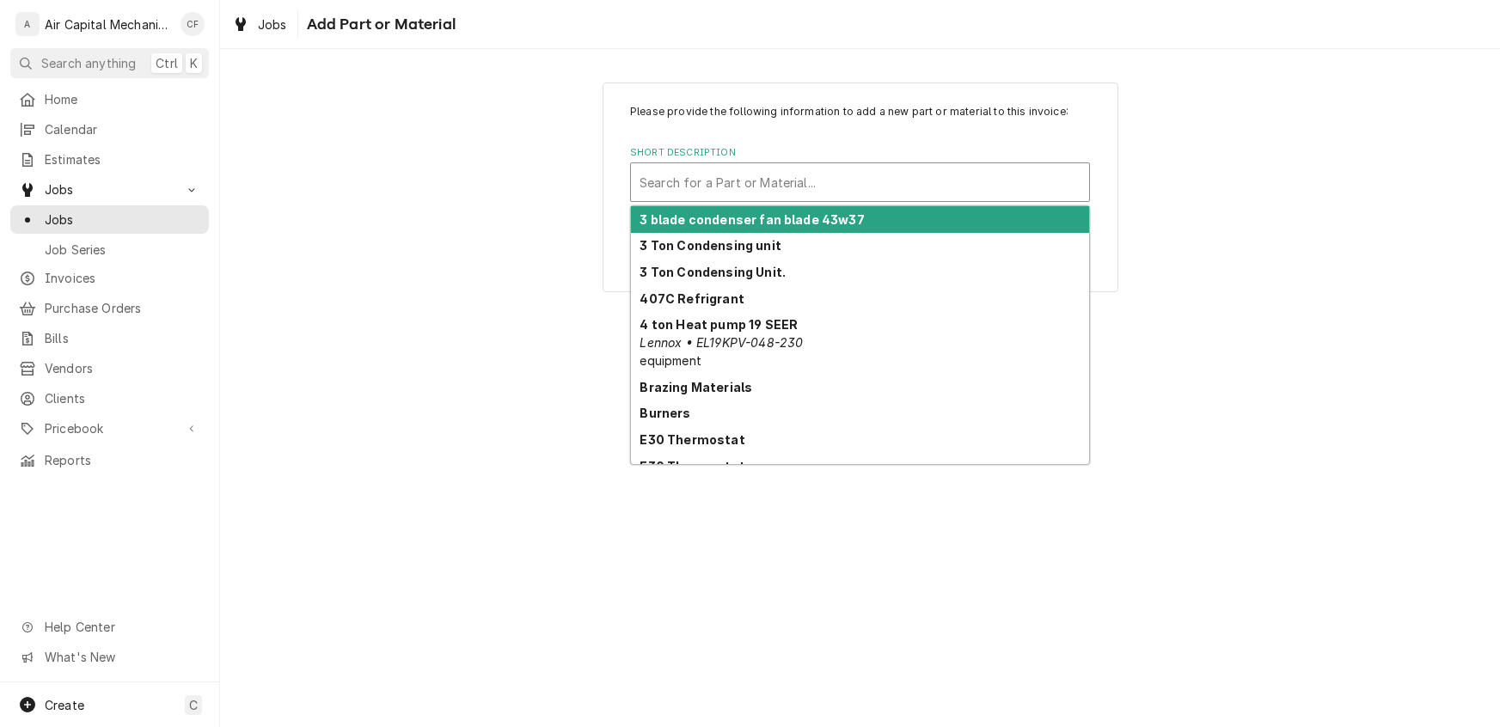
click at [744, 181] on div "Short Description" at bounding box center [860, 182] width 441 height 31
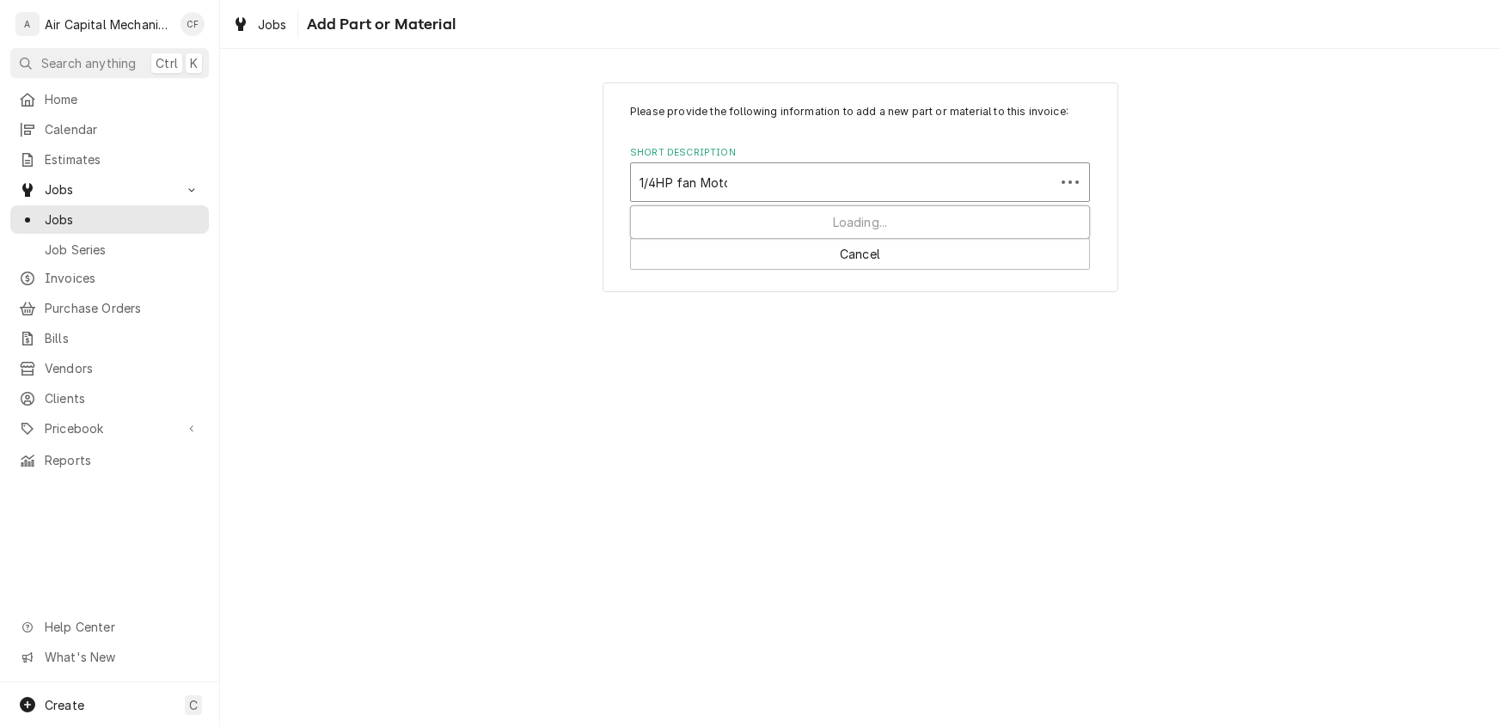
type input "1/4HP fan Motor"
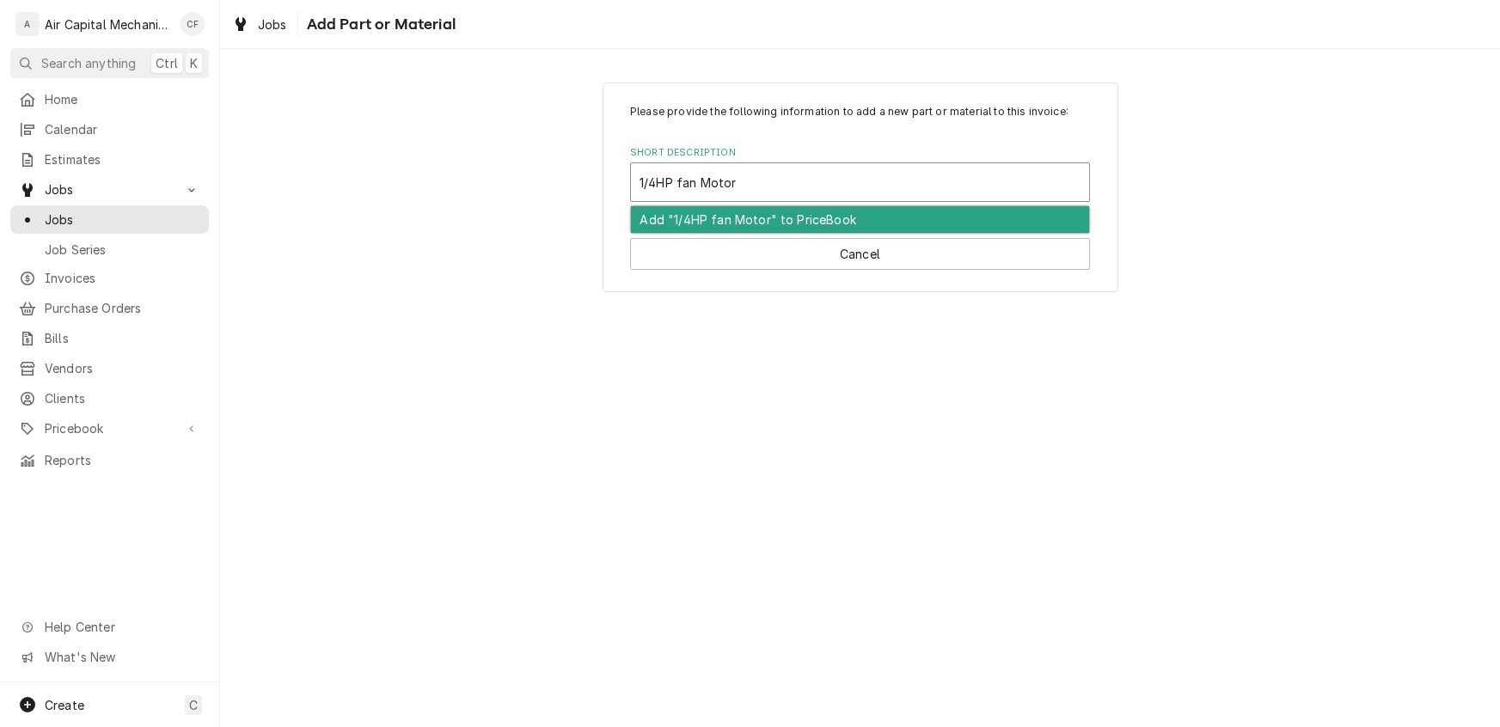
click at [733, 224] on div "Add "1/4HP fan Motor" to PriceBook" at bounding box center [860, 219] width 458 height 27
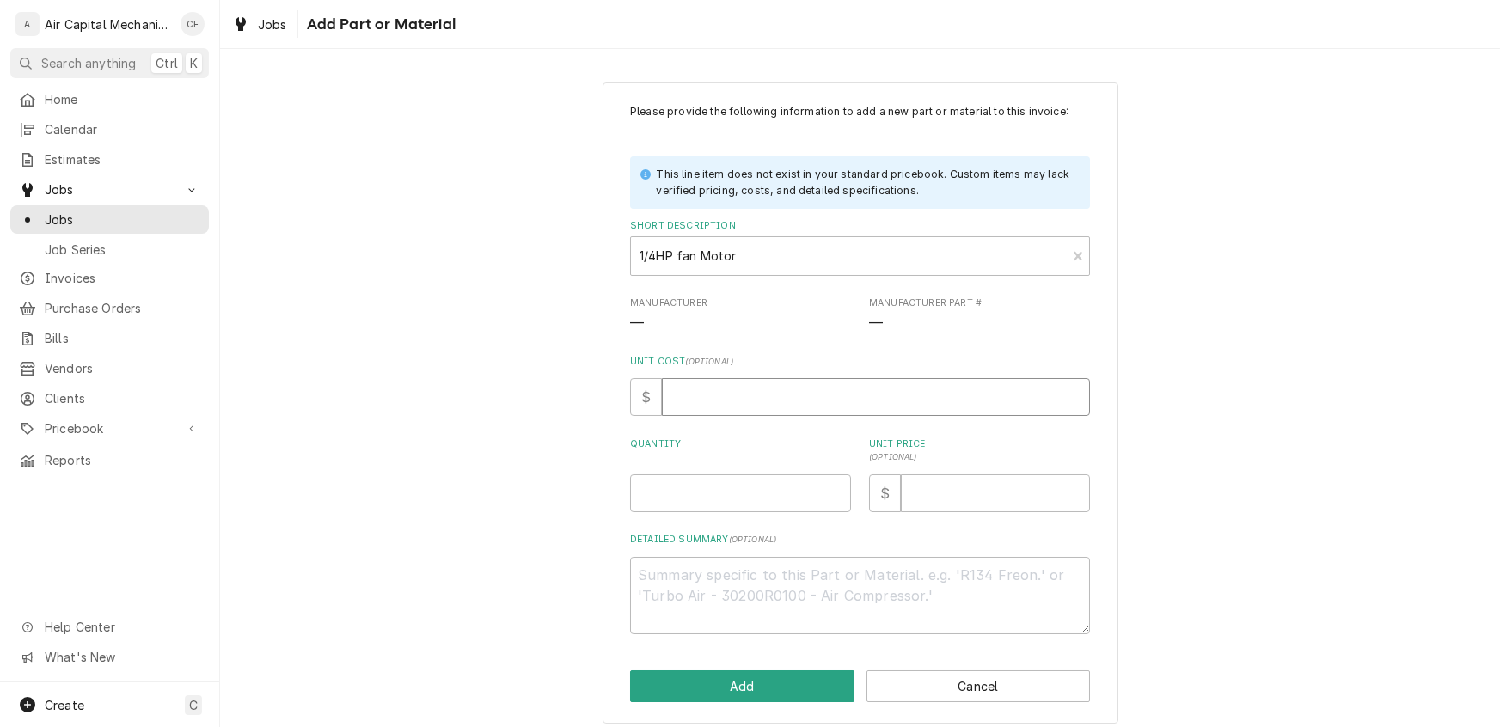
click at [711, 382] on input "Unit Cost ( optional )" at bounding box center [876, 397] width 428 height 38
click at [709, 505] on input "Quantity" at bounding box center [740, 494] width 221 height 38
type textarea "x"
type input "1"
click at [927, 492] on input "Unit Price ( optional )" at bounding box center [995, 494] width 189 height 38
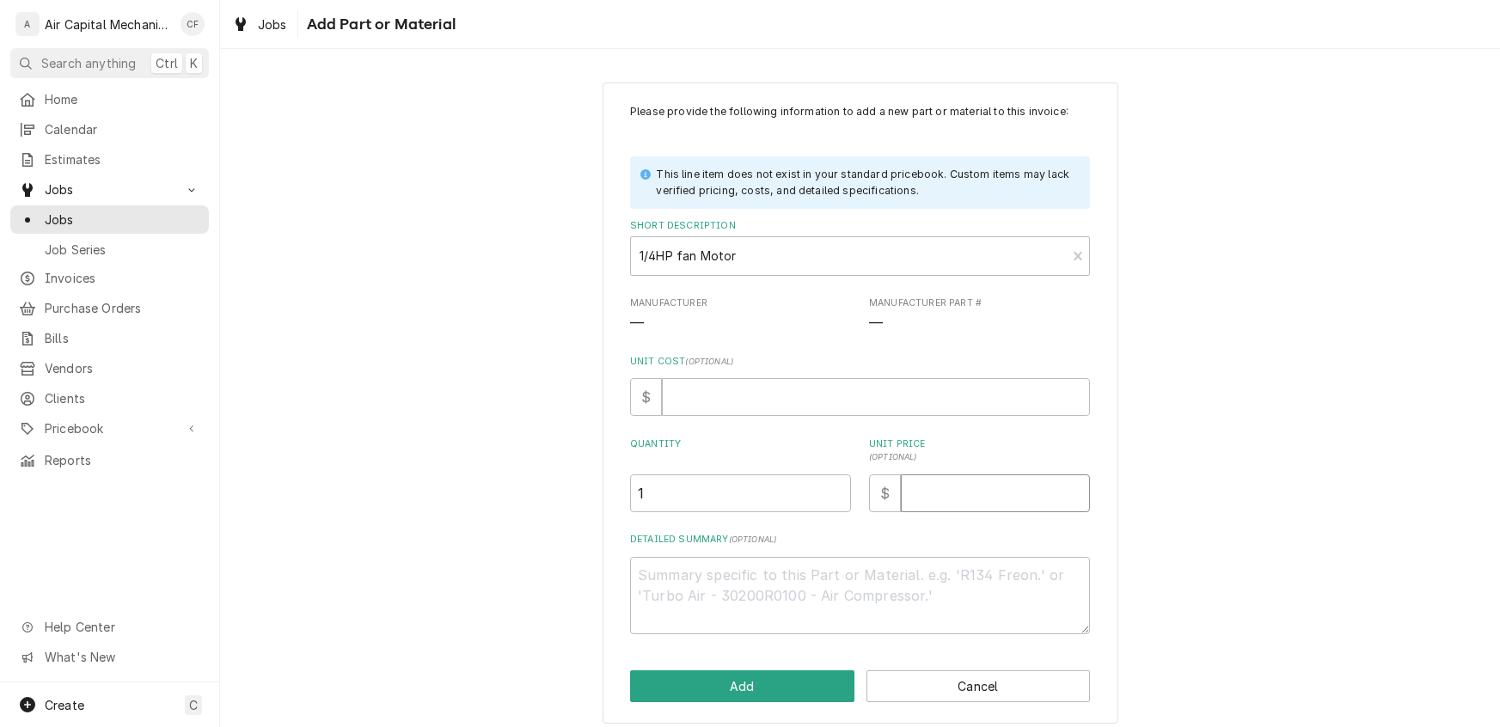
type textarea "x"
type input "1"
type textarea "x"
type input "12"
type textarea "x"
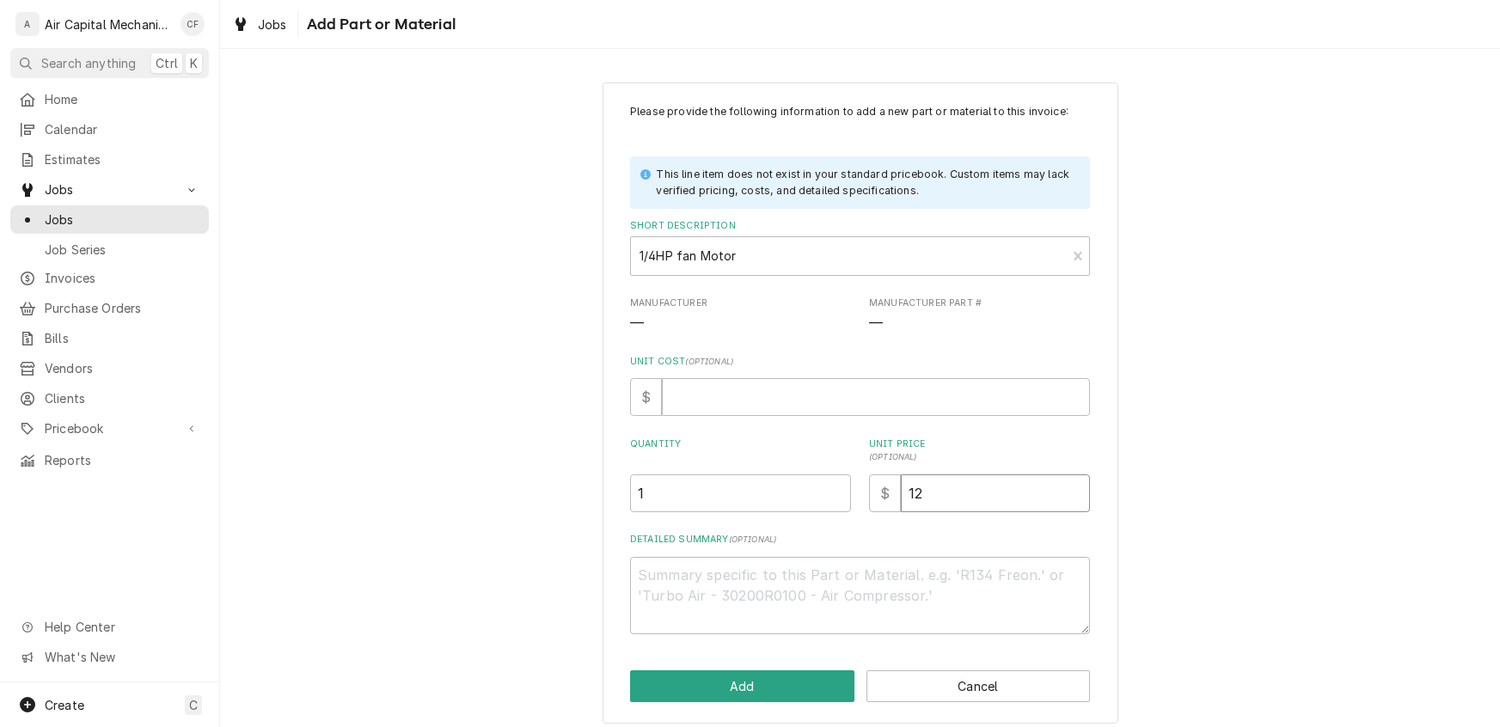
type input "129"
type textarea "x"
type input "129.7"
type textarea "x"
type input "129.79"
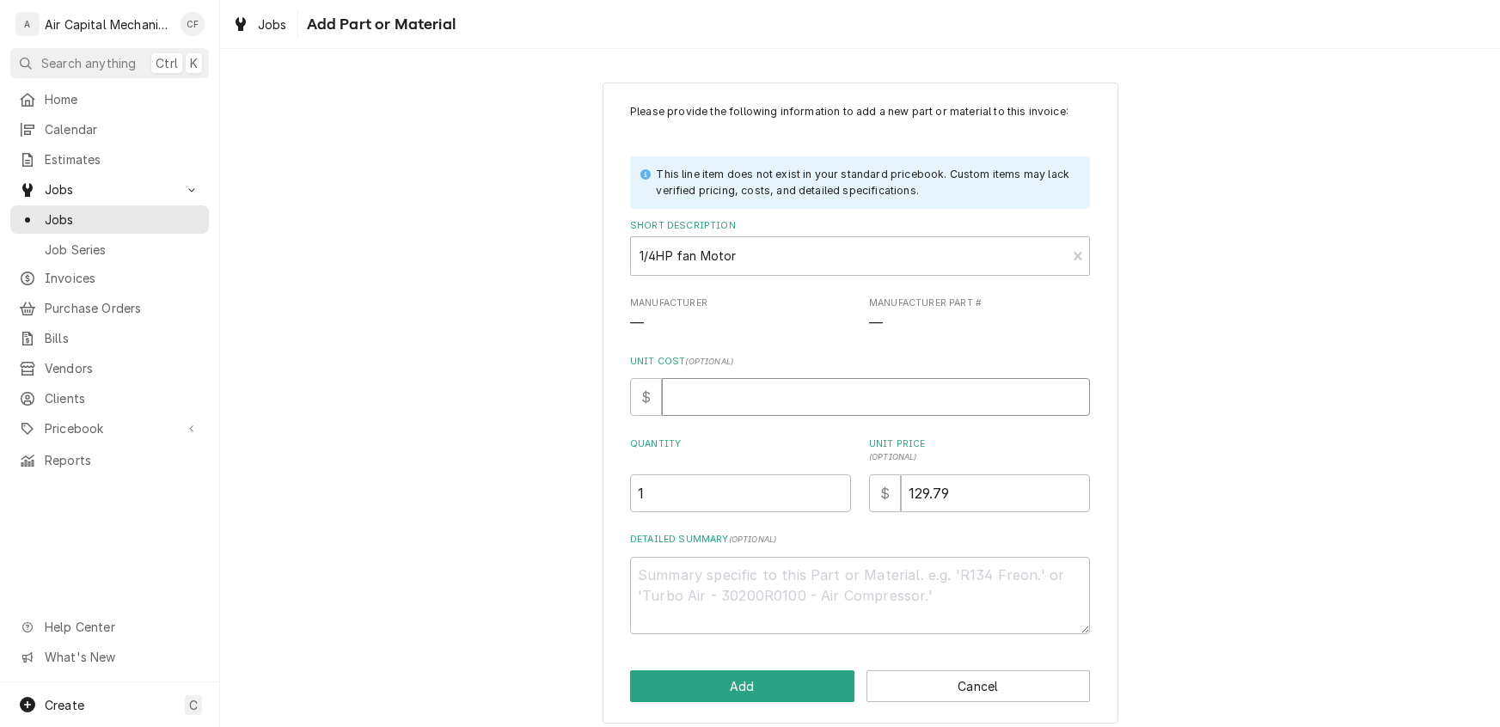
click at [710, 398] on input "Unit Cost ( optional )" at bounding box center [876, 397] width 428 height 38
type textarea "x"
type input "8"
type textarea "x"
type input "84"
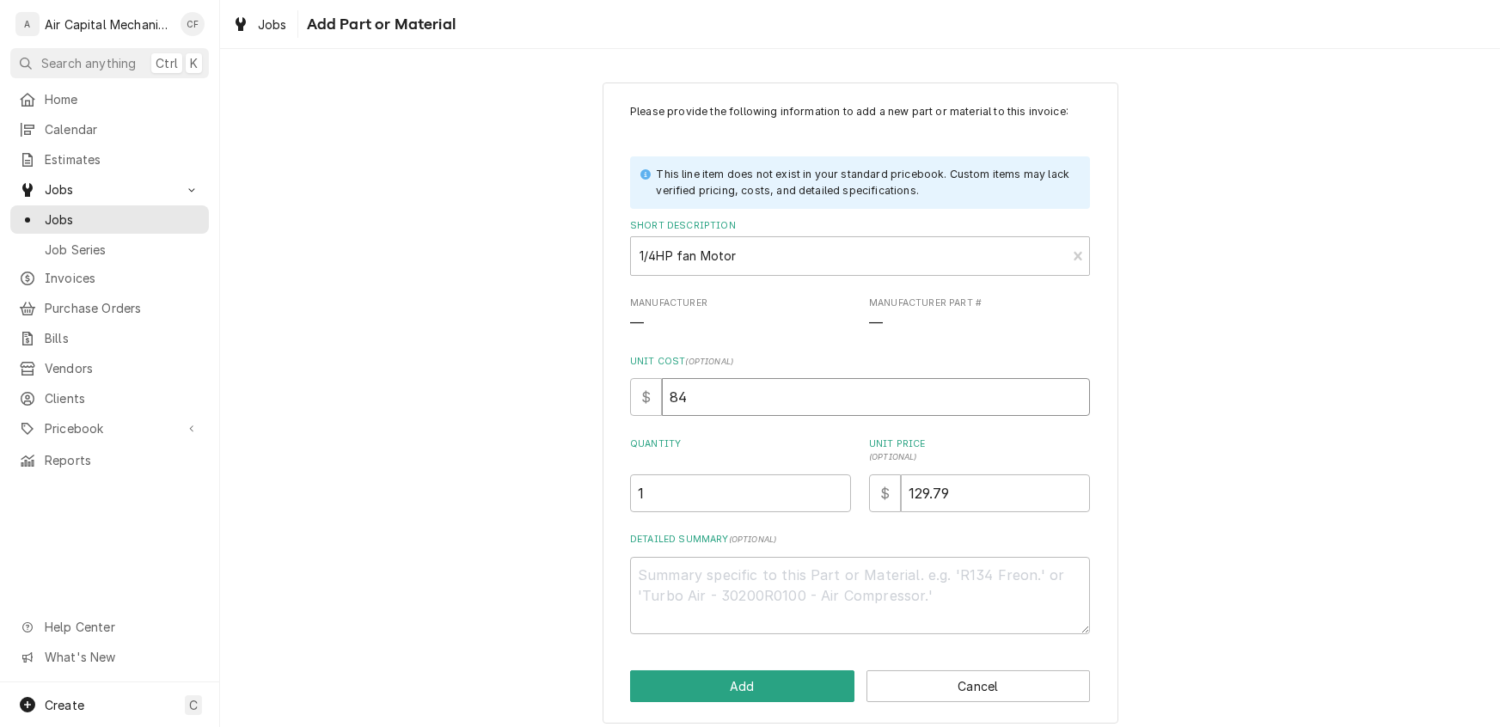
type textarea "x"
type input "84.4"
type textarea "x"
type input "84.43"
click at [746, 695] on button "Add" at bounding box center [742, 687] width 224 height 32
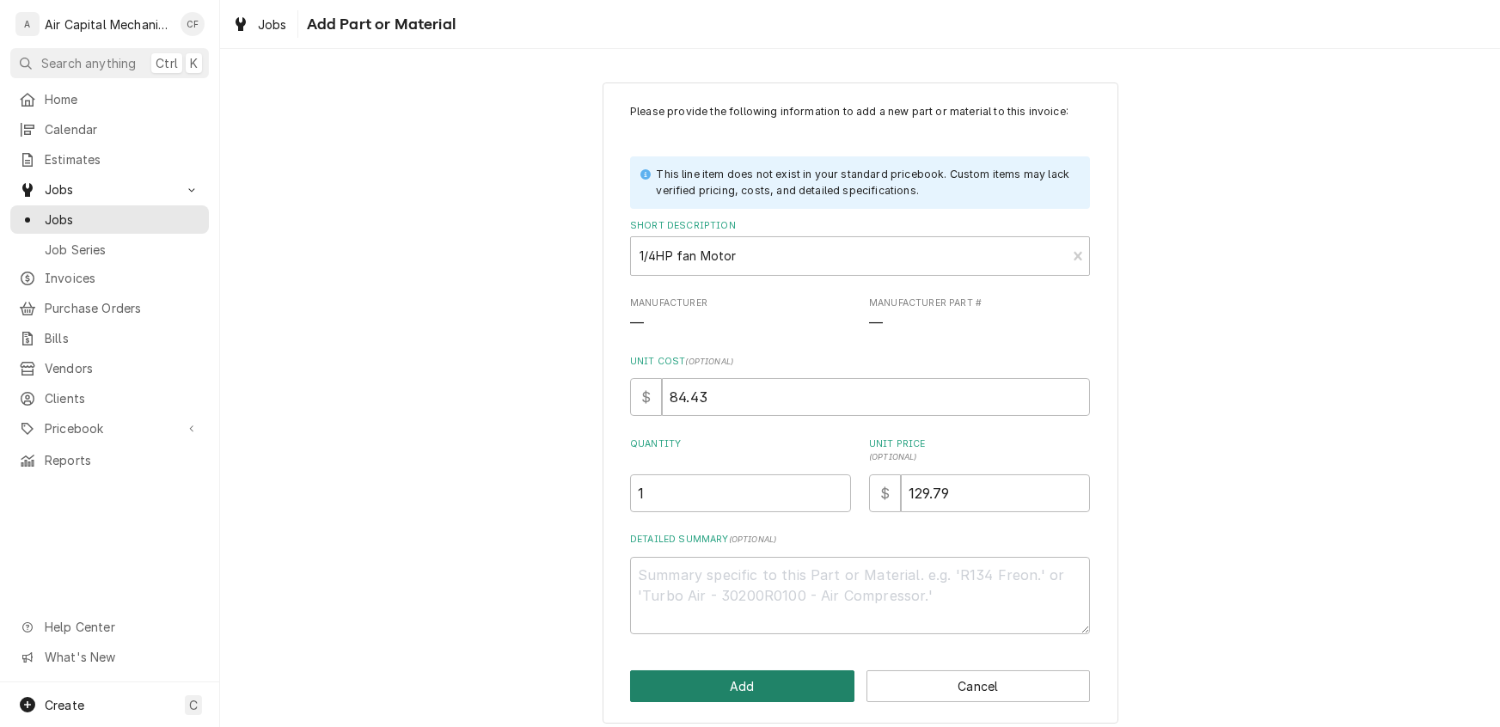
type textarea "x"
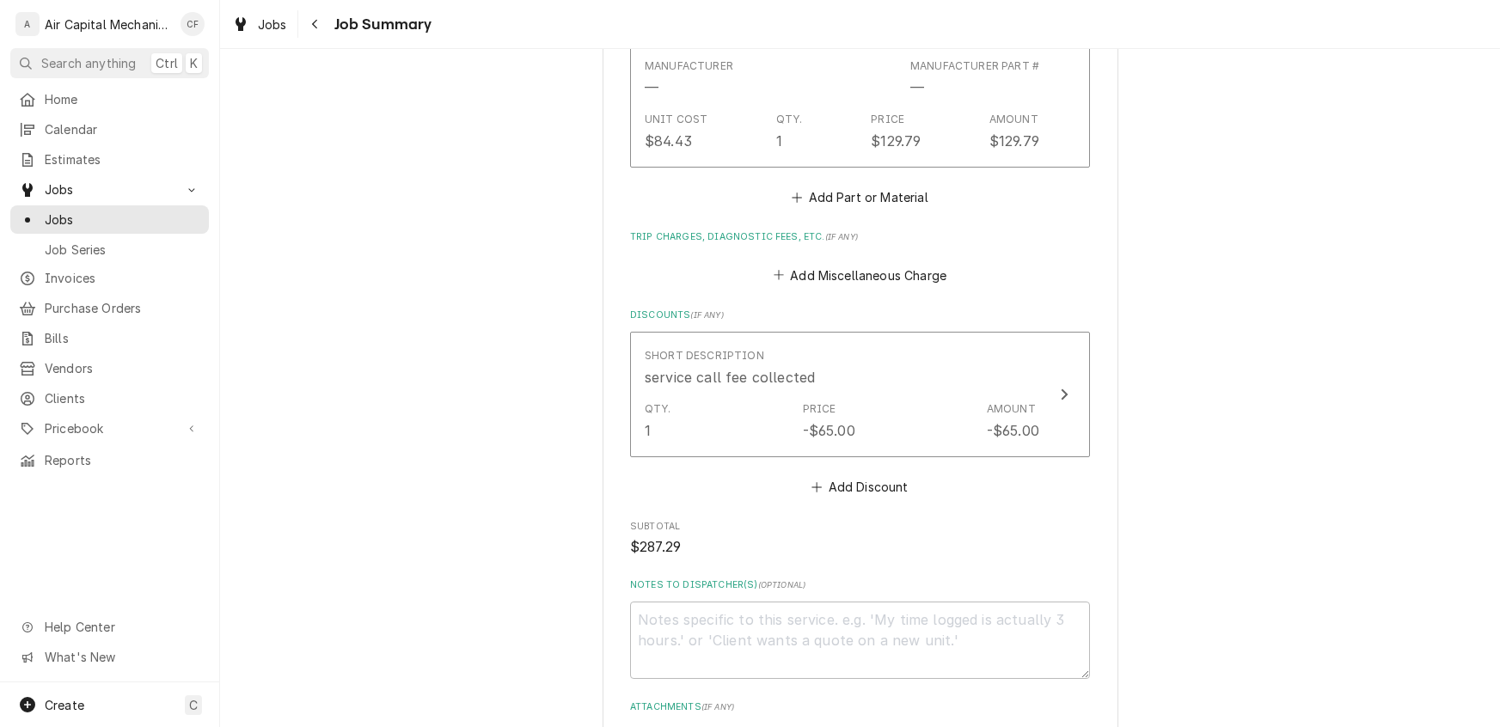
scroll to position [1587, 0]
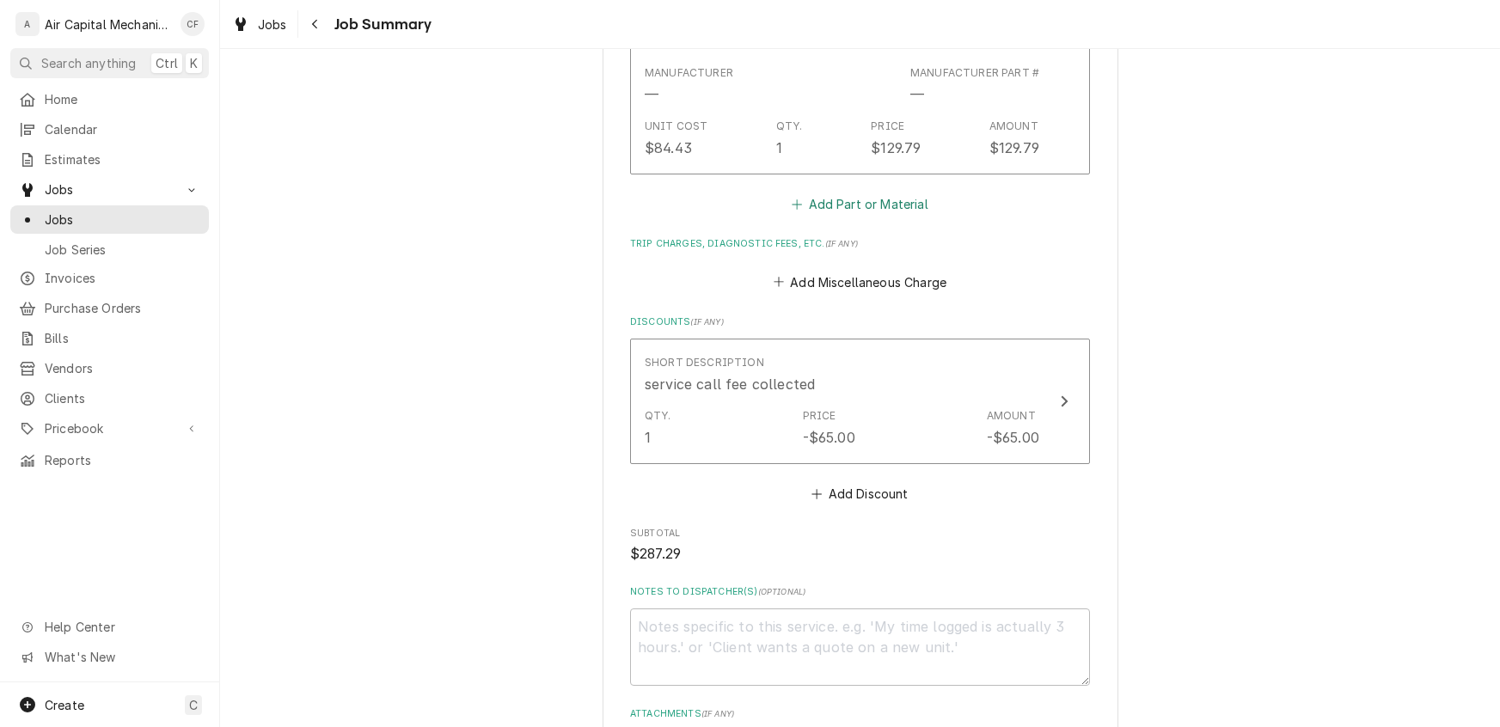
click at [802, 201] on icon "Parts and Materials" at bounding box center [797, 205] width 10 height 12
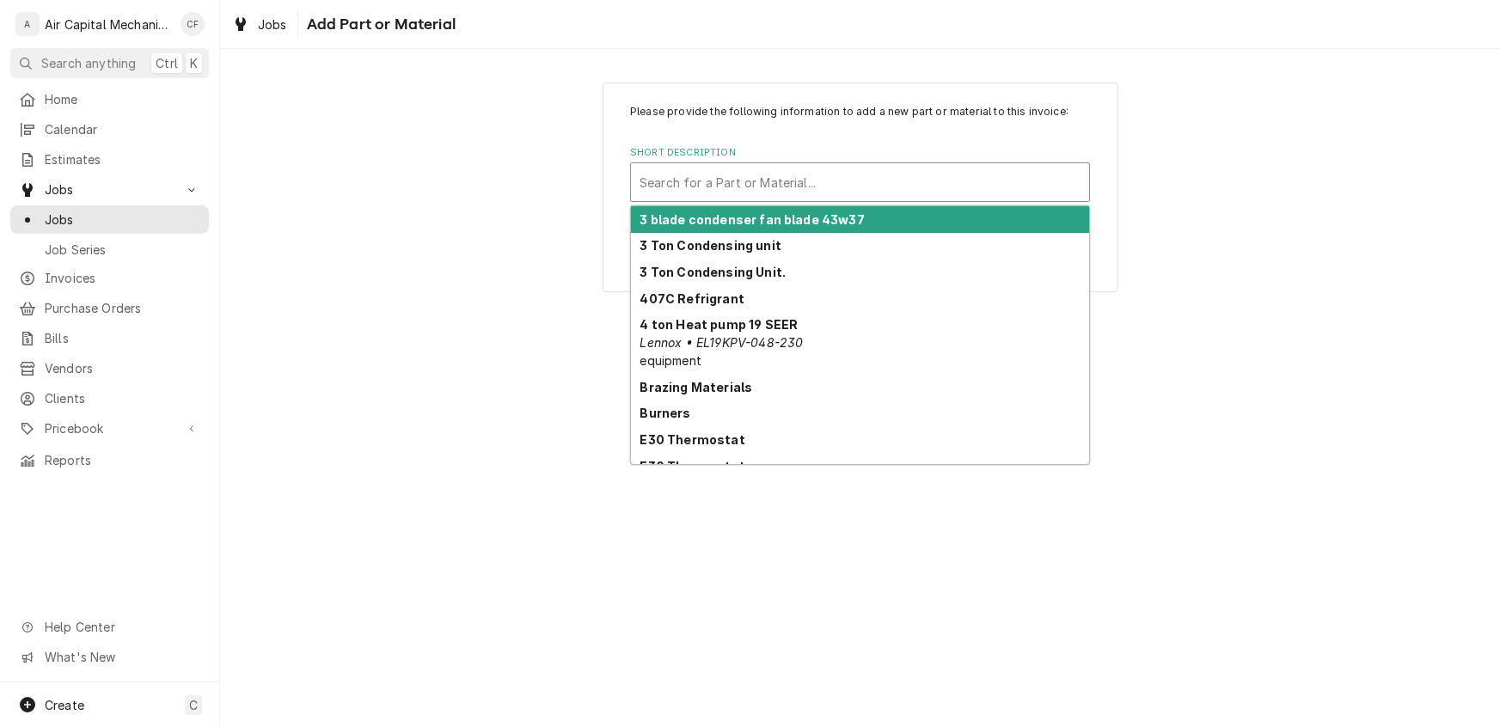
click at [738, 186] on div "Short Description" at bounding box center [860, 182] width 441 height 31
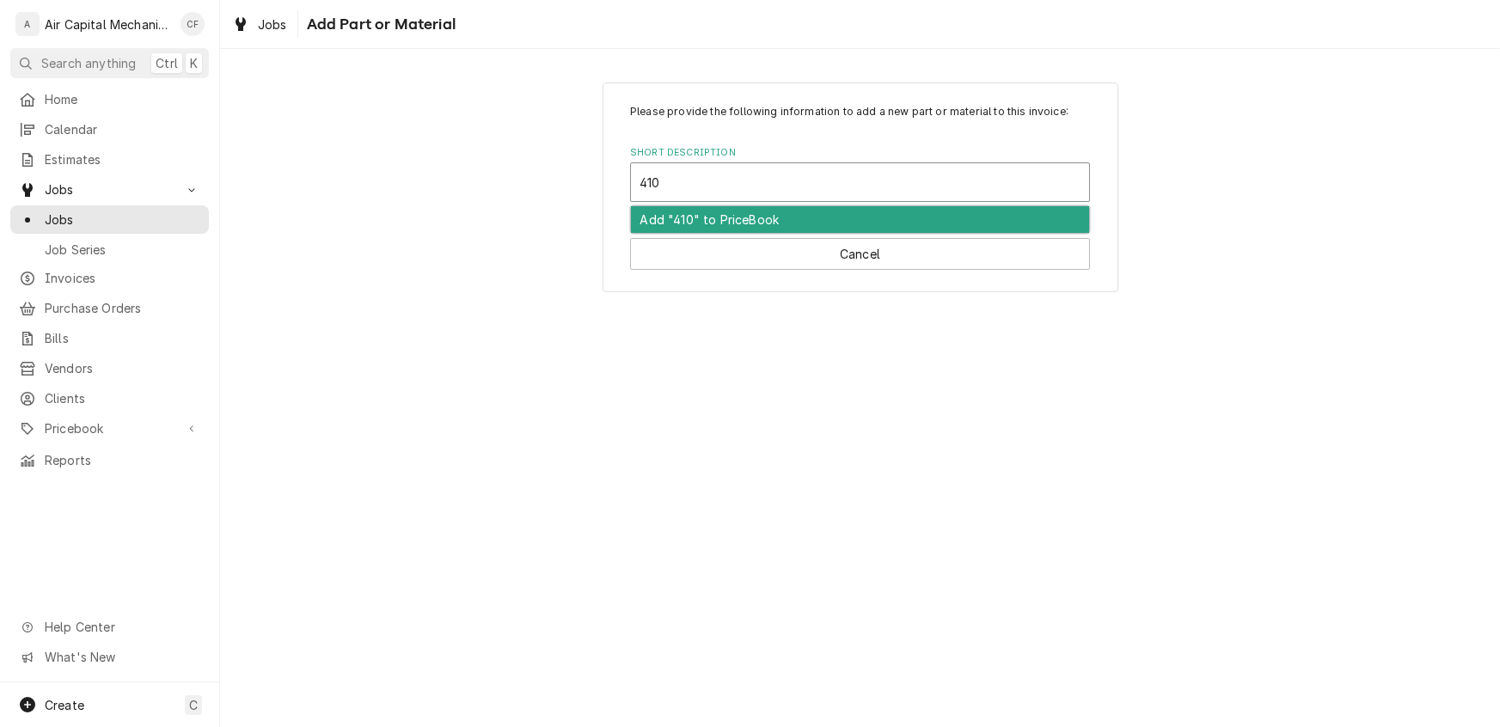
type input "410A"
click at [761, 221] on div "Add "410A" to PriceBook" at bounding box center [860, 219] width 458 height 27
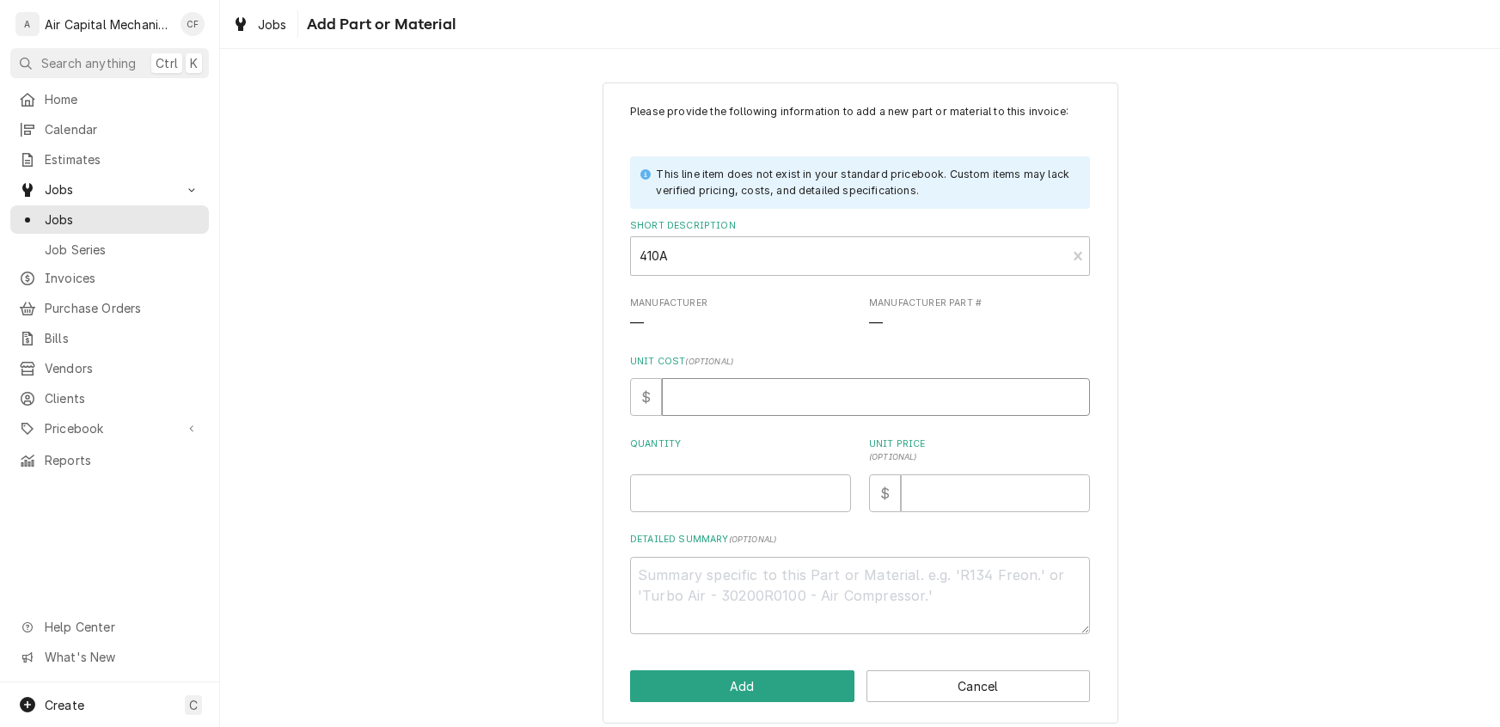
click at [721, 390] on input "Unit Cost ( optional )" at bounding box center [876, 397] width 428 height 38
type textarea "x"
type input "1"
click at [714, 494] on input "Quantity" at bounding box center [740, 494] width 221 height 38
type textarea "x"
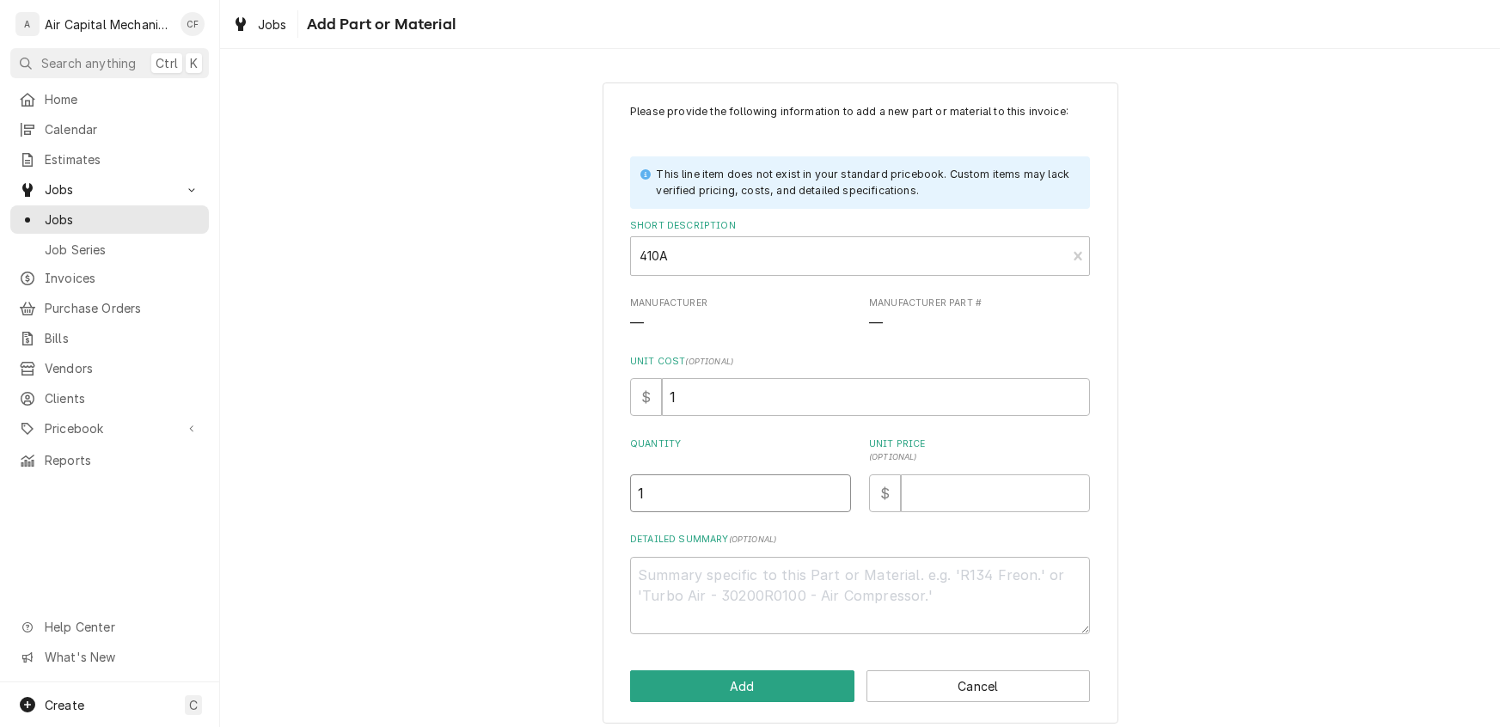
type input "1"
click at [925, 488] on input "Unit Price ( optional )" at bounding box center [995, 494] width 189 height 38
type textarea "x"
type input "1"
type textarea "x"
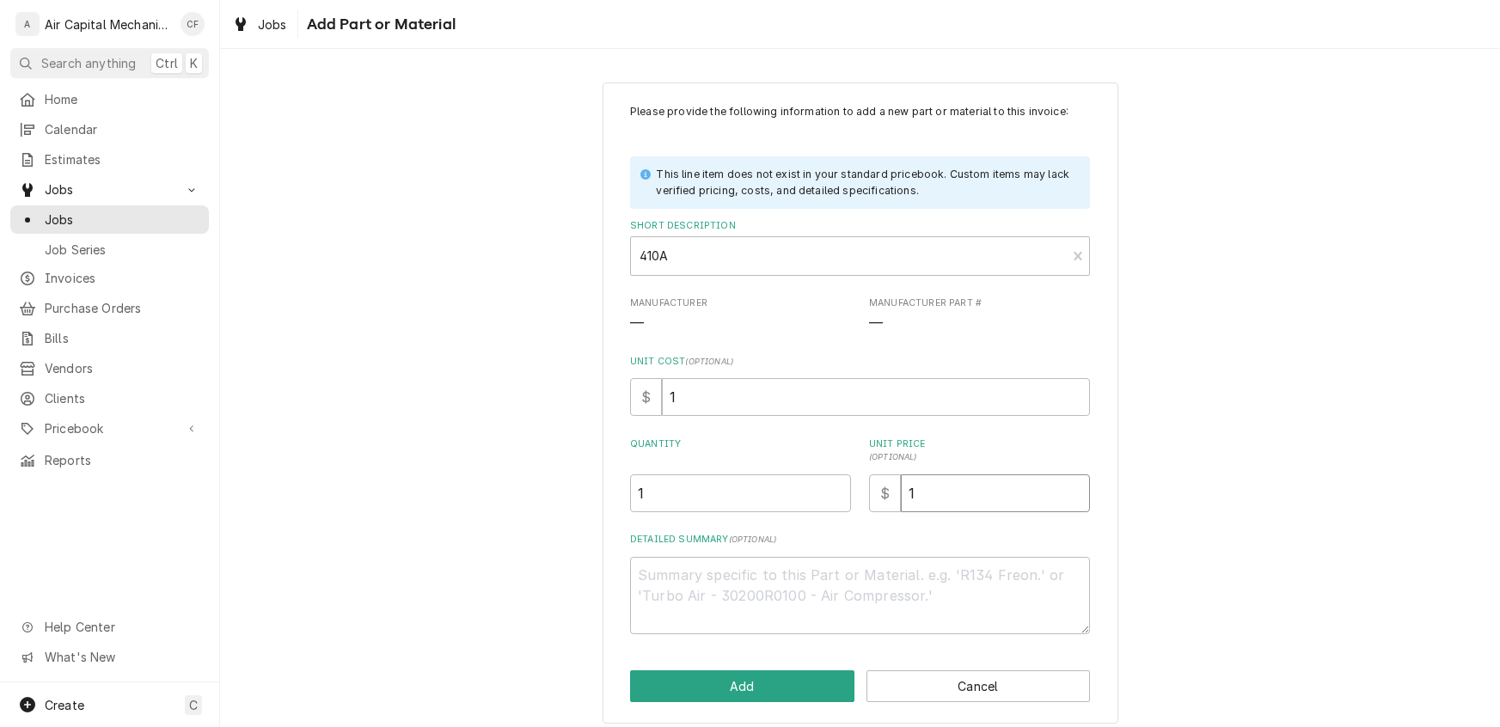
type input "15"
type textarea "x"
type input "15.0"
type textarea "x"
type input "15.00"
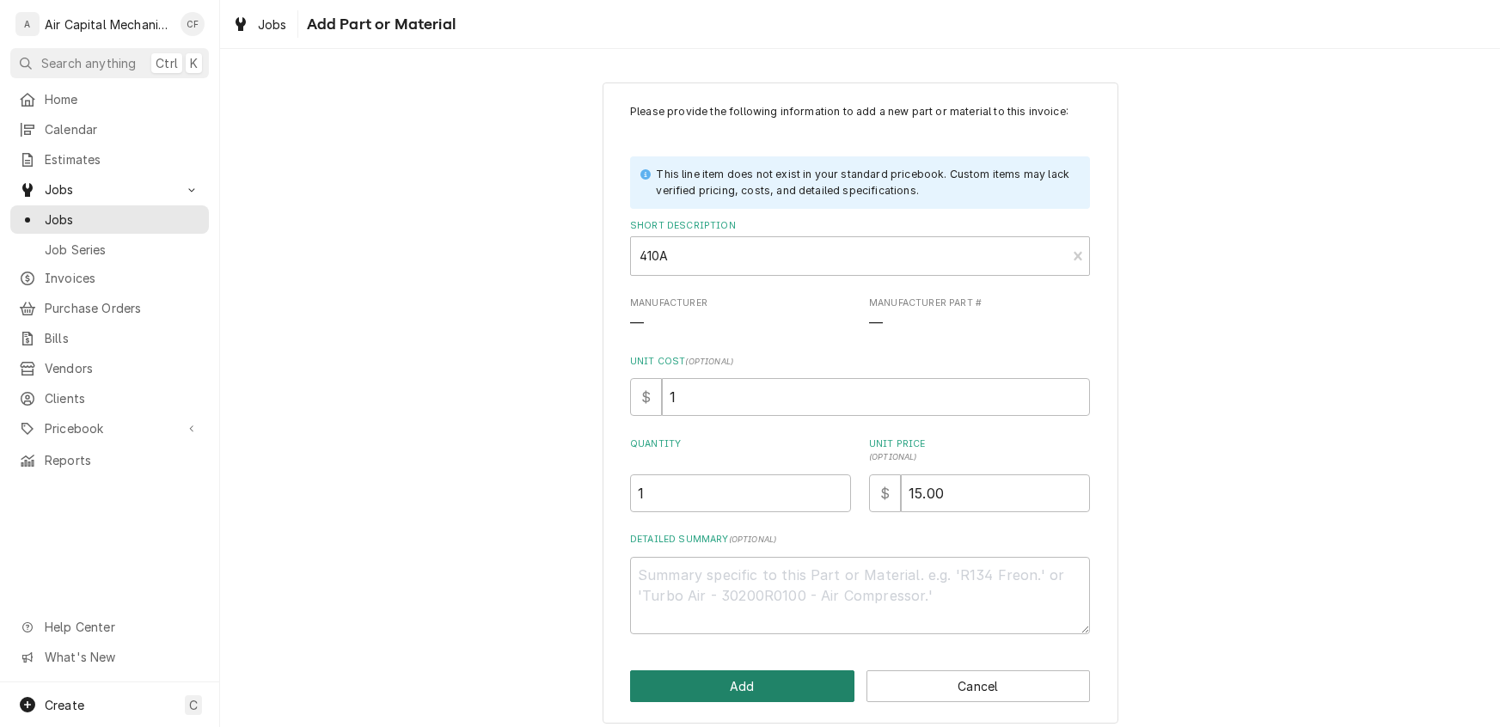
click at [712, 684] on button "Add" at bounding box center [742, 687] width 224 height 32
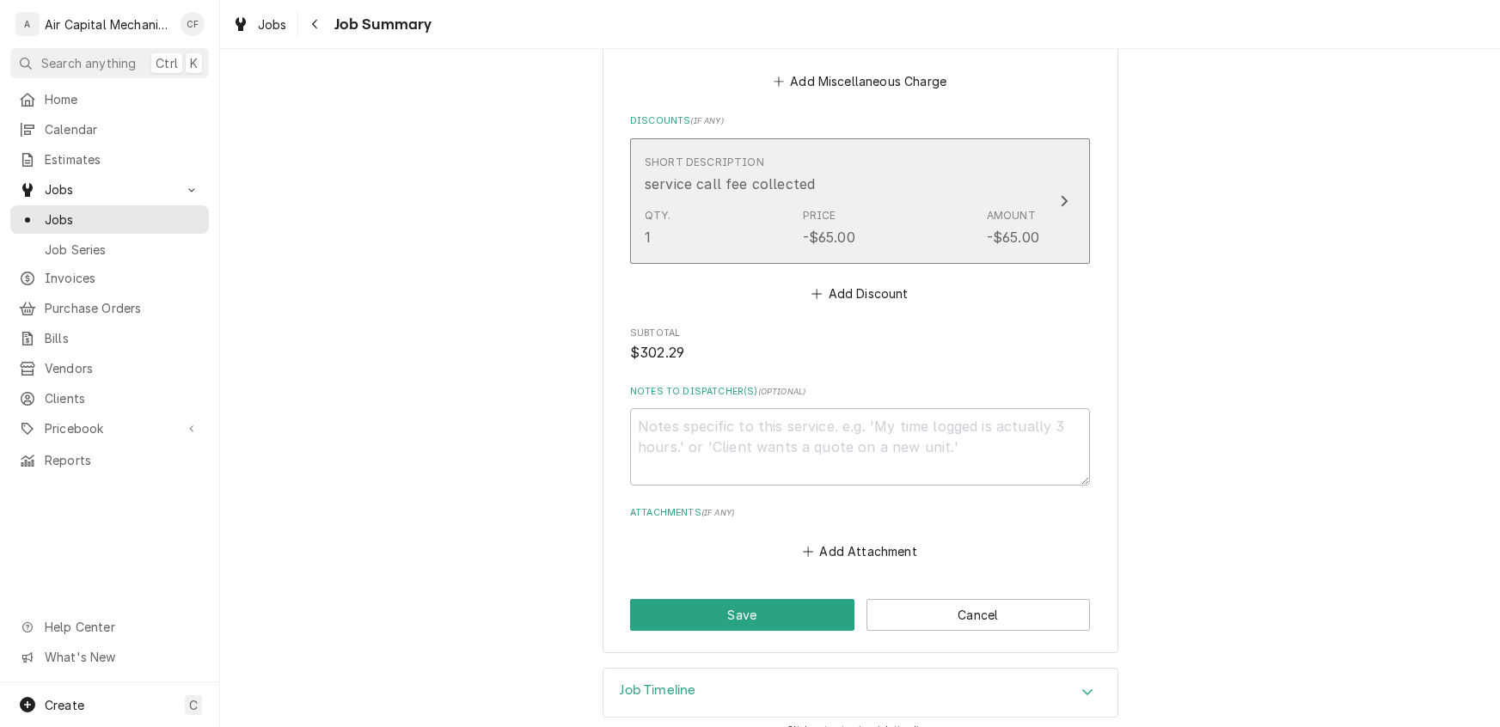
scroll to position [2108, 0]
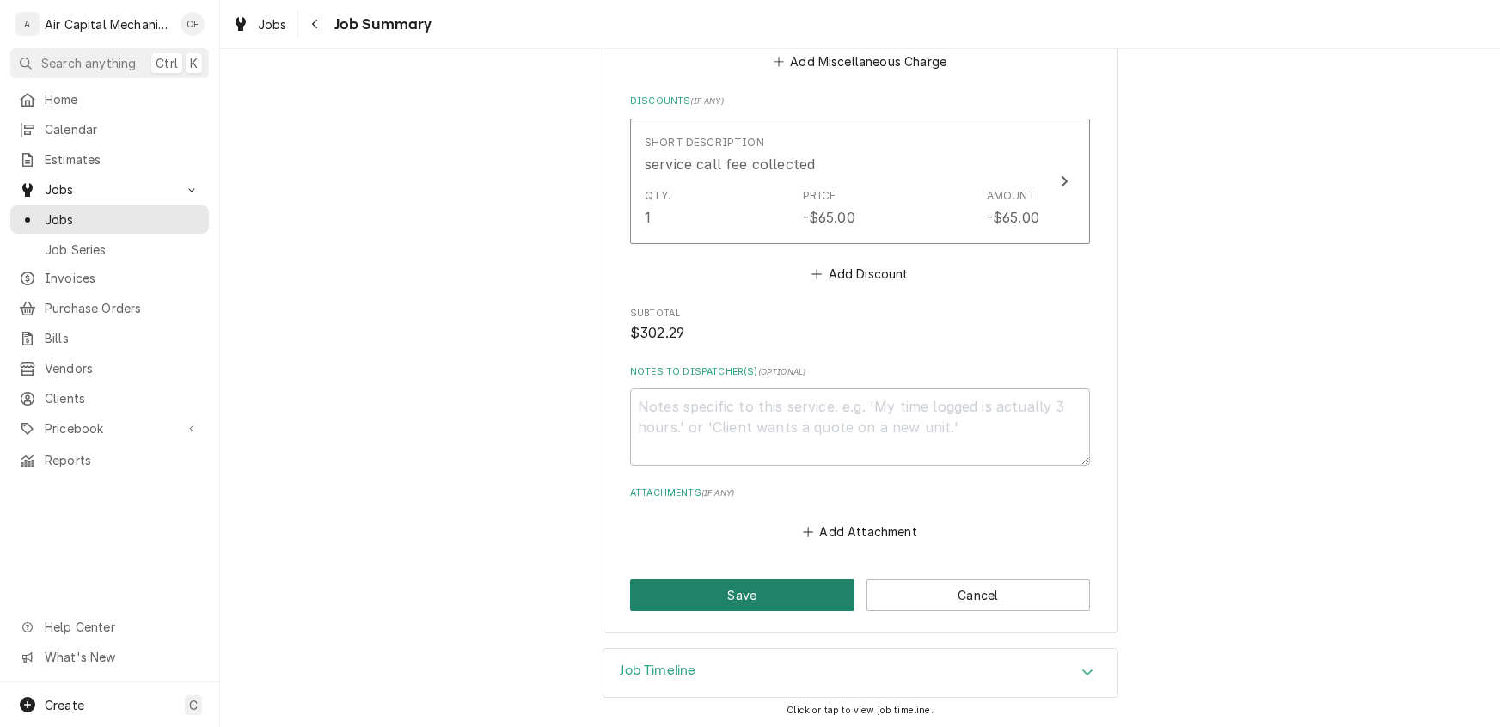
click at [699, 597] on button "Save" at bounding box center [742, 595] width 224 height 32
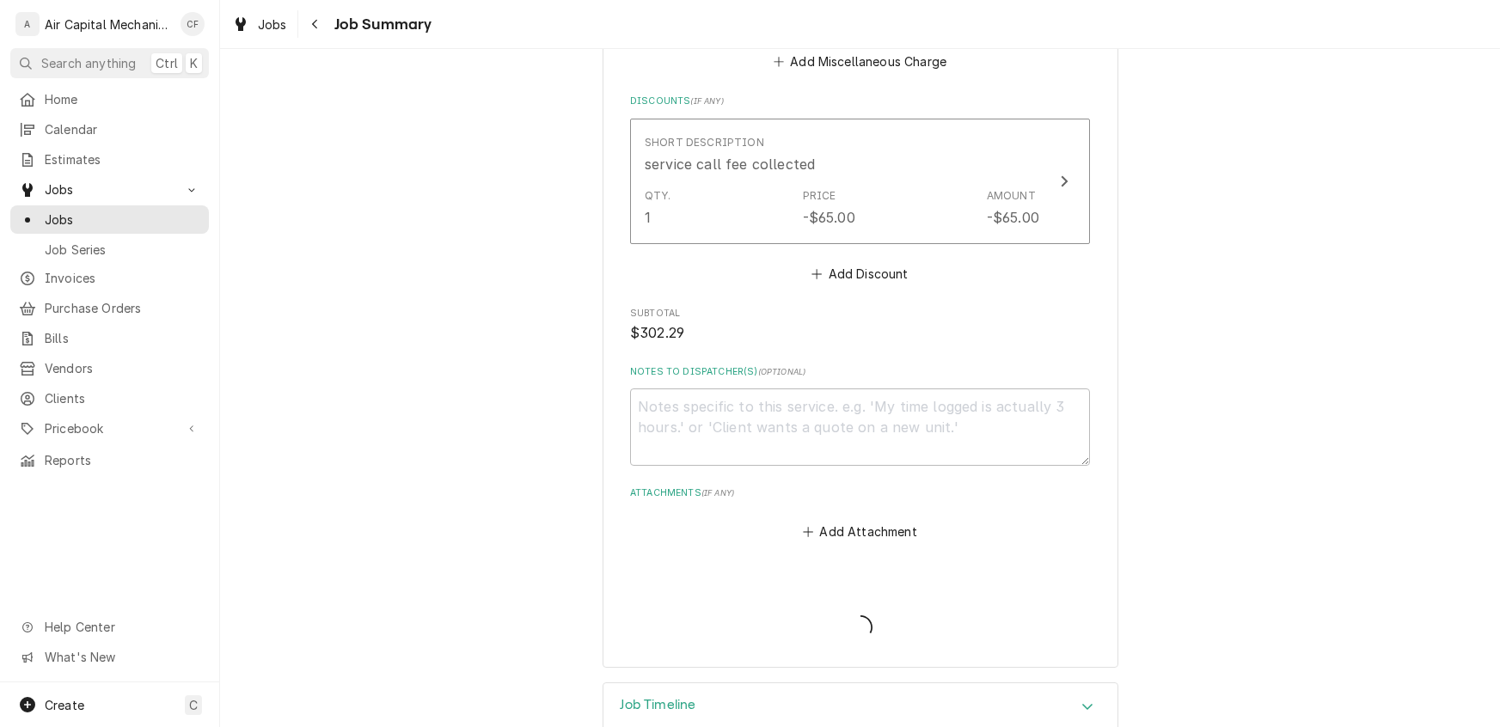
type textarea "x"
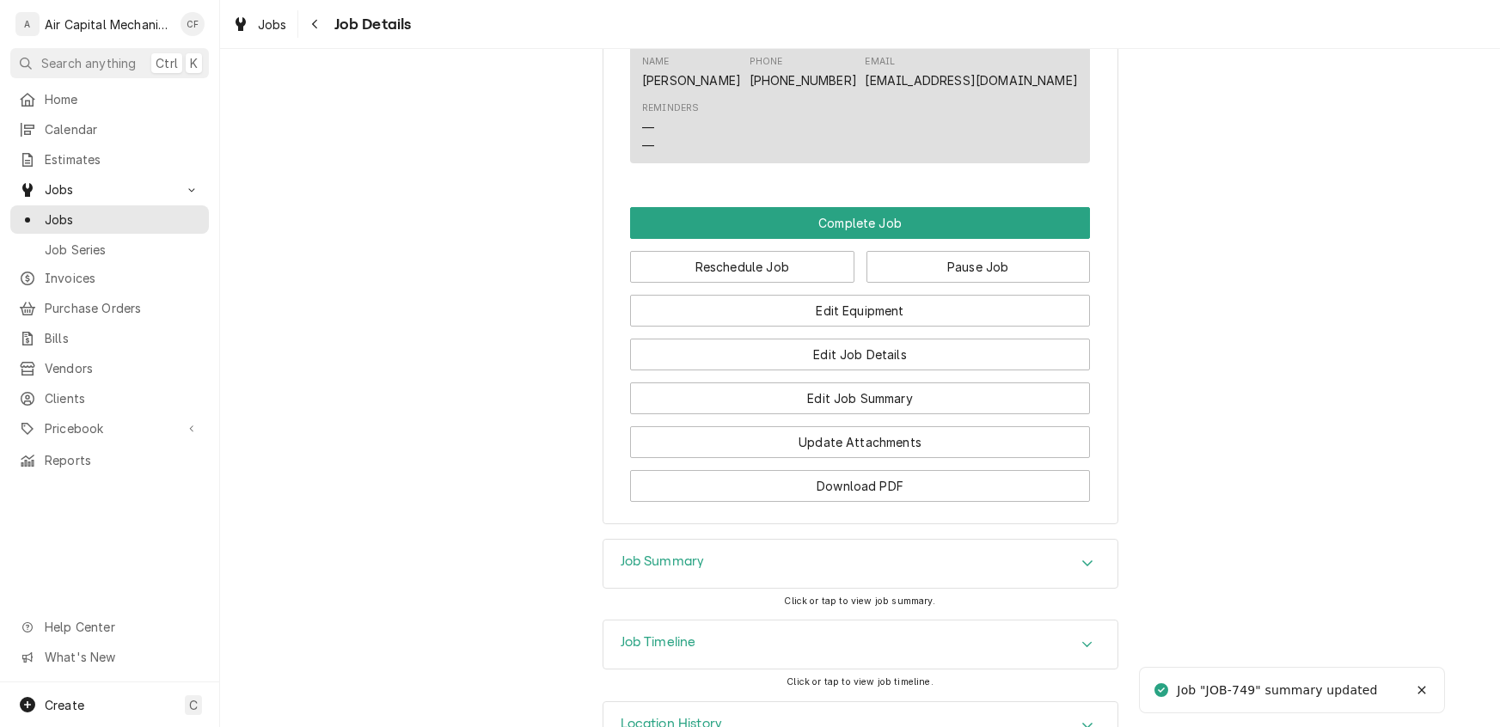
scroll to position [1449, 0]
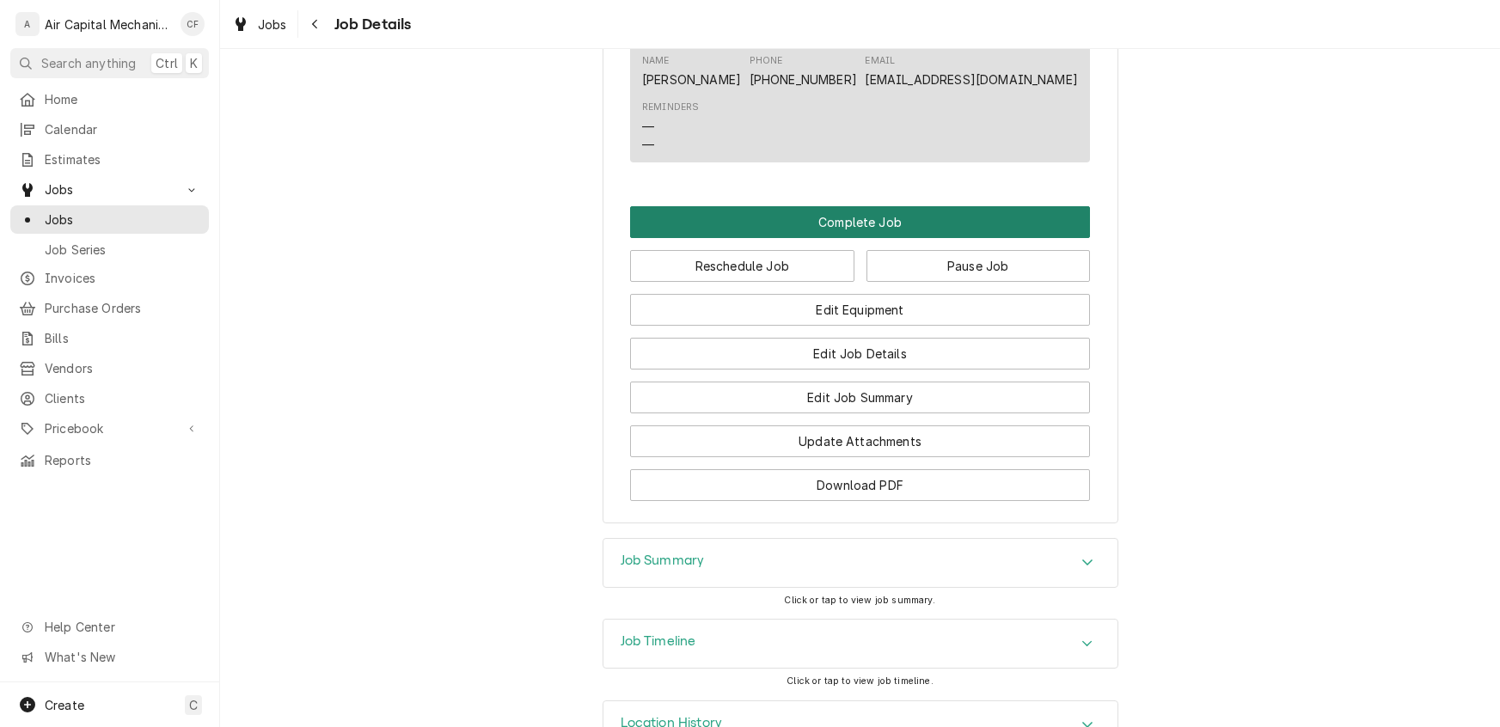
click at [914, 237] on button "Complete Job" at bounding box center [860, 222] width 460 height 32
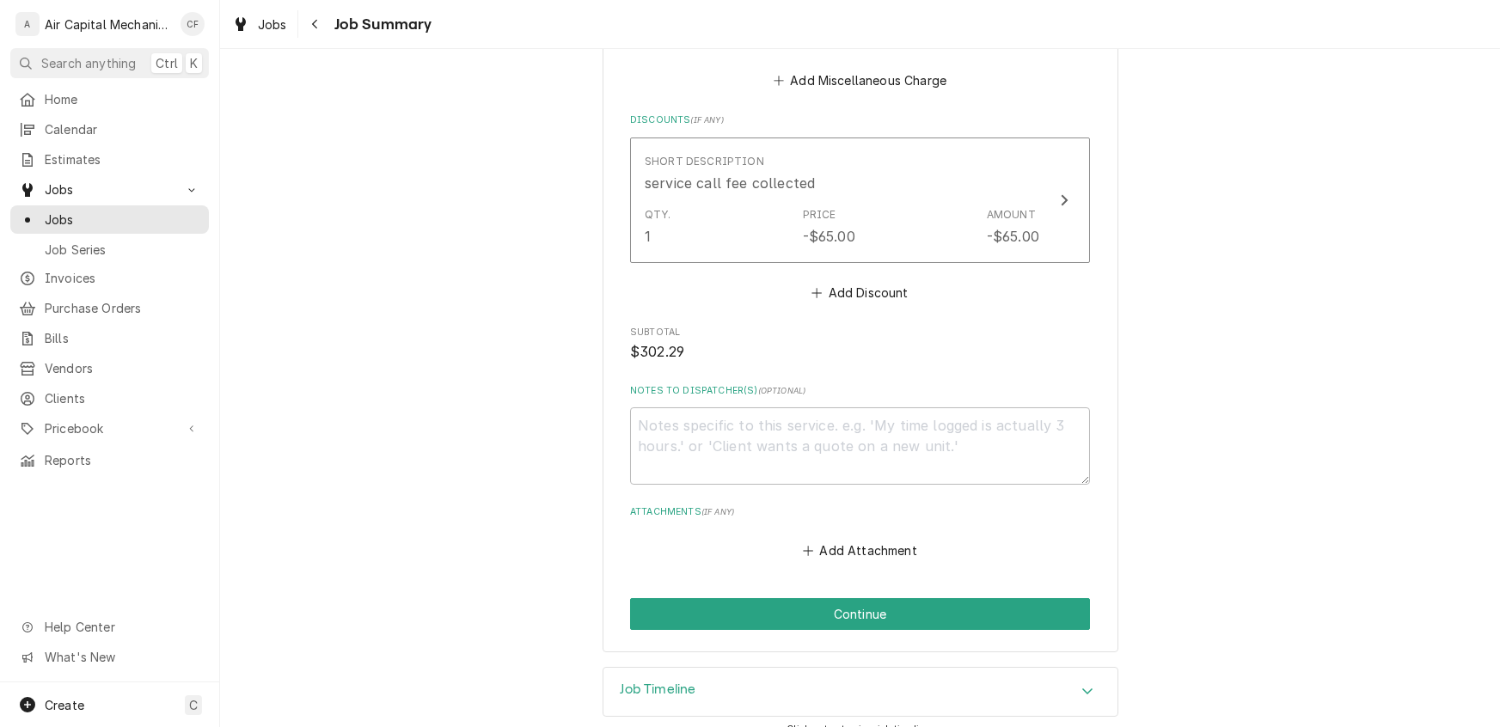
scroll to position [2108, 0]
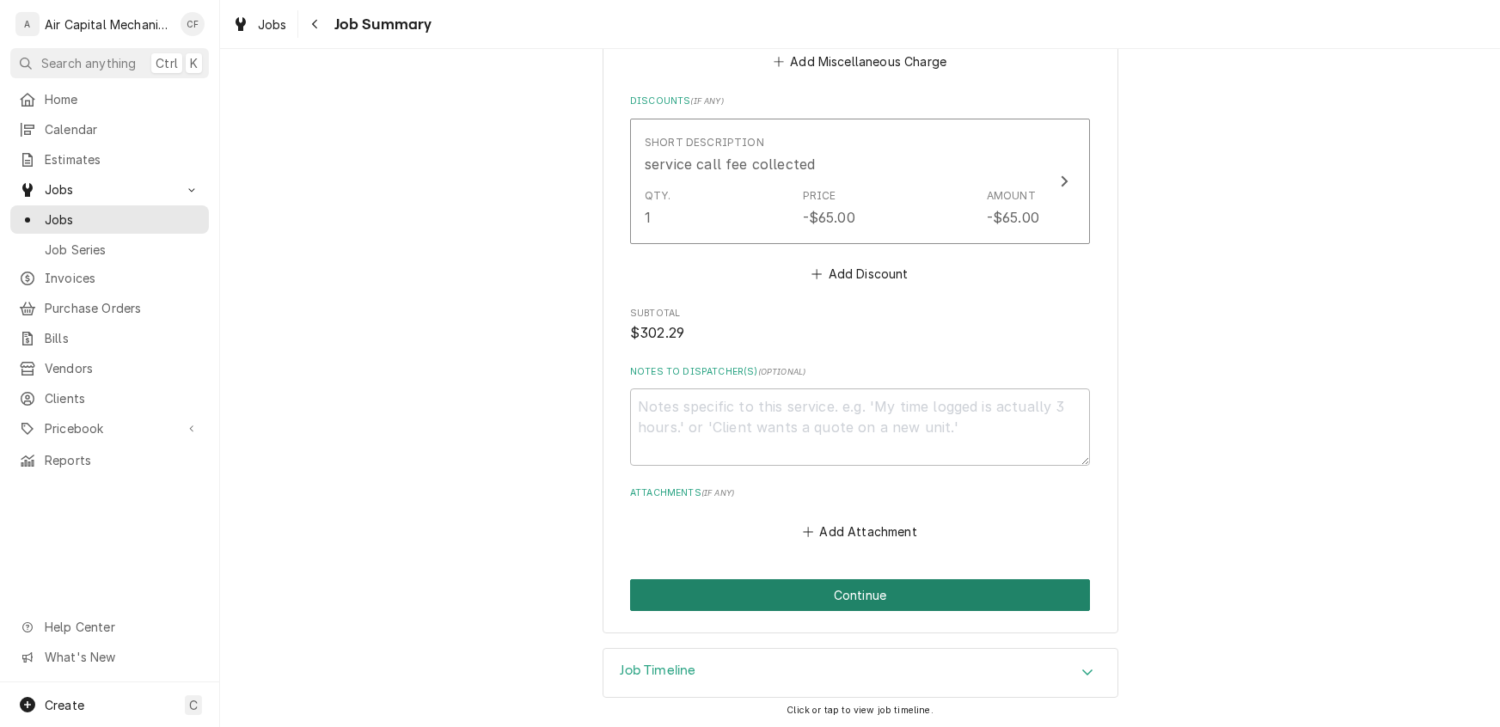
click at [866, 597] on button "Continue" at bounding box center [860, 595] width 460 height 32
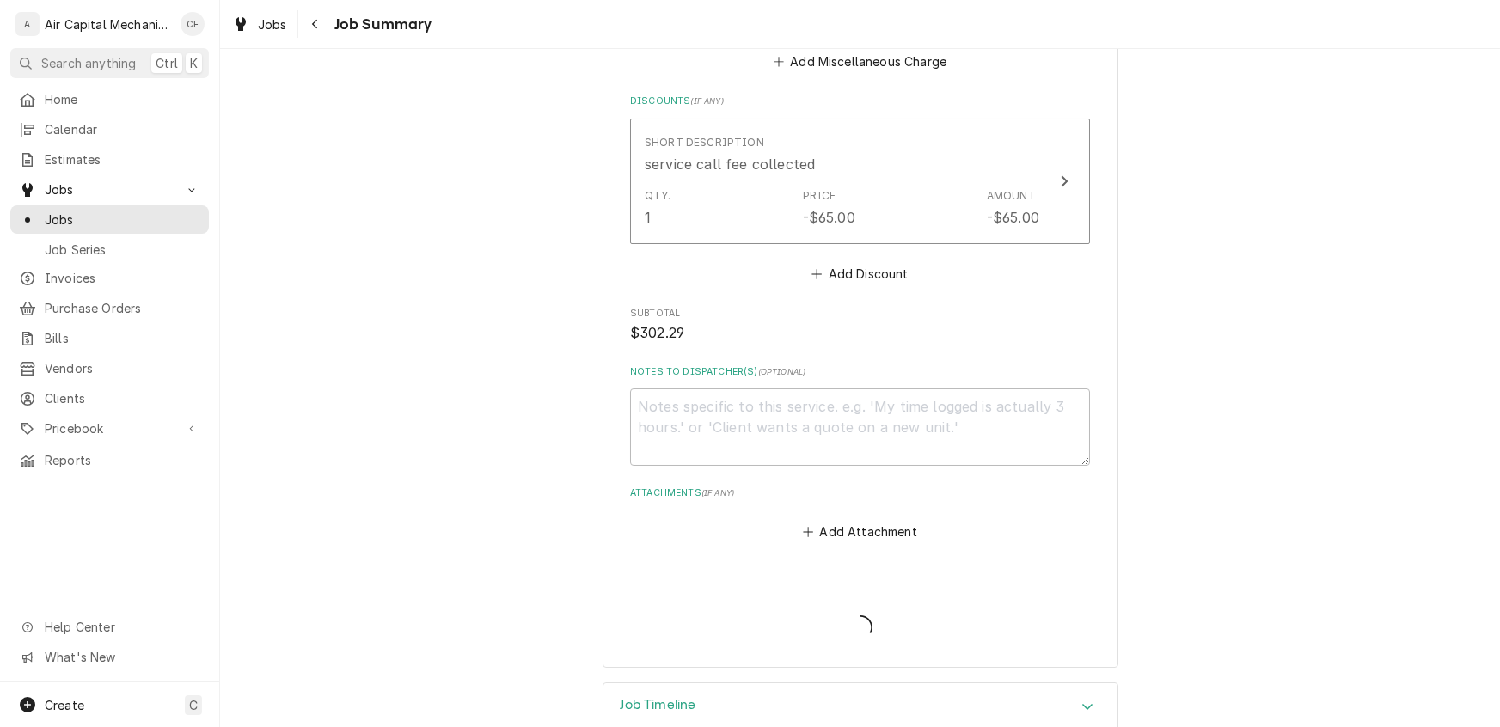
type textarea "x"
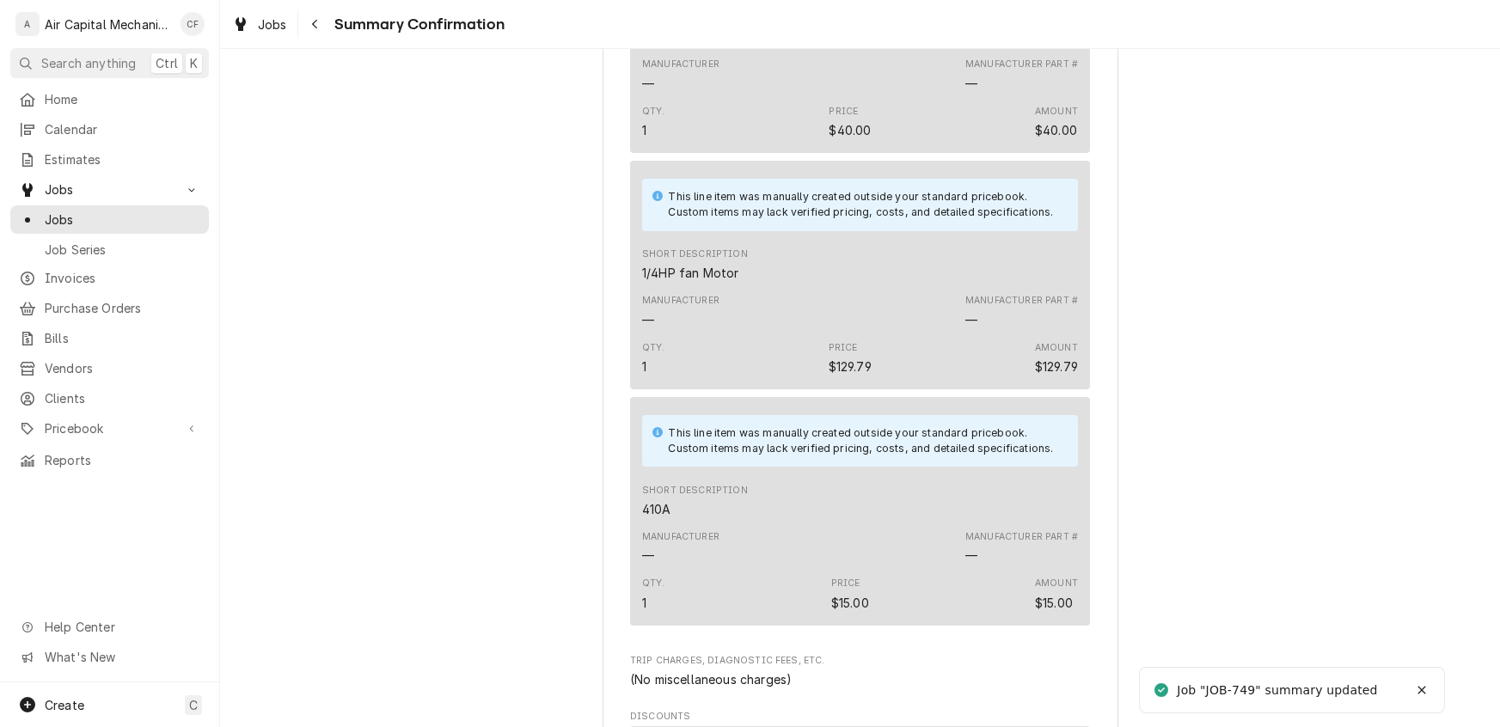
scroll to position [1687, 0]
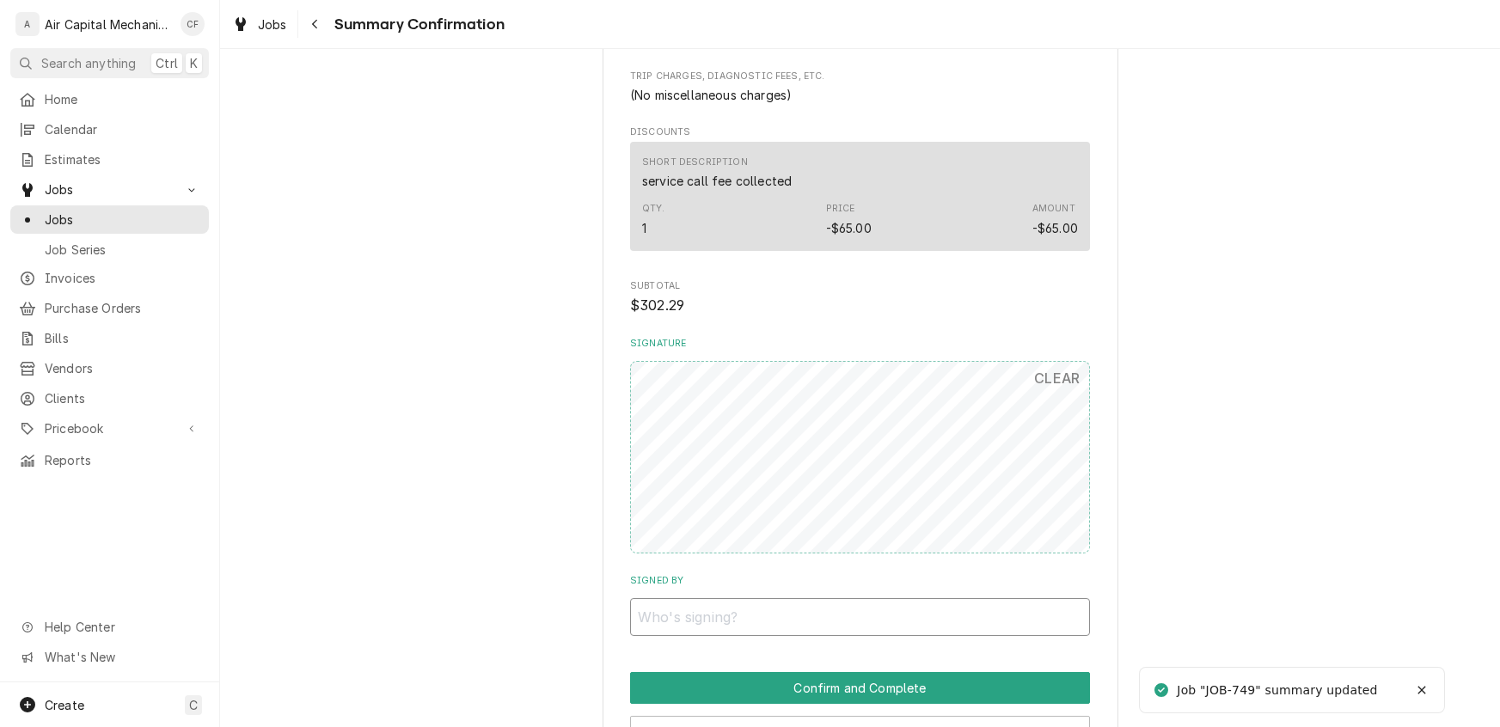
click at [756, 616] on input "Signed By" at bounding box center [860, 617] width 460 height 38
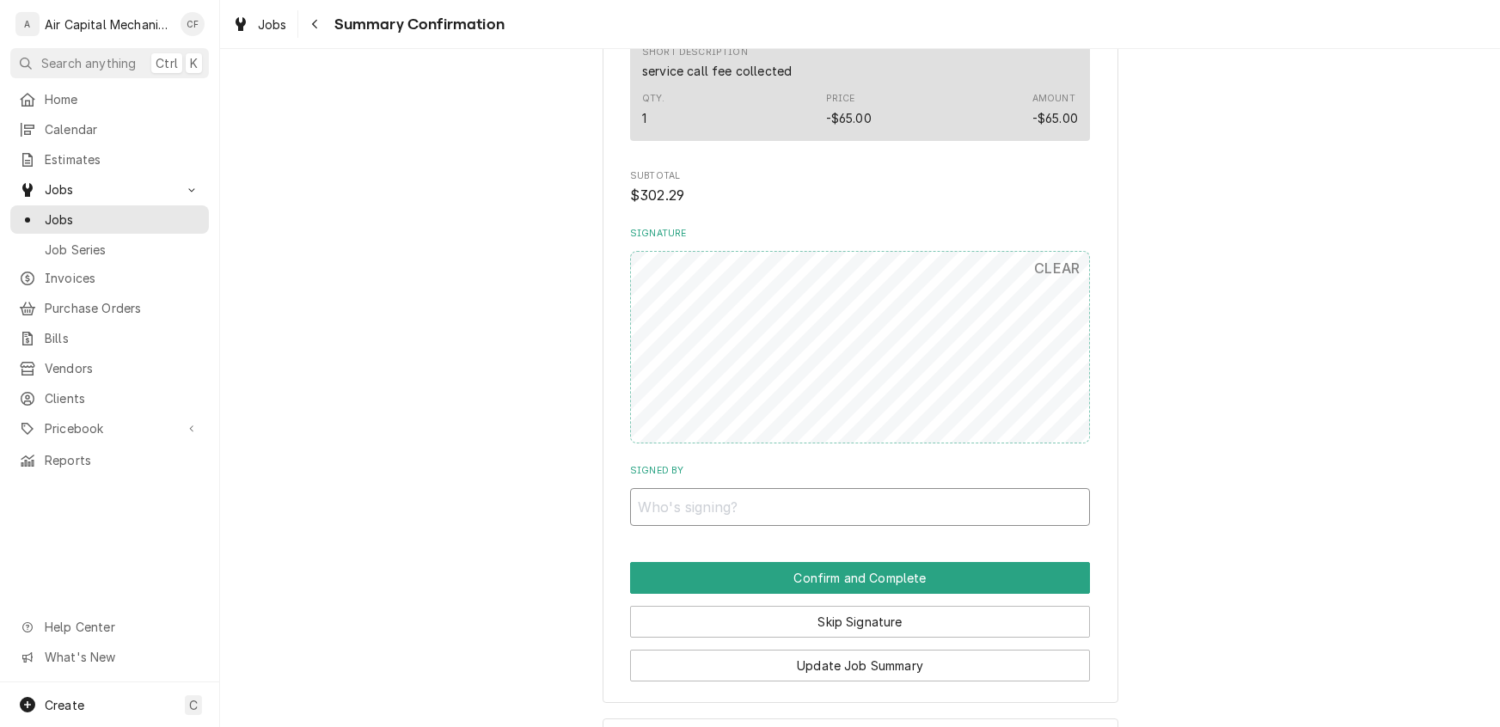
scroll to position [1815, 0]
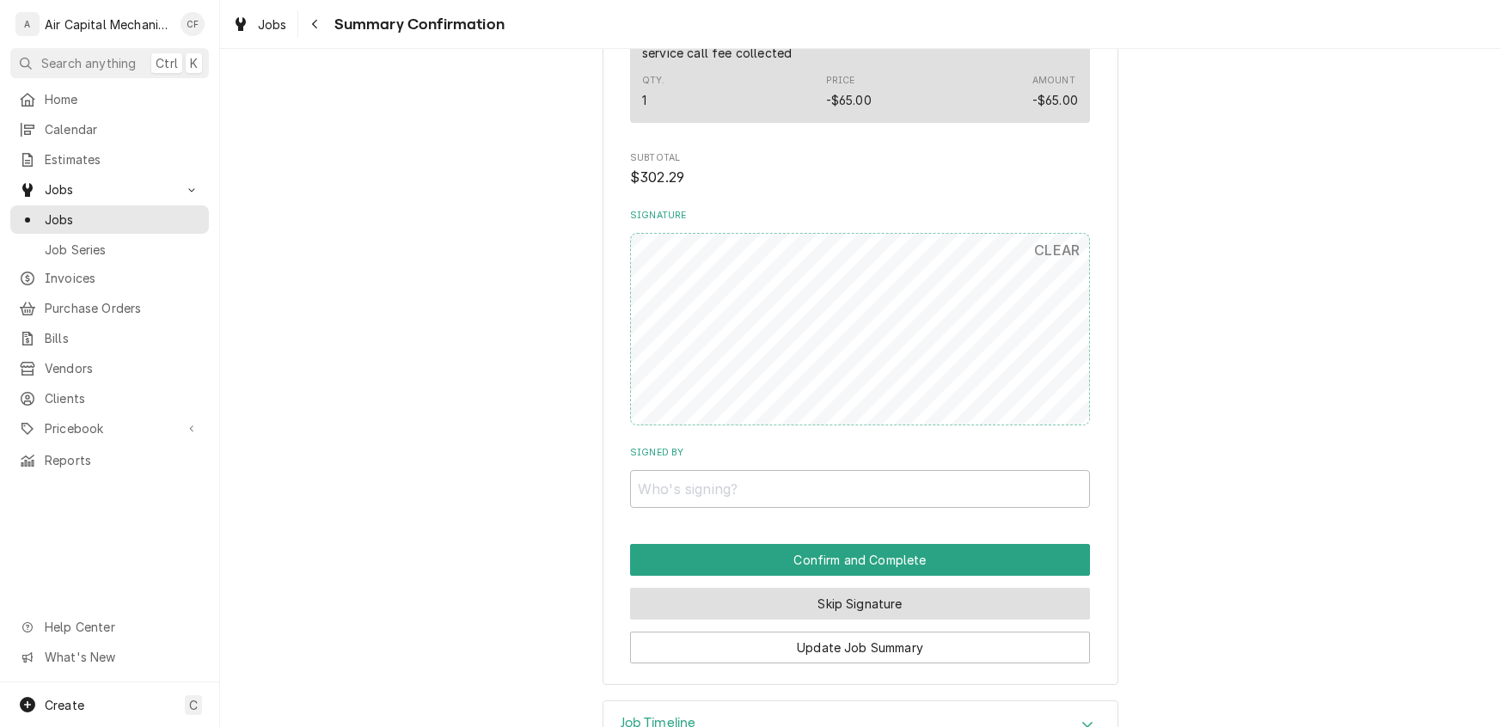
click at [802, 608] on button "Skip Signature" at bounding box center [860, 604] width 460 height 32
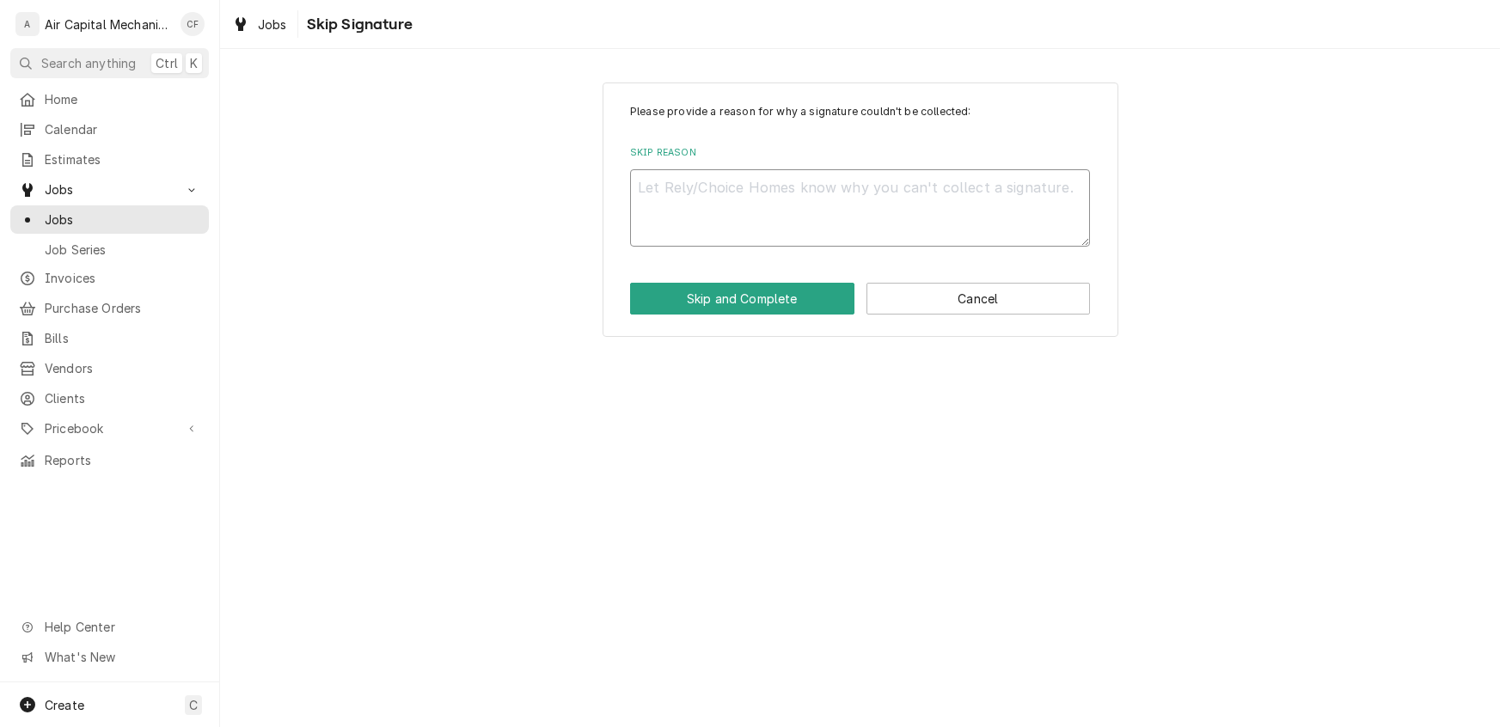
click at [727, 214] on textarea "Skip Reason" at bounding box center [860, 207] width 460 height 77
type textarea "x"
type textarea "N"
type textarea "x"
type textarea "N/"
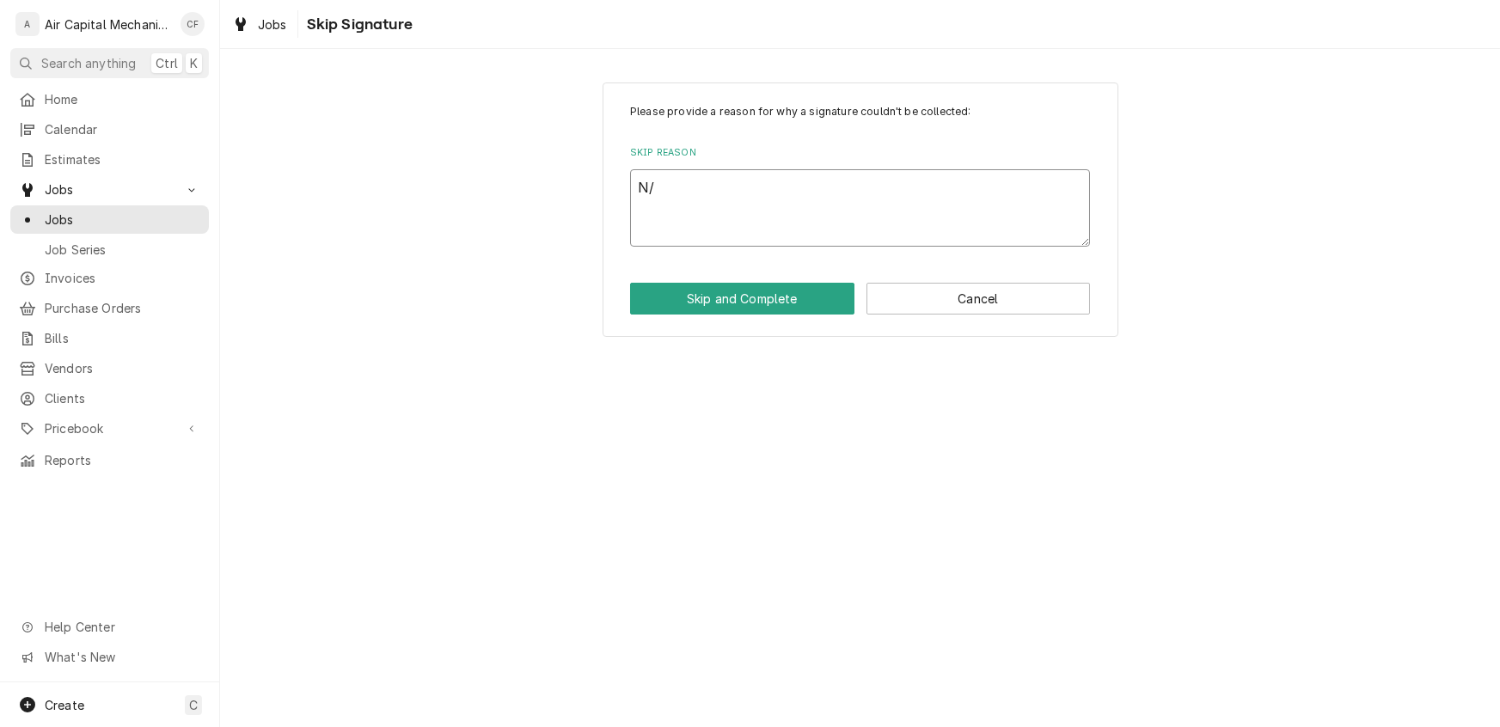
type textarea "x"
type textarea "N/A"
click at [786, 300] on button "Skip and Complete" at bounding box center [742, 299] width 224 height 32
type textarea "x"
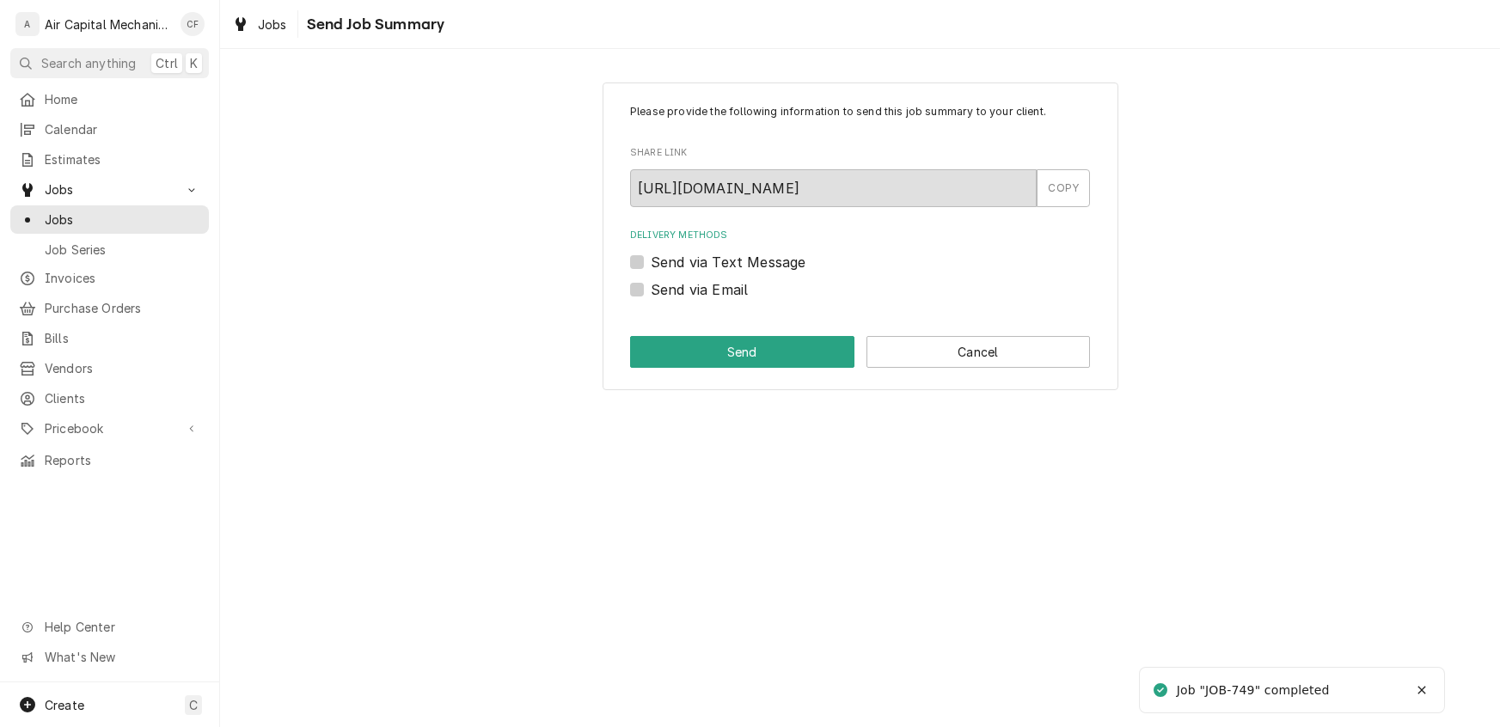
click at [631, 298] on div "Send via Email" at bounding box center [860, 289] width 460 height 21
click at [651, 289] on label "Send via Email" at bounding box center [699, 289] width 97 height 21
click at [651, 289] on input "Send via Email" at bounding box center [881, 298] width 460 height 38
checkbox input "true"
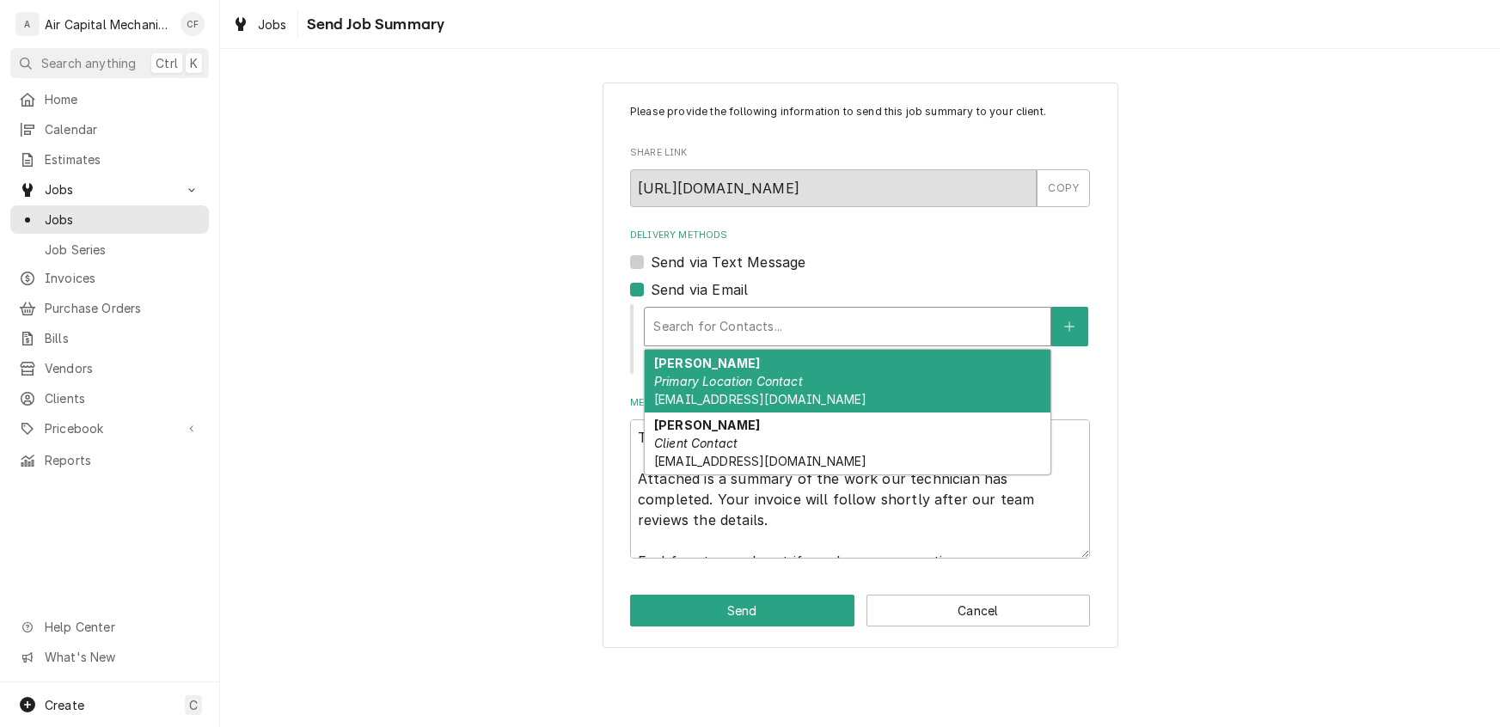
click at [727, 326] on div "Delivery Methods" at bounding box center [847, 326] width 389 height 31
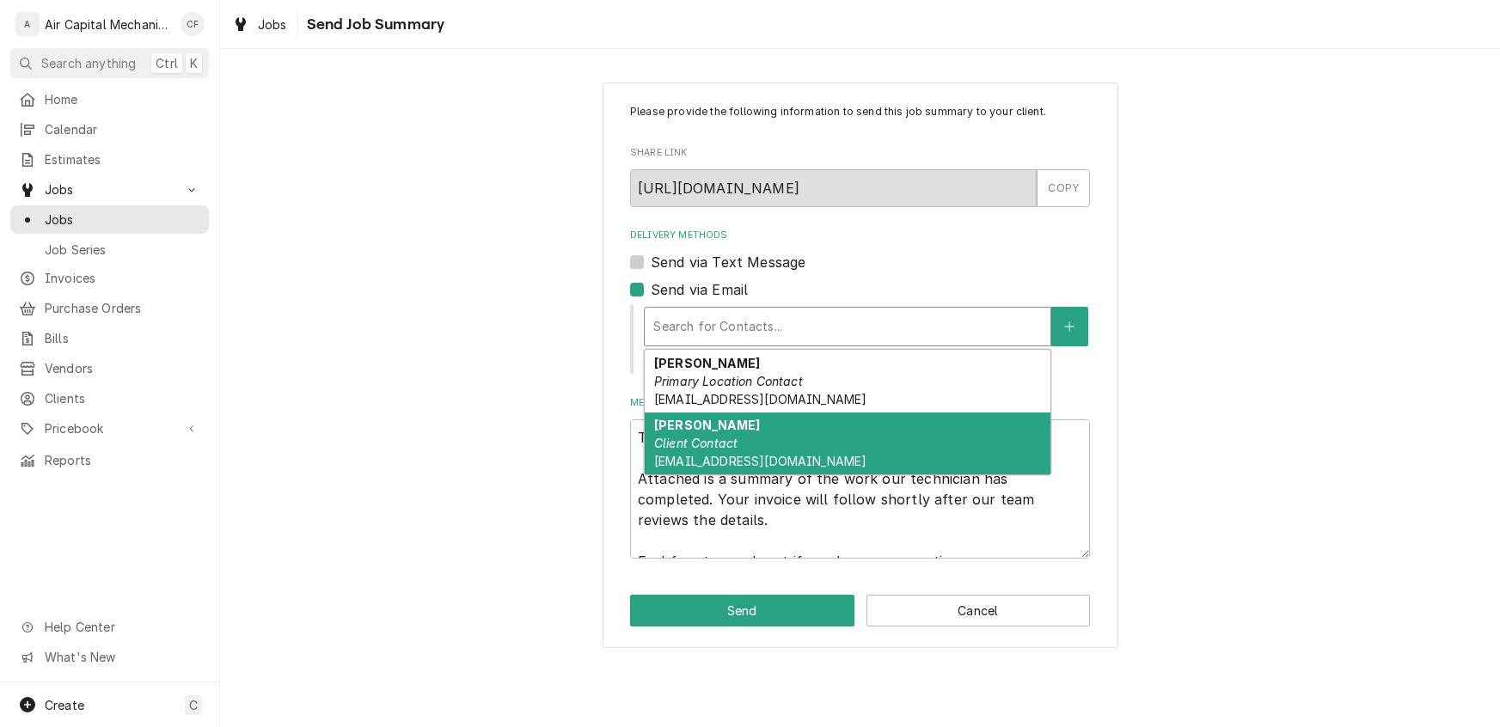
click at [711, 454] on span "[EMAIL_ADDRESS][DOMAIN_NAME]" at bounding box center [760, 461] width 212 height 15
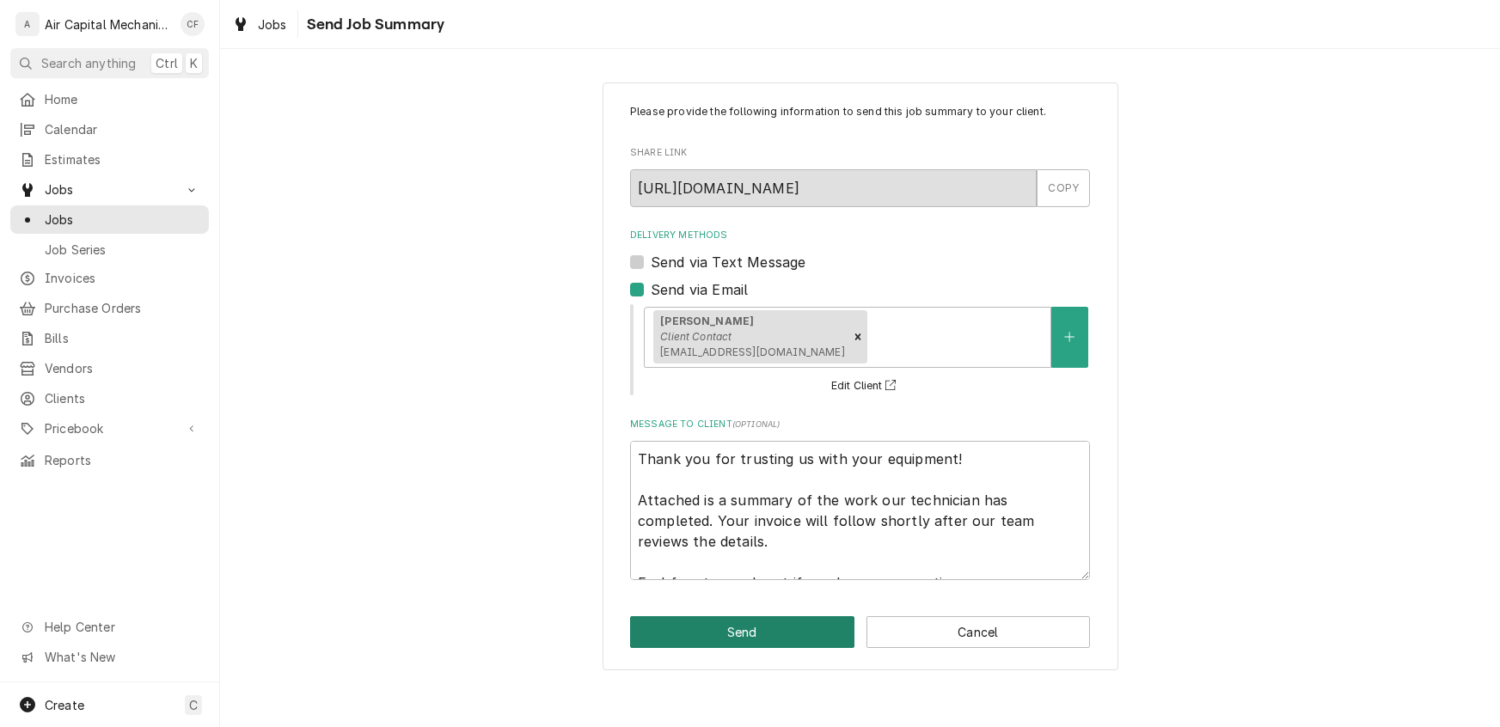
click at [756, 630] on button "Send" at bounding box center [742, 632] width 224 height 32
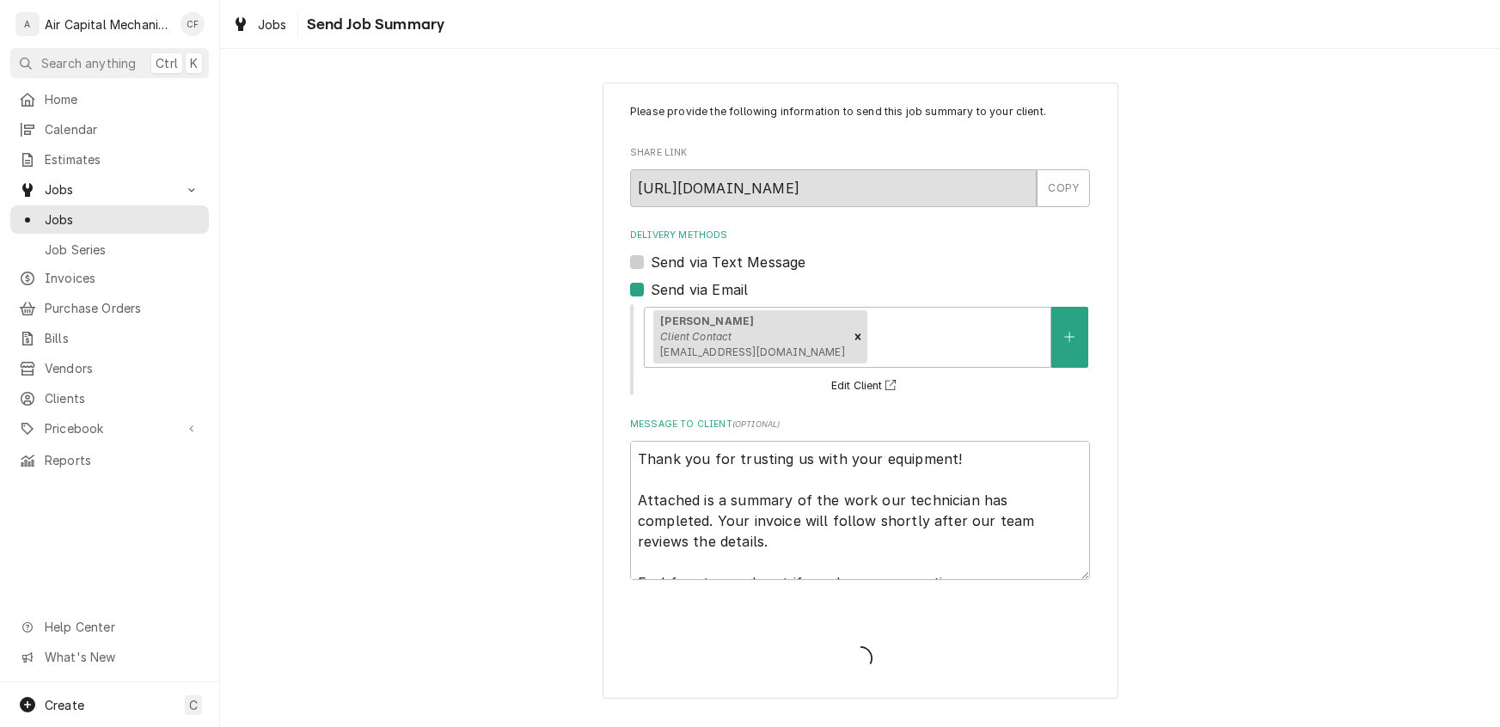
type textarea "x"
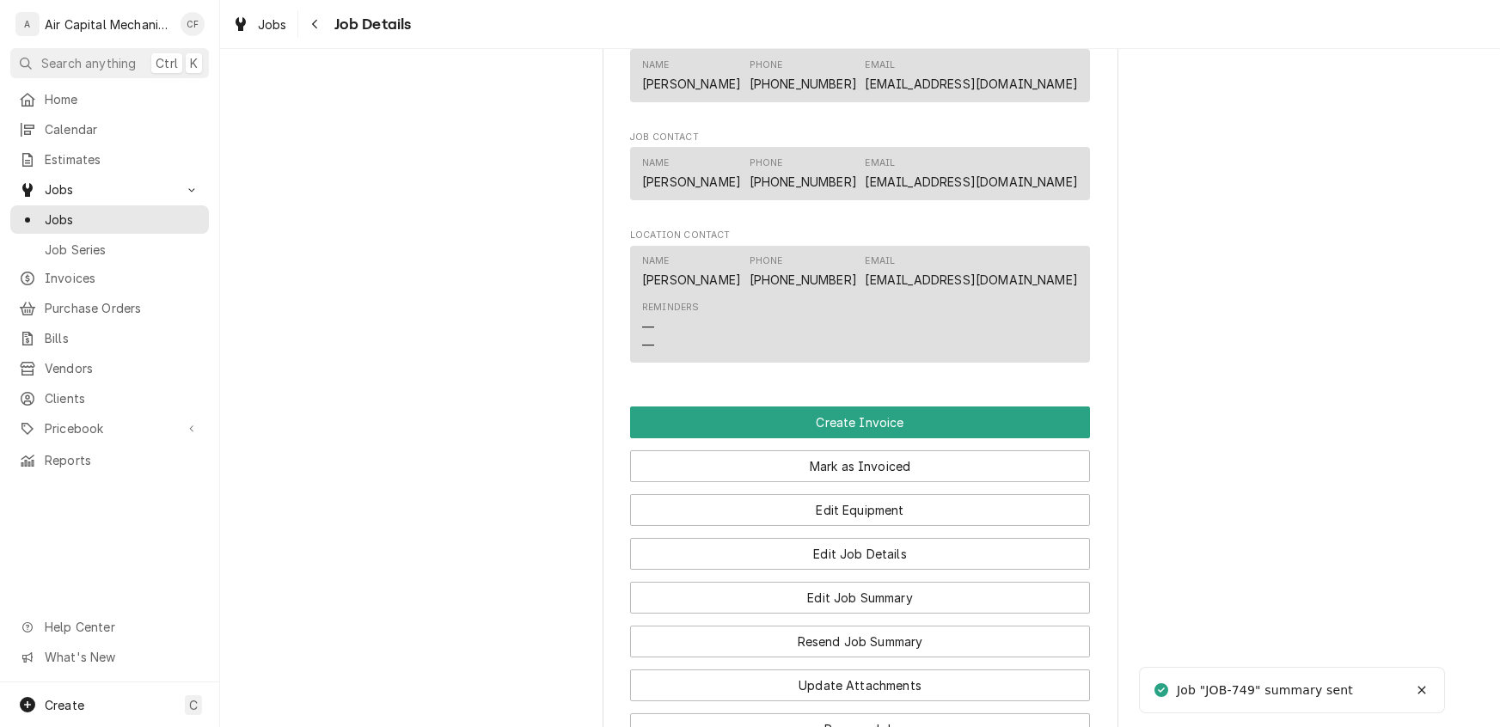
scroll to position [1332, 0]
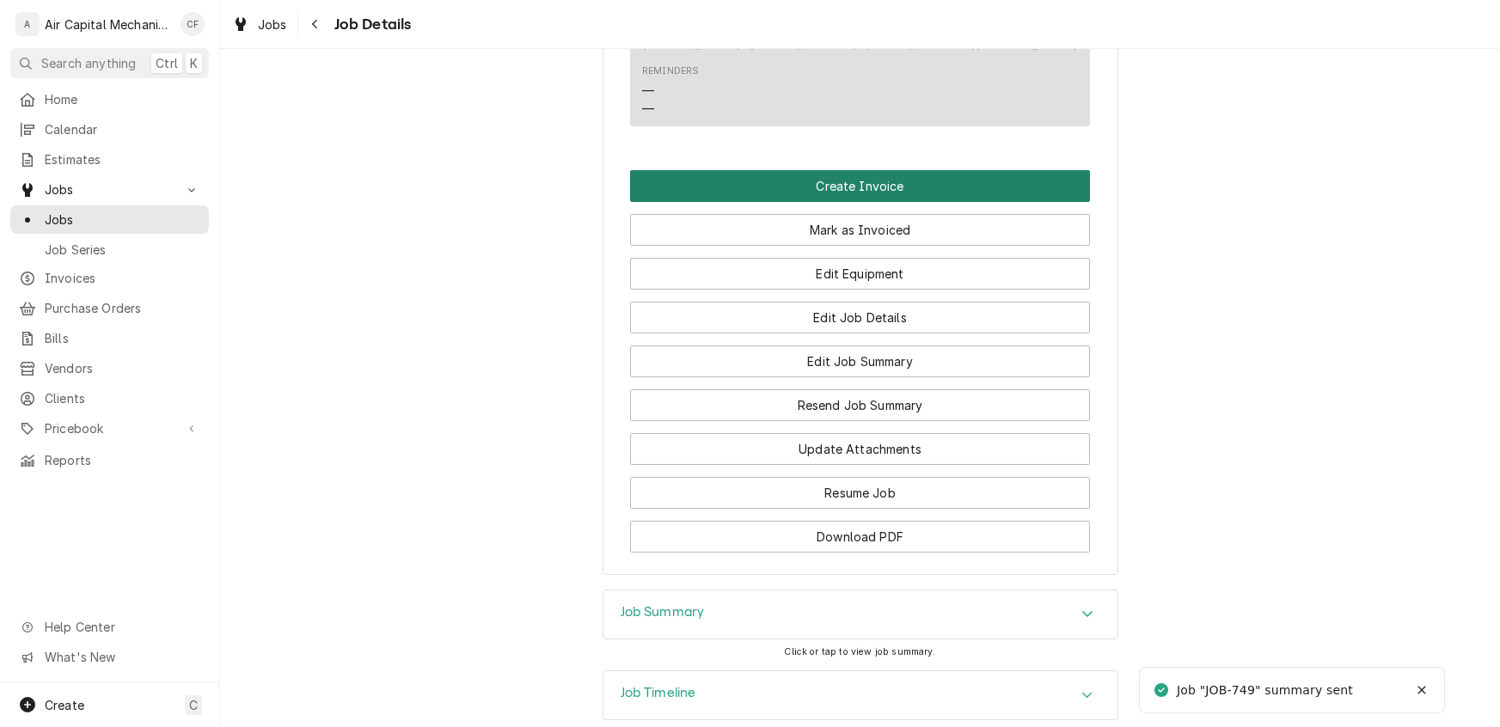
click at [851, 201] on button "Create Invoice" at bounding box center [860, 186] width 460 height 32
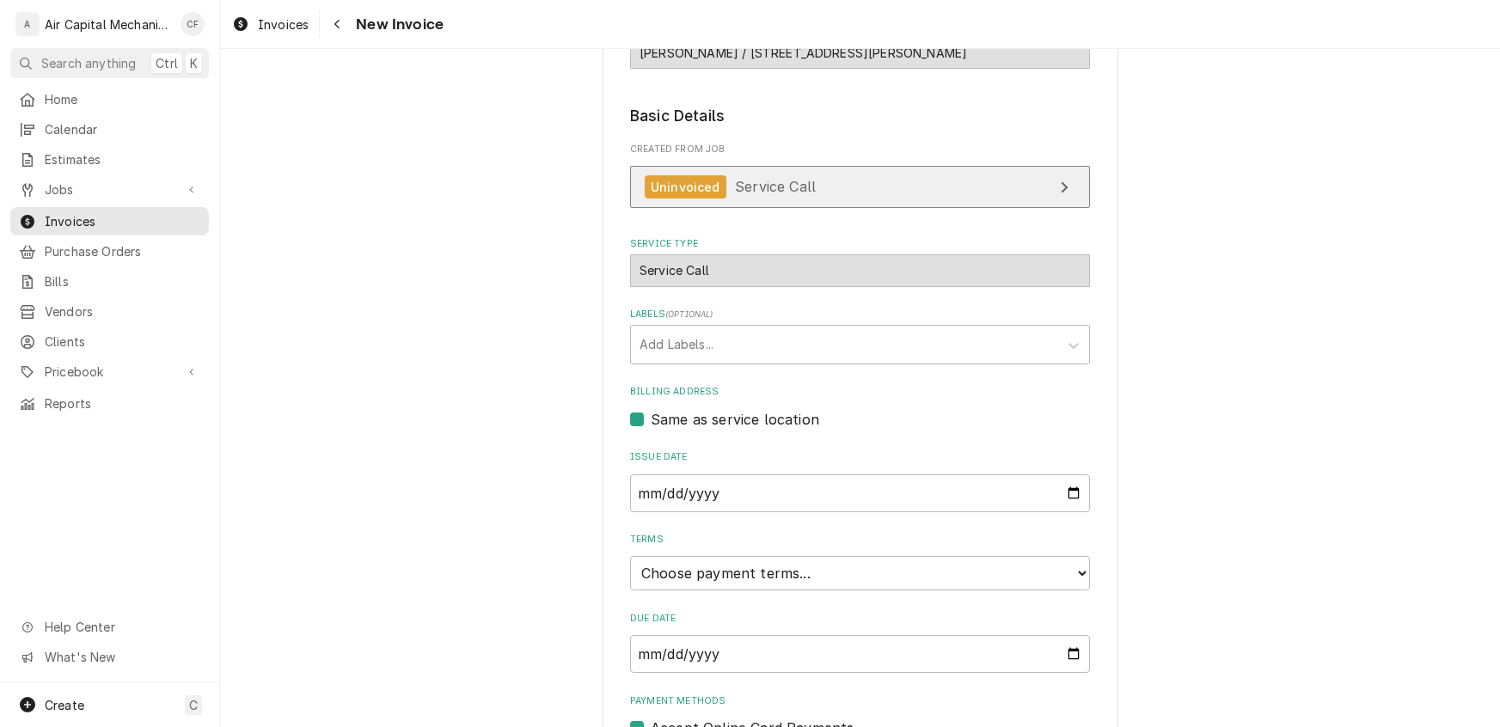
scroll to position [316, 0]
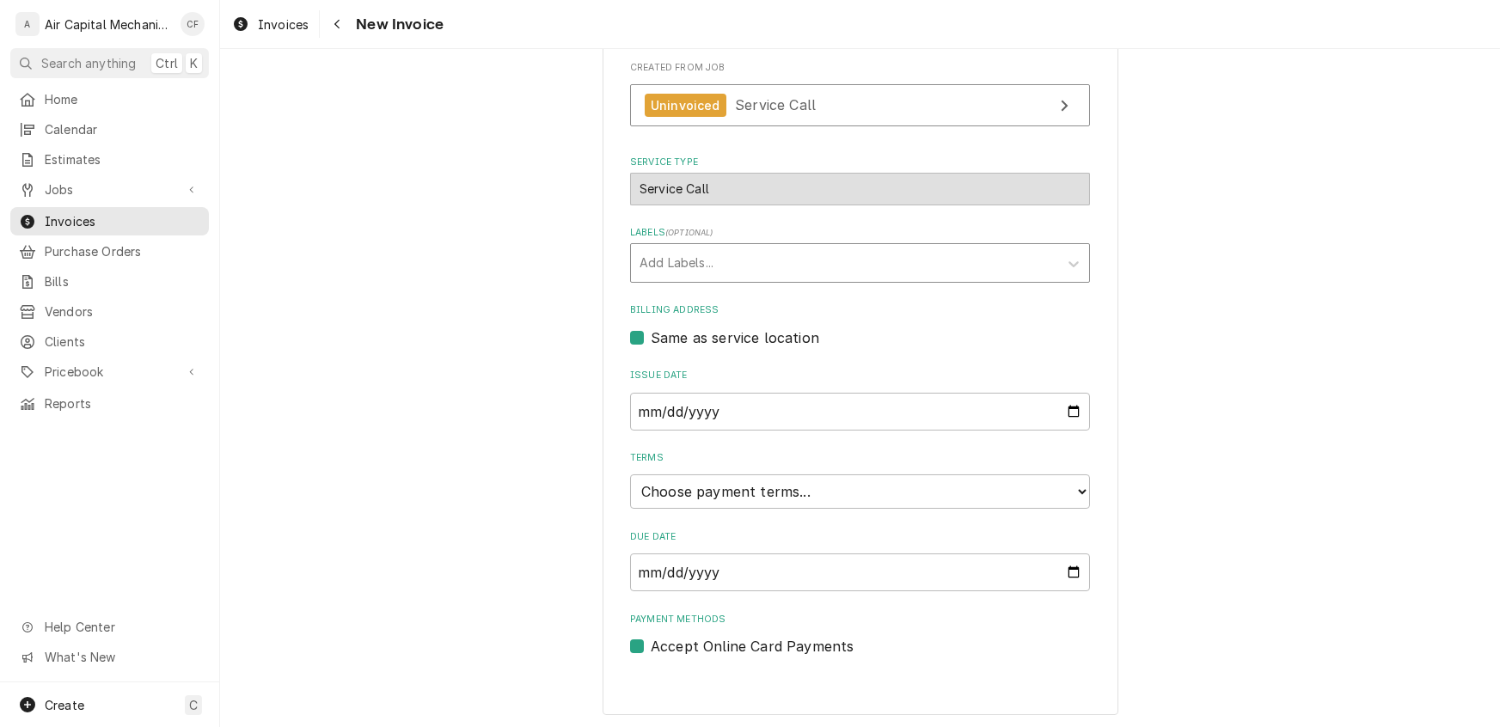
click at [740, 275] on div "Labels" at bounding box center [845, 263] width 410 height 31
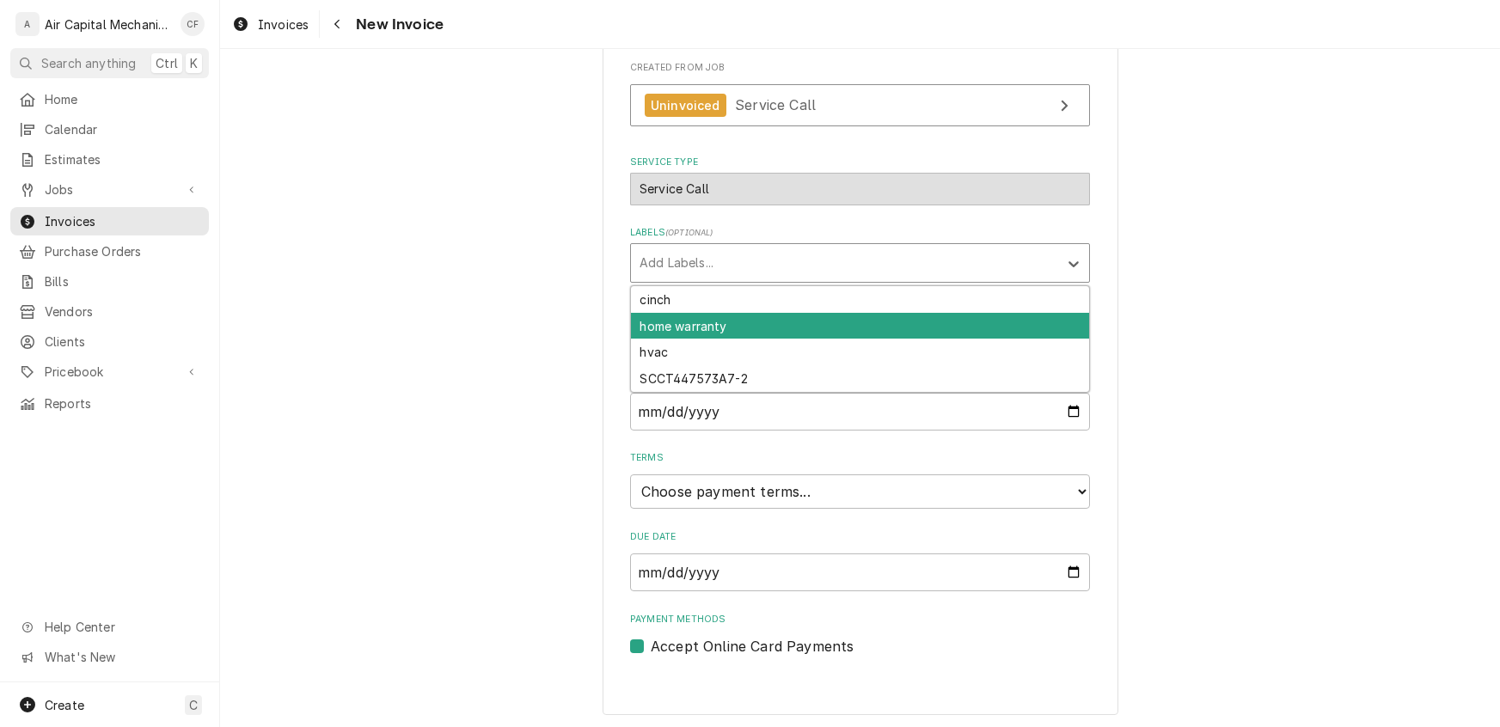
click at [677, 328] on div "home warranty" at bounding box center [860, 326] width 458 height 27
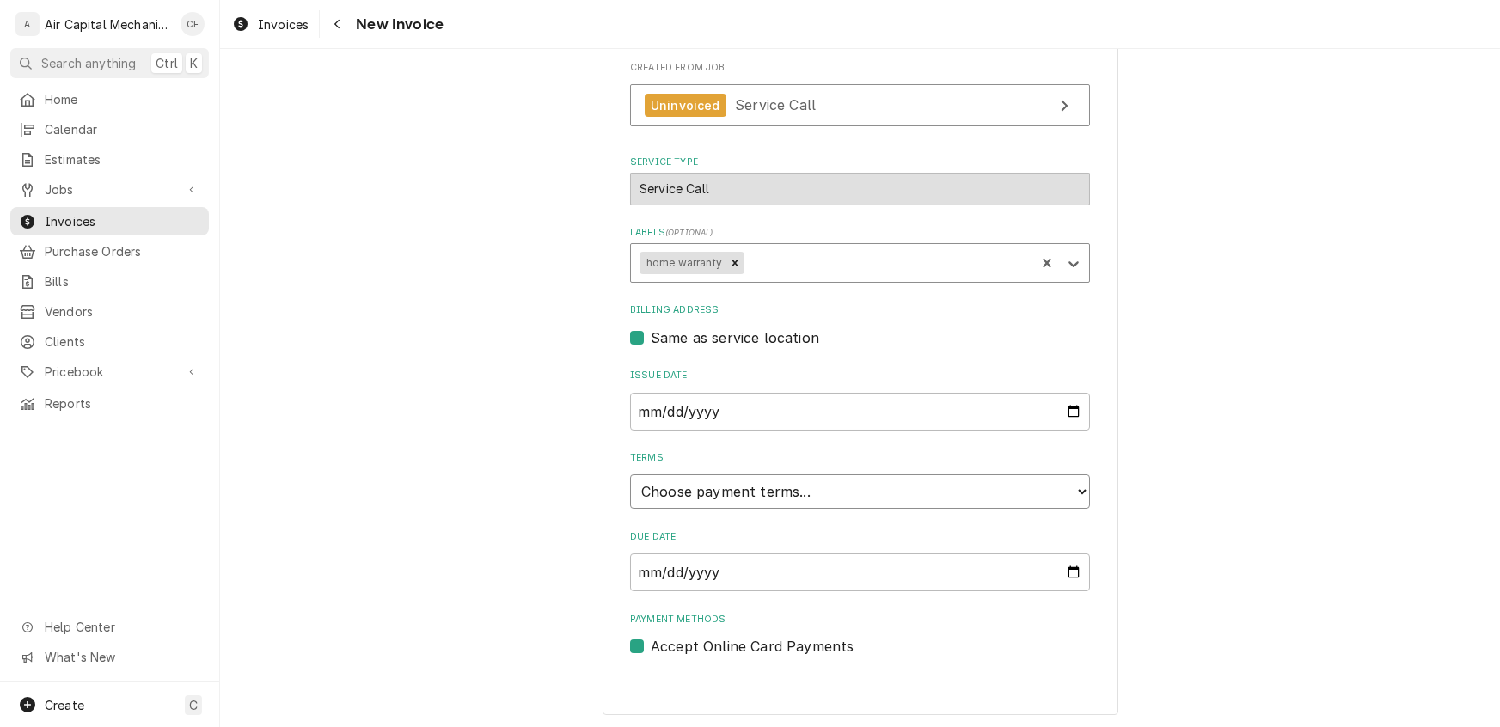
click at [681, 489] on select "Choose payment terms... Same Day Net 7 Net 14 Net 21 Net 30 Net 45 Net 60 Net 90" at bounding box center [860, 492] width 460 height 34
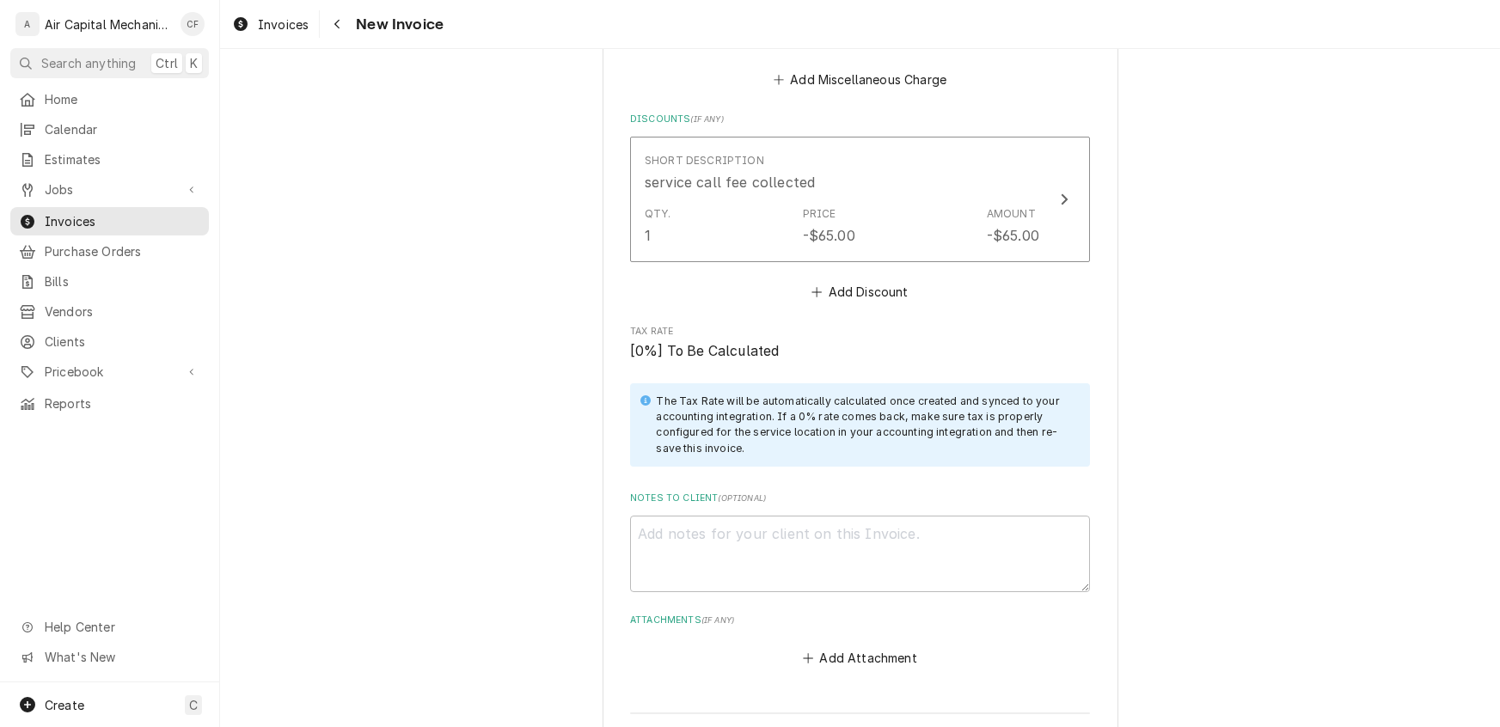
scroll to position [3186, 0]
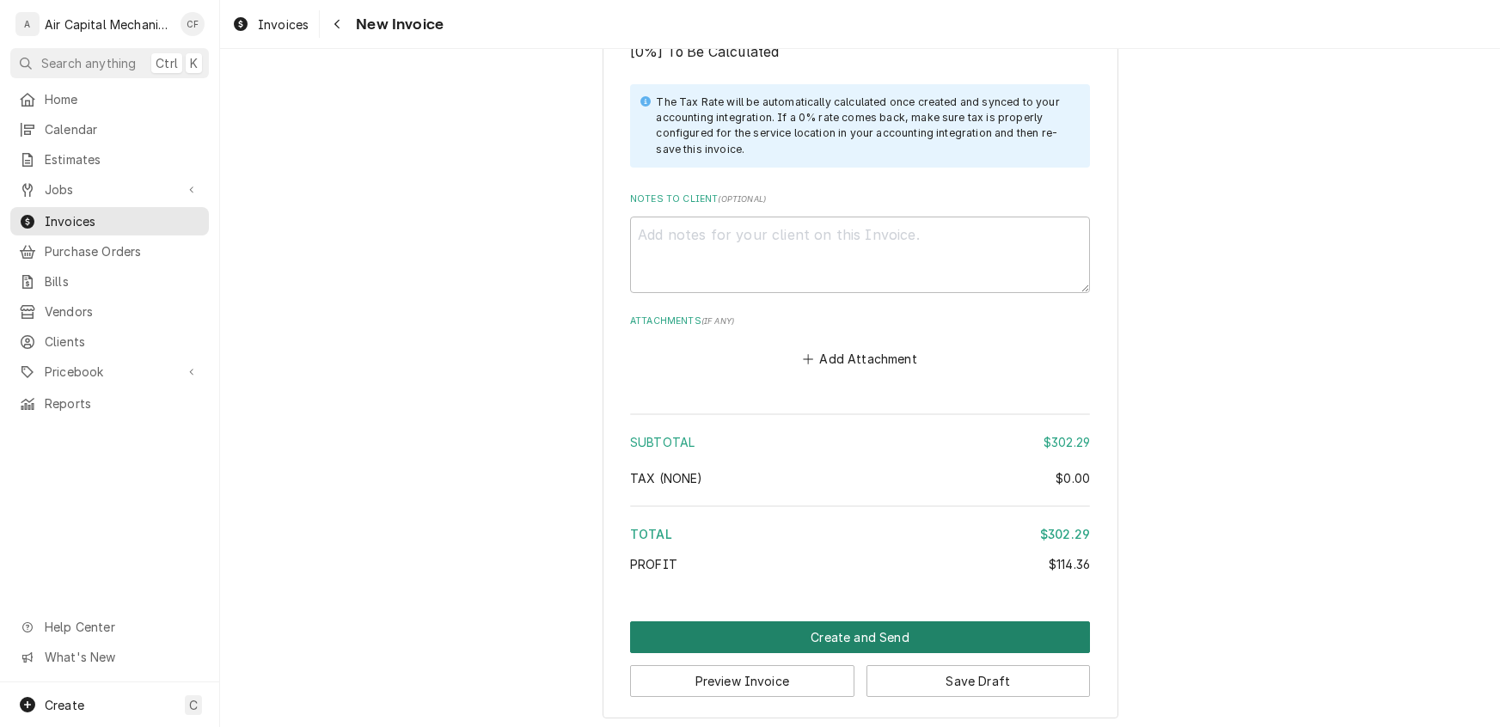
click at [818, 633] on button "Create and Send" at bounding box center [860, 638] width 460 height 32
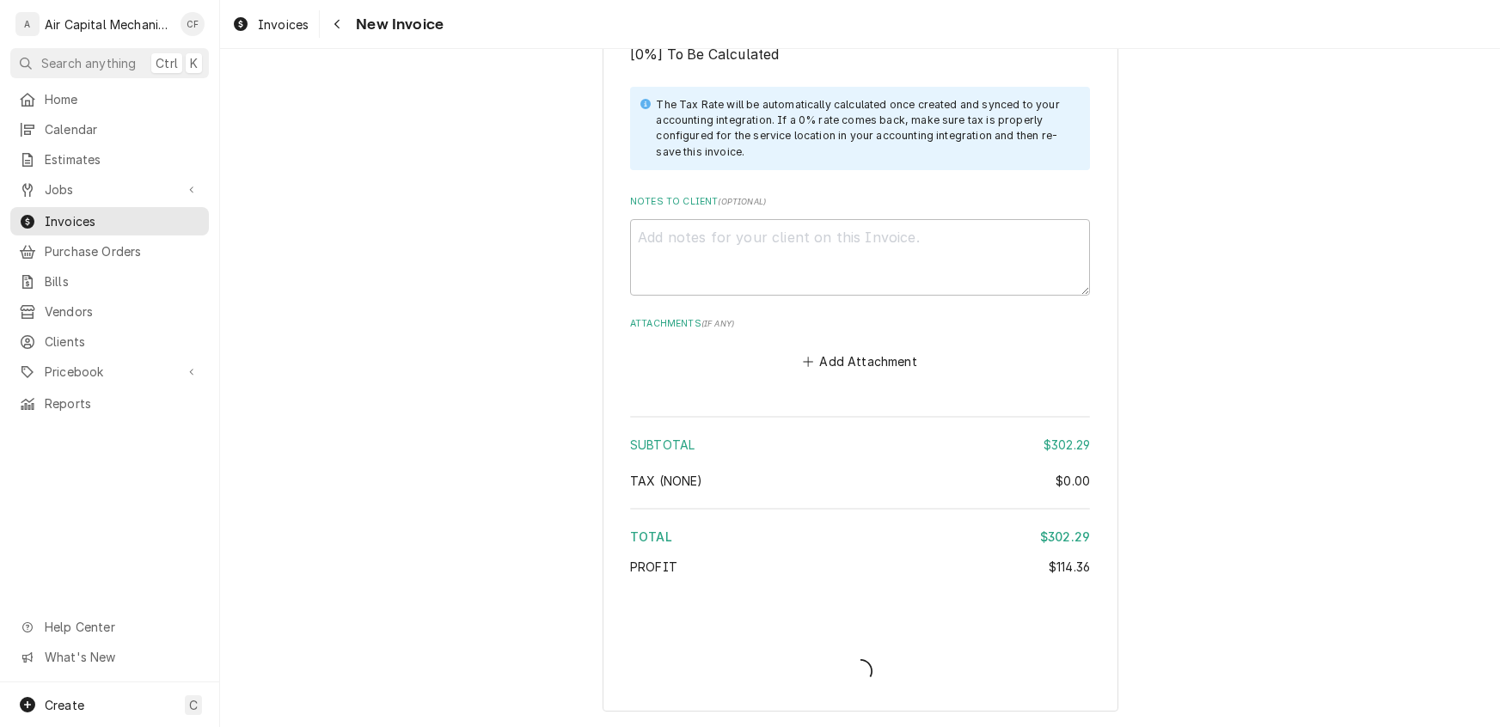
scroll to position [3176, 0]
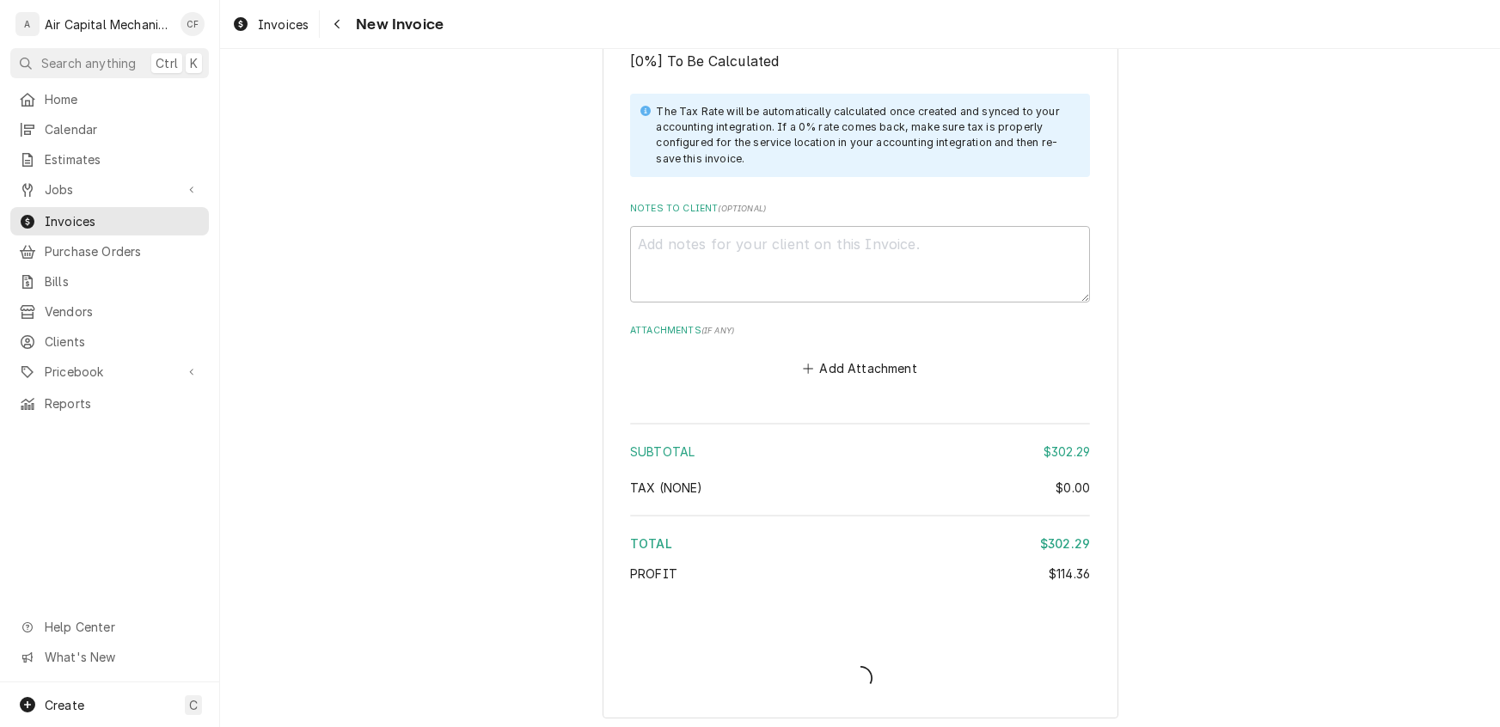
type textarea "x"
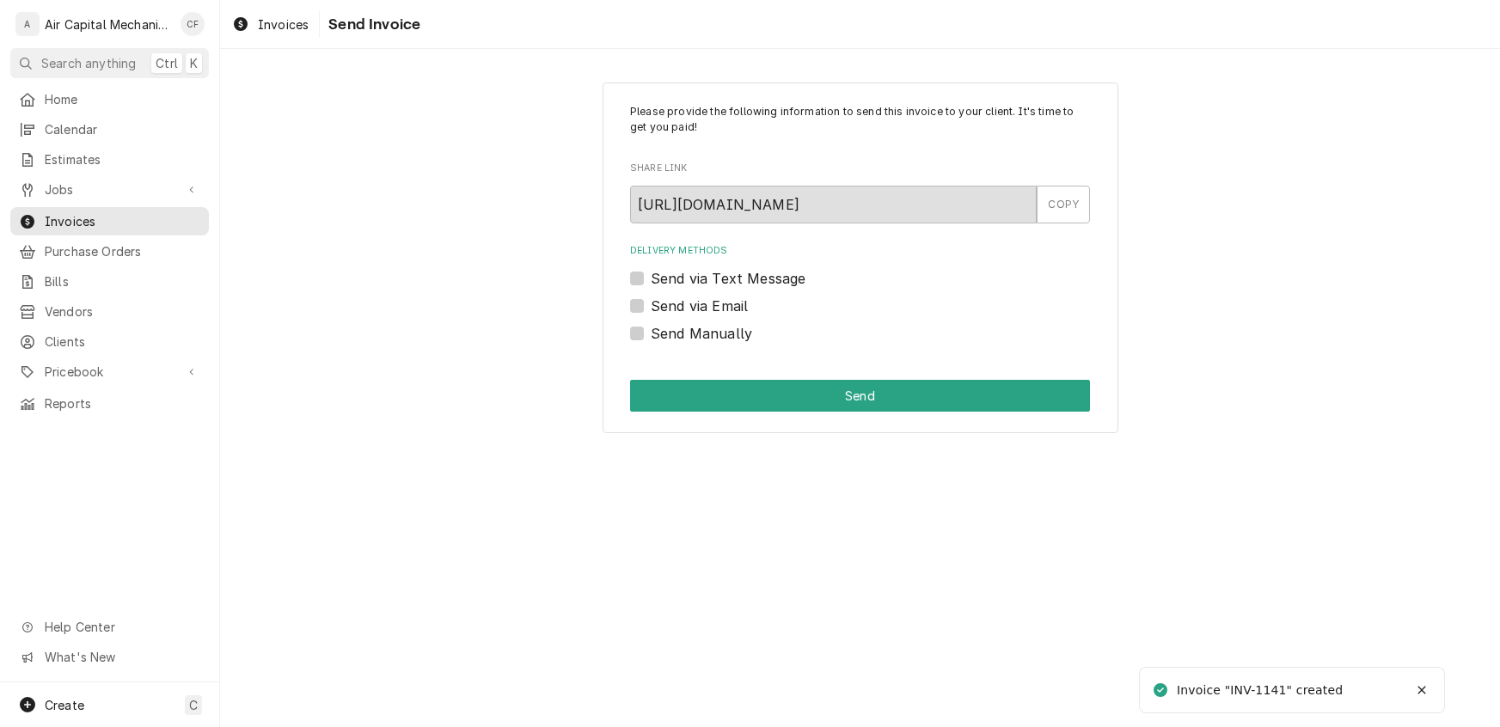
click at [651, 334] on label "Send Manually" at bounding box center [701, 333] width 101 height 21
click at [651, 334] on input "Send Manually" at bounding box center [881, 342] width 460 height 38
checkbox input "true"
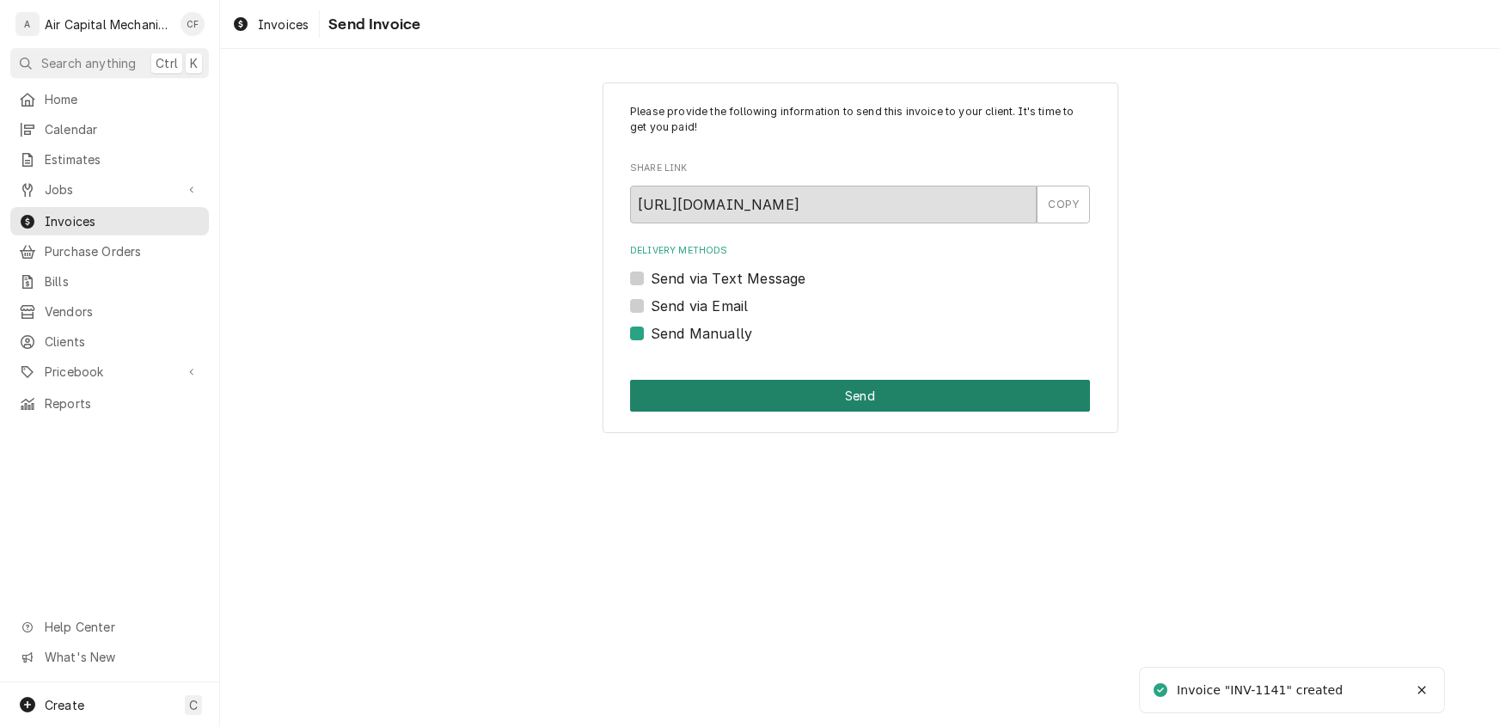
click at [801, 395] on button "Send" at bounding box center [860, 396] width 460 height 32
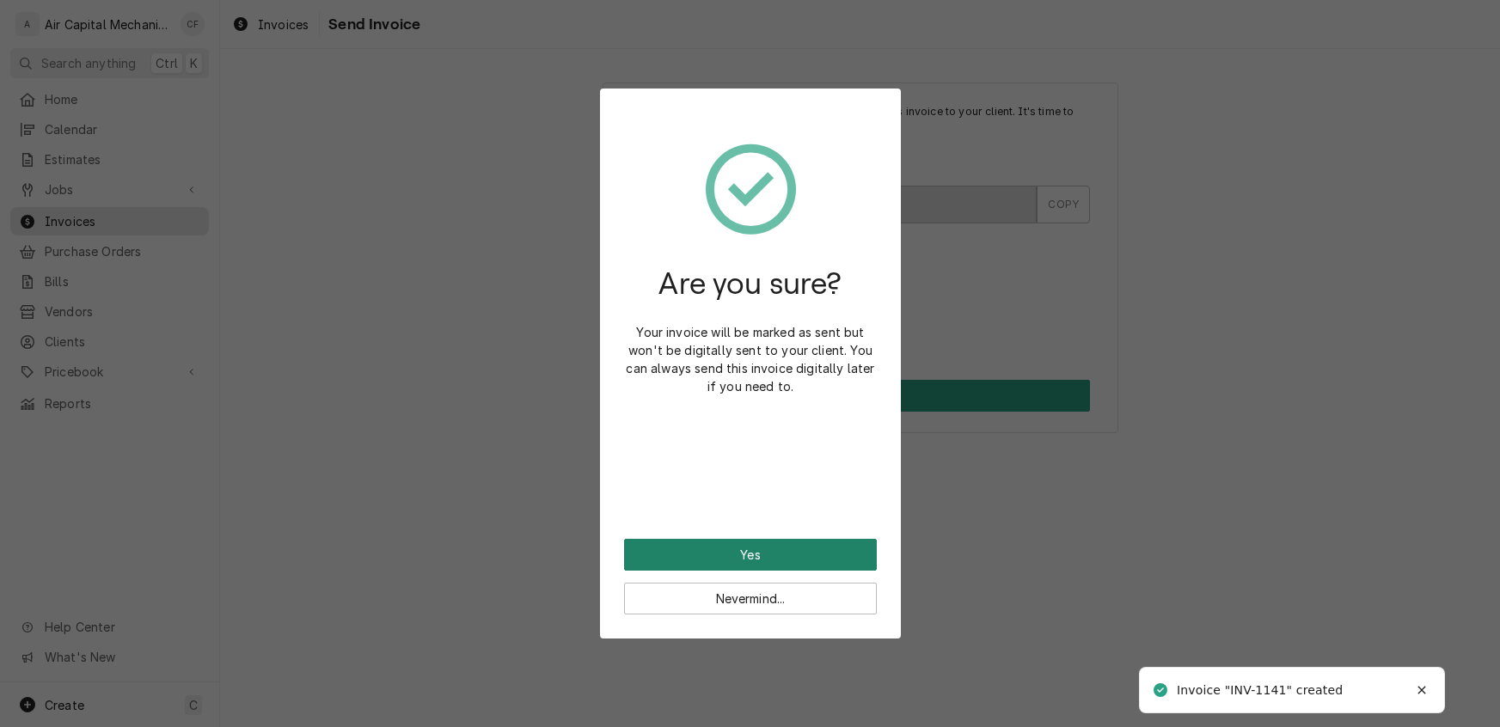
click at [757, 553] on button "Yes" at bounding box center [750, 555] width 253 height 32
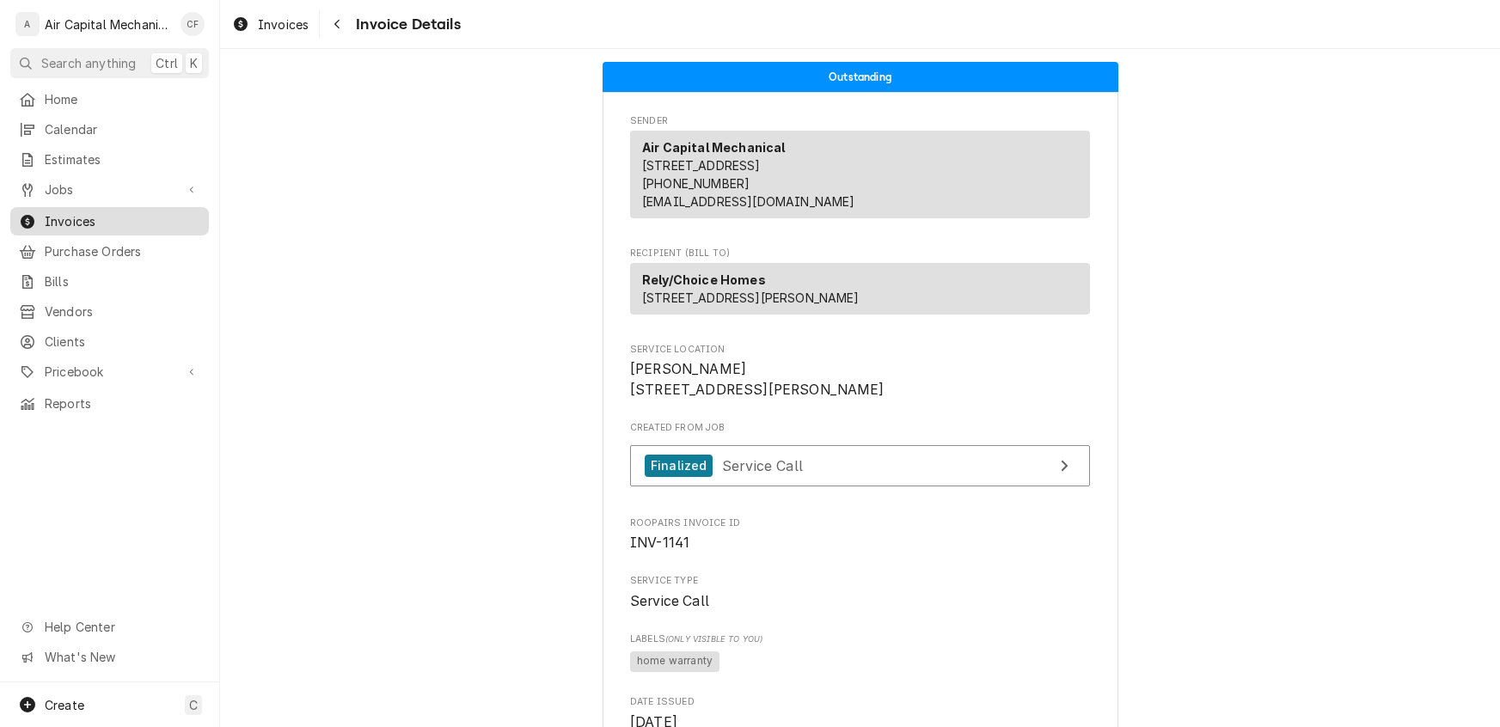
click at [60, 220] on span "Invoices" at bounding box center [123, 221] width 156 height 18
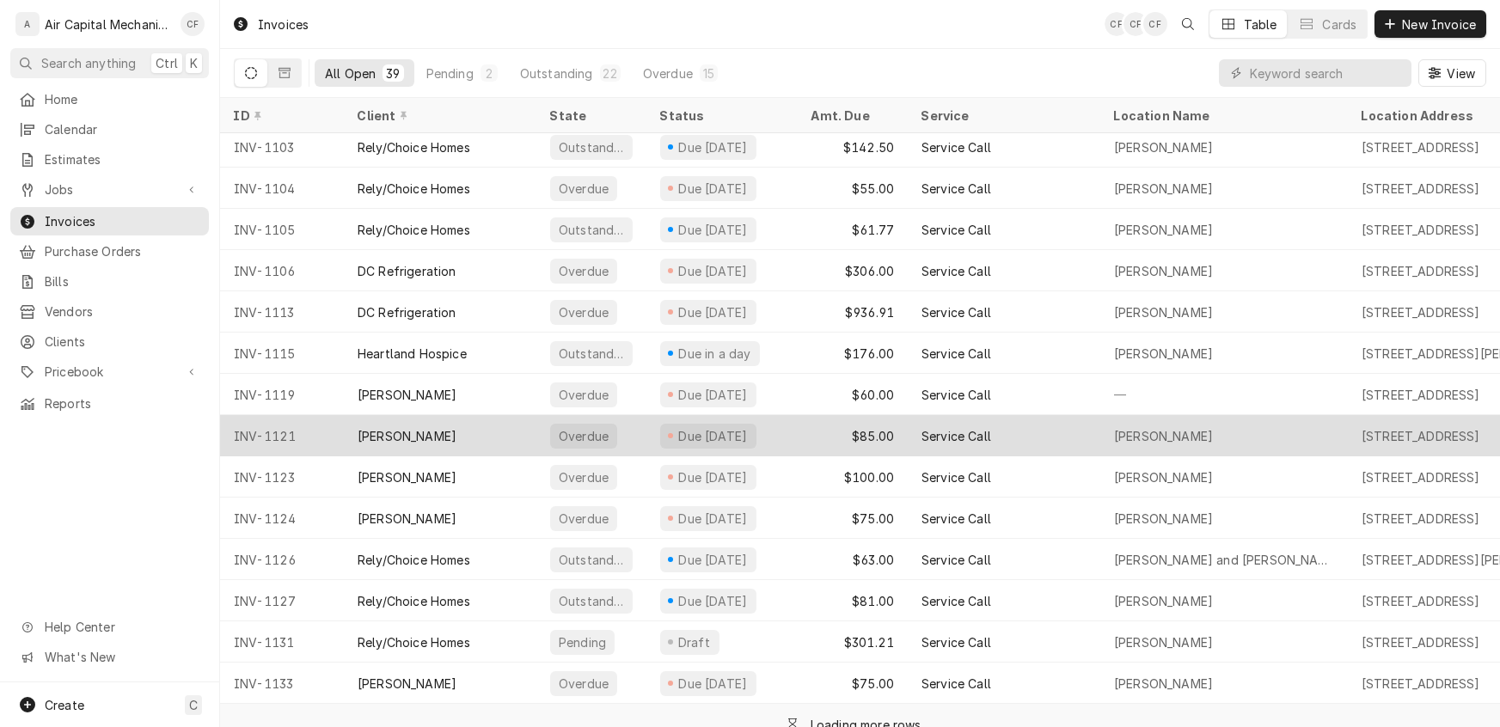
scroll to position [682, 0]
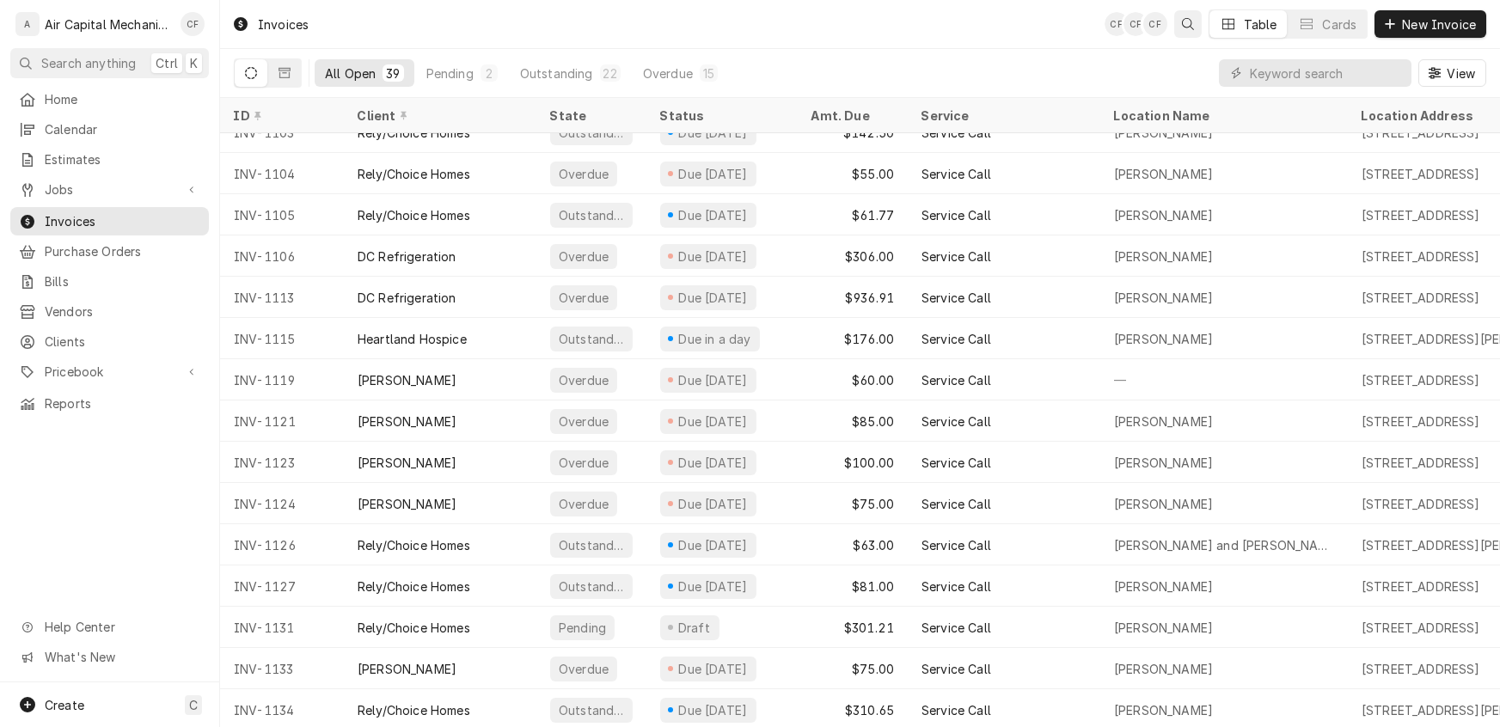
click at [1186, 24] on icon "Open search" at bounding box center [1188, 24] width 12 height 12
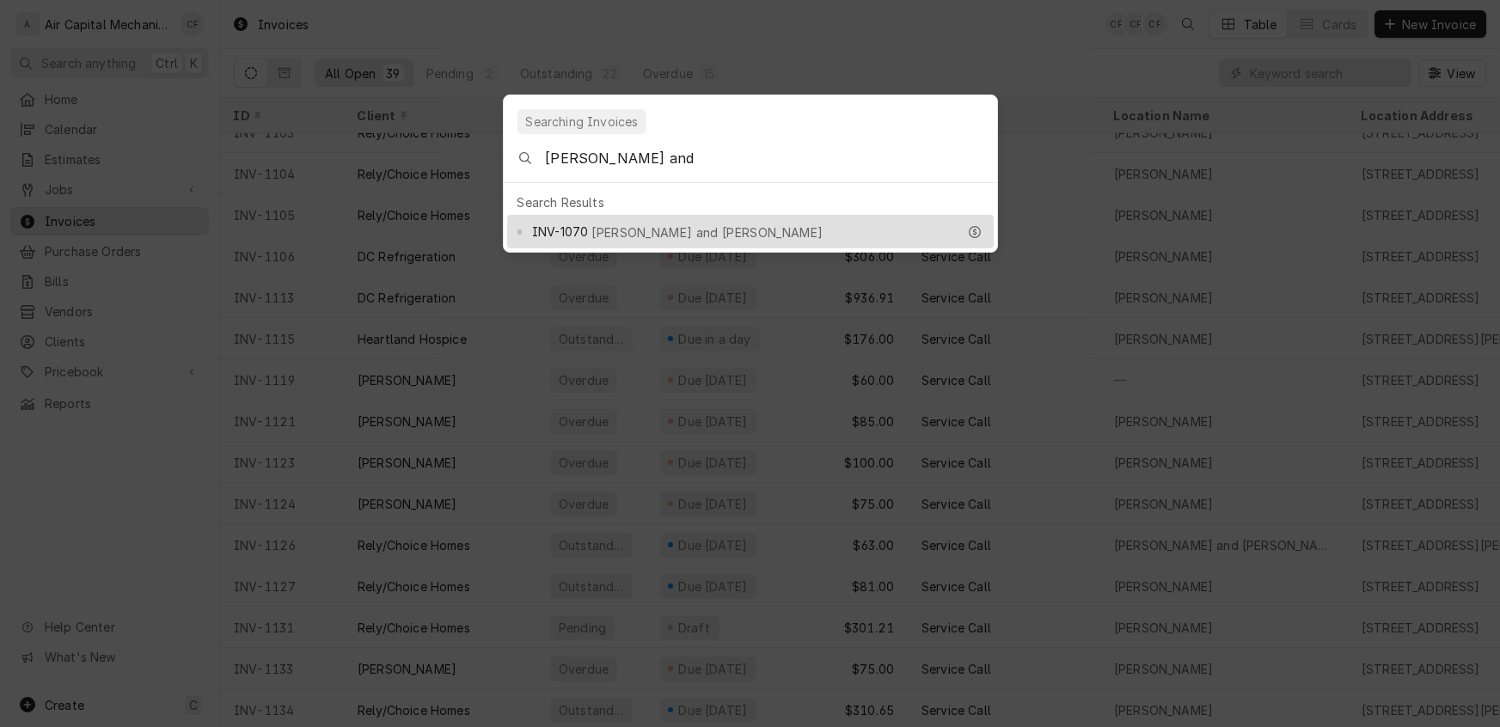
type input "[PERSON_NAME] and"
click at [675, 224] on span "[PERSON_NAME] and [PERSON_NAME]" at bounding box center [706, 233] width 231 height 18
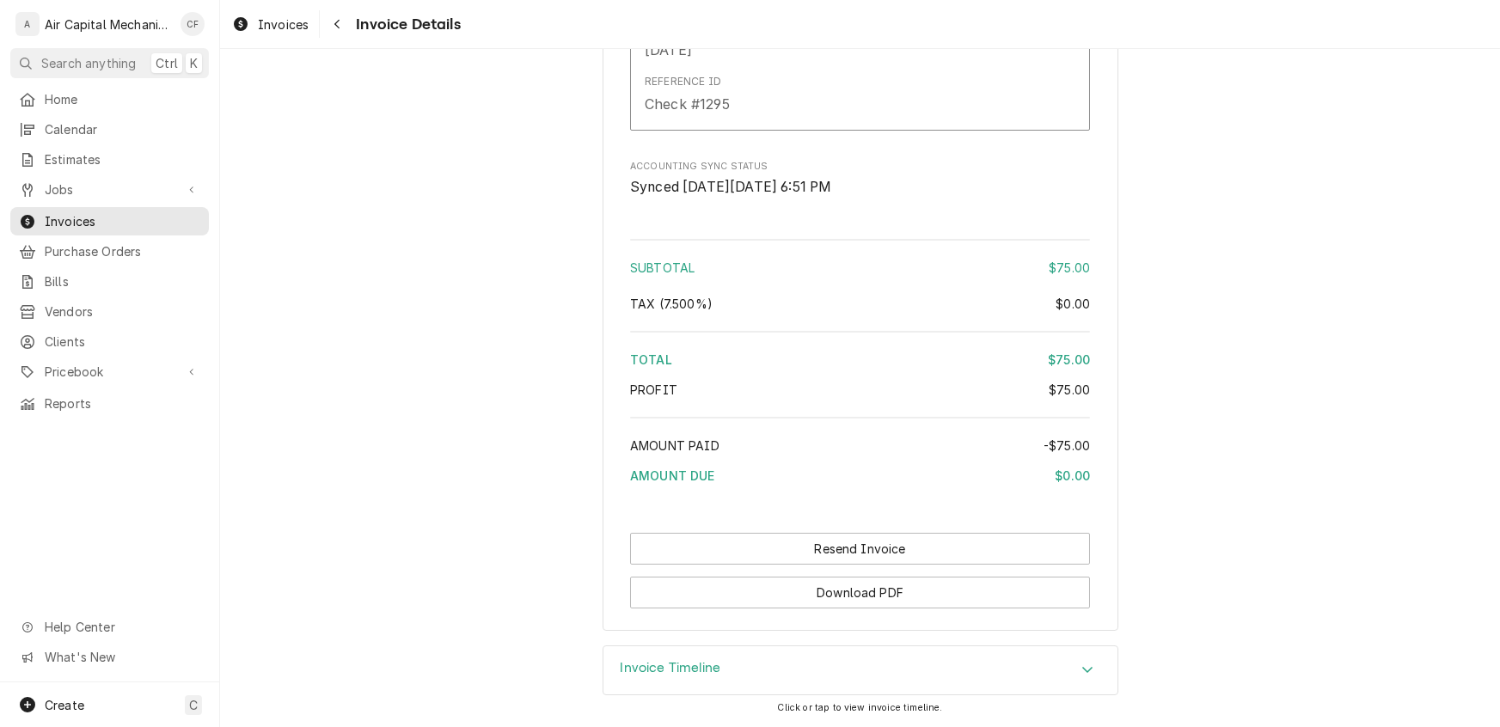
scroll to position [1551, 0]
